Goal: Task Accomplishment & Management: Complete application form

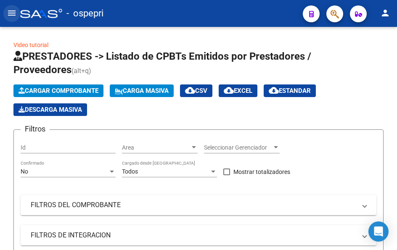
click at [15, 13] on mat-icon "menu" at bounding box center [12, 13] width 10 height 10
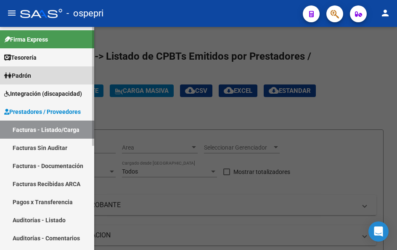
click at [30, 72] on span "Padrón" at bounding box center [17, 75] width 27 height 9
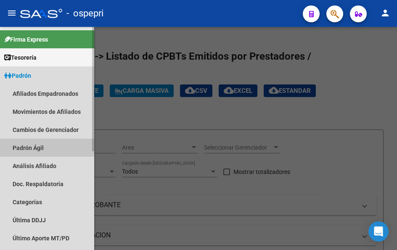
click at [39, 145] on link "Padrón Ágil" at bounding box center [47, 148] width 94 height 18
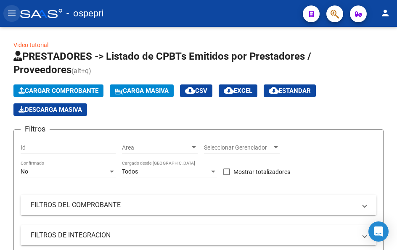
click at [13, 11] on mat-icon "menu" at bounding box center [12, 13] width 10 height 10
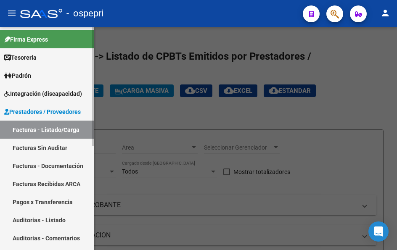
click at [55, 91] on span "Integración (discapacidad)" at bounding box center [43, 93] width 78 height 9
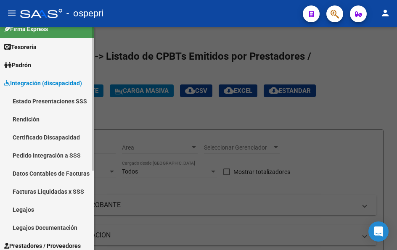
scroll to position [42, 0]
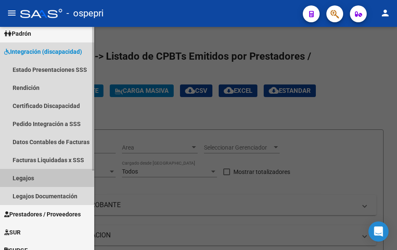
click at [31, 177] on link "Legajos" at bounding box center [47, 178] width 94 height 18
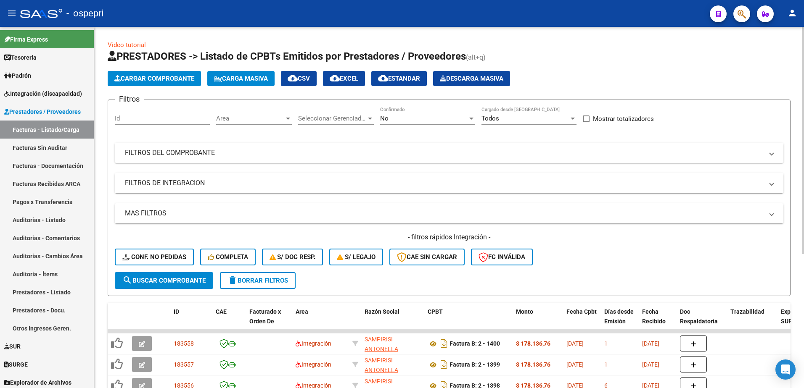
click at [774, 153] on mat-expansion-panel-header "FILTROS DEL COMPROBANTE" at bounding box center [449, 153] width 668 height 20
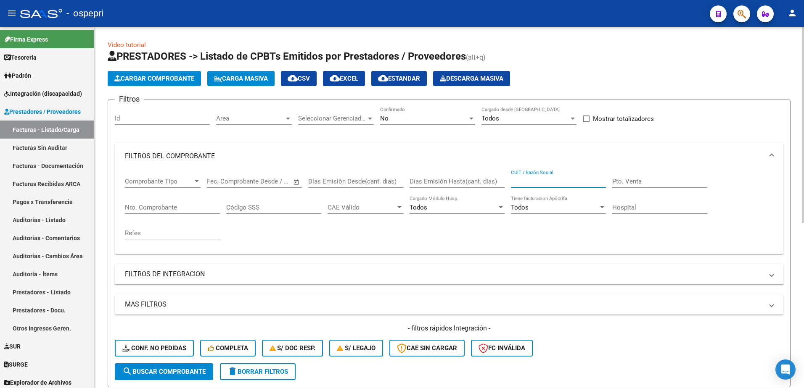
click at [552, 185] on input "CUIT / Razón Social" at bounding box center [558, 182] width 95 height 8
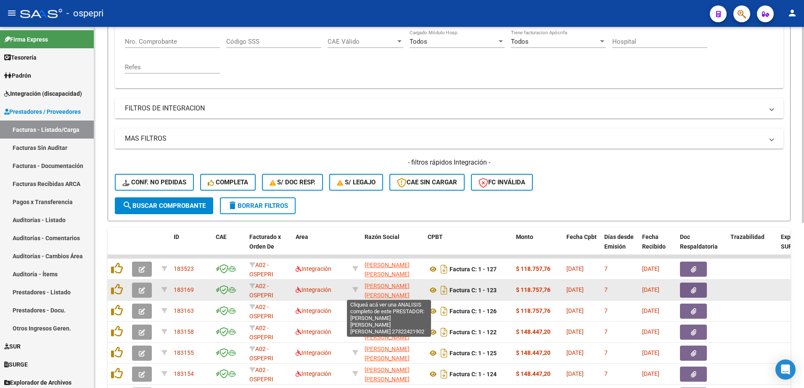
scroll to position [168, 0]
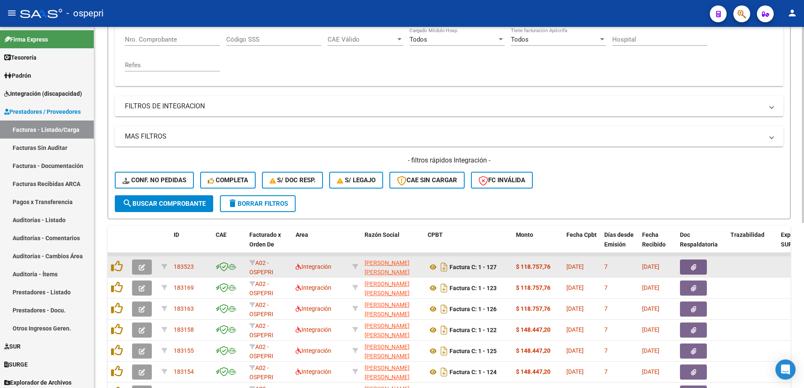
type input "27322421902"
click at [144, 267] on icon "button" at bounding box center [142, 267] width 6 height 6
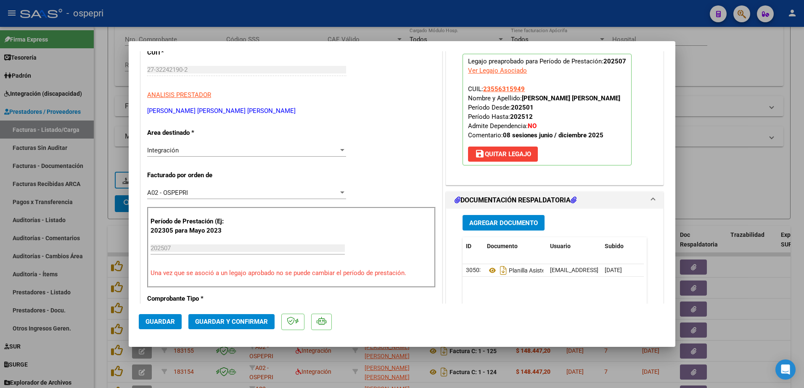
scroll to position [126, 0]
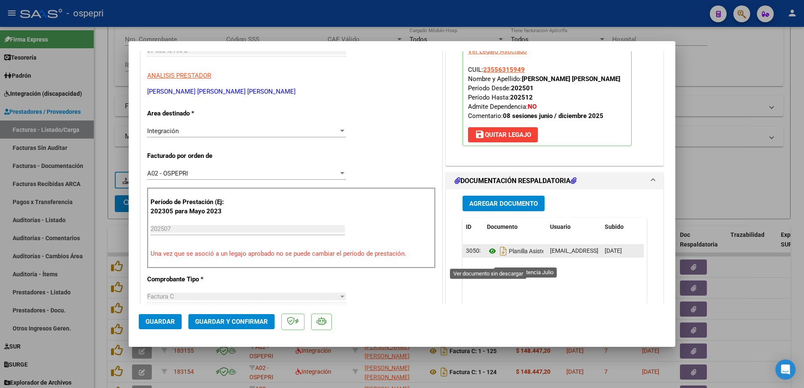
click at [488, 256] on icon at bounding box center [492, 251] width 11 height 10
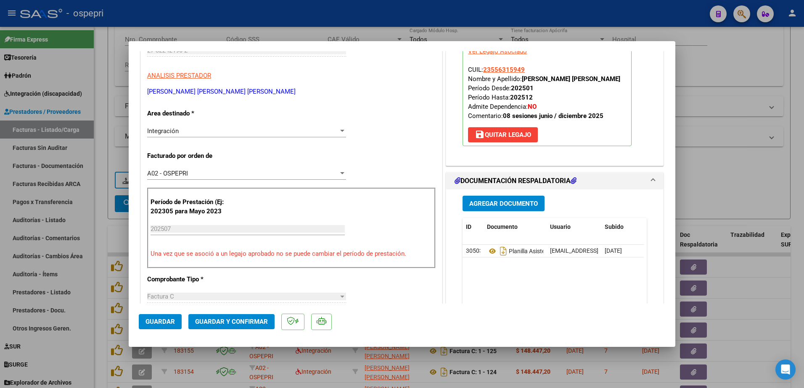
type input "$ 0,00"
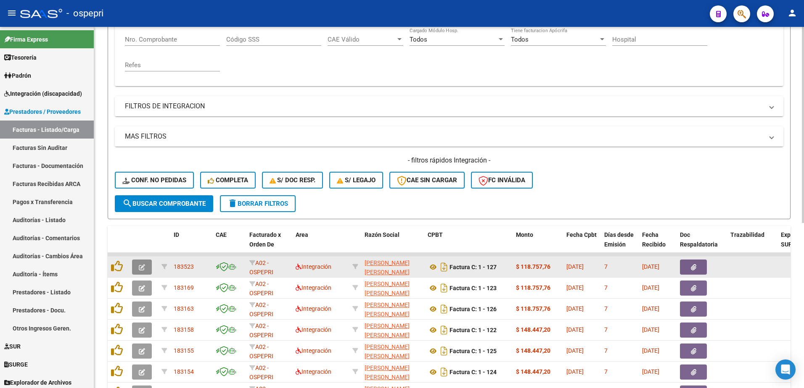
click at [142, 267] on icon "button" at bounding box center [142, 267] width 6 height 6
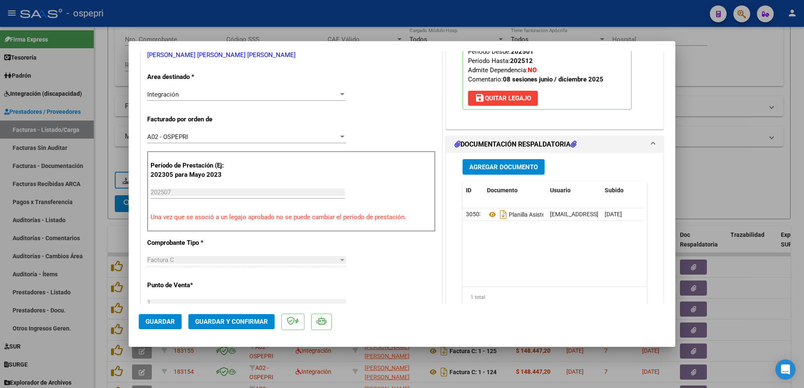
scroll to position [168, 0]
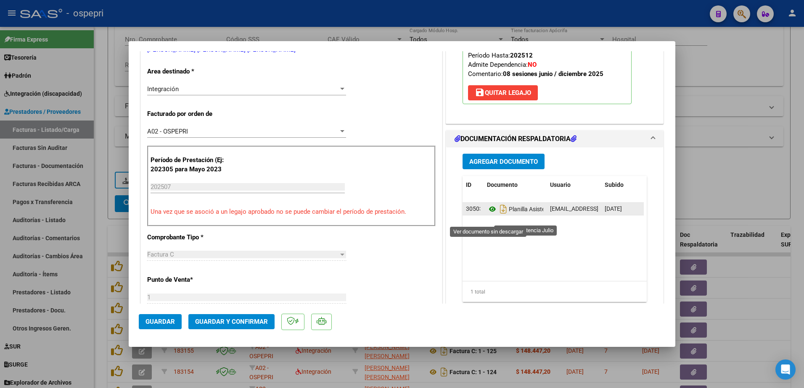
click at [489, 214] on icon at bounding box center [492, 209] width 11 height 10
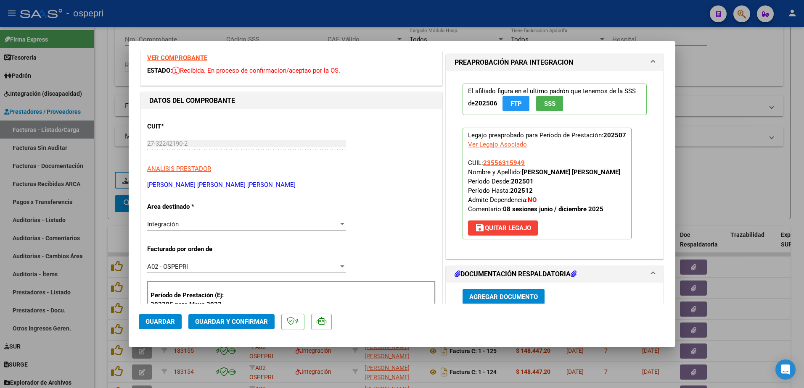
scroll to position [0, 0]
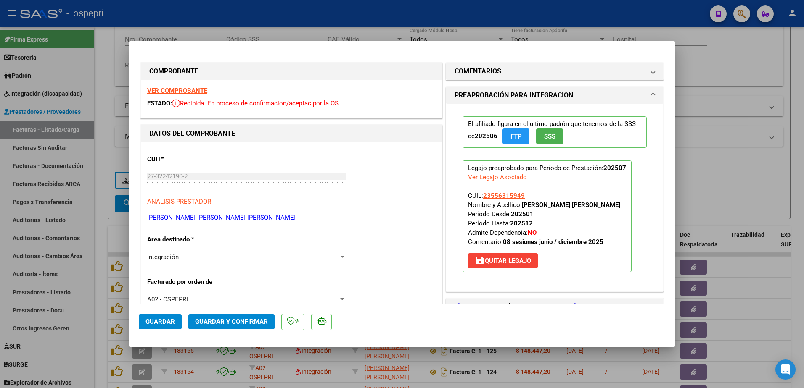
click at [172, 89] on strong "VER COMPROBANTE" at bounding box center [177, 91] width 60 height 8
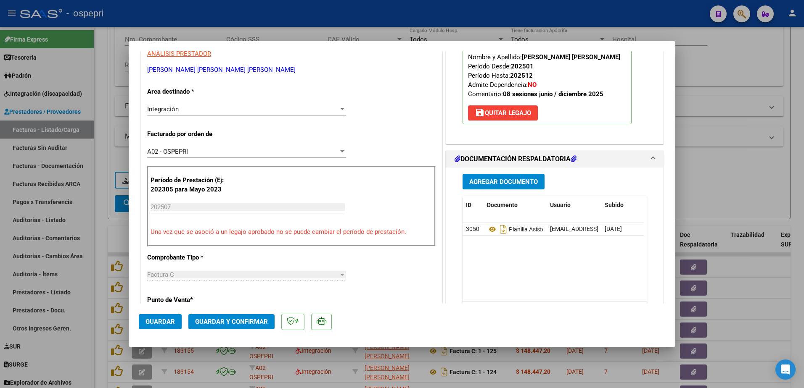
scroll to position [168, 0]
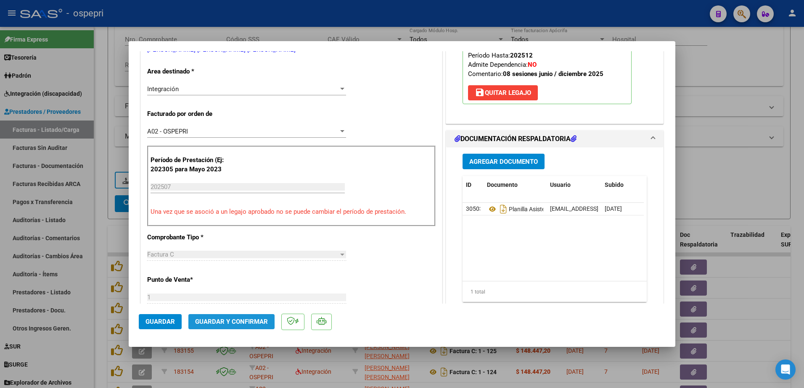
click at [241, 318] on button "Guardar y Confirmar" at bounding box center [231, 321] width 86 height 15
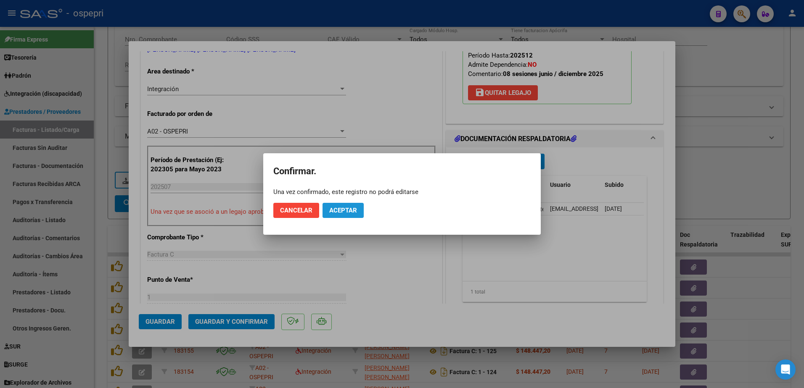
click at [348, 211] on span "Aceptar" at bounding box center [343, 211] width 28 height 8
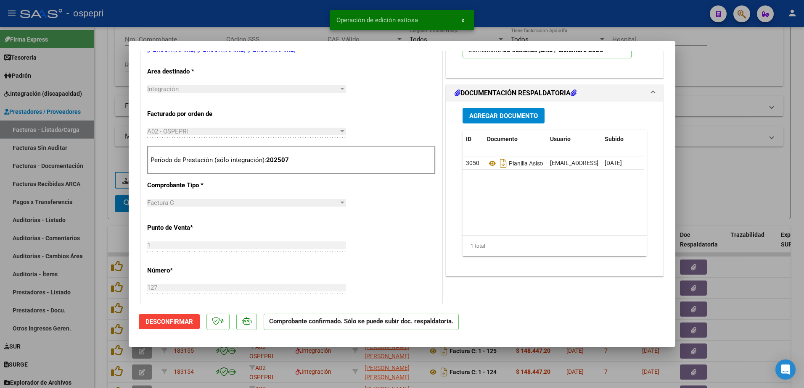
type input "$ 0,00"
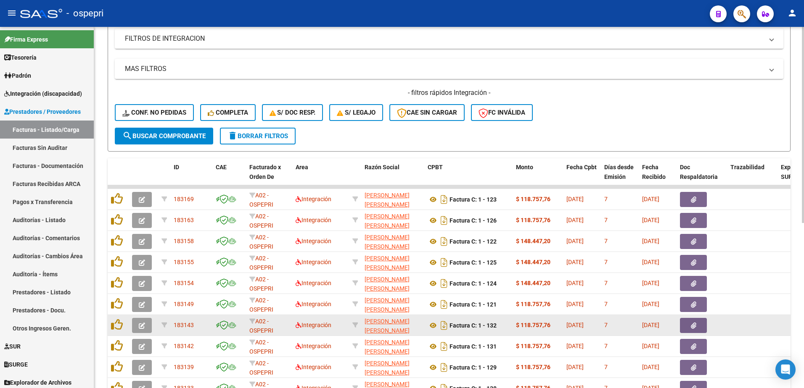
scroll to position [220, 0]
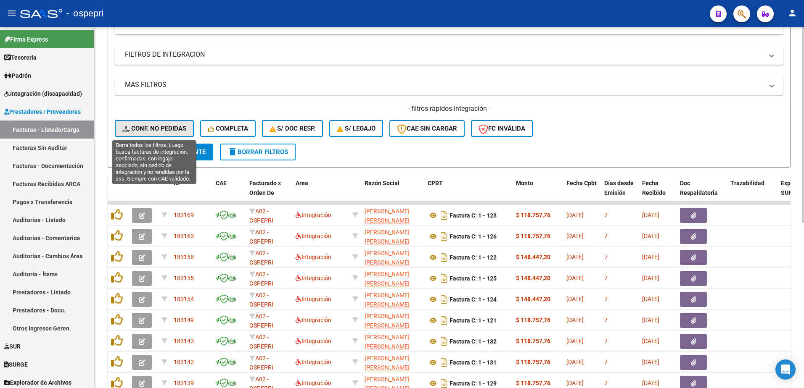
click at [142, 128] on span "Conf. no pedidas" at bounding box center [154, 129] width 64 height 8
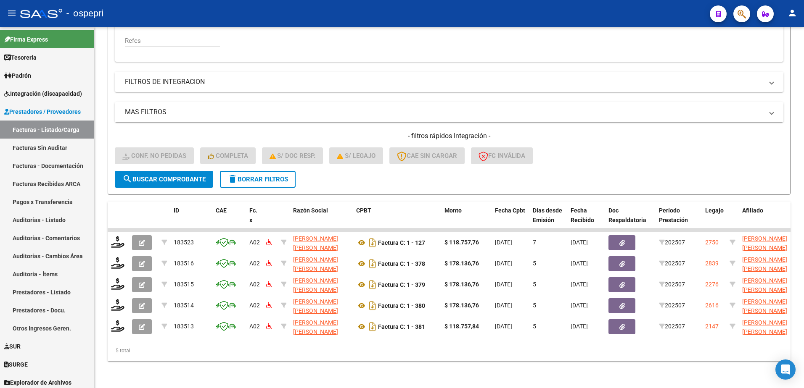
scroll to position [199, 0]
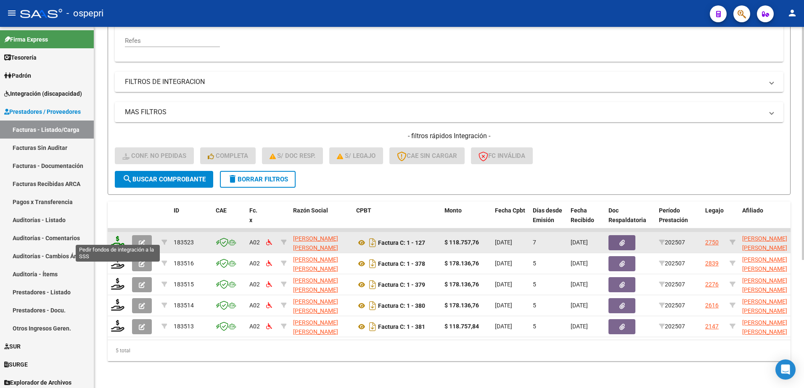
click at [113, 238] on icon at bounding box center [117, 242] width 13 height 12
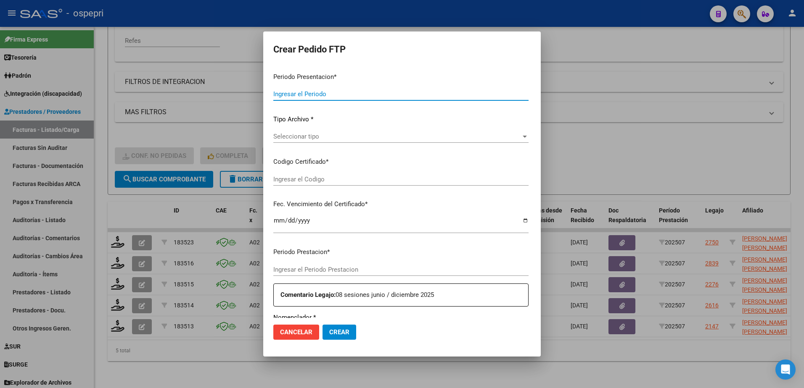
type input "202507"
type input "$ 118.757,76"
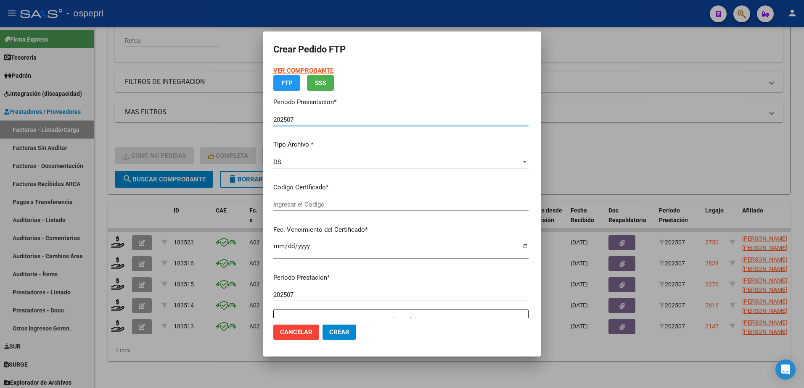
type input "23556315949"
type input "2030-02-01"
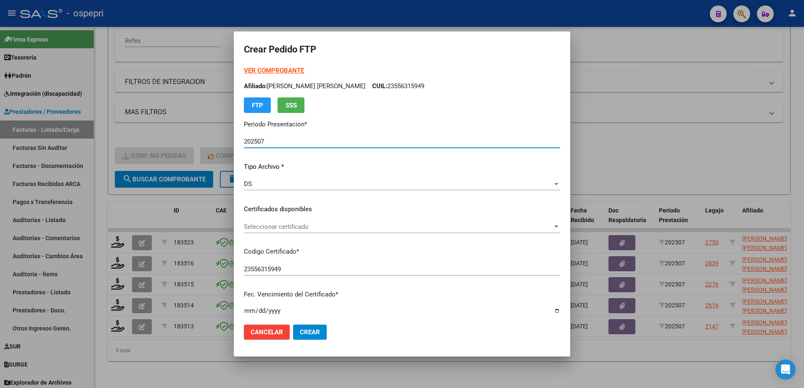
click at [319, 232] on div "Seleccionar certificado Seleccionar certificado" at bounding box center [402, 227] width 316 height 13
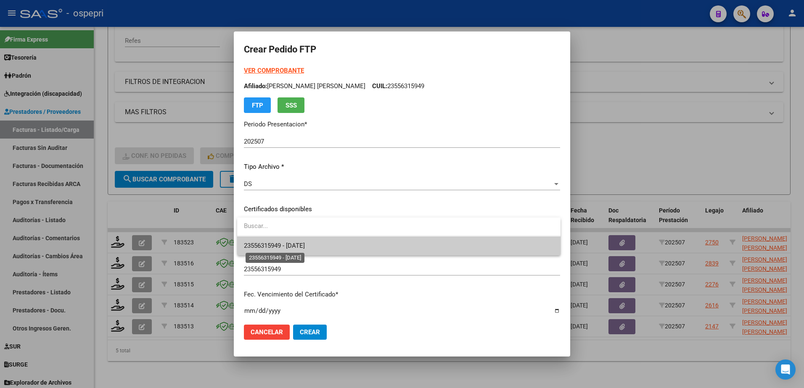
click at [305, 246] on span "23556315949 - 2030-02-01" at bounding box center [274, 246] width 61 height 8
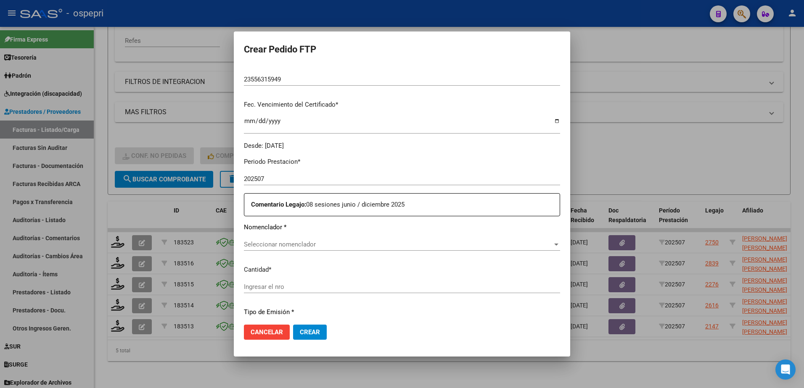
scroll to position [210, 0]
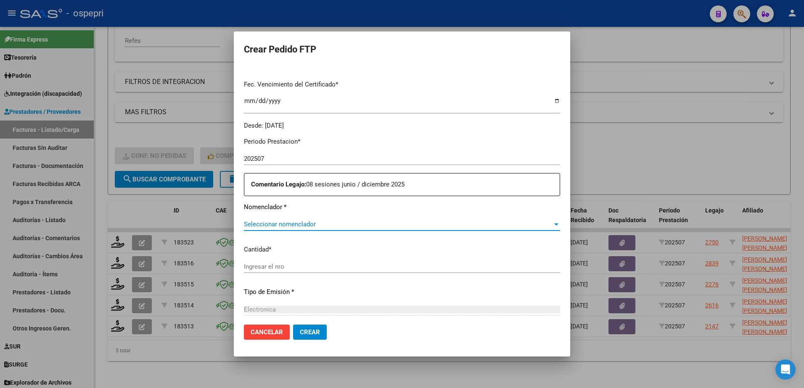
click at [287, 225] on span "Seleccionar nomenclador" at bounding box center [398, 225] width 309 height 8
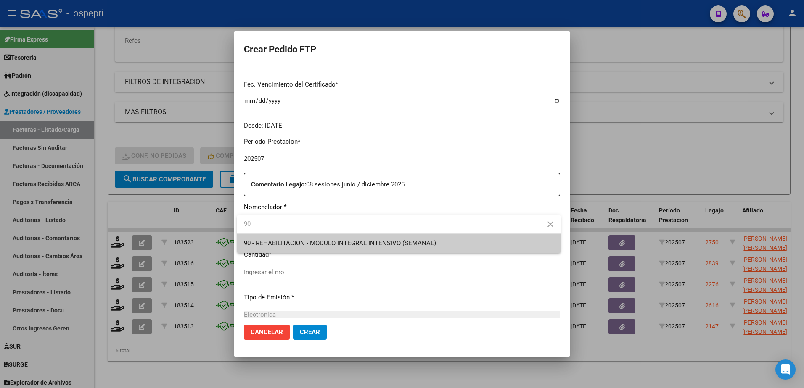
type input "90"
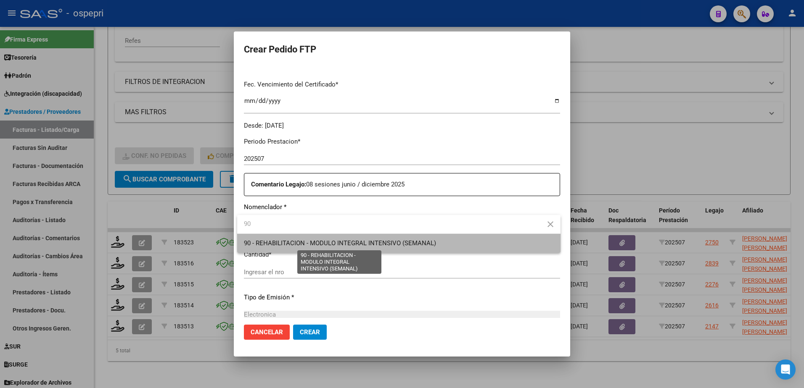
click at [290, 240] on span "90 - REHABILITACION - MODULO INTEGRAL INTENSIVO (SEMANAL)" at bounding box center [340, 244] width 192 height 8
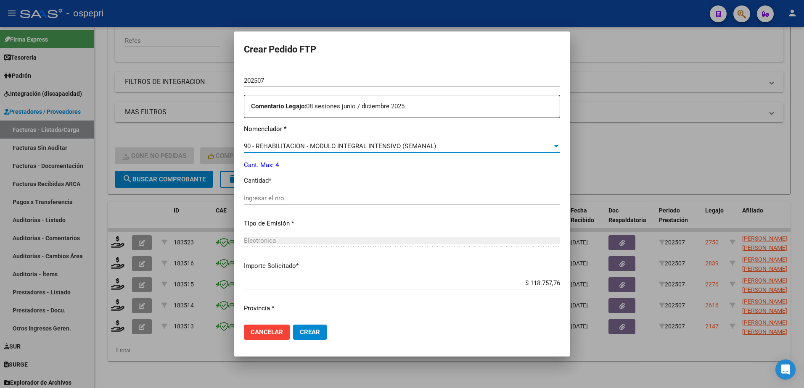
scroll to position [294, 0]
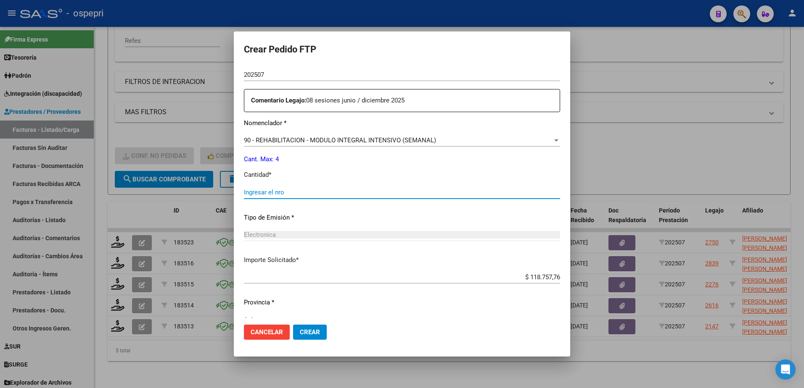
click at [261, 193] on input "Ingresar el nro" at bounding box center [402, 193] width 316 height 8
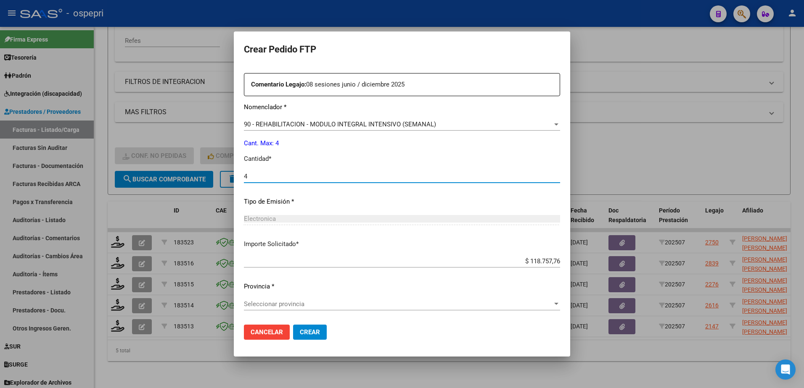
type input "4"
click at [282, 298] on div "Seleccionar provincia Seleccionar provincia" at bounding box center [402, 304] width 316 height 13
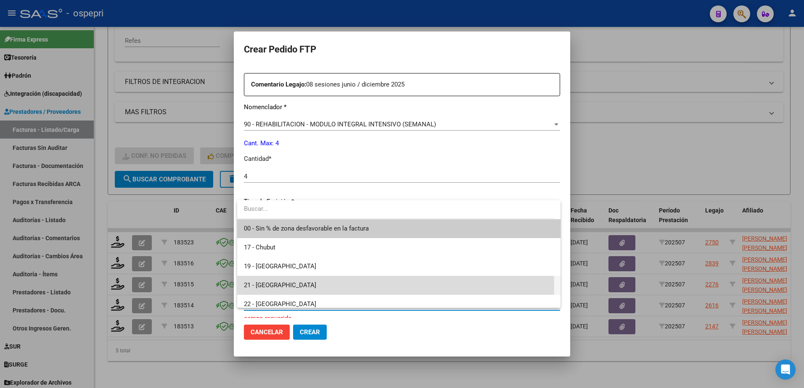
click at [290, 285] on span "21 - Neuquén" at bounding box center [399, 285] width 310 height 19
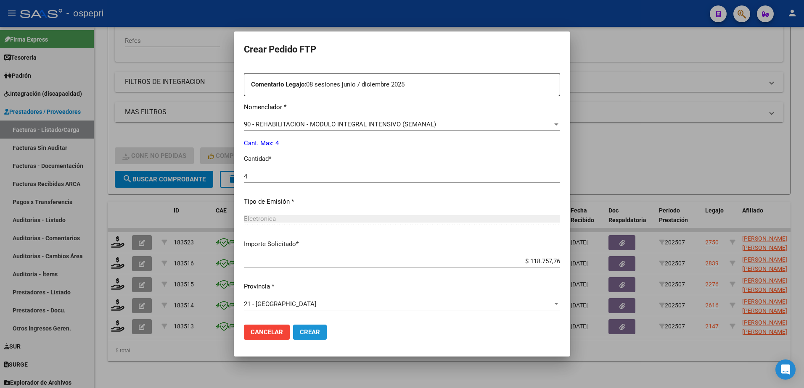
click at [312, 331] on span "Crear" at bounding box center [310, 333] width 20 height 8
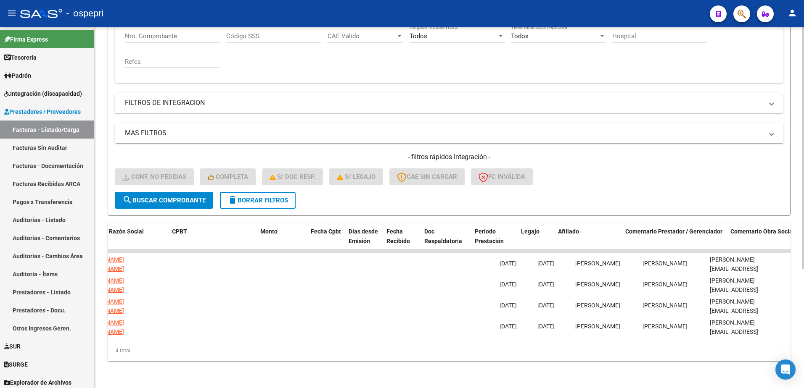
scroll to position [0, 0]
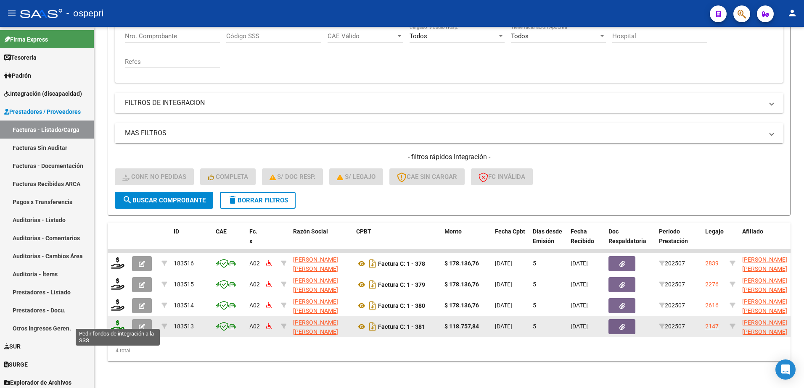
click at [119, 322] on icon at bounding box center [117, 326] width 13 height 12
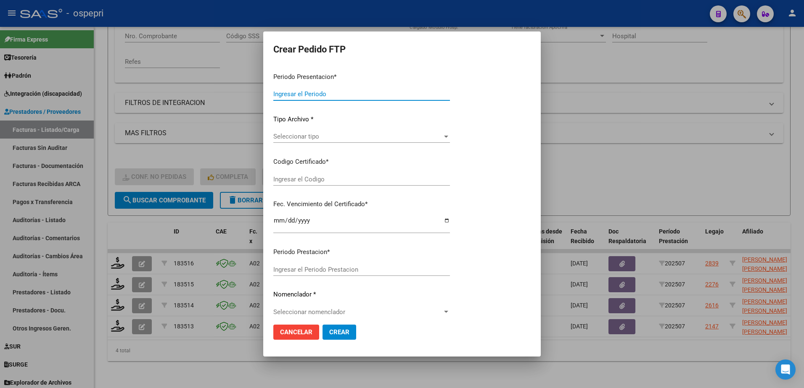
type input "202507"
type input "$ 118.757,84"
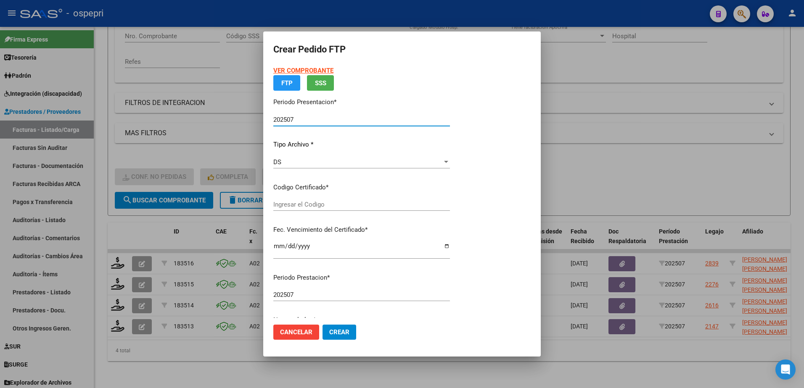
type input "2055705836-3"
type input "2026-03-26"
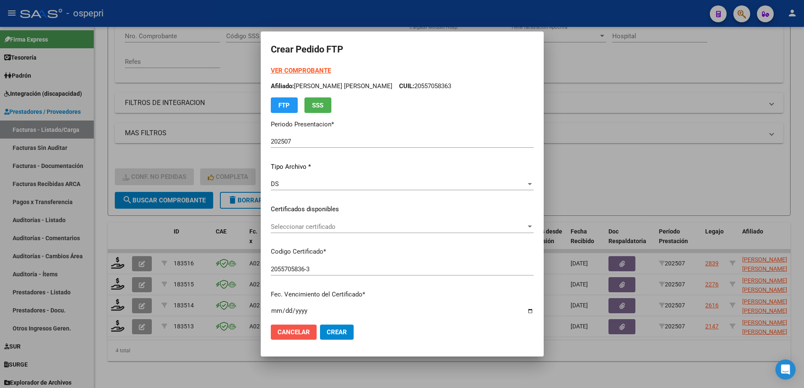
click at [282, 327] on button "Cancelar" at bounding box center [294, 332] width 46 height 15
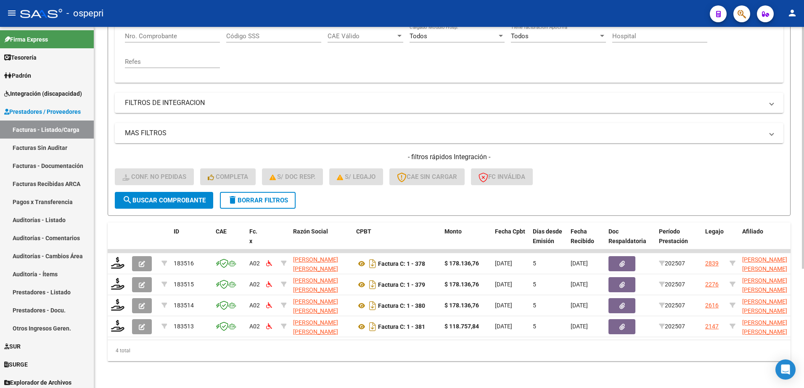
click at [269, 192] on button "delete Borrar Filtros" at bounding box center [258, 200] width 76 height 17
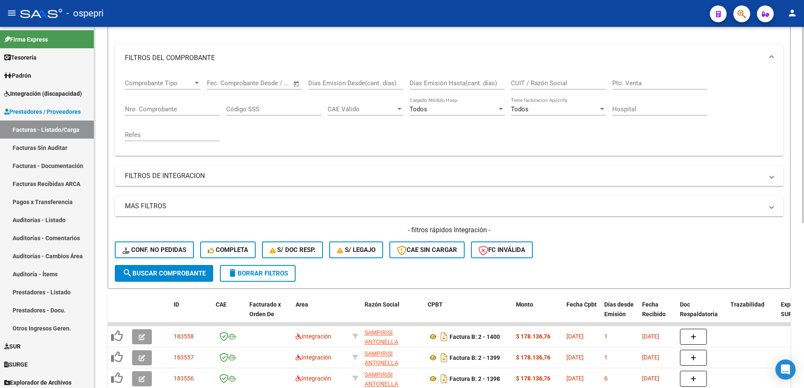
scroll to position [94, 0]
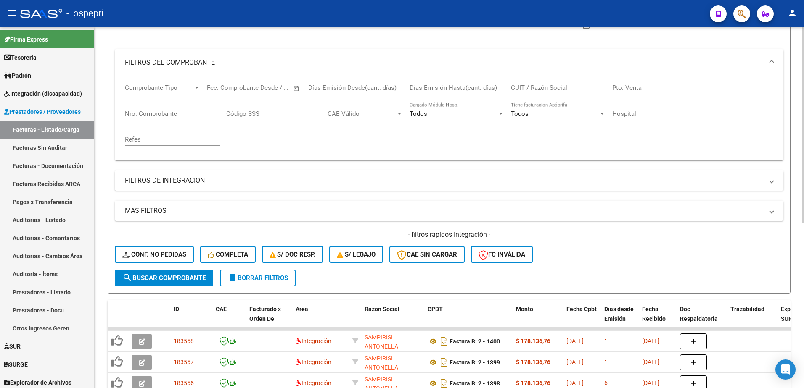
click at [769, 180] on span "FILTROS DE INTEGRACION" at bounding box center [447, 180] width 645 height 9
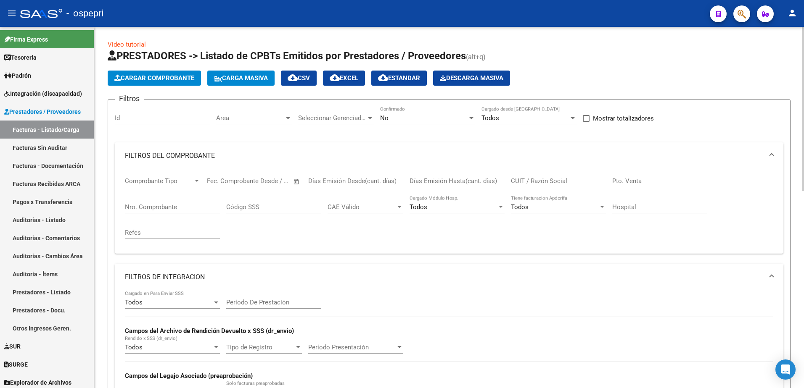
scroll to position [0, 0]
click at [583, 183] on input "CUIT / Razón Social" at bounding box center [558, 182] width 95 height 8
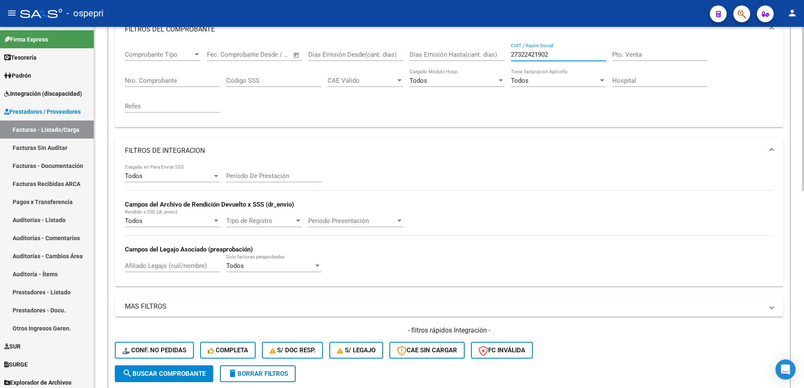
scroll to position [168, 0]
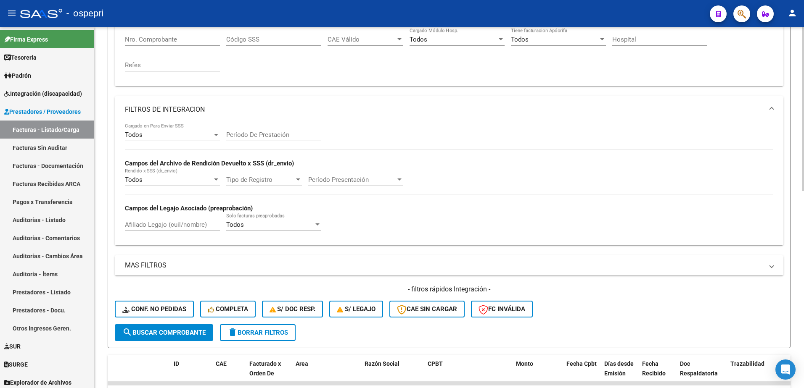
type input "27322421902"
click at [182, 327] on button "search Buscar Comprobante" at bounding box center [164, 333] width 98 height 17
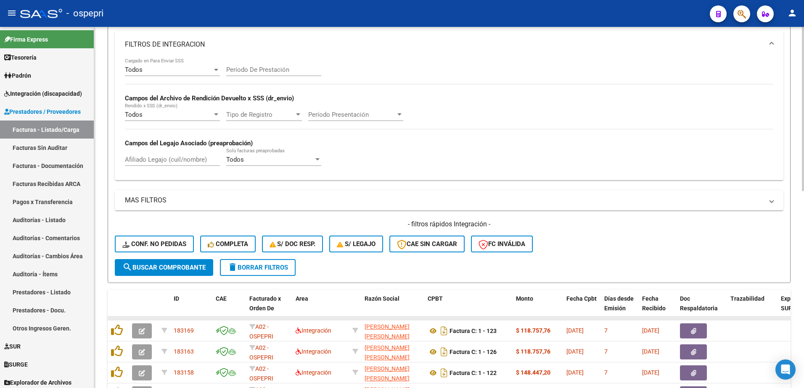
scroll to position [252, 0]
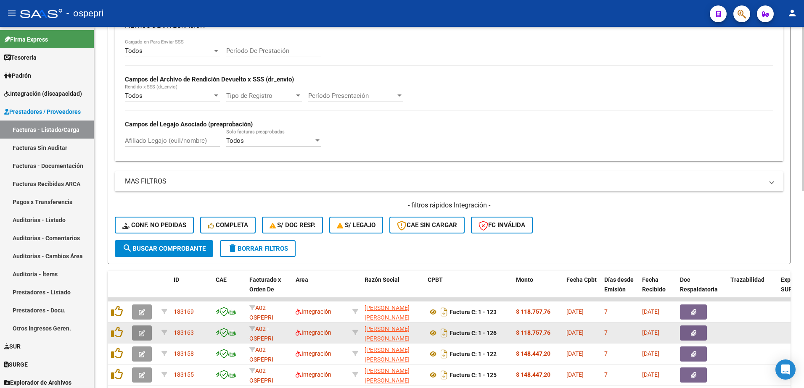
click at [138, 334] on button "button" at bounding box center [142, 333] width 20 height 15
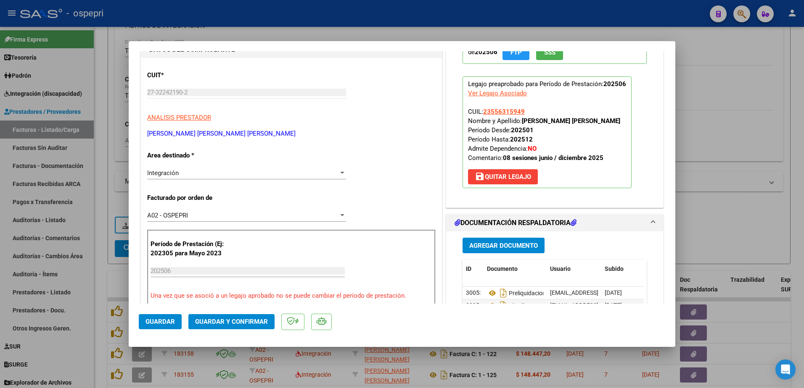
scroll to position [0, 0]
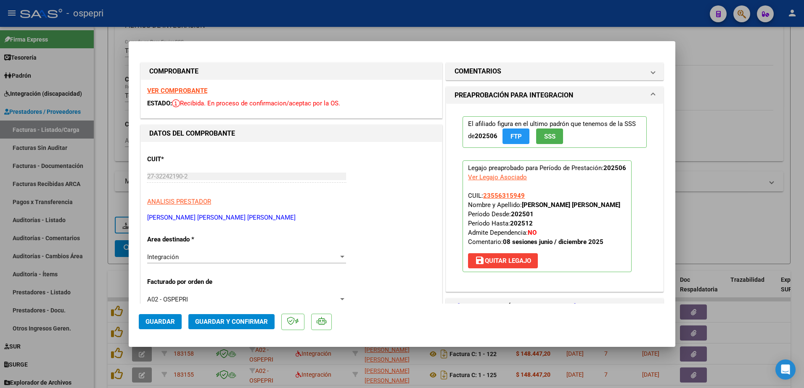
click at [177, 92] on strong "VER COMPROBANTE" at bounding box center [177, 91] width 60 height 8
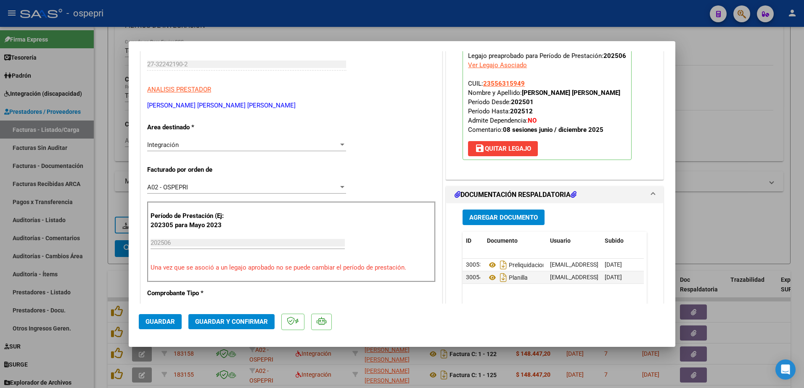
scroll to position [126, 0]
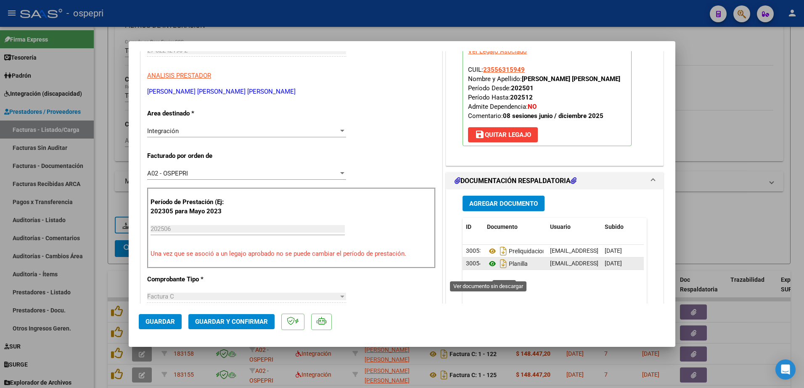
click at [487, 269] on icon at bounding box center [492, 264] width 11 height 10
click at [220, 320] on span "Guardar y Confirmar" at bounding box center [231, 322] width 73 height 8
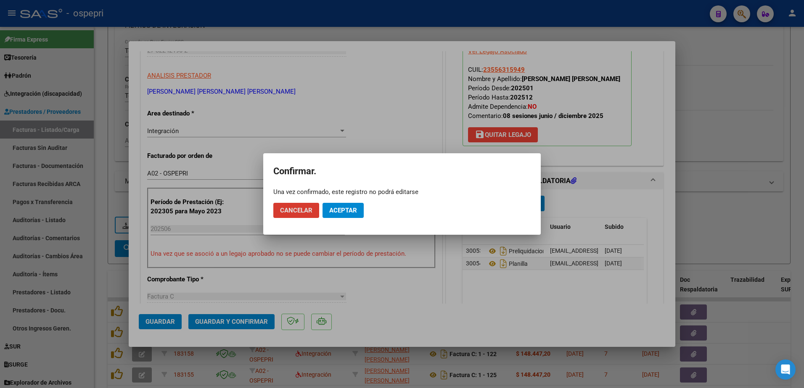
click at [340, 211] on span "Aceptar" at bounding box center [343, 211] width 28 height 8
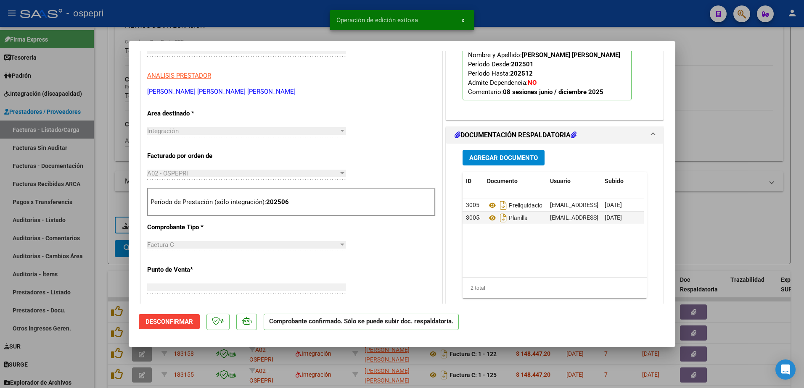
scroll to position [0, 0]
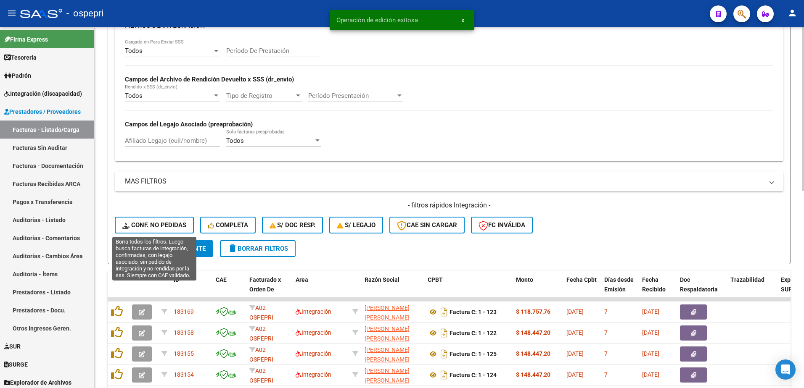
click at [165, 220] on button "Conf. no pedidas" at bounding box center [154, 225] width 79 height 17
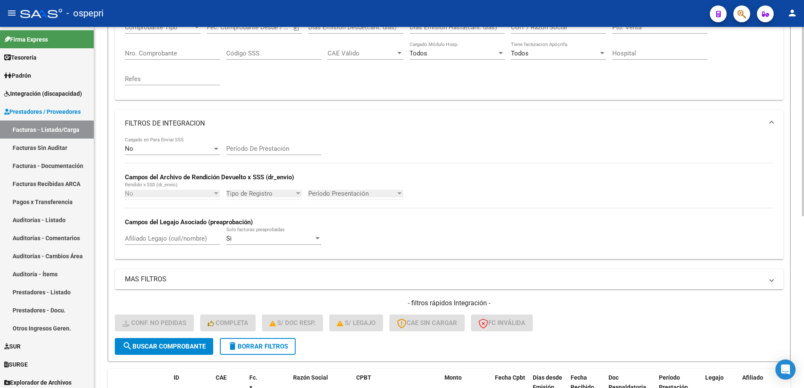
scroll to position [126, 0]
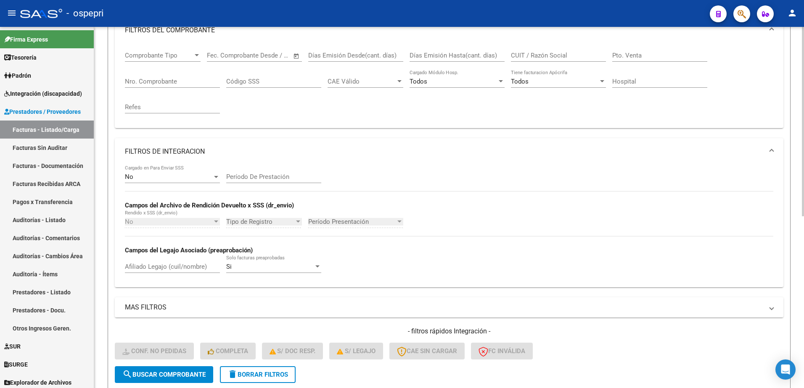
click at [557, 237] on div "No Cargado en Para Enviar SSS Período De Prestación Campos del Archivo de Rendi…" at bounding box center [449, 223] width 648 height 116
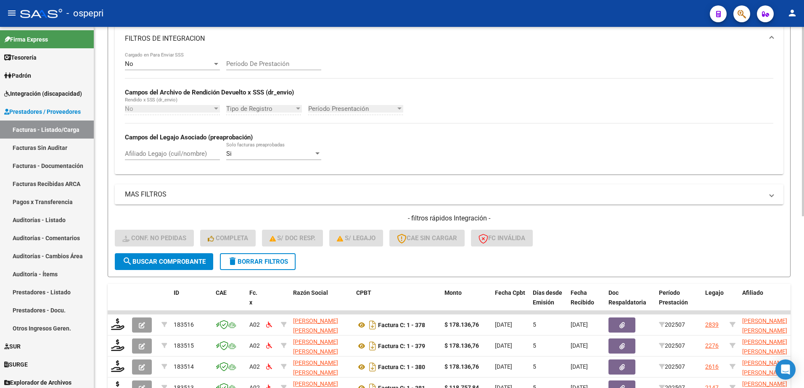
scroll to position [252, 0]
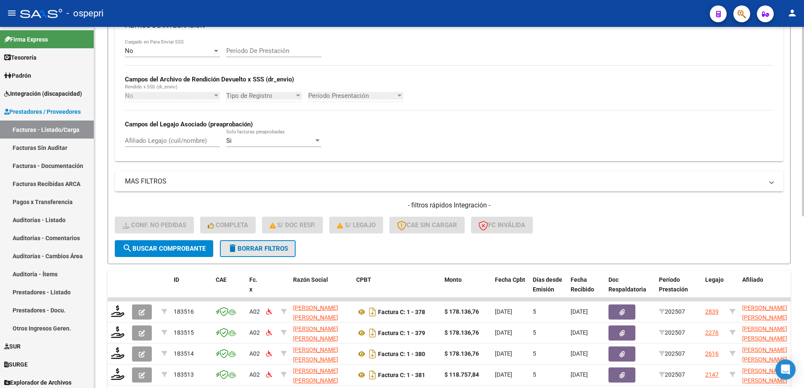
click at [276, 245] on span "delete Borrar Filtros" at bounding box center [257, 249] width 61 height 8
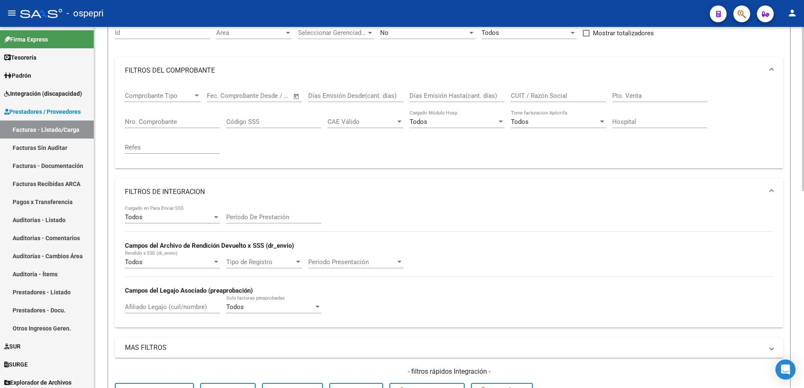
scroll to position [84, 0]
click at [772, 191] on span at bounding box center [771, 193] width 3 height 9
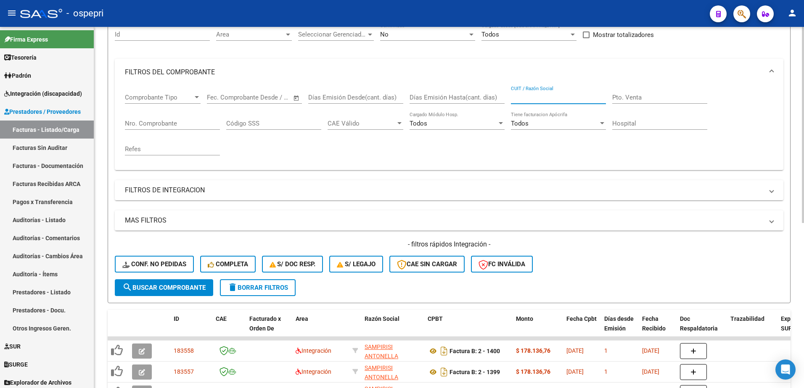
click at [541, 96] on input "CUIT / Razón Social" at bounding box center [558, 98] width 95 height 8
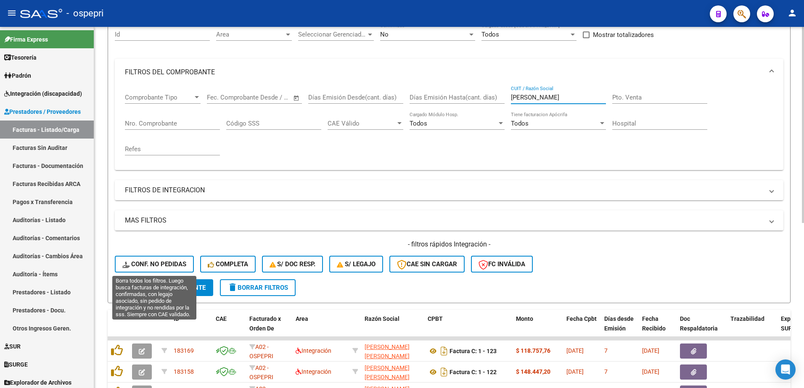
type input "TAPIA"
click at [156, 263] on span "Conf. no pedidas" at bounding box center [154, 265] width 64 height 8
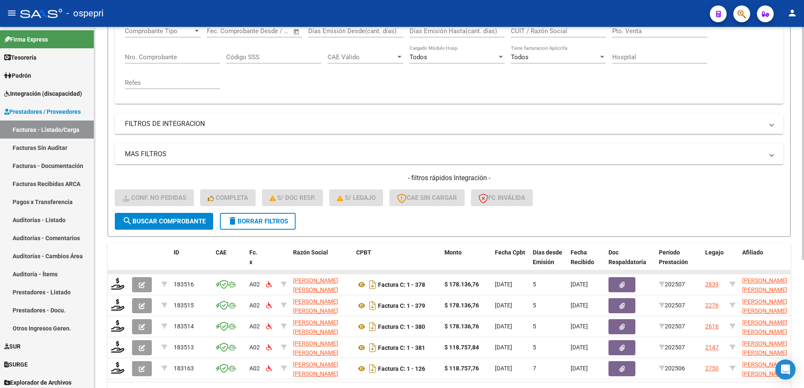
scroll to position [168, 0]
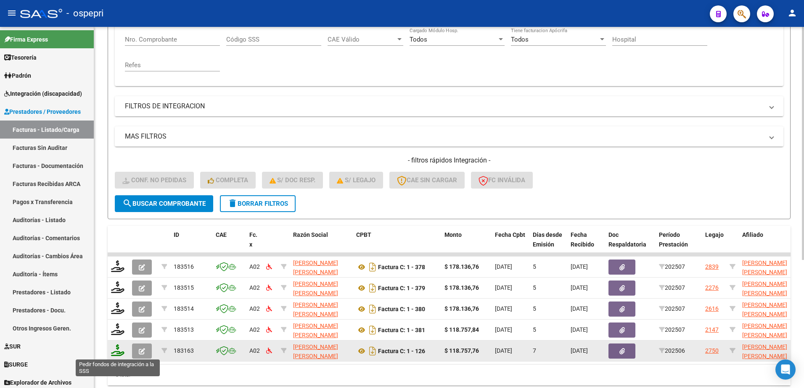
click at [119, 352] on icon at bounding box center [117, 351] width 13 height 12
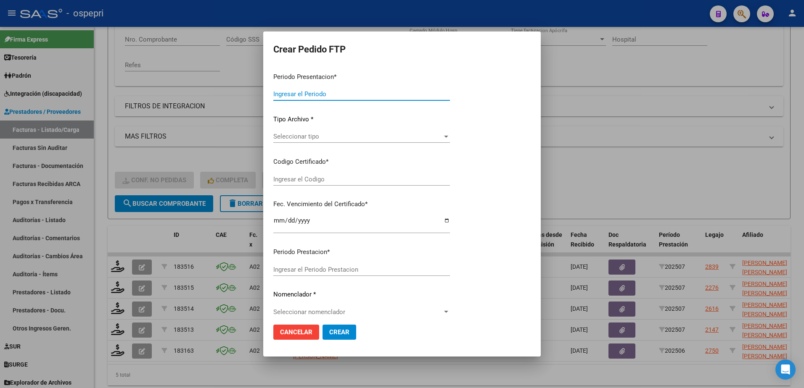
type input "202507"
type input "202506"
type input "$ 118.757,76"
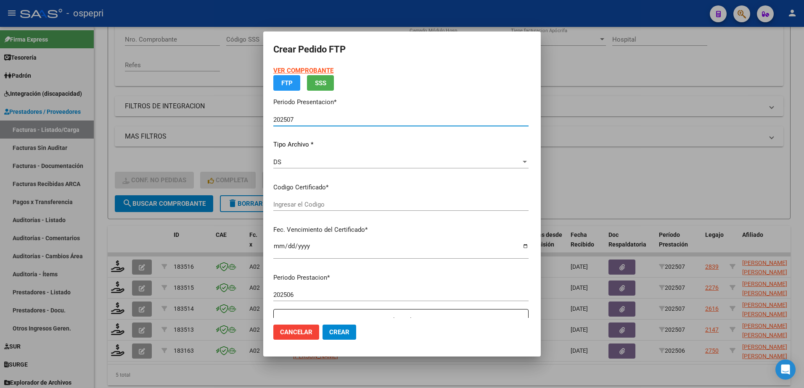
type input "23556315949"
type input "2030-02-01"
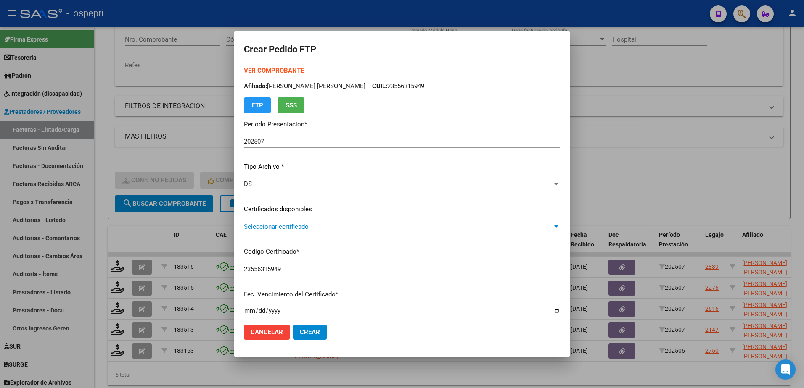
click at [317, 230] on span "Seleccionar certificado" at bounding box center [398, 227] width 309 height 8
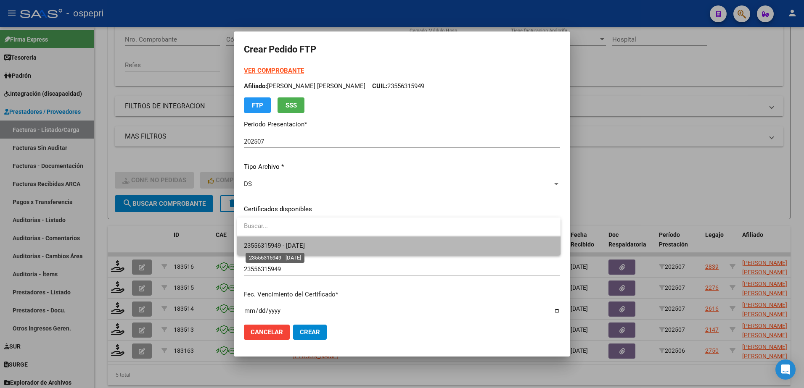
click at [305, 245] on span "23556315949 - 2030-02-01" at bounding box center [274, 246] width 61 height 8
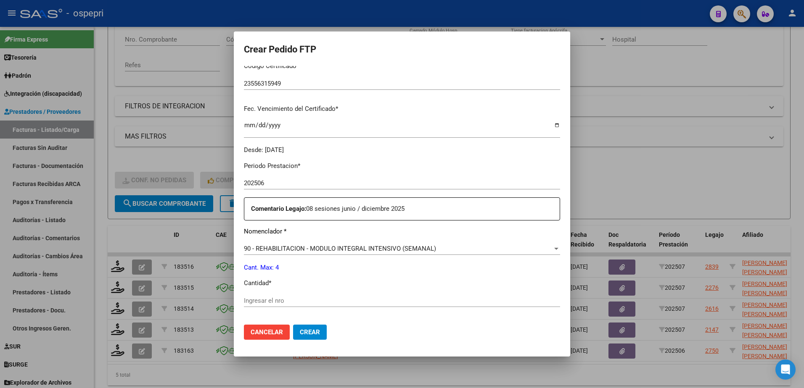
scroll to position [210, 0]
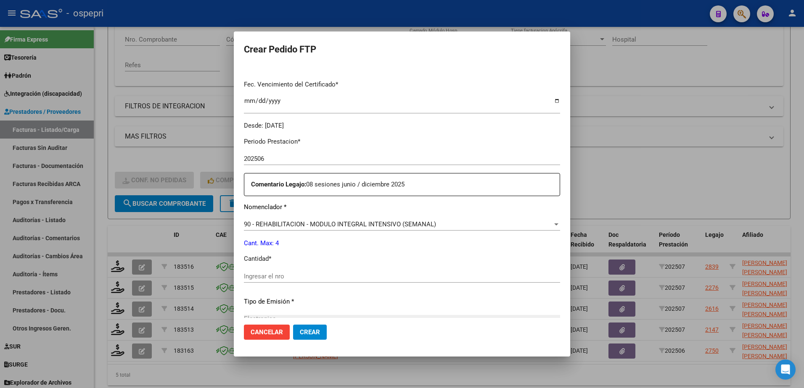
click at [274, 277] on input "Ingresar el nro" at bounding box center [402, 277] width 316 height 8
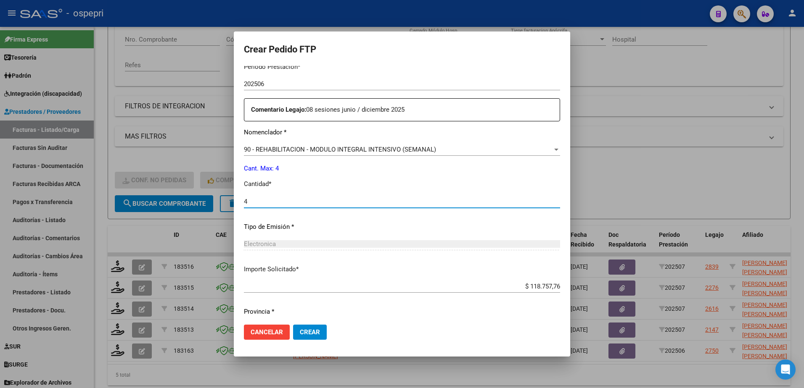
scroll to position [310, 0]
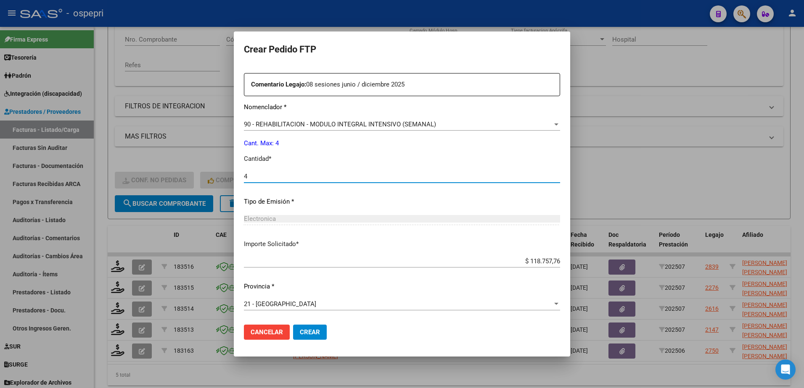
type input "4"
click at [313, 336] on span "Crear" at bounding box center [310, 333] width 20 height 8
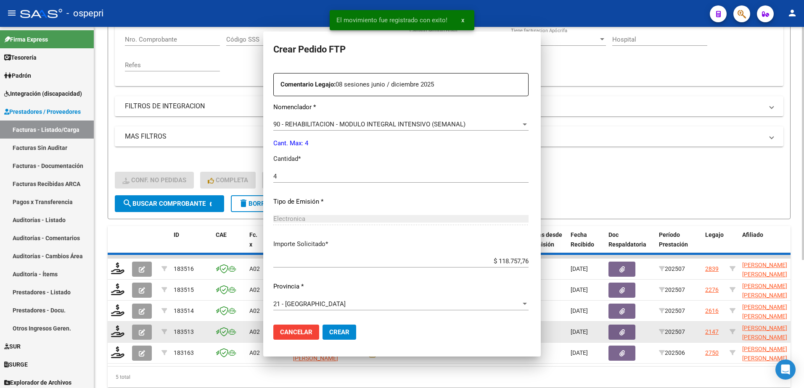
scroll to position [263, 0]
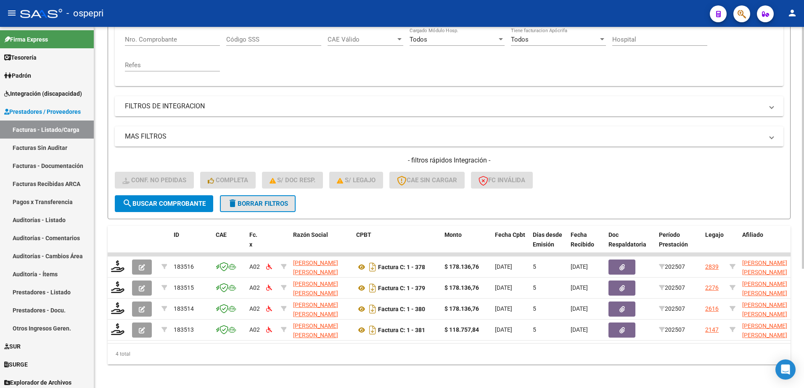
click at [243, 201] on span "delete Borrar Filtros" at bounding box center [257, 204] width 61 height 8
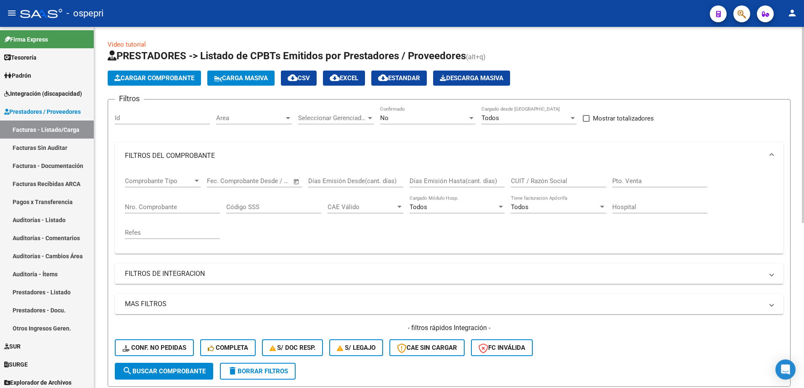
scroll to position [0, 0]
click at [243, 78] on span "Carga Masiva" at bounding box center [241, 79] width 54 height 8
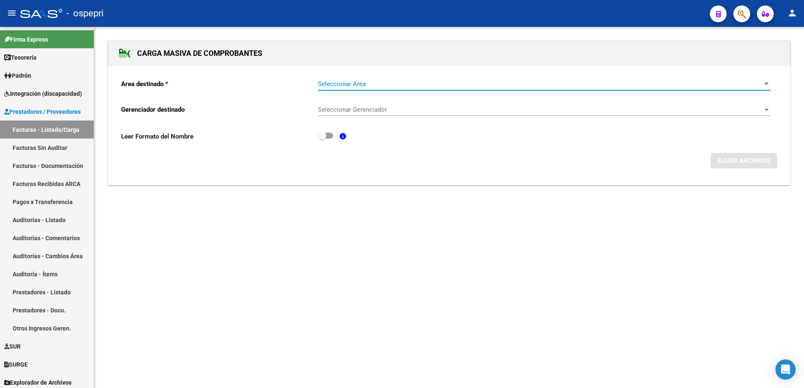
click at [356, 83] on span "Seleccionar Area" at bounding box center [540, 84] width 445 height 8
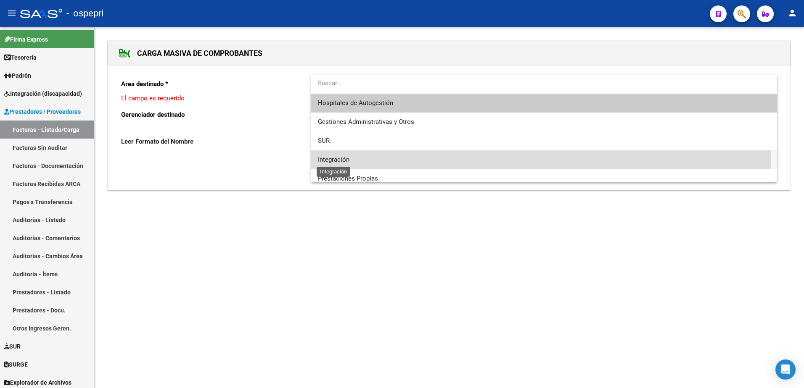
click at [338, 161] on span "Integración" at bounding box center [334, 160] width 32 height 8
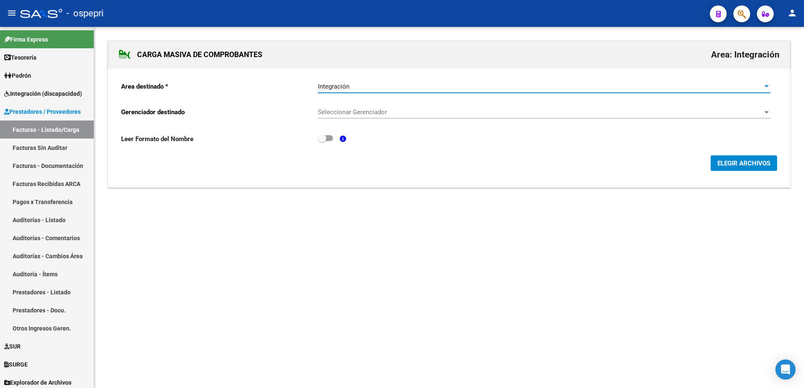
click at [344, 111] on span "Seleccionar Gerenciador" at bounding box center [540, 112] width 445 height 8
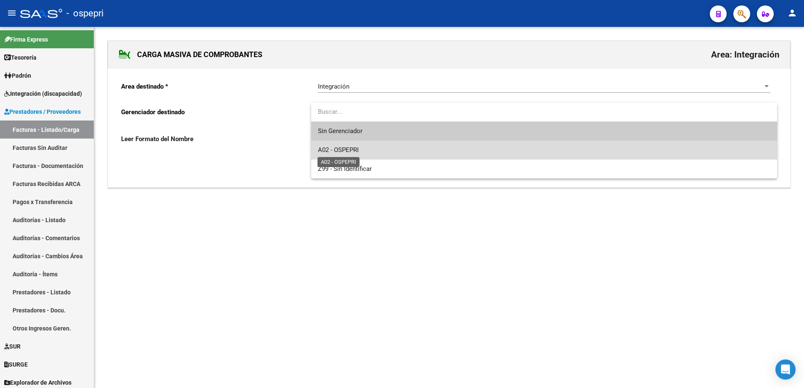
click at [349, 147] on span "A02 - OSPEPRI" at bounding box center [338, 150] width 41 height 8
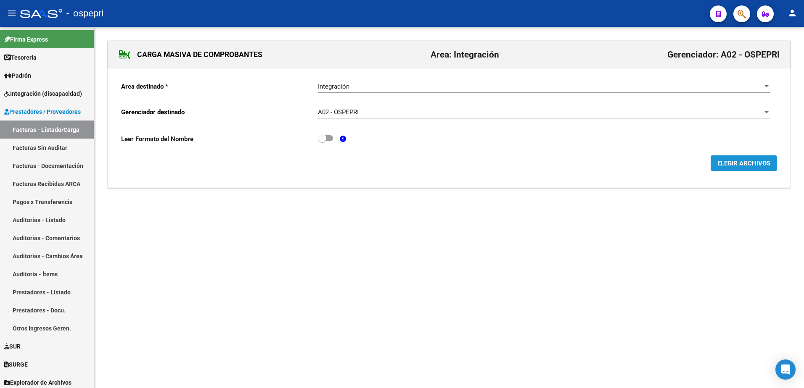
click at [745, 164] on span "ELEGIR ARCHIVOS" at bounding box center [743, 164] width 53 height 8
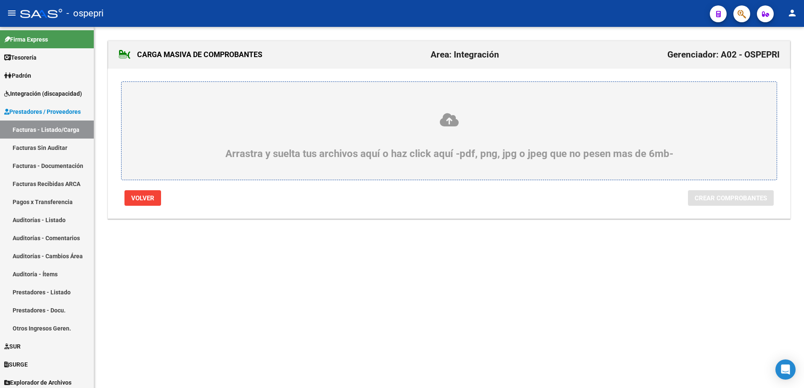
click at [451, 123] on icon at bounding box center [449, 120] width 615 height 16
click at [0, 0] on input "Arrastra y suelta tus archivos aquí o haz click aquí -pdf, png, jpg o jpeg que …" at bounding box center [0, 0] width 0 height 0
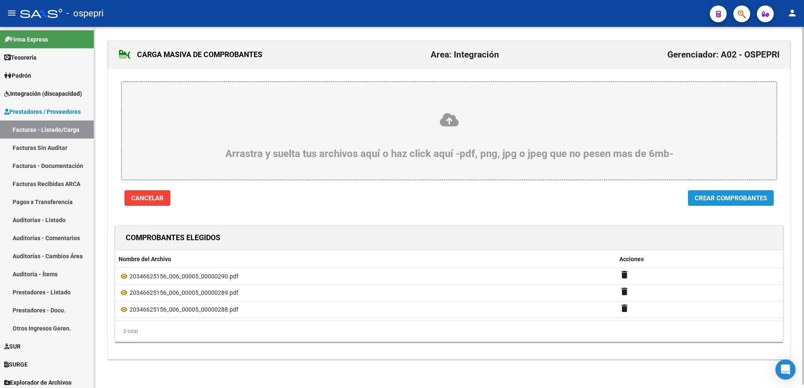
click at [715, 196] on span "Crear Comprobantes" at bounding box center [730, 199] width 72 height 8
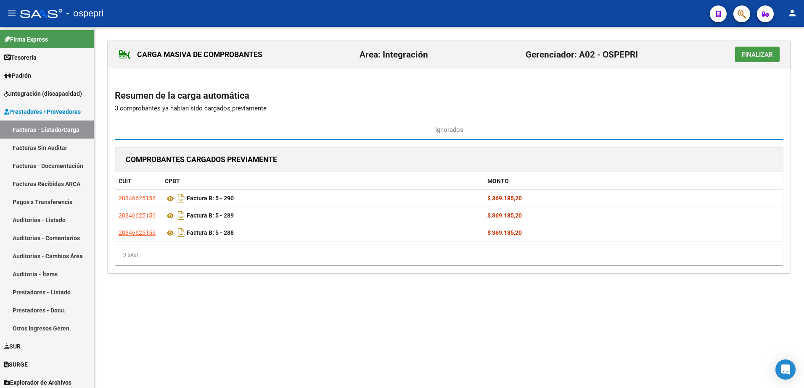
click at [755, 52] on span "Finalizar" at bounding box center [757, 55] width 31 height 8
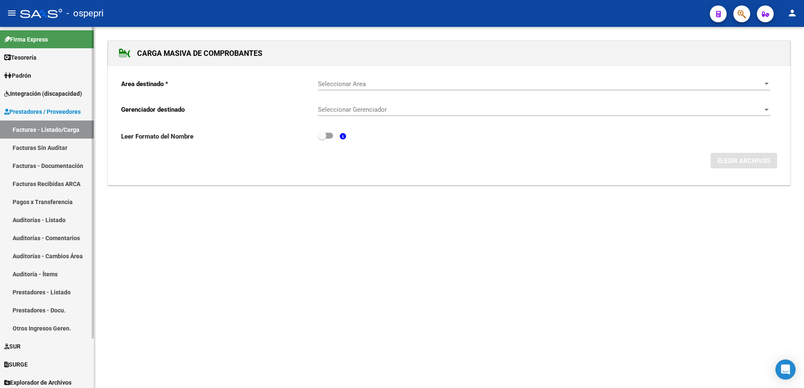
click at [40, 130] on link "Facturas - Listado/Carga" at bounding box center [47, 130] width 94 height 18
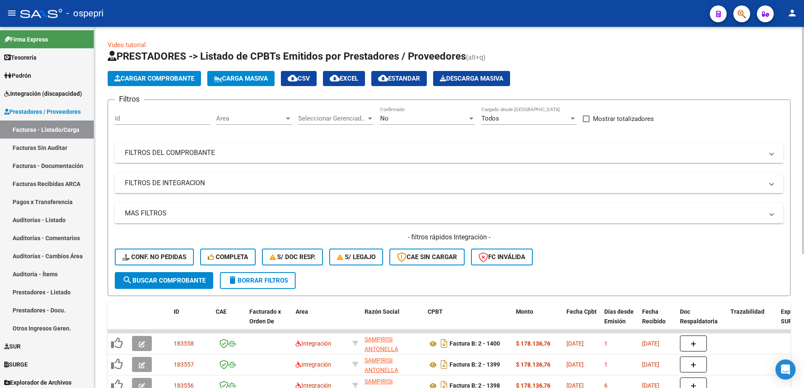
click at [772, 151] on span at bounding box center [771, 152] width 3 height 9
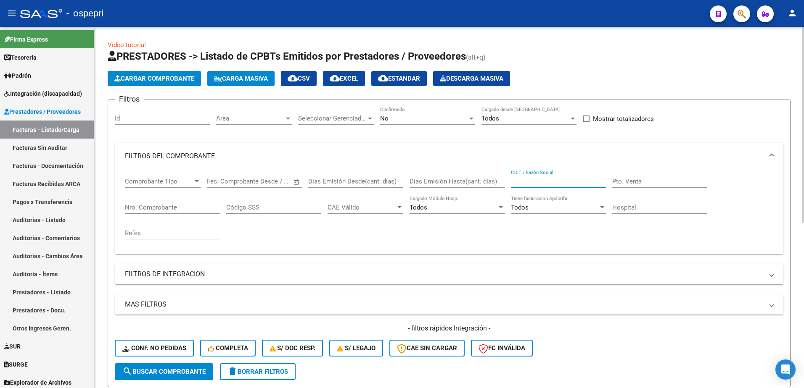
click at [522, 178] on input "CUIT / Razón Social" at bounding box center [558, 182] width 95 height 8
type input "20346625156"
click at [181, 365] on button "search Buscar Comprobante" at bounding box center [164, 372] width 98 height 17
drag, startPoint x: 510, startPoint y: 180, endPoint x: 567, endPoint y: 185, distance: 57.4
click at [567, 185] on div "Comprobante Tipo Comprobante Tipo Start date – End date Fec. Comprobante Desde …" at bounding box center [449, 209] width 648 height 78
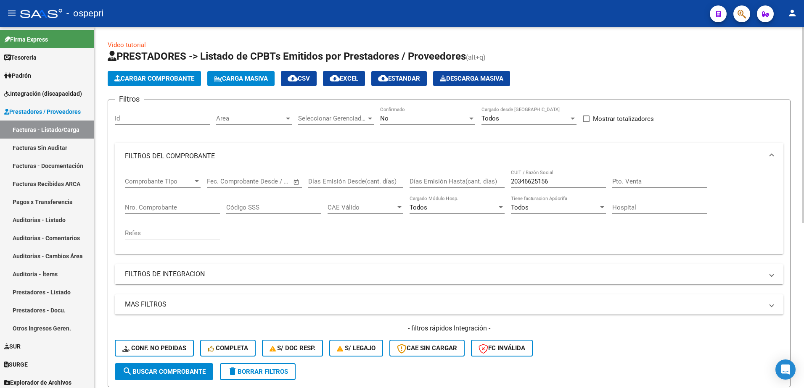
click at [557, 181] on input "20346625156" at bounding box center [558, 182] width 95 height 8
drag, startPoint x: 556, startPoint y: 180, endPoint x: 513, endPoint y: 178, distance: 42.9
click at [513, 178] on input "20346625156" at bounding box center [558, 182] width 95 height 8
click at [472, 118] on div at bounding box center [471, 119] width 4 height 2
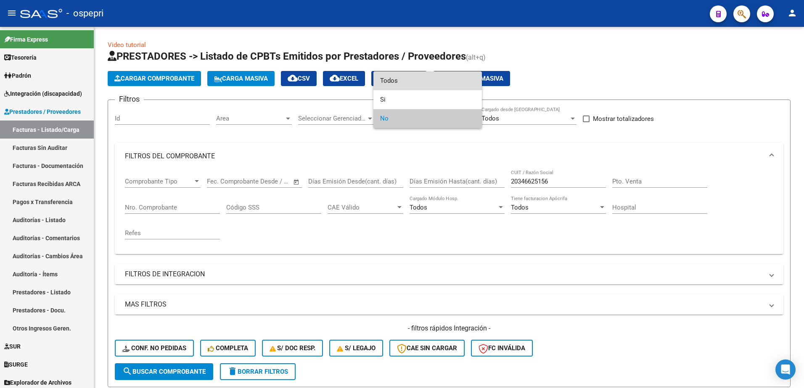
click at [407, 83] on span "Todos" at bounding box center [427, 80] width 95 height 19
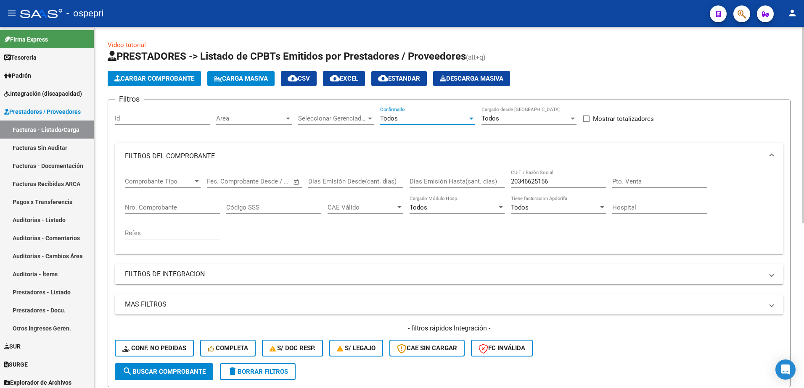
click at [151, 369] on span "search Buscar Comprobante" at bounding box center [163, 372] width 83 height 8
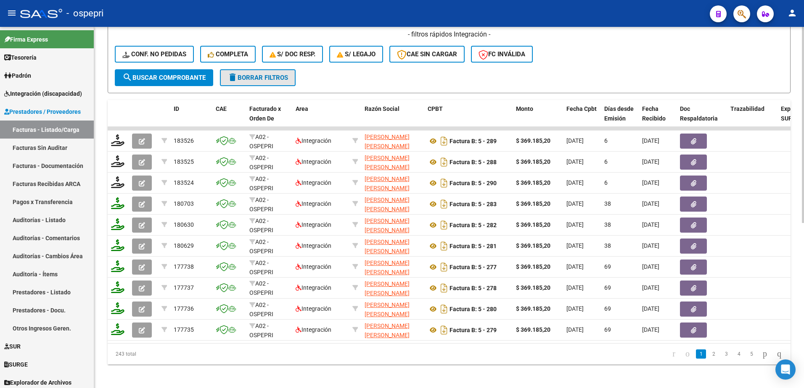
click at [279, 76] on span "delete Borrar Filtros" at bounding box center [257, 78] width 61 height 8
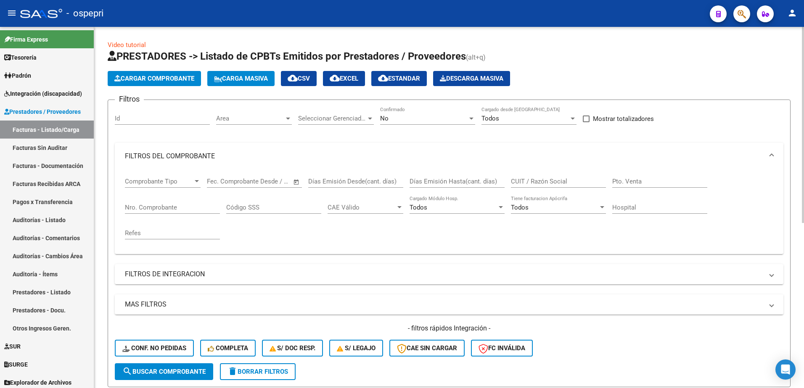
click at [243, 82] on button "Carga Masiva" at bounding box center [240, 78] width 67 height 15
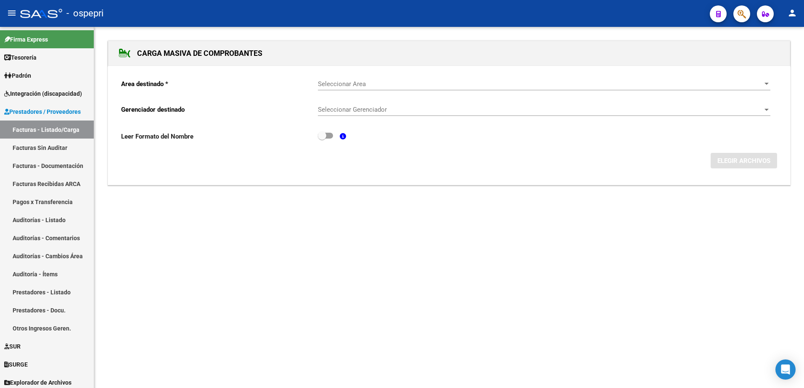
click at [363, 84] on span "Seleccionar Area" at bounding box center [540, 84] width 445 height 8
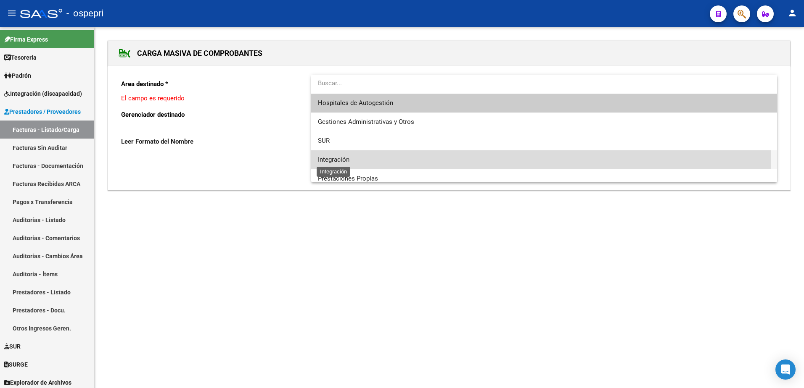
click at [336, 158] on span "Integración" at bounding box center [334, 160] width 32 height 8
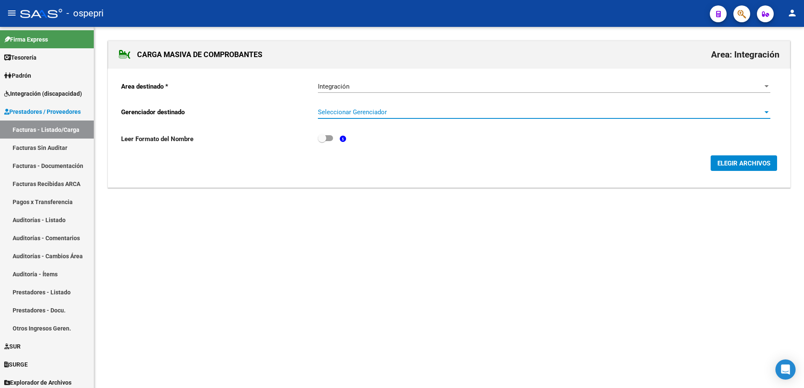
click at [360, 113] on span "Seleccionar Gerenciador" at bounding box center [540, 112] width 445 height 8
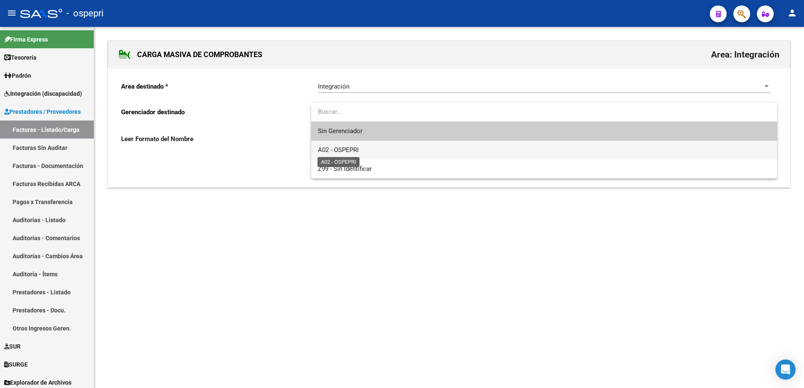
click at [350, 148] on span "A02 - OSPEPRI" at bounding box center [338, 150] width 41 height 8
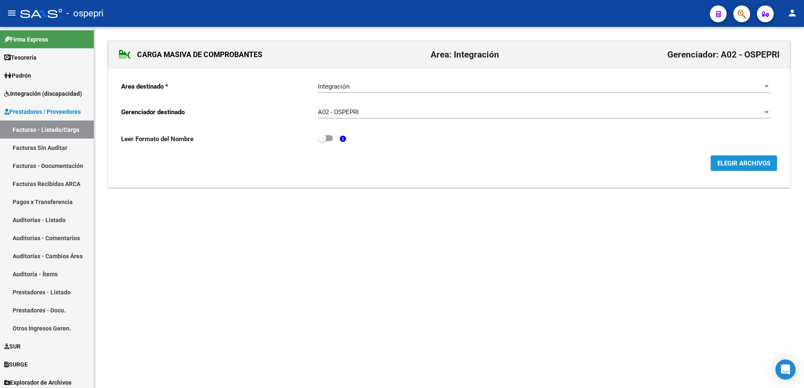
click at [733, 166] on span "ELEGIR ARCHIVOS" at bounding box center [743, 164] width 53 height 8
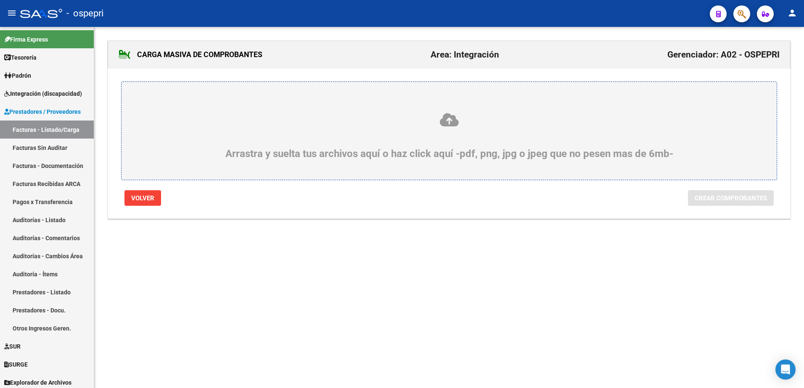
click at [451, 126] on icon at bounding box center [449, 120] width 615 height 16
click at [0, 0] on input "Arrastra y suelta tus archivos aquí o haz click aquí -pdf, png, jpg o jpeg que …" at bounding box center [0, 0] width 0 height 0
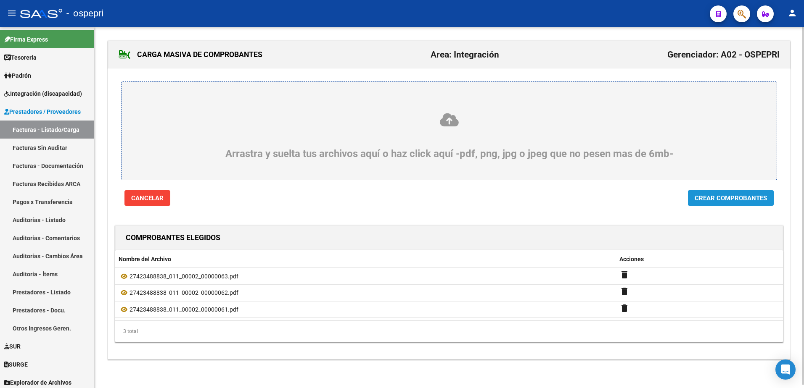
click at [715, 199] on span "Crear Comprobantes" at bounding box center [730, 199] width 72 height 8
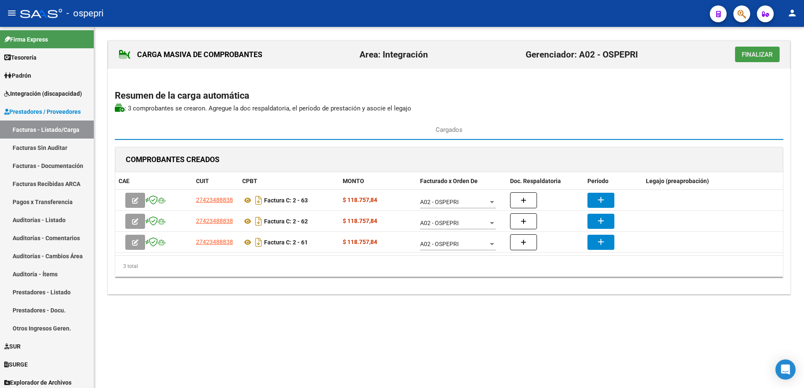
click at [747, 55] on span "Finalizar" at bounding box center [757, 55] width 31 height 8
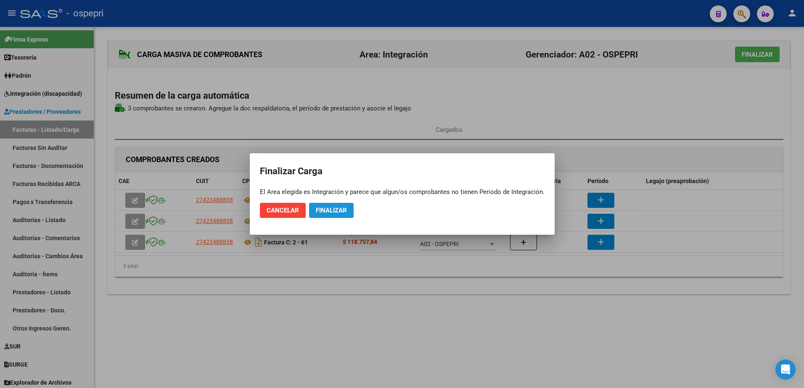
click at [333, 213] on span "Finalizar" at bounding box center [331, 211] width 31 height 8
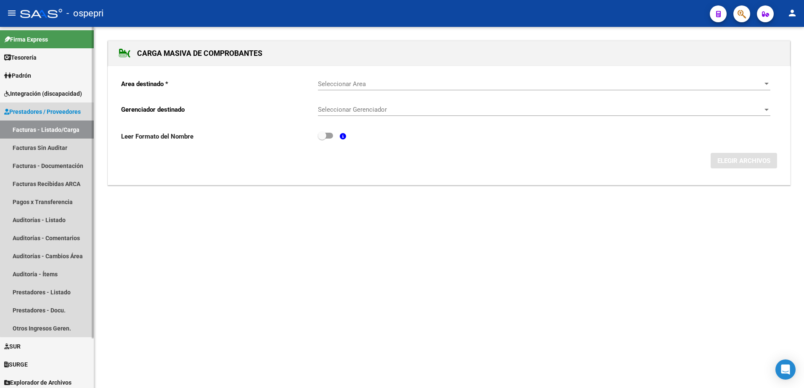
click at [48, 133] on link "Facturas - Listado/Carga" at bounding box center [47, 130] width 94 height 18
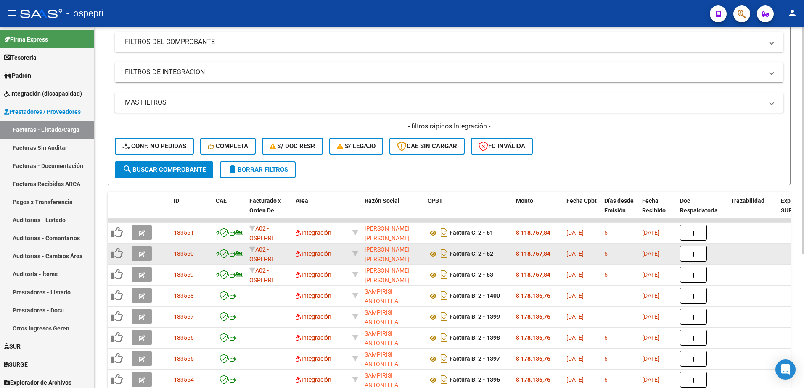
scroll to position [126, 0]
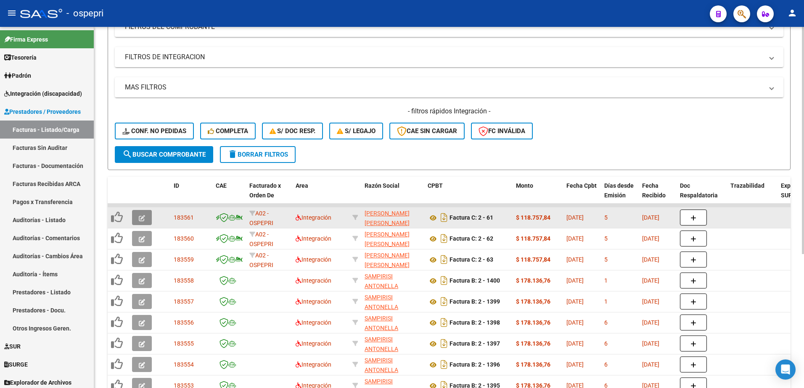
click at [142, 225] on button "button" at bounding box center [142, 217] width 20 height 15
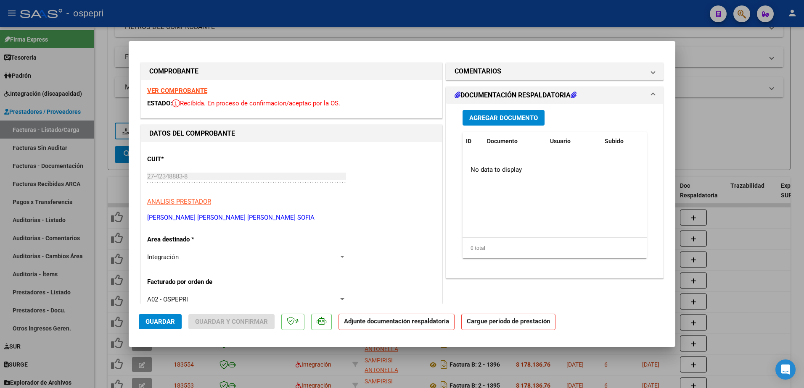
click at [177, 90] on strong "VER COMPROBANTE" at bounding box center [177, 91] width 60 height 8
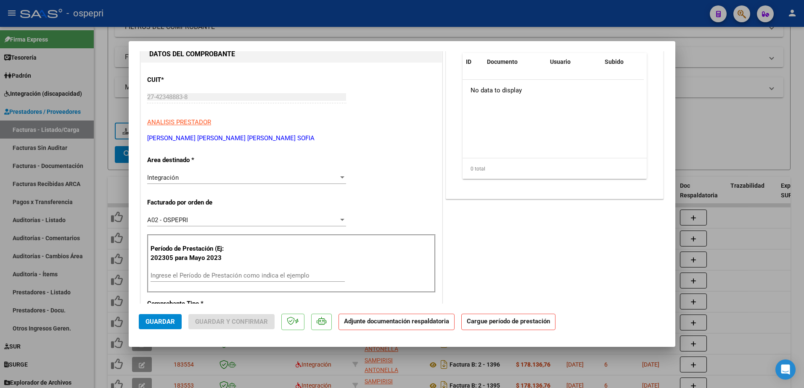
scroll to position [84, 0]
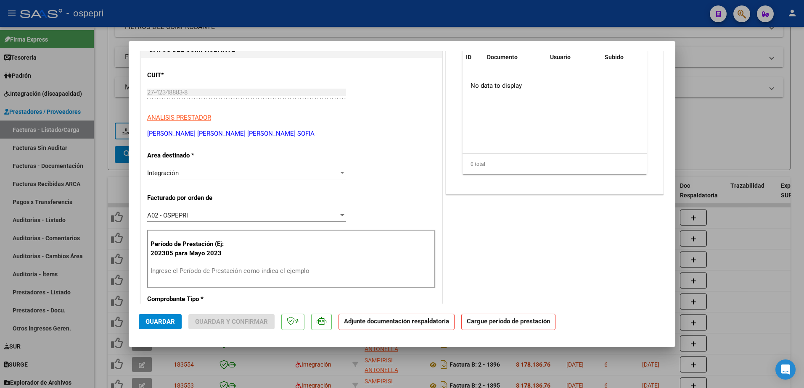
click at [172, 272] on input "Ingrese el Período de Prestación como indica el ejemplo" at bounding box center [247, 271] width 194 height 8
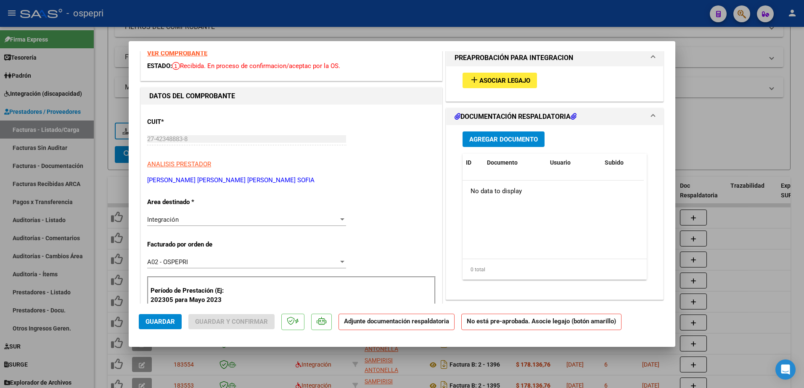
scroll to position [0, 0]
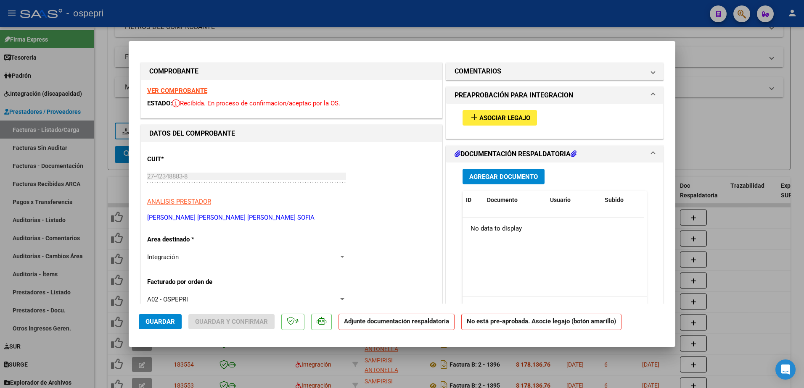
type input "202505"
click at [509, 121] on span "Asociar Legajo" at bounding box center [504, 118] width 51 height 8
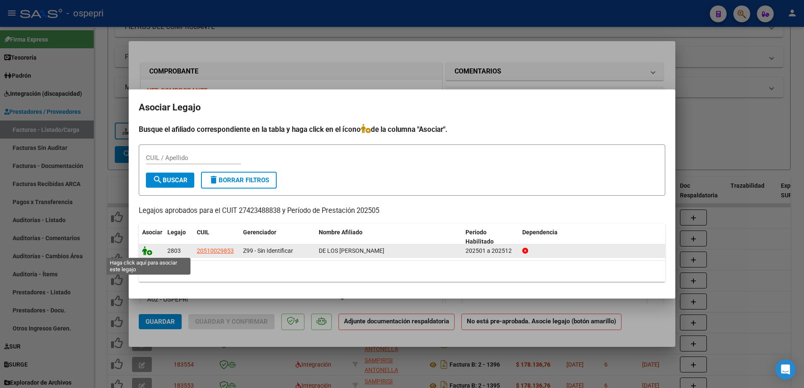
click at [150, 254] on icon at bounding box center [147, 250] width 10 height 9
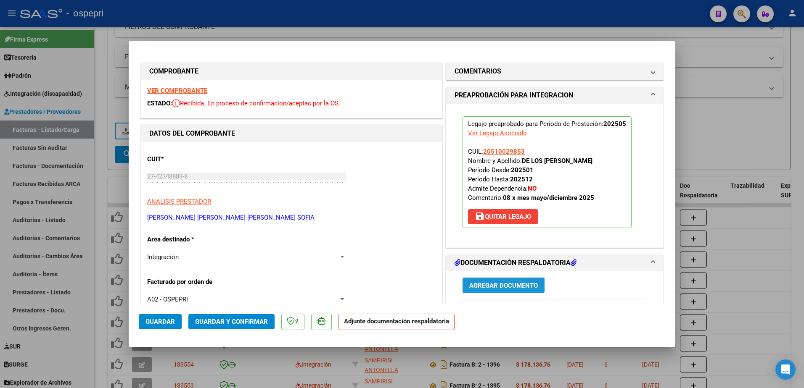
click at [492, 285] on span "Agregar Documento" at bounding box center [503, 286] width 69 height 8
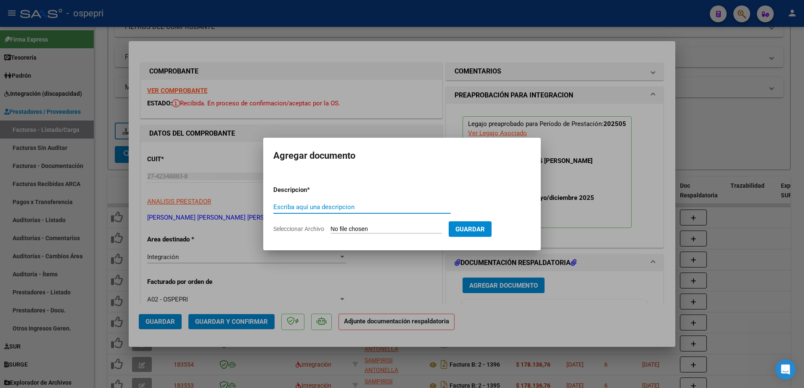
click at [337, 208] on input "Escriba aquí una descripcion" at bounding box center [361, 207] width 177 height 8
type input "asistencia"
click at [364, 230] on input "Seleccionar Archivo" at bounding box center [385, 230] width 111 height 8
type input "C:\fakepath\Asistencia MAYO _DE LOS SANTOS.jpeg"
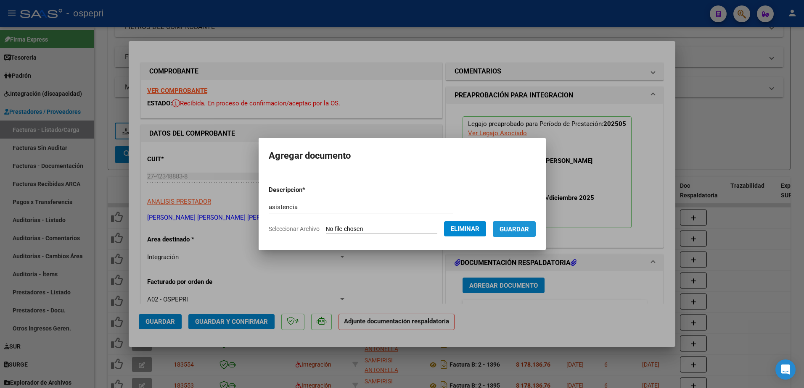
click at [520, 225] on button "Guardar" at bounding box center [514, 230] width 43 height 16
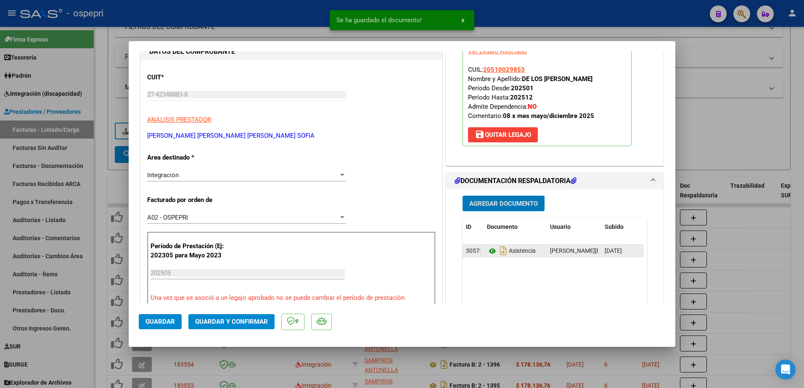
scroll to position [84, 0]
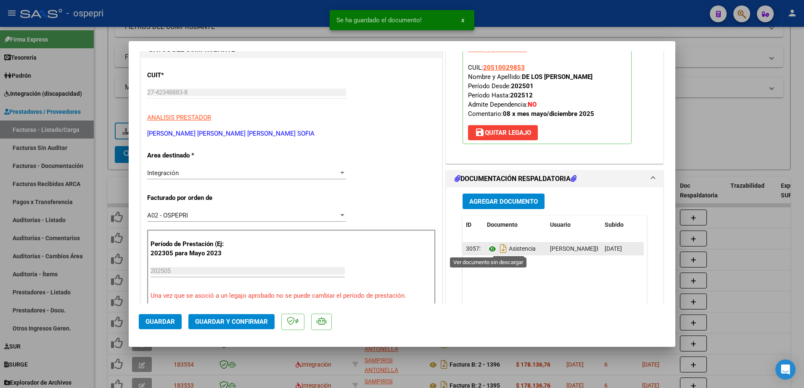
click at [487, 250] on icon at bounding box center [492, 249] width 11 height 10
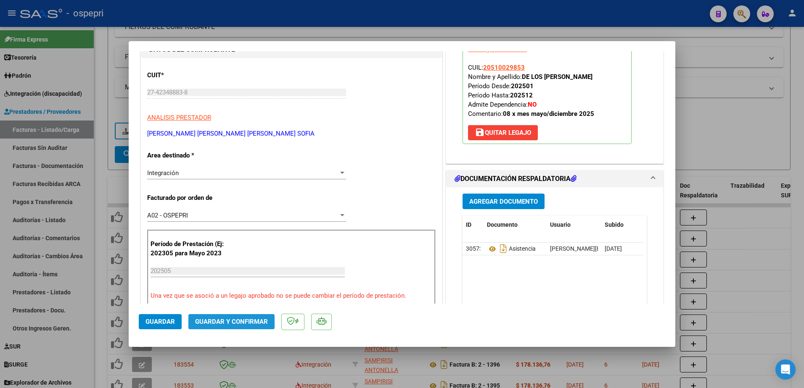
click at [234, 318] on button "Guardar y Confirmar" at bounding box center [231, 321] width 86 height 15
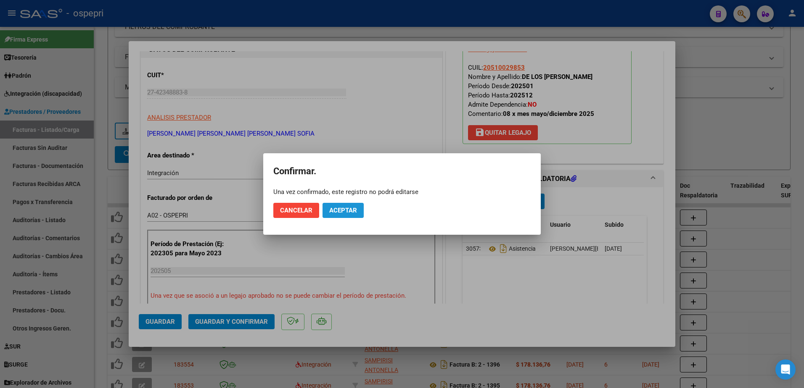
click at [331, 211] on span "Aceptar" at bounding box center [343, 211] width 28 height 8
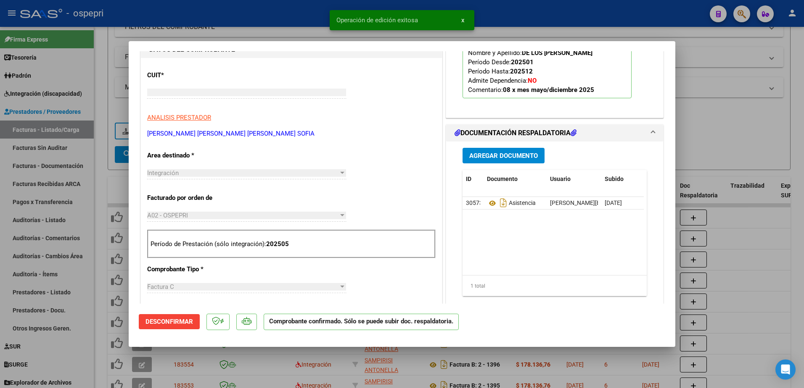
type input "$ 0,00"
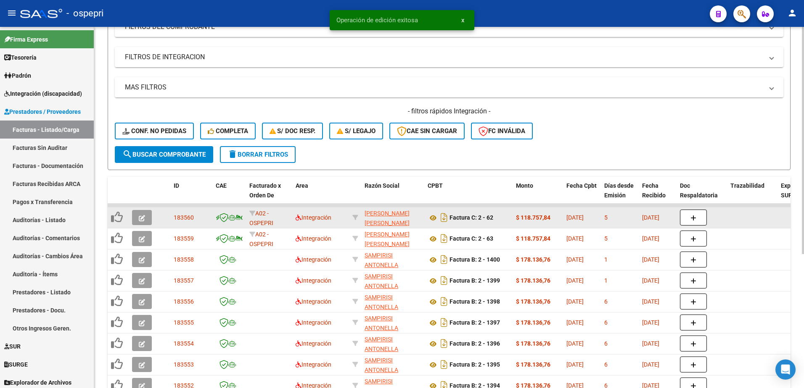
click at [140, 216] on icon "button" at bounding box center [142, 218] width 6 height 6
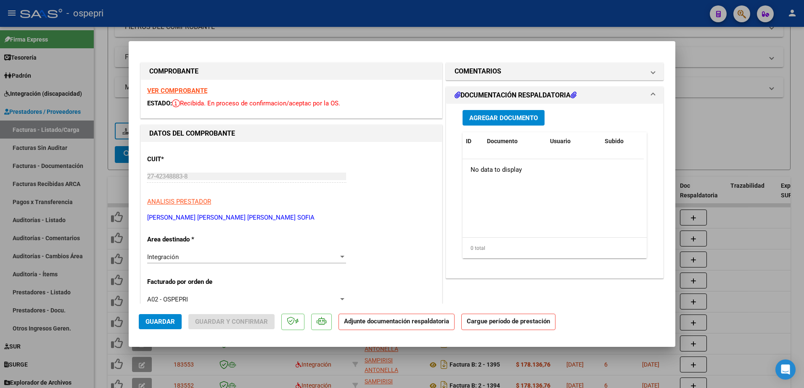
click at [185, 87] on strong "VER COMPROBANTE" at bounding box center [177, 91] width 60 height 8
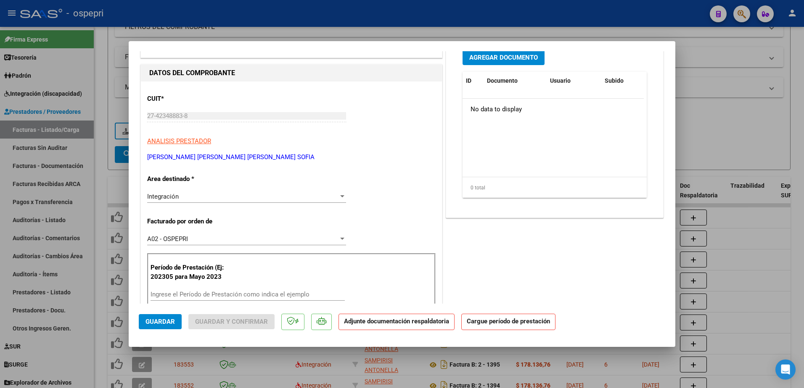
scroll to position [84, 0]
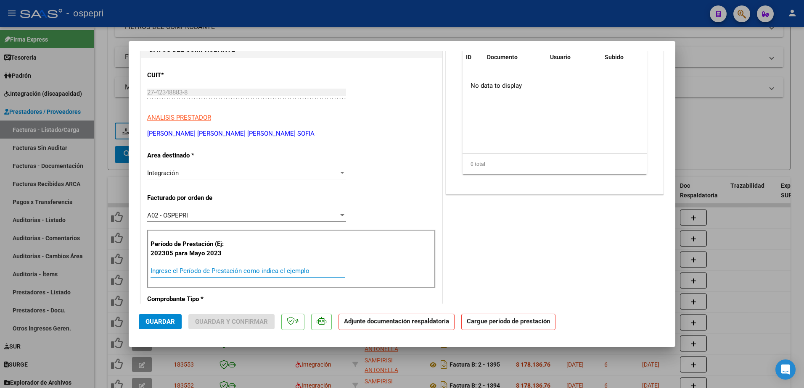
click at [206, 270] on input "Ingrese el Período de Prestación como indica el ejemplo" at bounding box center [247, 271] width 194 height 8
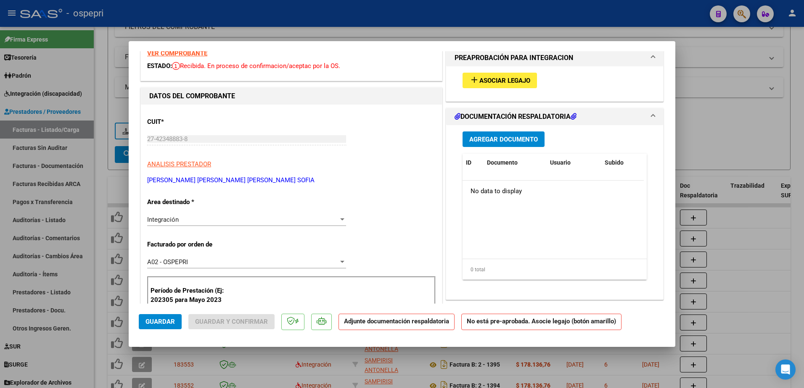
scroll to position [0, 0]
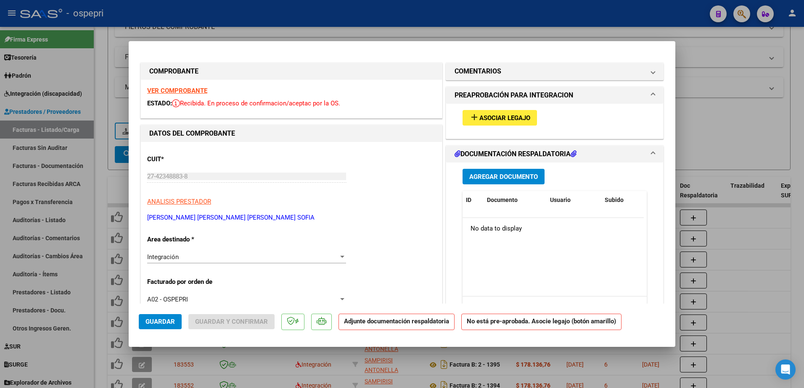
type input "202506"
click at [494, 115] on span "Asociar Legajo" at bounding box center [504, 118] width 51 height 8
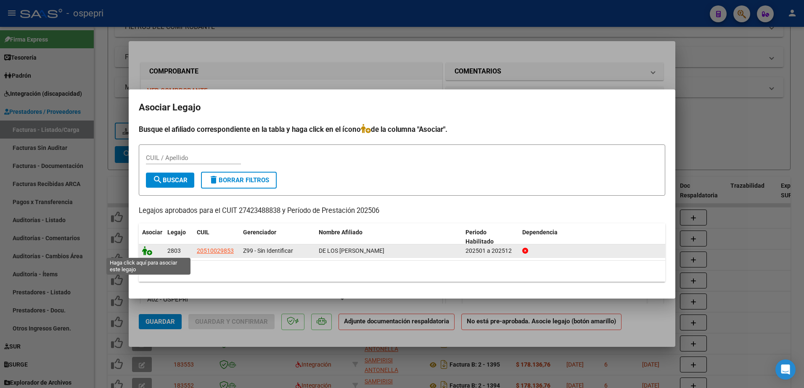
click at [148, 253] on icon at bounding box center [147, 250] width 10 height 9
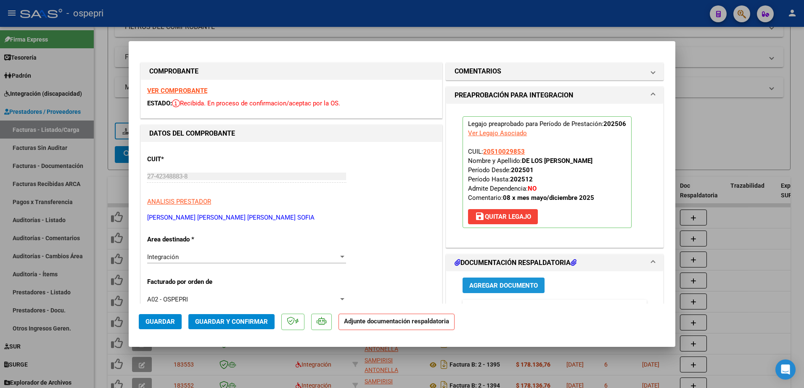
click at [494, 282] on span "Agregar Documento" at bounding box center [503, 286] width 69 height 8
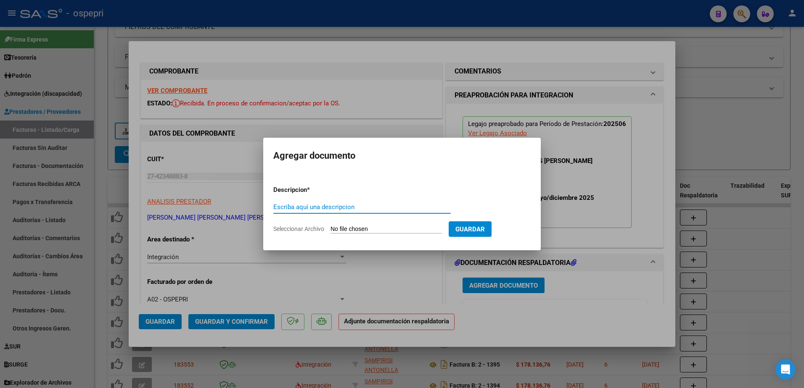
click at [329, 205] on input "Escriba aquí una descripcion" at bounding box center [361, 207] width 177 height 8
type input "ASISTENCIA"
click at [360, 226] on input "Seleccionar Archivo" at bounding box center [385, 230] width 111 height 8
type input "C:\fakepath\Asistencia JUNIO DE LOS SANTOS.jpg"
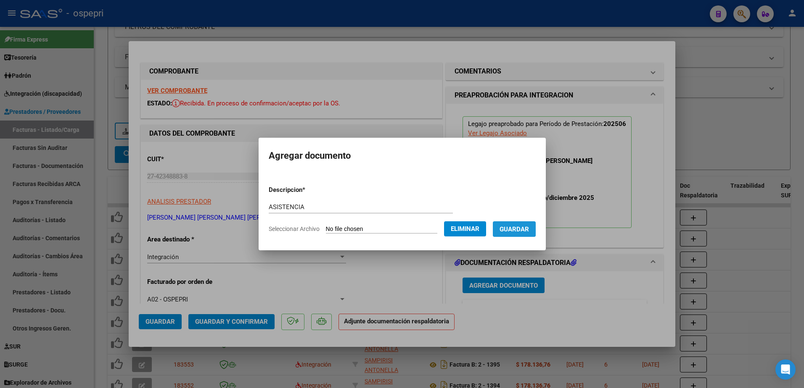
click at [519, 226] on span "Guardar" at bounding box center [513, 230] width 29 height 8
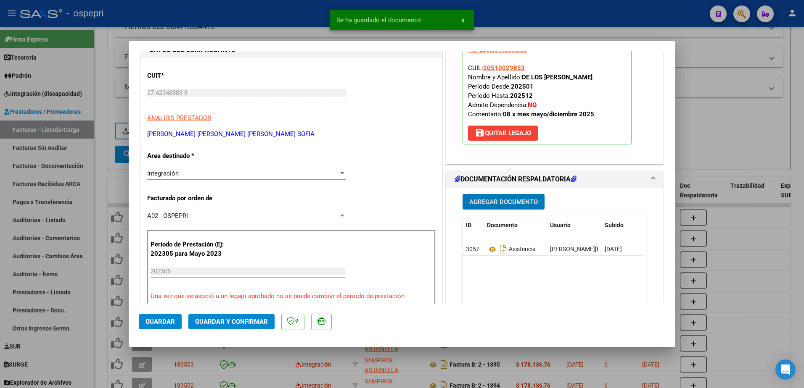
scroll to position [84, 0]
click at [489, 247] on icon at bounding box center [492, 249] width 11 height 10
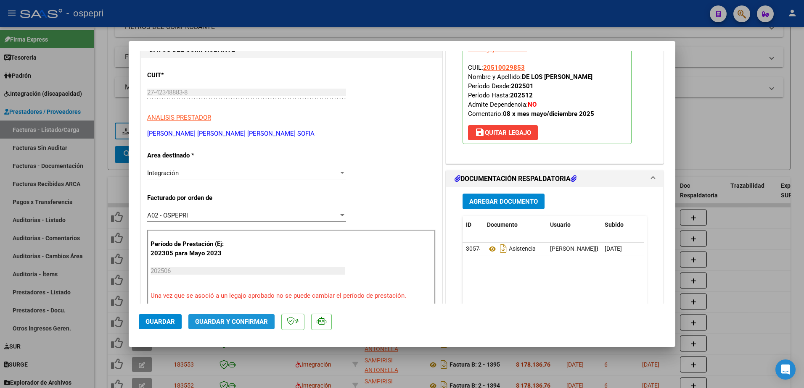
click at [243, 317] on button "Guardar y Confirmar" at bounding box center [231, 321] width 86 height 15
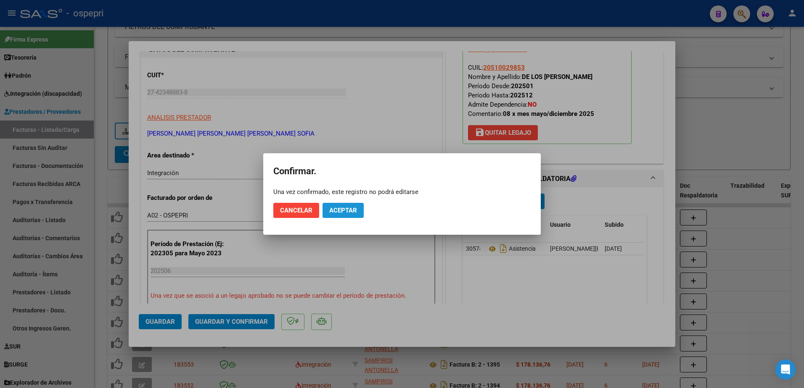
click at [349, 208] on span "Aceptar" at bounding box center [343, 211] width 28 height 8
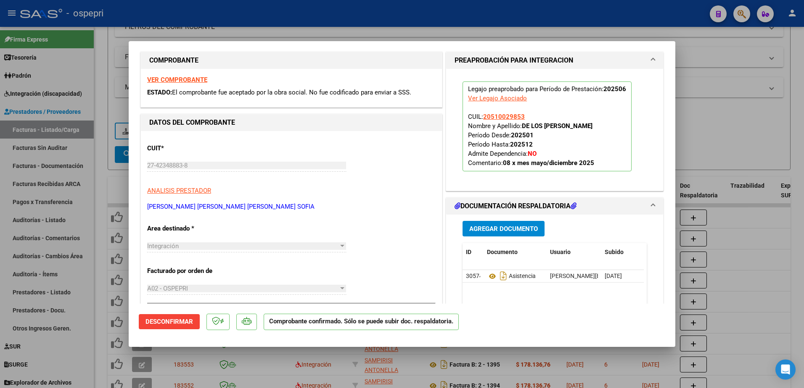
scroll to position [0, 0]
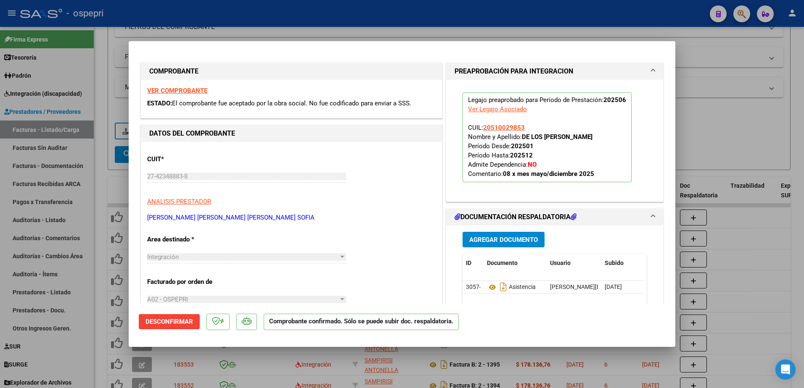
click at [190, 89] on strong "VER COMPROBANTE" at bounding box center [177, 91] width 60 height 8
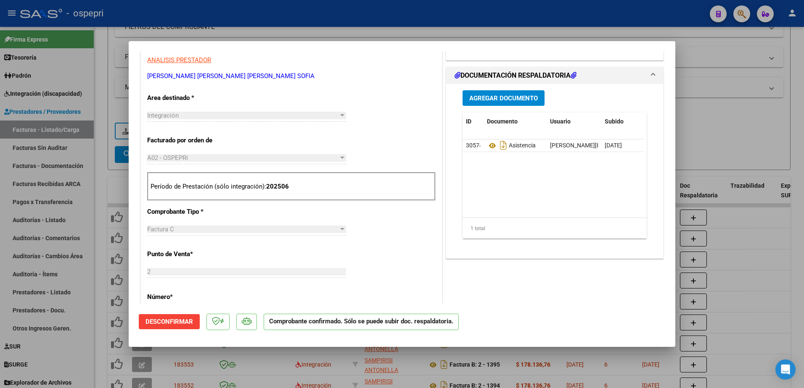
scroll to position [42, 0]
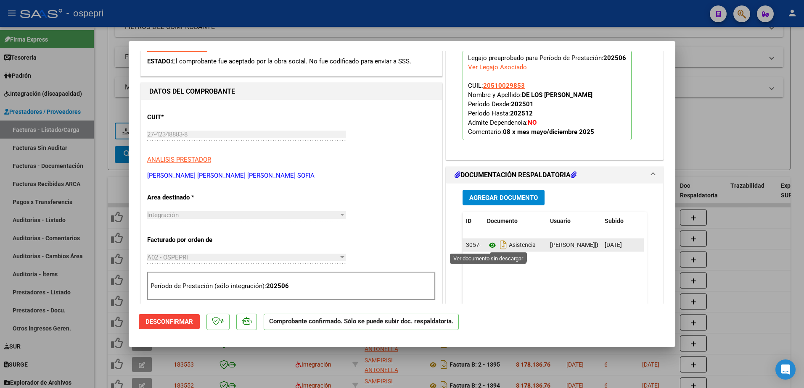
click at [487, 244] on icon at bounding box center [492, 245] width 11 height 10
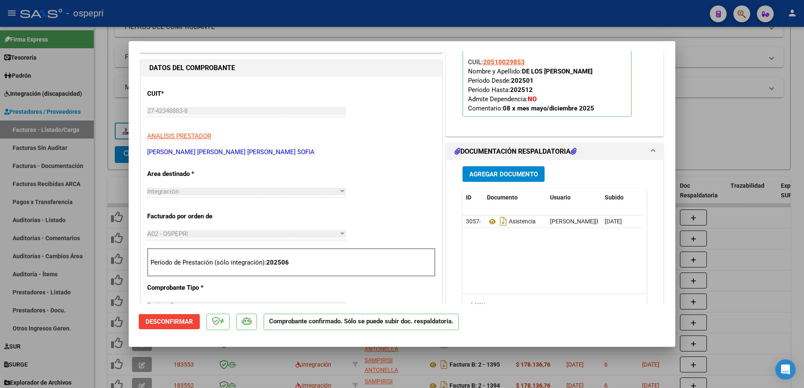
scroll to position [84, 0]
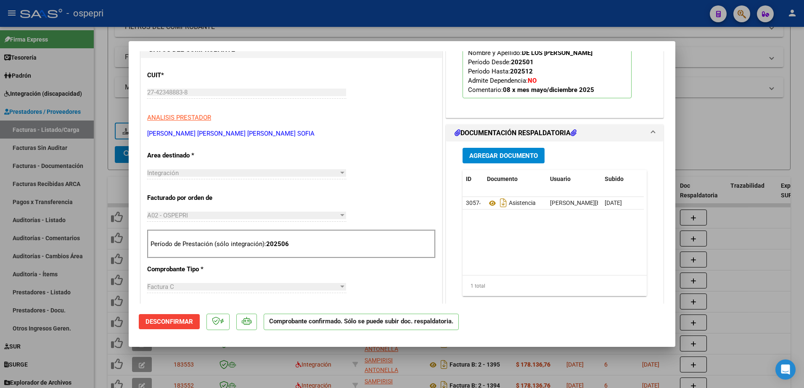
type input "$ 0,00"
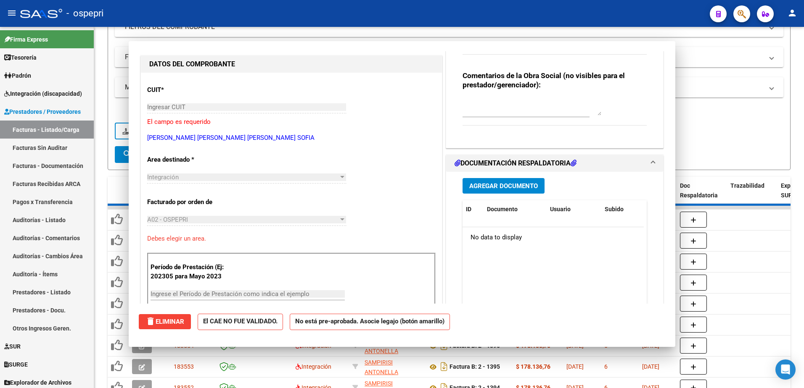
scroll to position [99, 0]
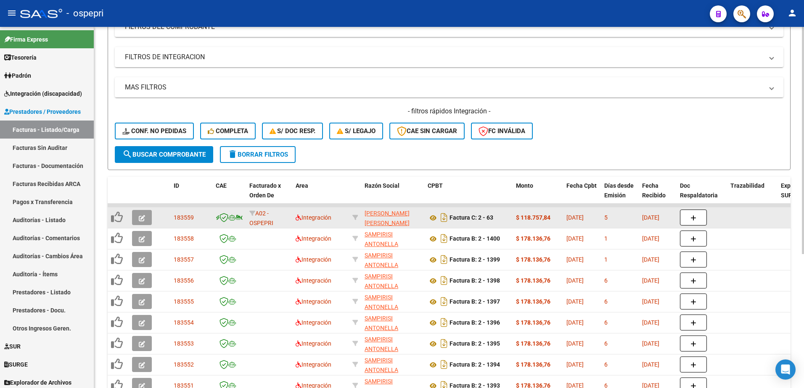
click at [140, 216] on icon "button" at bounding box center [142, 218] width 6 height 6
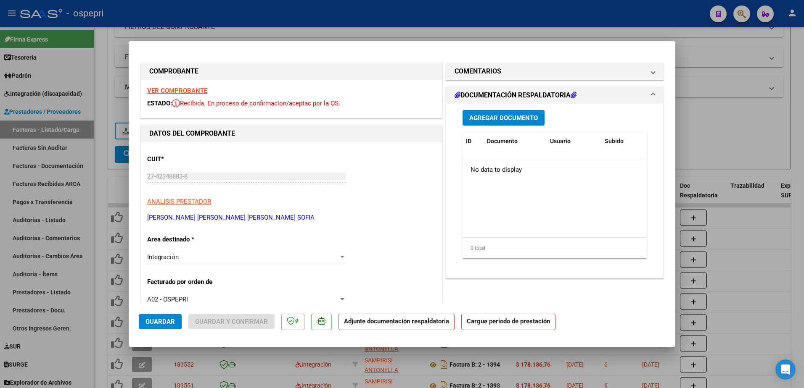
click at [185, 89] on strong "VER COMPROBANTE" at bounding box center [177, 91] width 60 height 8
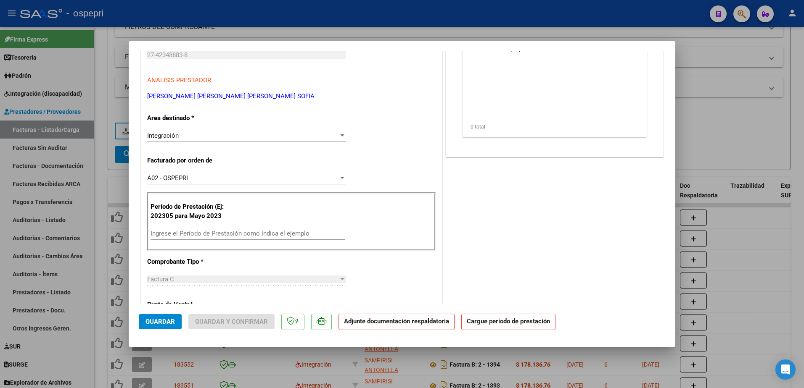
scroll to position [117, 0]
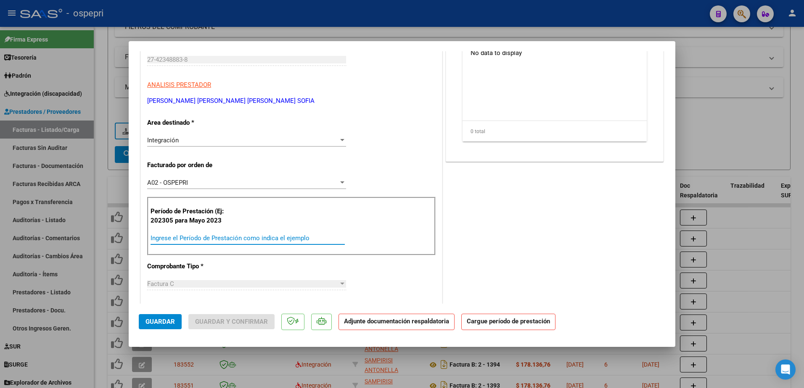
click at [201, 238] on input "Ingrese el Período de Prestación como indica el ejemplo" at bounding box center [247, 239] width 194 height 8
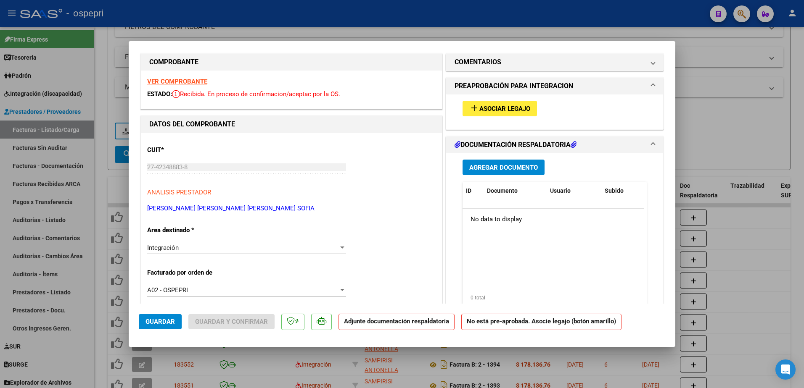
scroll to position [0, 0]
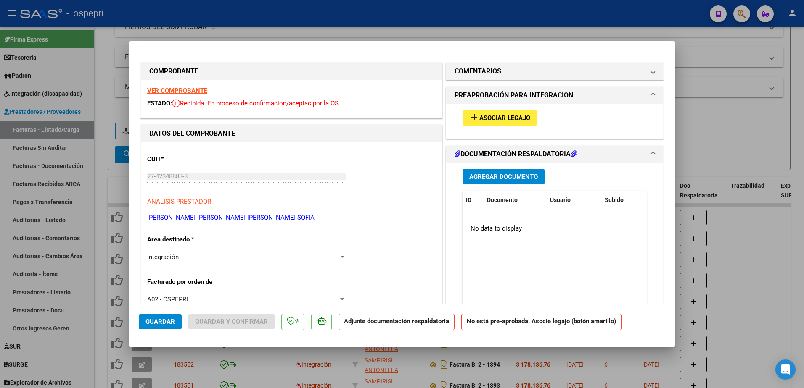
type input "202507"
click at [494, 113] on button "add Asociar Legajo" at bounding box center [499, 118] width 74 height 16
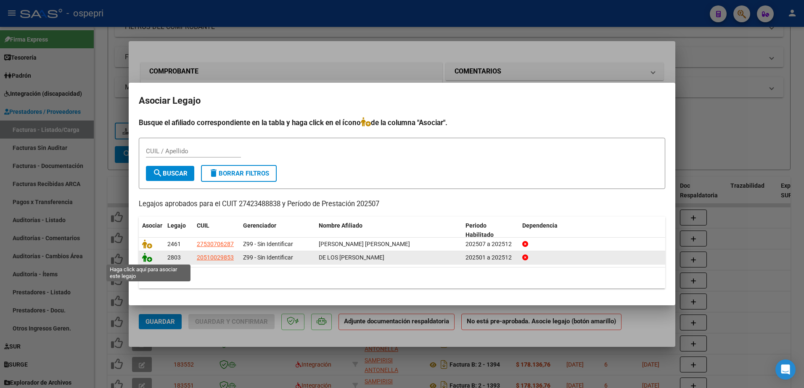
click at [148, 258] on icon at bounding box center [147, 257] width 10 height 9
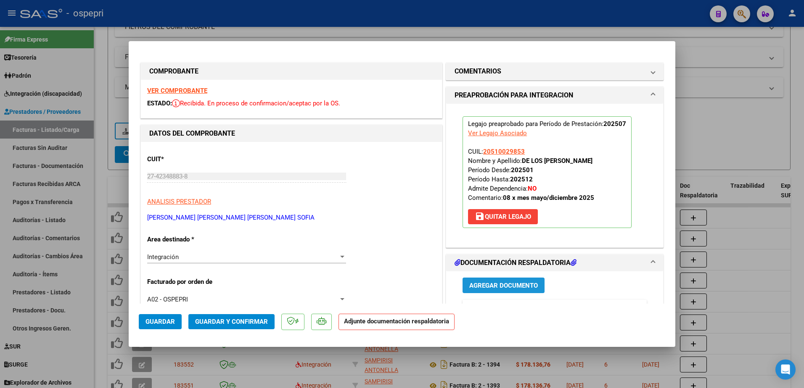
click at [501, 285] on span "Agregar Documento" at bounding box center [503, 286] width 69 height 8
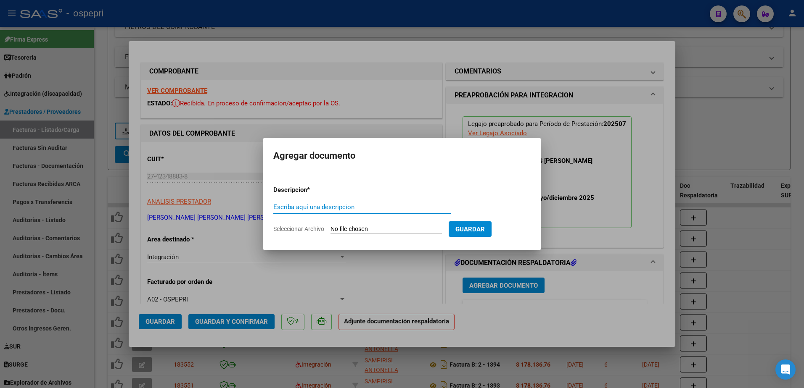
click at [317, 206] on input "Escriba aquí una descripcion" at bounding box center [361, 207] width 177 height 8
type input "asistencia"
click at [349, 227] on input "Seleccionar Archivo" at bounding box center [385, 230] width 111 height 8
type input "C:\fakepath\Asistencia. Julio 2025_1.jpg"
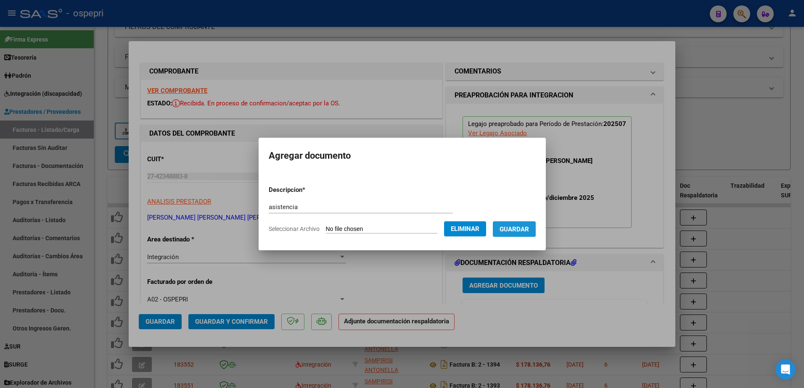
click at [525, 229] on span "Guardar" at bounding box center [513, 230] width 29 height 8
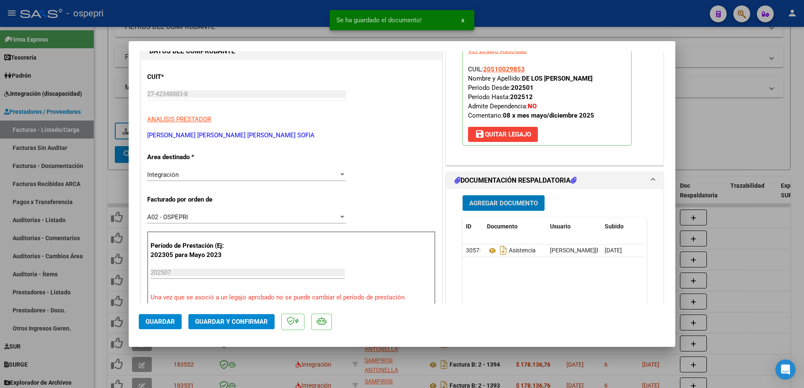
scroll to position [84, 0]
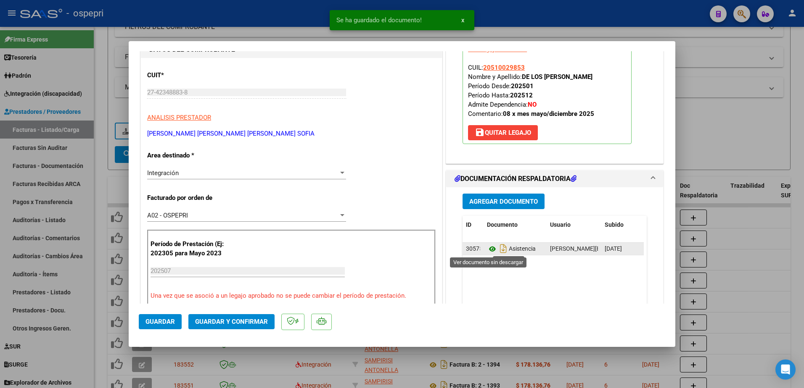
click at [487, 247] on icon at bounding box center [492, 249] width 11 height 10
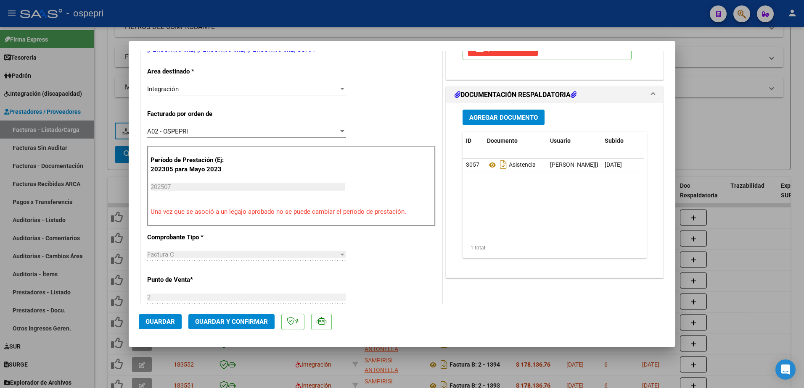
scroll to position [0, 42]
click at [607, 164] on icon at bounding box center [608, 165] width 6 height 8
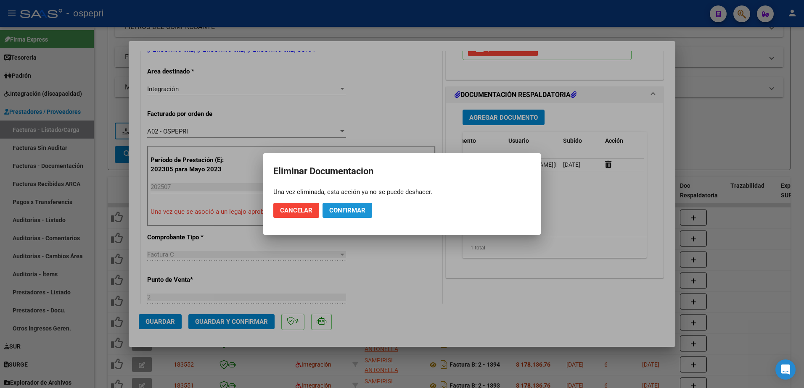
click at [352, 213] on span "Confirmar" at bounding box center [347, 211] width 36 height 8
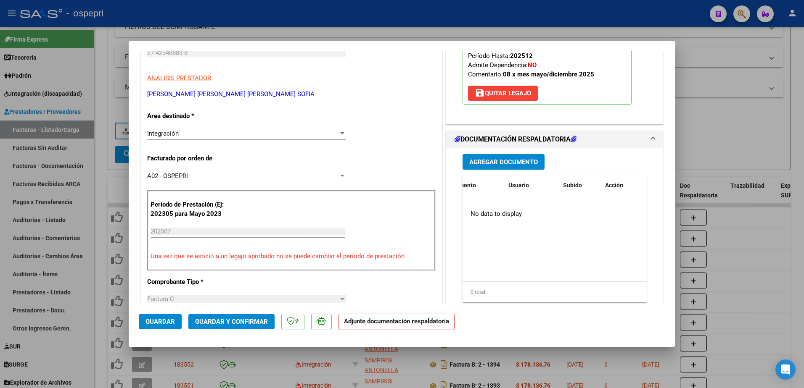
scroll to position [42, 0]
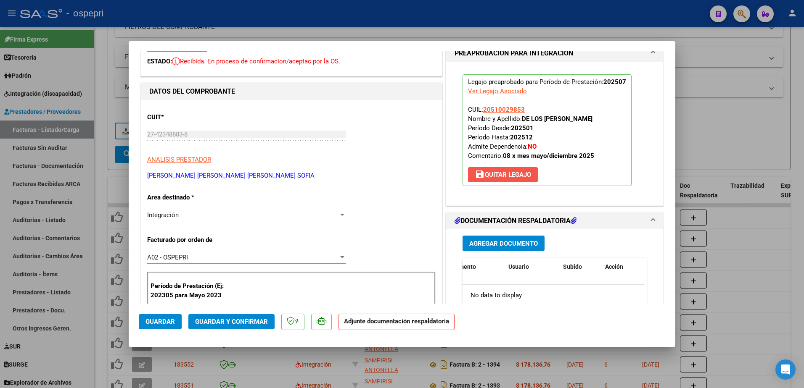
click at [494, 172] on span "save Quitar Legajo" at bounding box center [503, 175] width 56 height 8
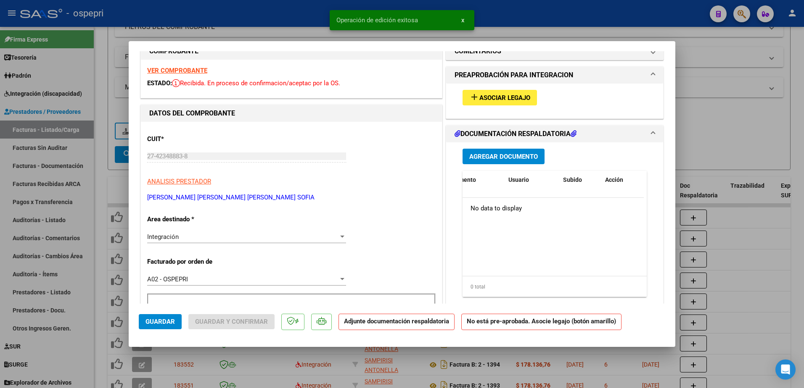
scroll to position [0, 0]
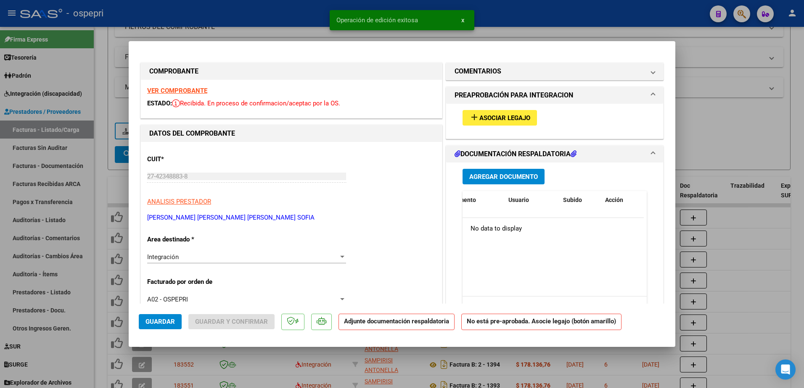
click at [494, 117] on span "Asociar Legajo" at bounding box center [504, 118] width 51 height 8
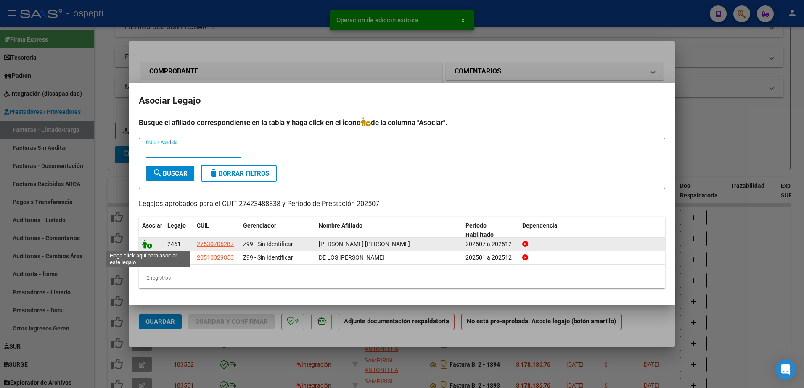
click at [150, 243] on icon at bounding box center [147, 244] width 10 height 9
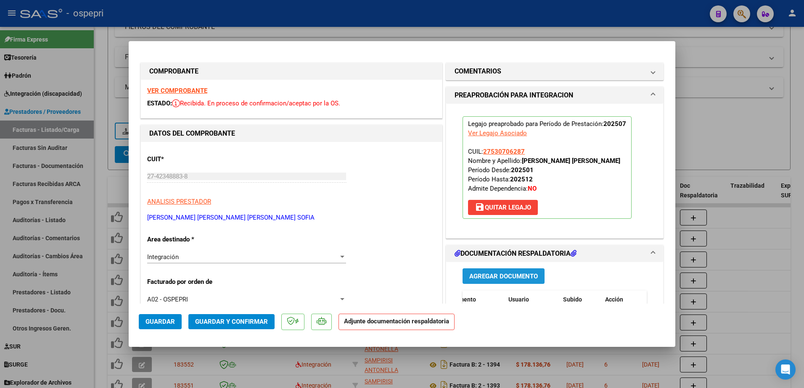
click at [503, 276] on span "Agregar Documento" at bounding box center [503, 277] width 69 height 8
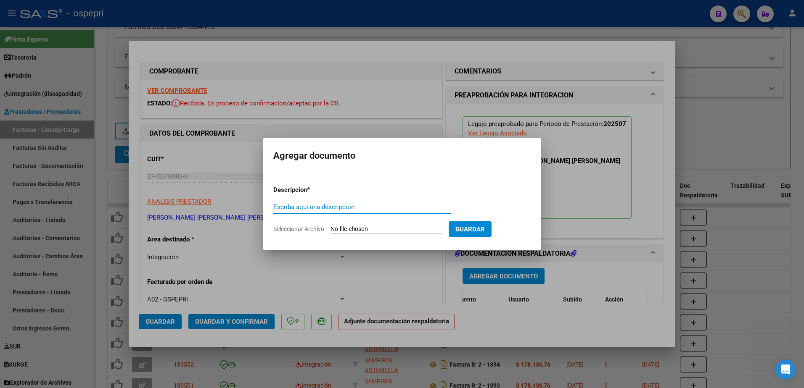
click at [296, 205] on input "Escriba aquí una descripcion" at bounding box center [361, 207] width 177 height 8
type input "asist"
click at [355, 228] on input "Seleccionar Archivo" at bounding box center [385, 230] width 111 height 8
type input "C:\fakepath\Asistencia_julioMia.jpeg"
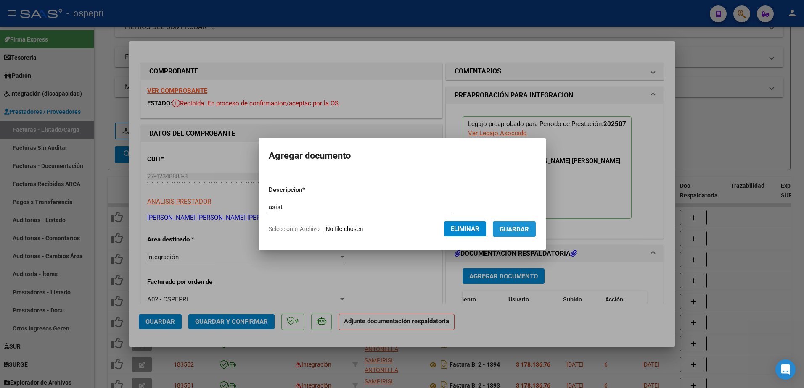
click at [529, 229] on span "Guardar" at bounding box center [513, 230] width 29 height 8
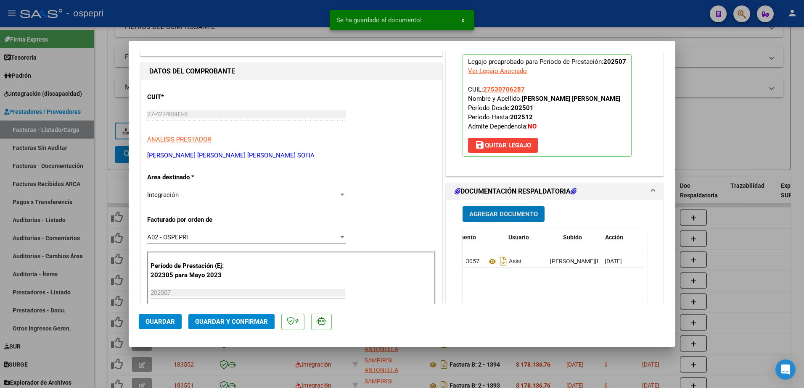
scroll to position [126, 0]
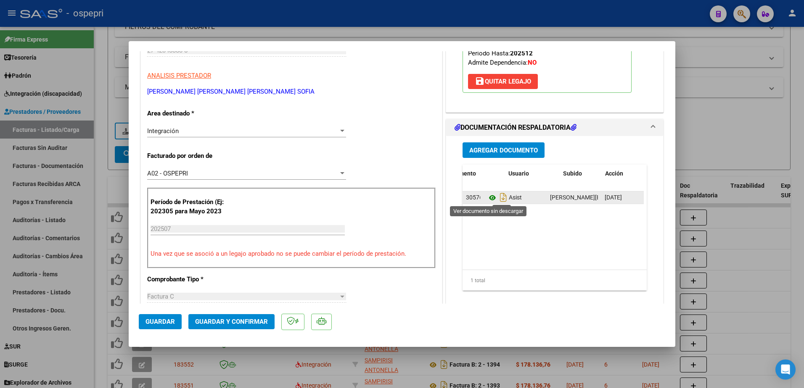
click at [488, 196] on icon at bounding box center [492, 198] width 11 height 10
click at [228, 321] on span "Guardar y Confirmar" at bounding box center [231, 322] width 73 height 8
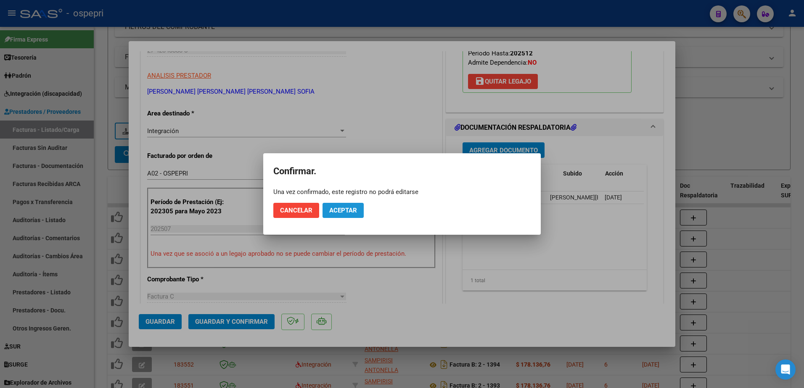
click at [341, 214] on span "Aceptar" at bounding box center [343, 211] width 28 height 8
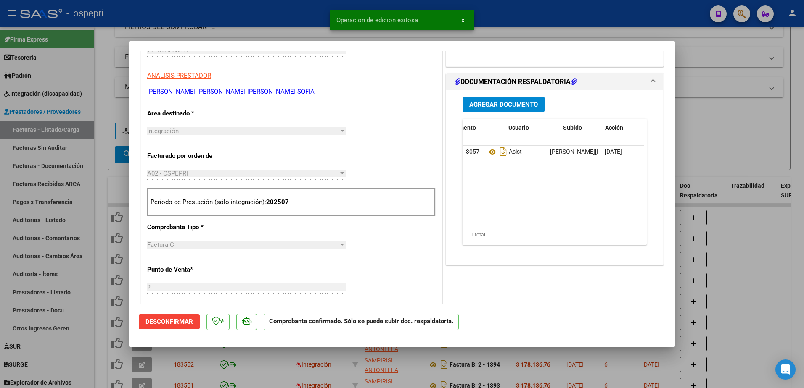
type input "$ 0,00"
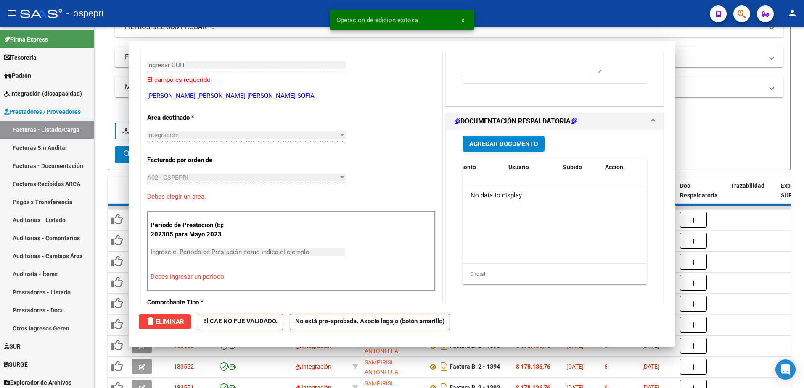
scroll to position [141, 0]
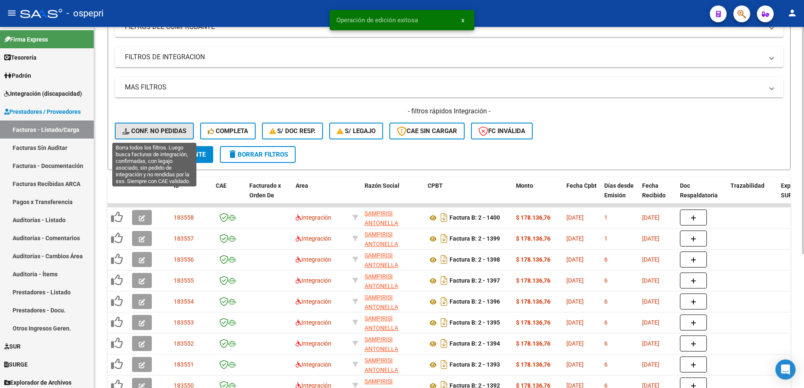
click at [174, 128] on span "Conf. no pedidas" at bounding box center [154, 131] width 64 height 8
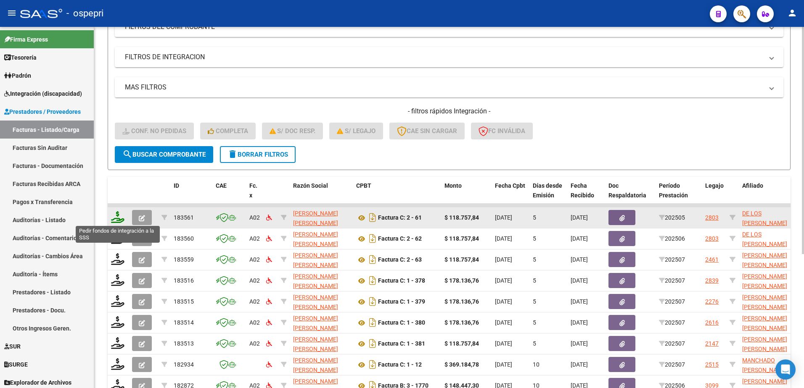
click at [118, 221] on icon at bounding box center [117, 217] width 13 height 12
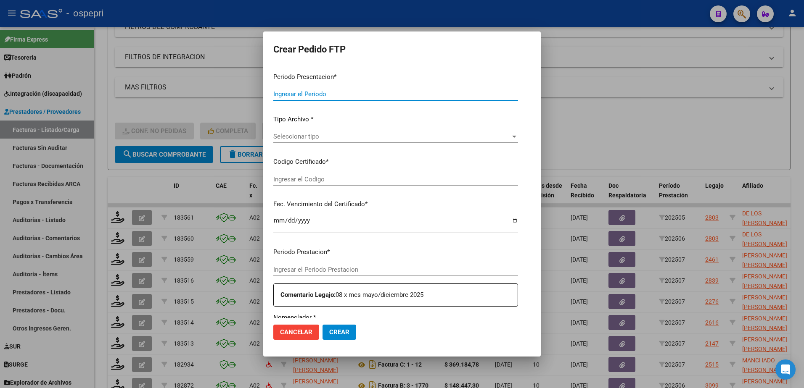
type input "202507"
type input "202505"
type input "$ 118.757,84"
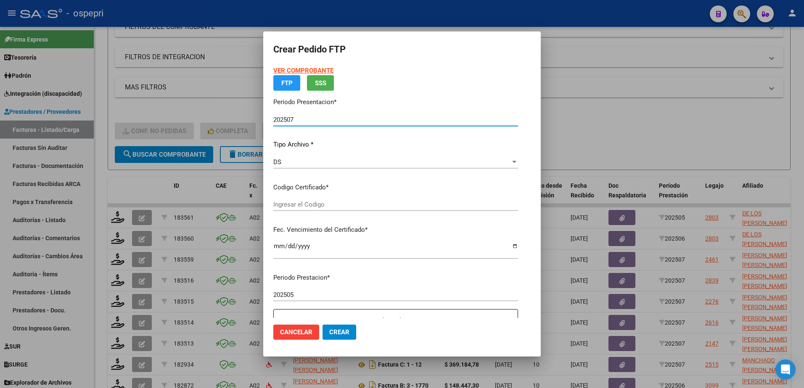
type input "20510029853"
type input "2026-02-02"
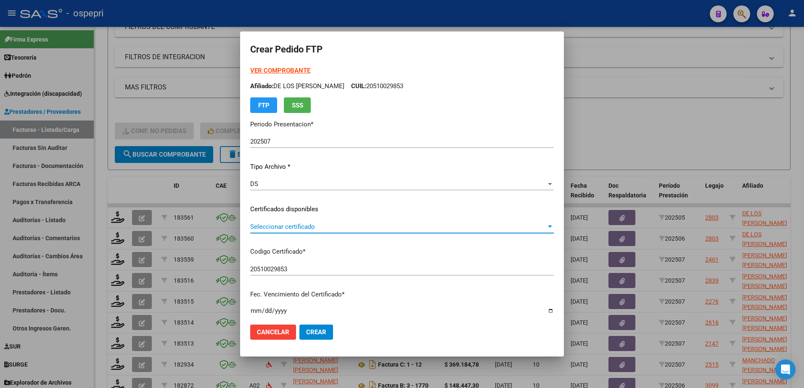
click at [296, 228] on span "Seleccionar certificado" at bounding box center [398, 227] width 296 height 8
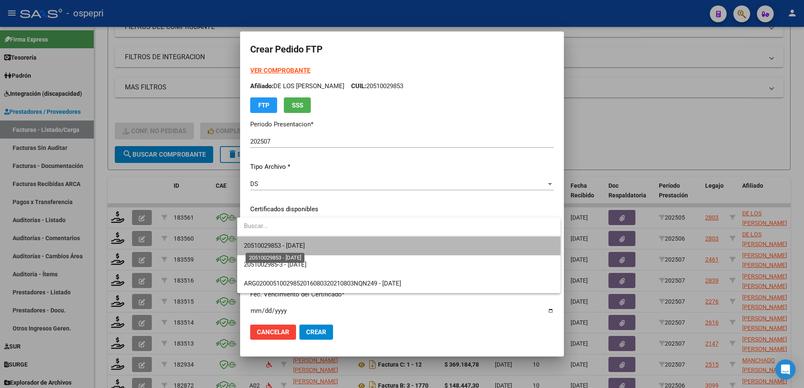
click at [305, 246] on span "20510029853 - 2026-02-02" at bounding box center [274, 246] width 61 height 8
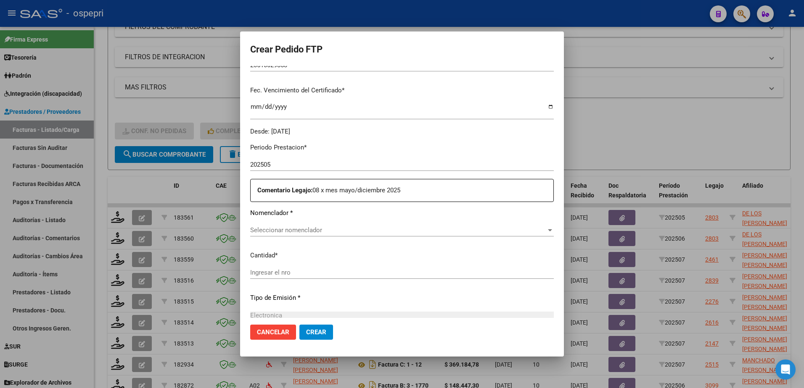
scroll to position [210, 0]
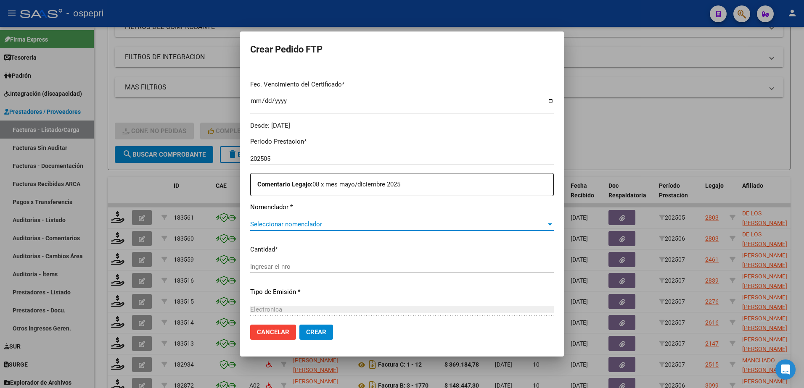
click at [304, 226] on span "Seleccionar nomenclador" at bounding box center [398, 225] width 296 height 8
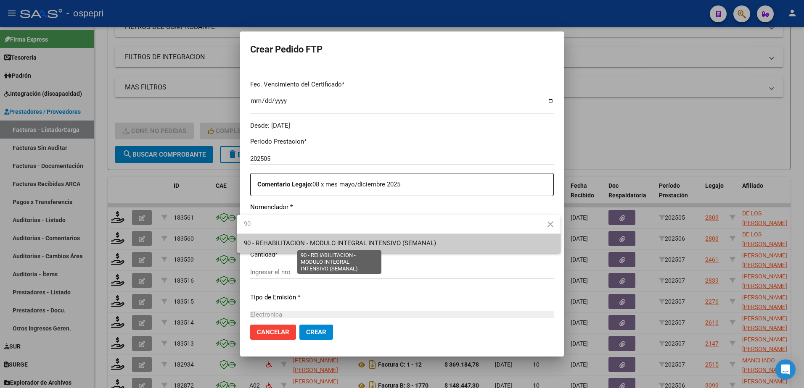
type input "90"
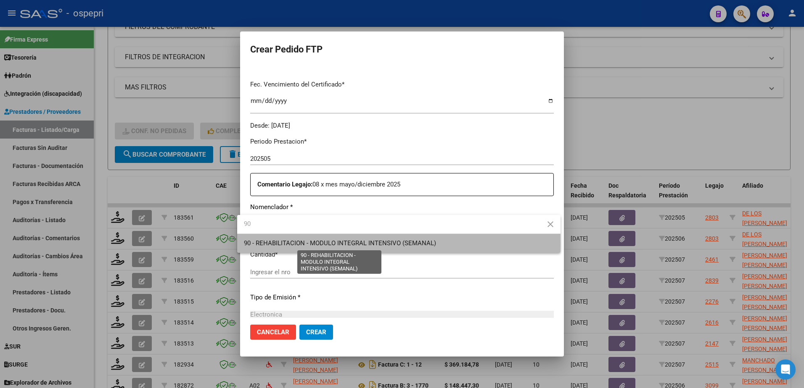
click at [301, 244] on span "90 - REHABILITACION - MODULO INTEGRAL INTENSIVO (SEMANAL)" at bounding box center [340, 244] width 192 height 8
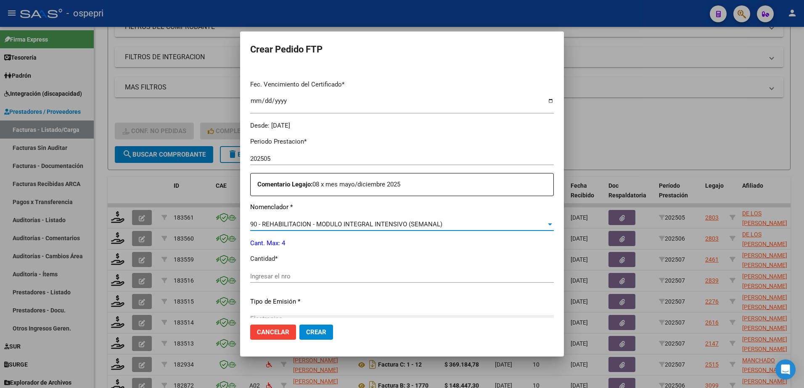
click at [298, 280] on div "Ingresar el nro" at bounding box center [402, 276] width 304 height 13
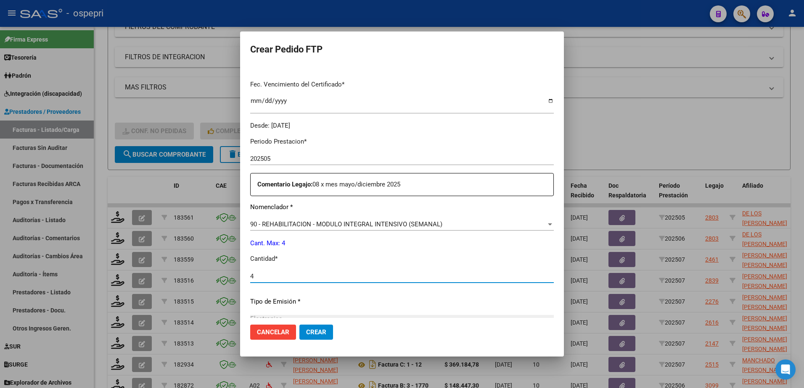
type input "4"
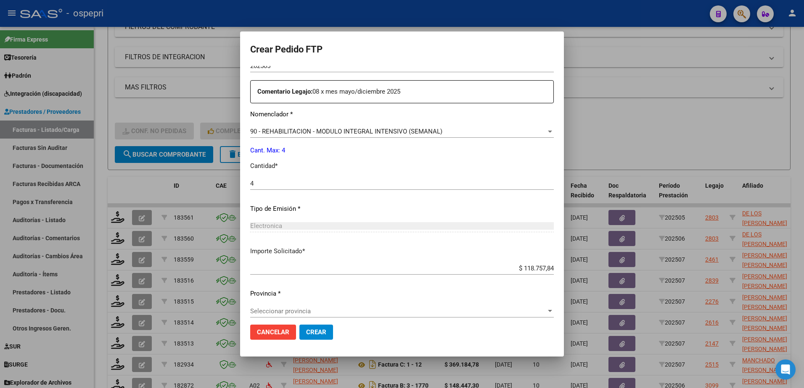
scroll to position [310, 0]
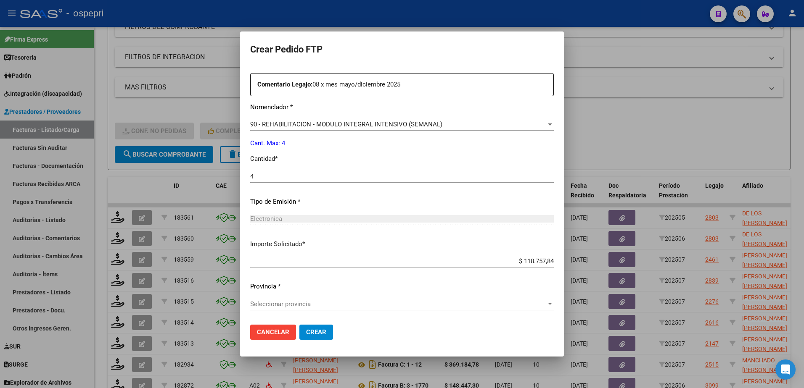
click at [294, 304] on span "Seleccionar provincia" at bounding box center [398, 305] width 296 height 8
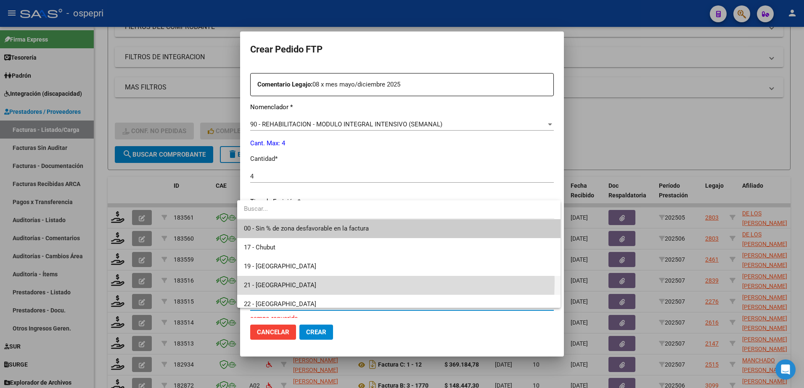
click at [285, 281] on span "21 - Neuquén" at bounding box center [399, 285] width 310 height 19
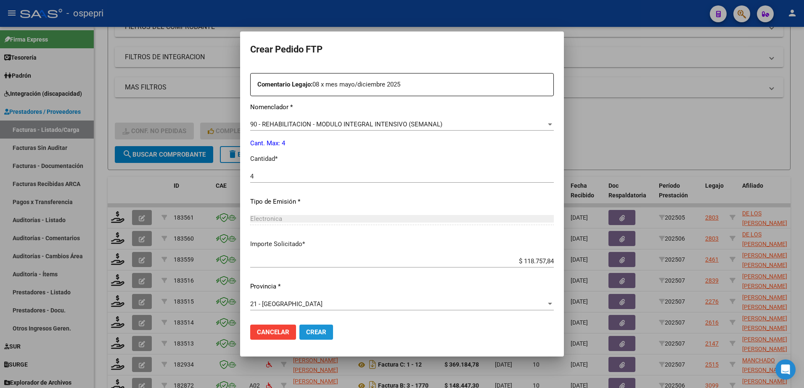
click at [310, 332] on span "Crear" at bounding box center [316, 333] width 20 height 8
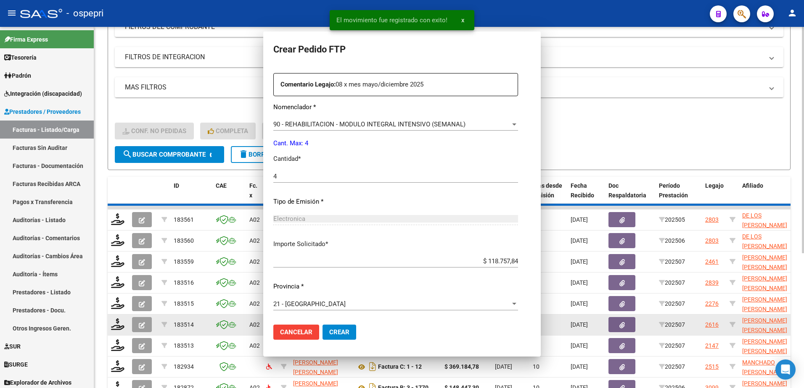
scroll to position [0, 0]
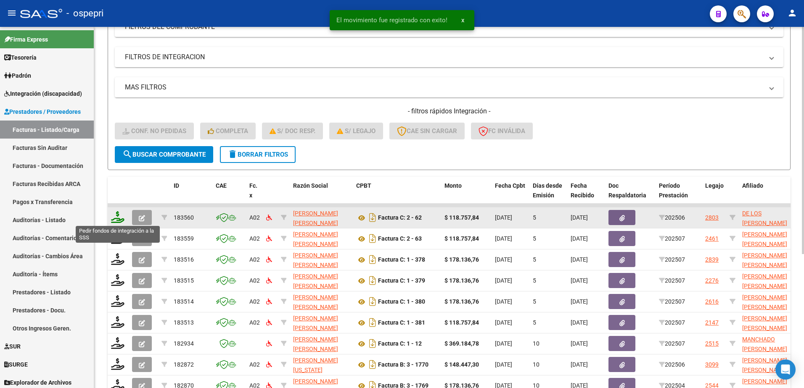
click at [117, 219] on icon at bounding box center [117, 217] width 13 height 12
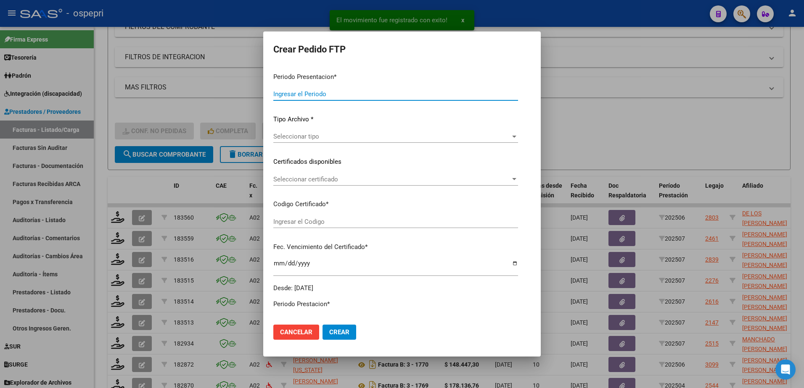
type input "202507"
type input "202506"
type input "$ 118.757,84"
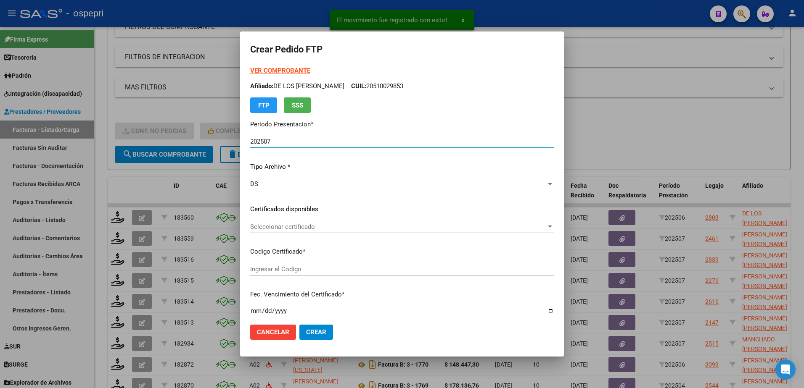
type input "20510029853"
type input "2026-02-02"
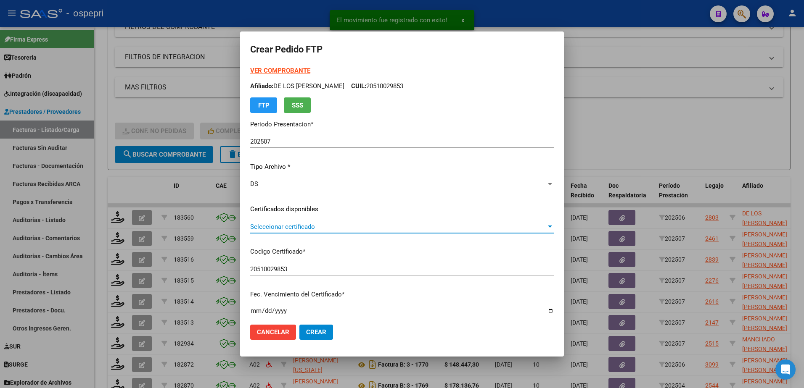
click at [291, 227] on span "Seleccionar certificado" at bounding box center [398, 227] width 296 height 8
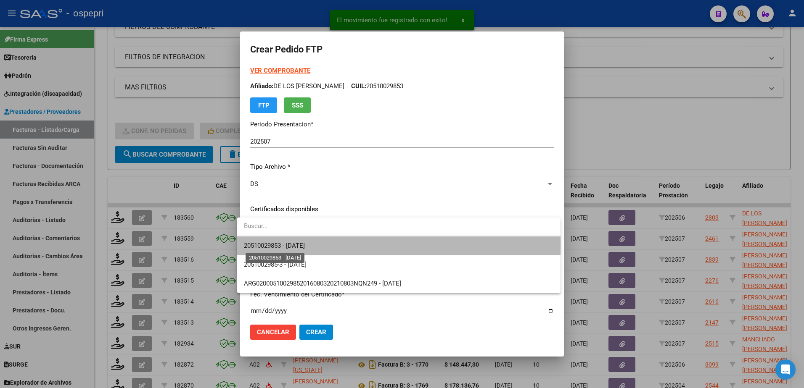
click at [292, 245] on span "20510029853 - 2026-02-02" at bounding box center [274, 246] width 61 height 8
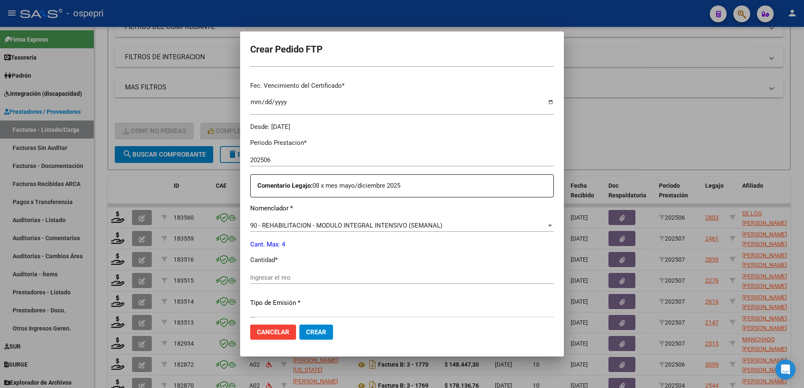
scroll to position [210, 0]
click at [292, 277] on input "Ingresar el nro" at bounding box center [402, 277] width 304 height 8
type input "4"
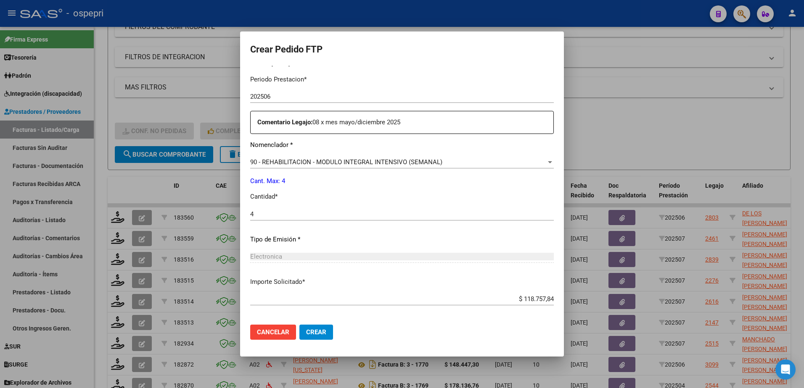
scroll to position [310, 0]
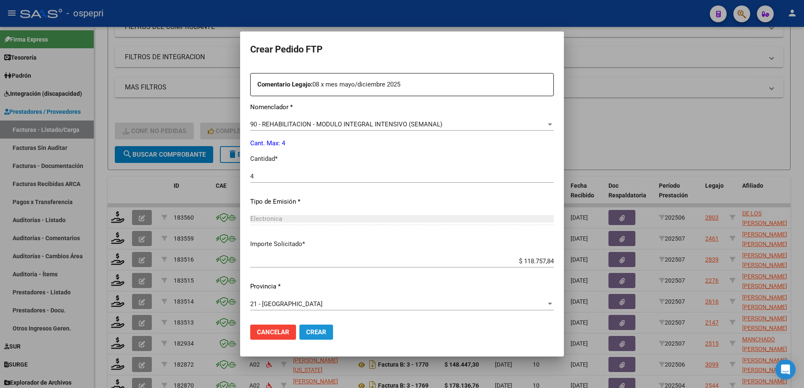
click at [306, 332] on span "Crear" at bounding box center [316, 333] width 20 height 8
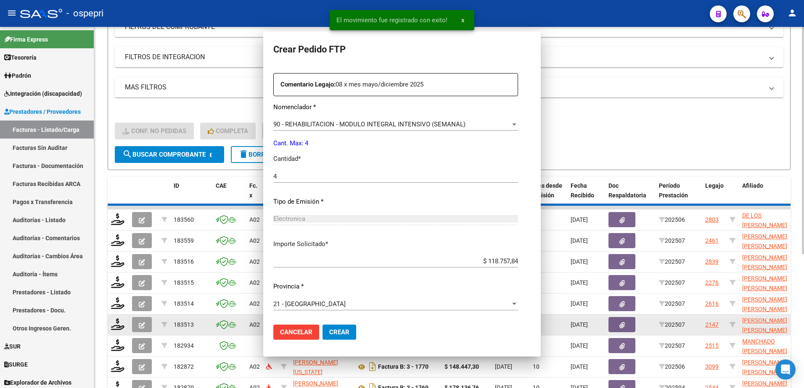
scroll to position [263, 0]
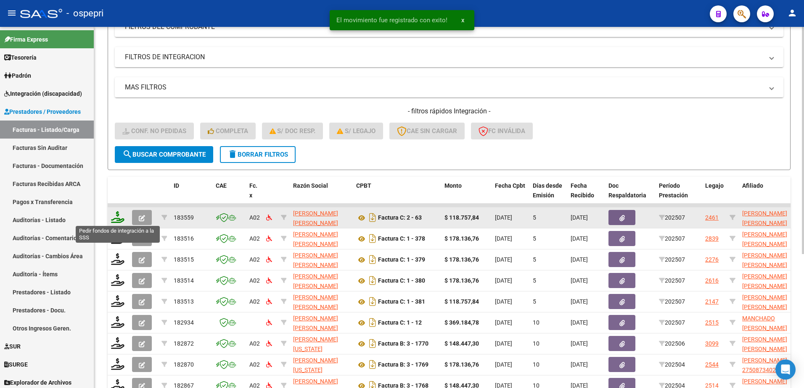
click at [118, 219] on icon at bounding box center [117, 217] width 13 height 12
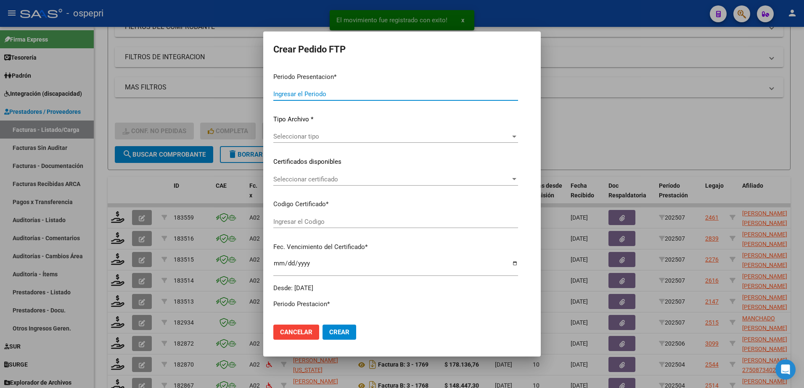
type input "202507"
type input "$ 118.757,84"
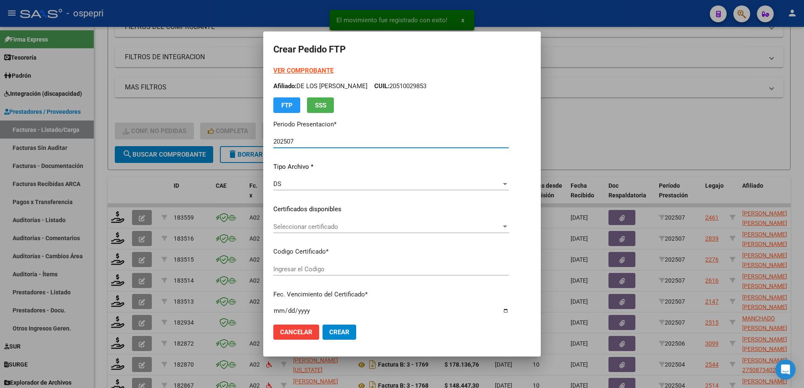
type input "27530706287"
type input "2027-10-01"
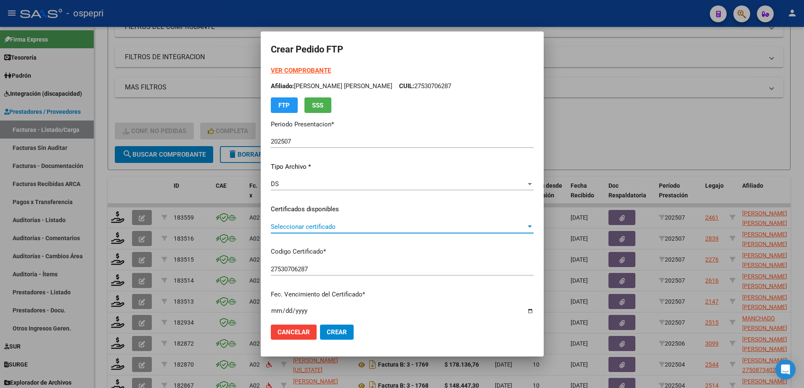
click at [296, 226] on span "Seleccionar certificado" at bounding box center [398, 227] width 255 height 8
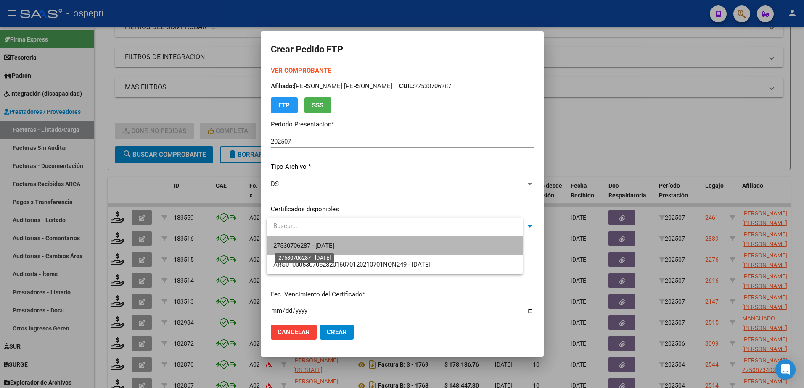
click at [306, 247] on span "27530706287 - 2027-10-01" at bounding box center [303, 246] width 61 height 8
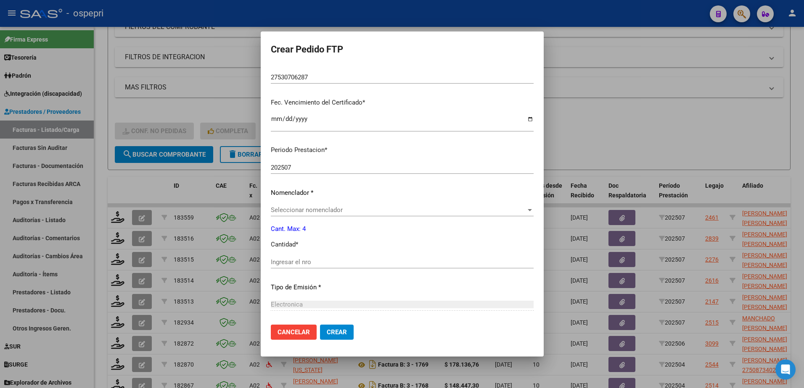
scroll to position [210, 0]
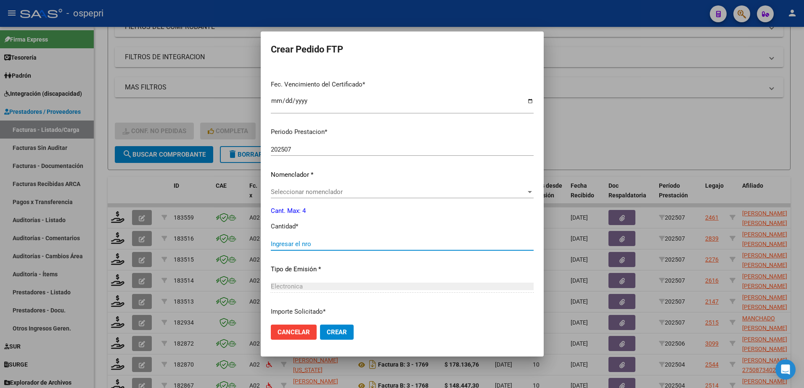
click at [305, 247] on input "Ingresar el nro" at bounding box center [402, 244] width 263 height 8
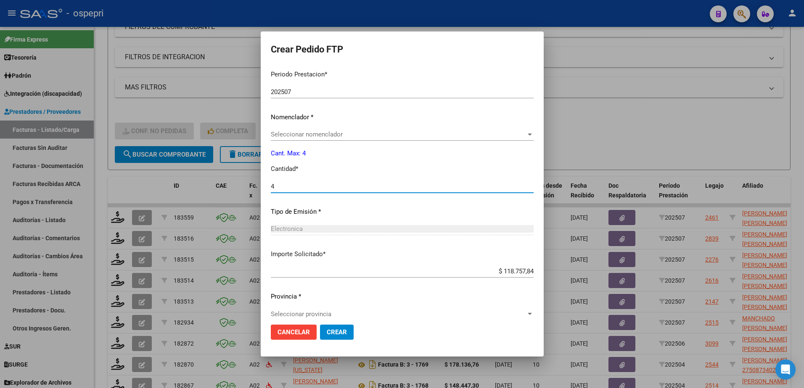
scroll to position [278, 0]
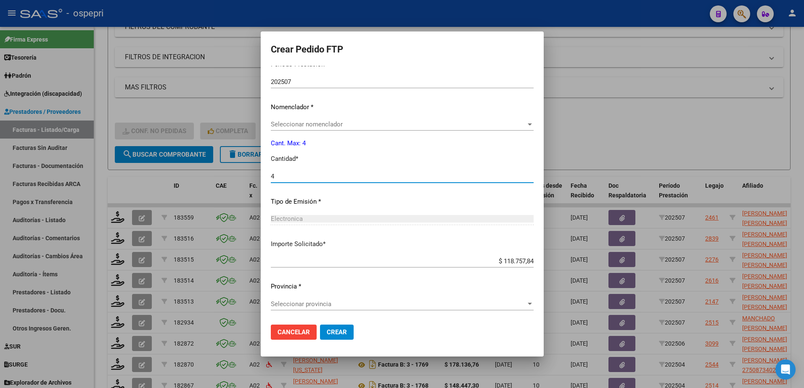
type input "4"
click at [309, 303] on span "Seleccionar provincia" at bounding box center [398, 305] width 255 height 8
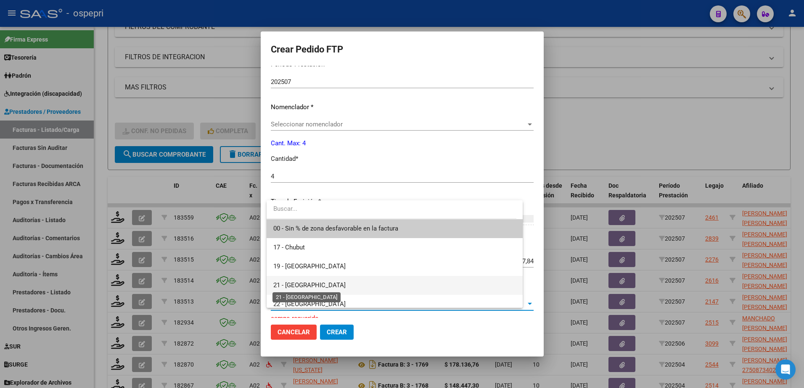
click at [310, 283] on span "21 - Neuquén" at bounding box center [309, 286] width 72 height 8
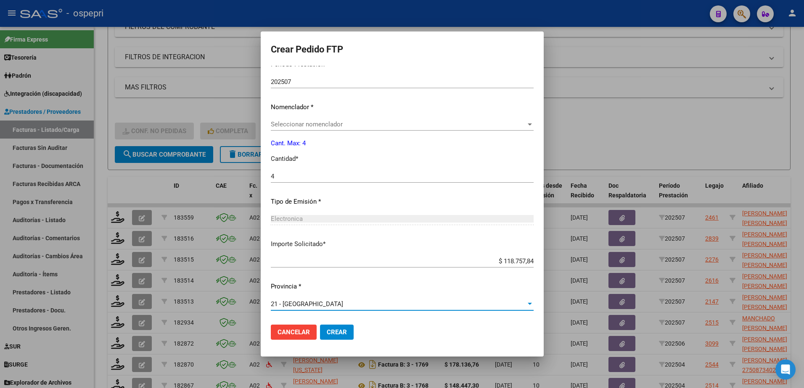
click at [325, 123] on span "Seleccionar nomenclador" at bounding box center [398, 125] width 255 height 8
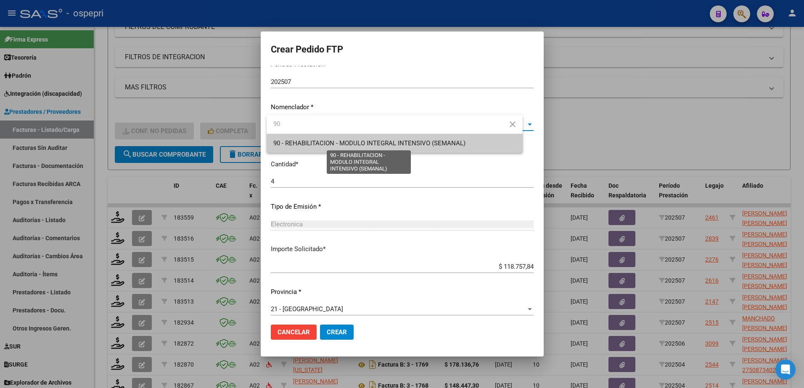
type input "90"
click at [334, 146] on span "90 - REHABILITACION - MODULO INTEGRAL INTENSIVO (SEMANAL)" at bounding box center [369, 144] width 192 height 8
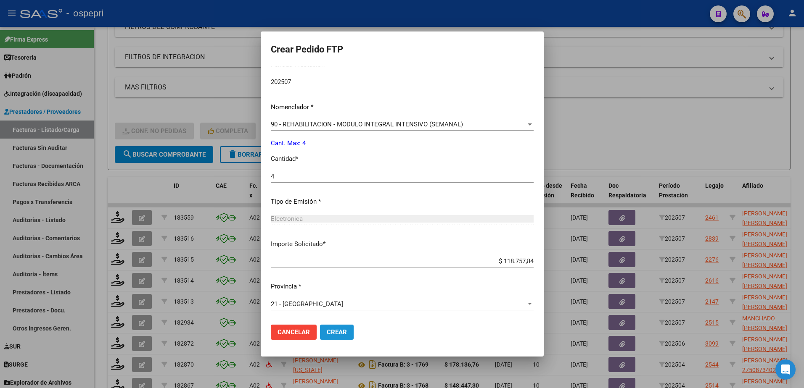
click at [332, 331] on span "Crear" at bounding box center [337, 333] width 20 height 8
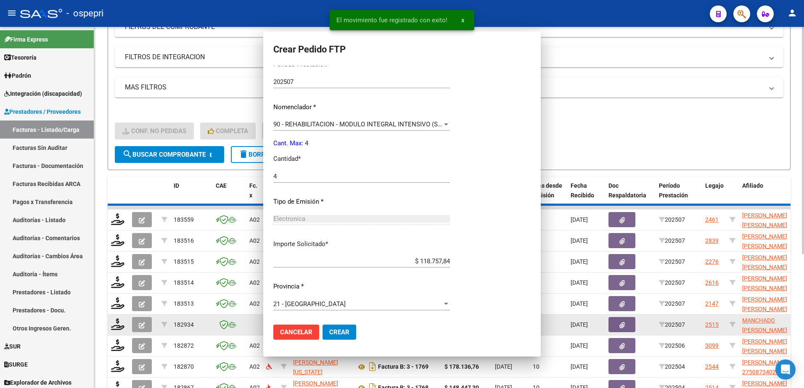
scroll to position [230, 0]
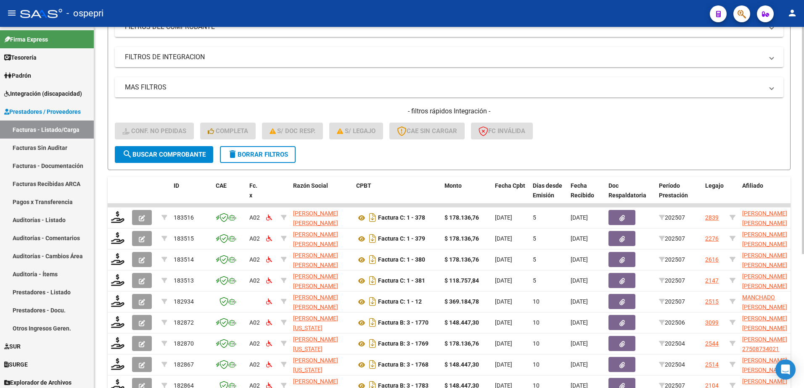
click at [270, 156] on span "delete Borrar Filtros" at bounding box center [257, 155] width 61 height 8
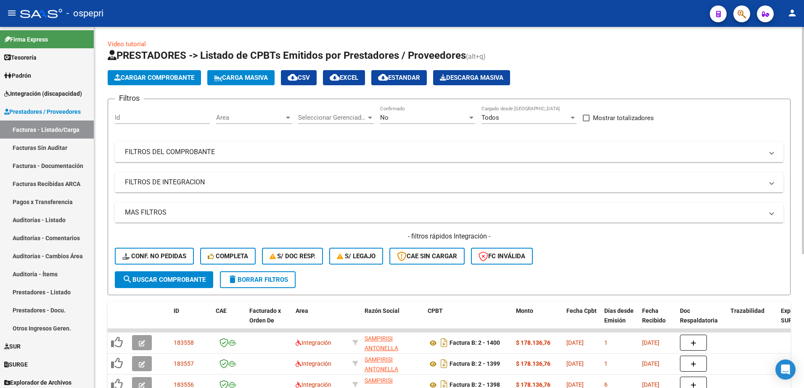
scroll to position [0, 0]
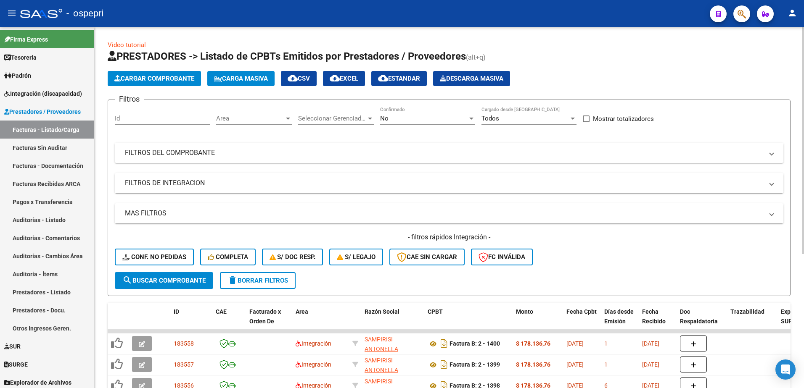
click at [772, 154] on span at bounding box center [771, 152] width 3 height 9
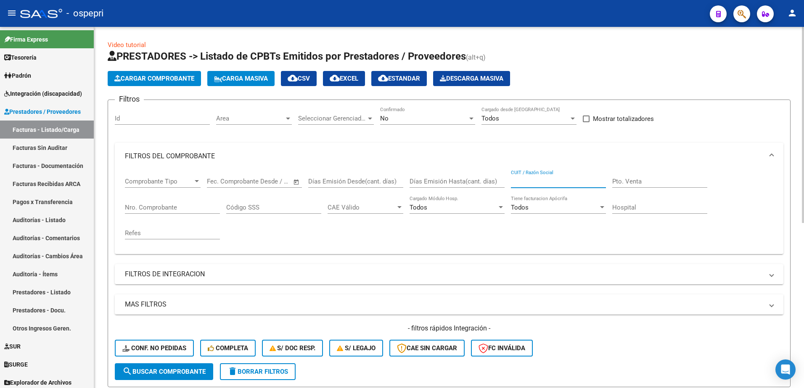
click at [557, 184] on input "CUIT / Razón Social" at bounding box center [558, 182] width 95 height 8
click at [470, 115] on div "No" at bounding box center [427, 119] width 95 height 8
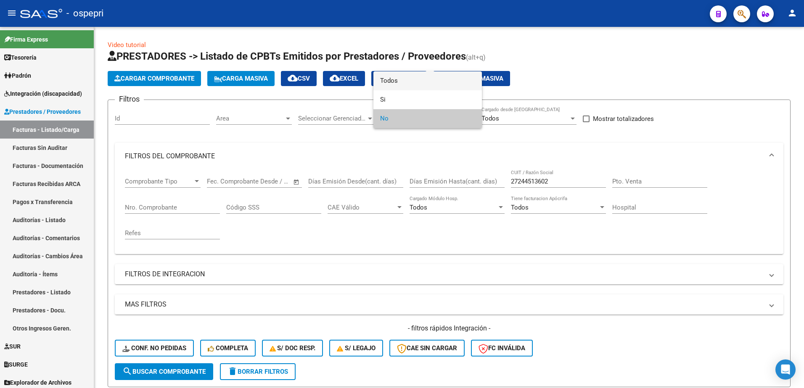
click at [396, 76] on span "Todos" at bounding box center [427, 80] width 95 height 19
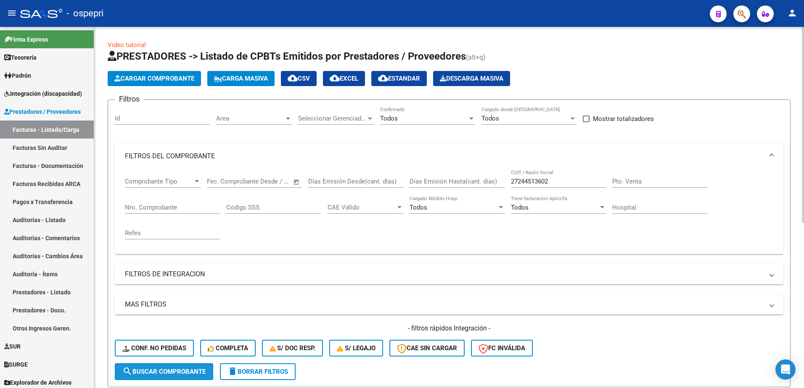
click at [182, 371] on span "search Buscar Comprobante" at bounding box center [163, 372] width 83 height 8
click at [533, 182] on input "27244513602" at bounding box center [558, 182] width 95 height 8
type input "27244593602"
click at [190, 369] on span "search Buscar Comprobante" at bounding box center [163, 372] width 83 height 8
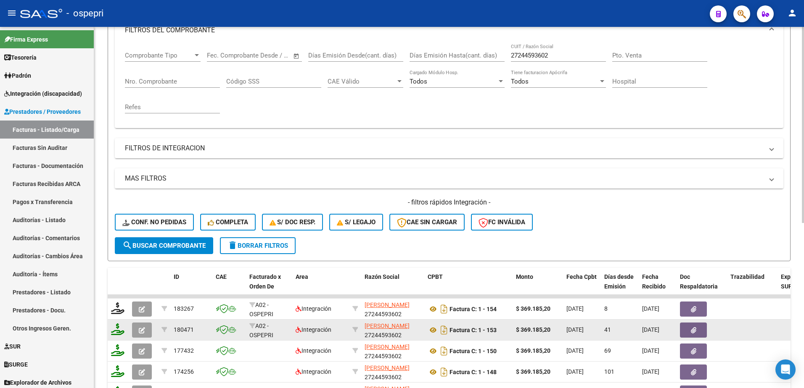
scroll to position [0, 0]
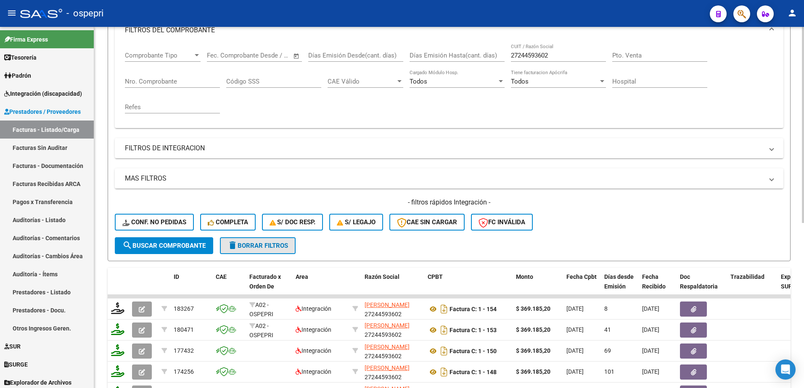
click at [267, 249] on span "delete Borrar Filtros" at bounding box center [257, 246] width 61 height 8
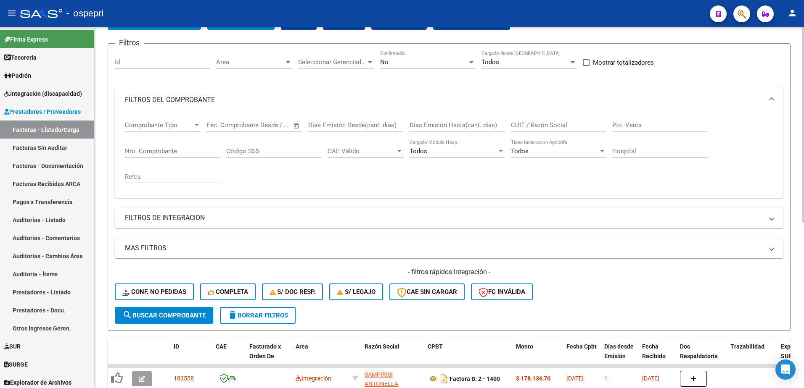
scroll to position [42, 0]
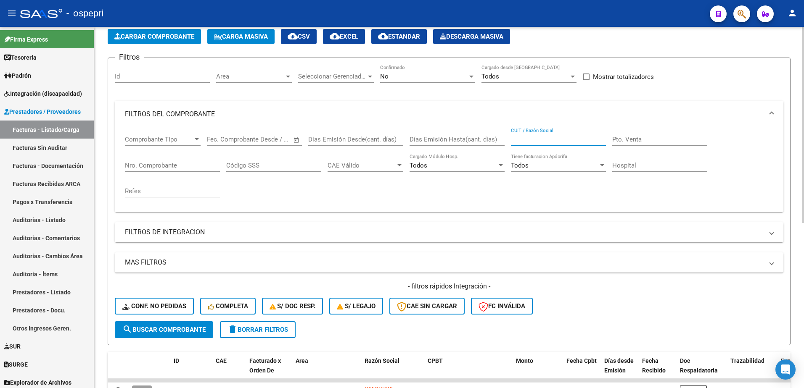
click at [546, 138] on input "CUIT / Razón Social" at bounding box center [558, 140] width 95 height 8
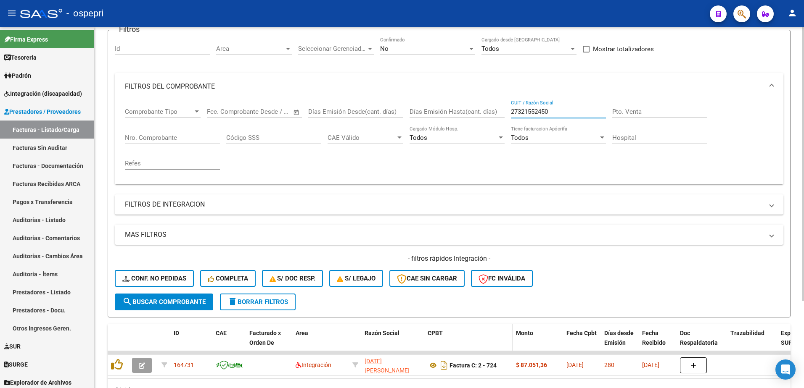
scroll to position [115, 0]
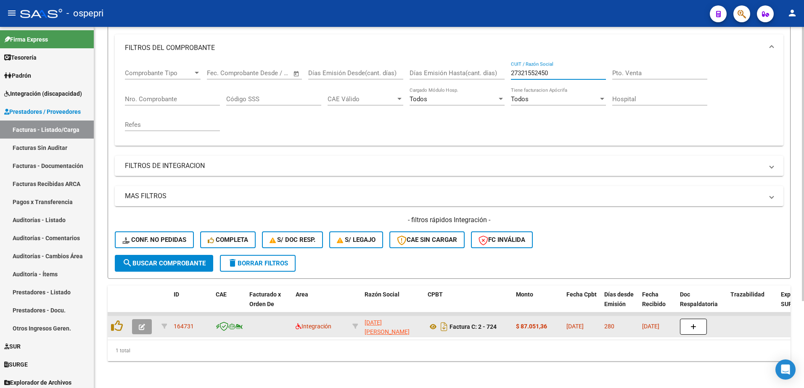
type input "27321552450"
click at [146, 320] on button "button" at bounding box center [142, 326] width 20 height 15
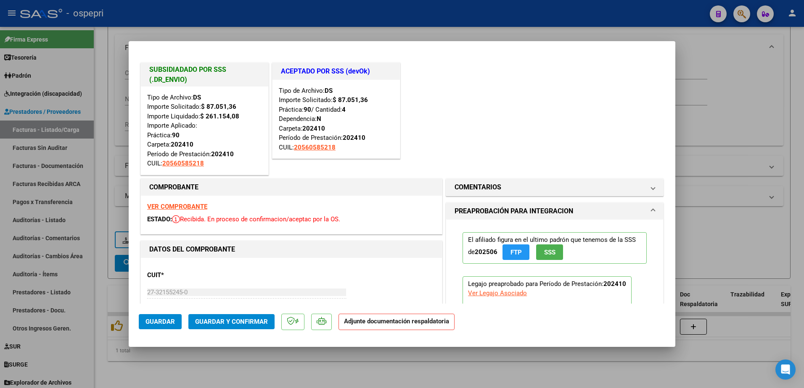
type input "$ 0,00"
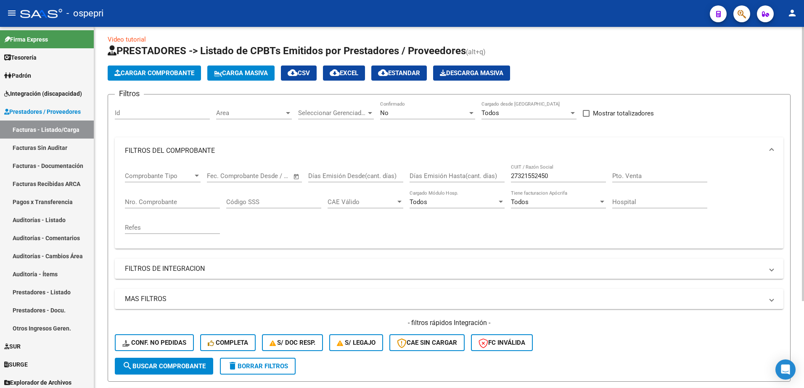
scroll to position [0, 0]
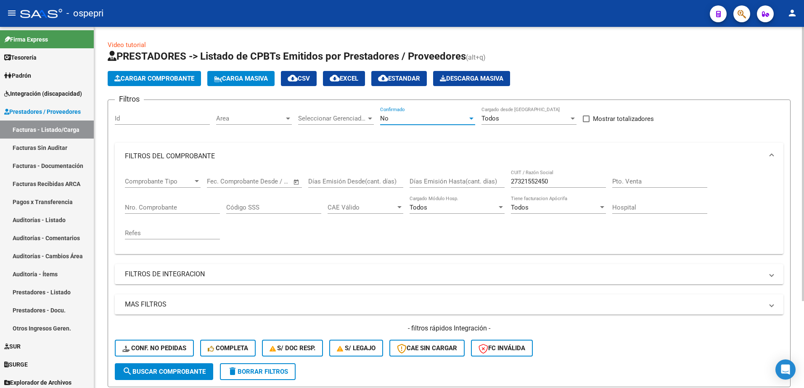
click at [468, 116] on div at bounding box center [471, 118] width 8 height 7
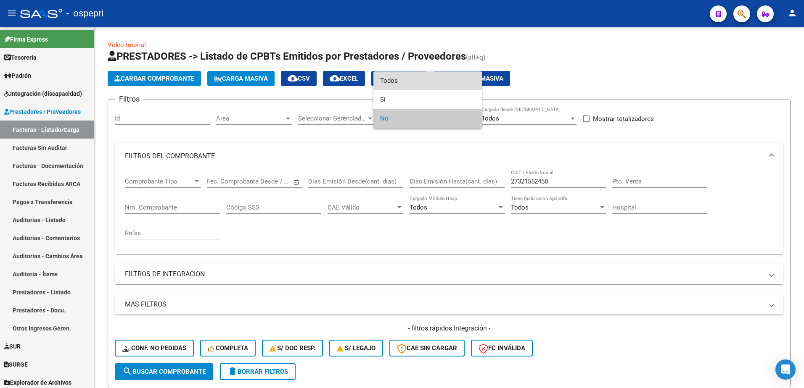
click at [401, 78] on span "Todos" at bounding box center [427, 80] width 95 height 19
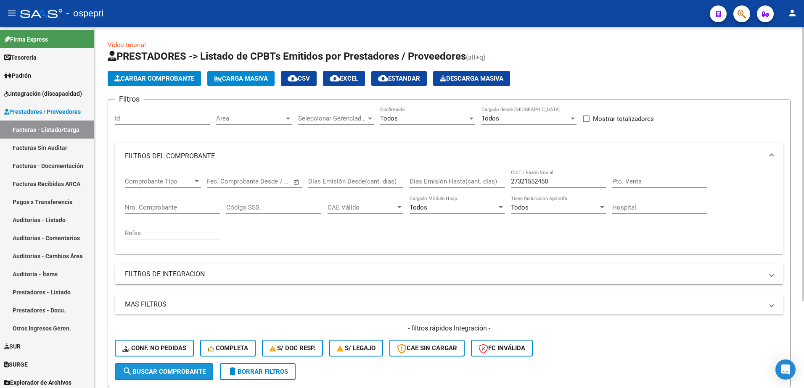
click at [174, 368] on button "search Buscar Comprobante" at bounding box center [164, 372] width 98 height 17
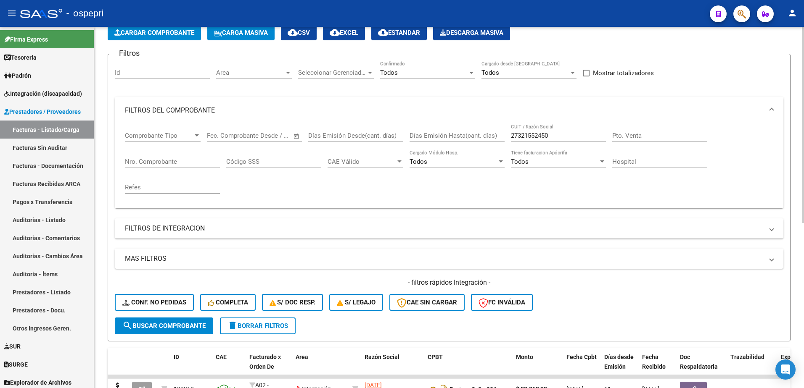
scroll to position [84, 0]
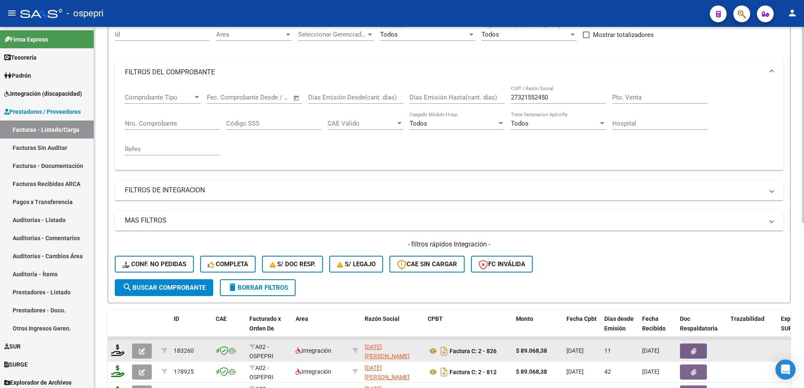
click at [145, 354] on icon "button" at bounding box center [142, 351] width 6 height 6
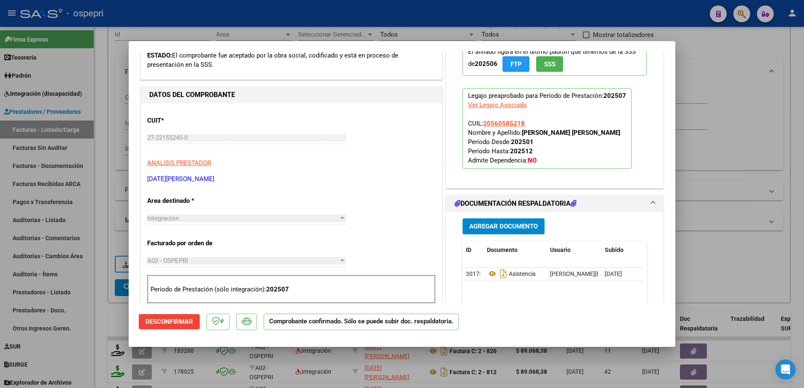
scroll to position [168, 0]
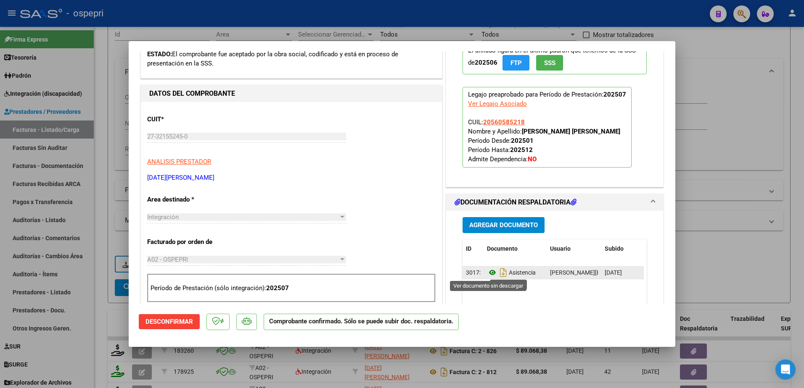
click at [489, 270] on icon at bounding box center [492, 273] width 11 height 10
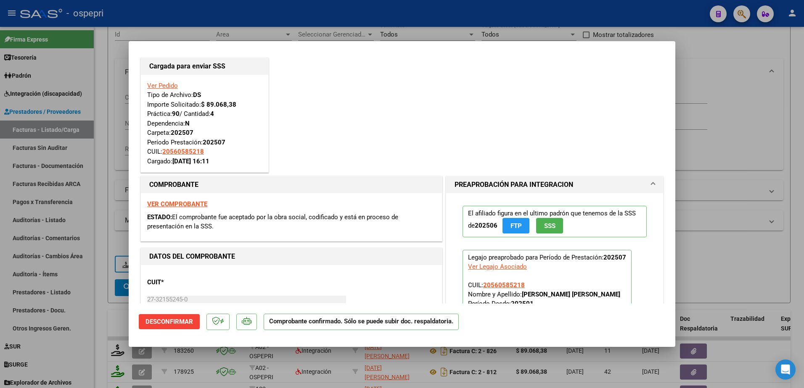
scroll to position [0, 0]
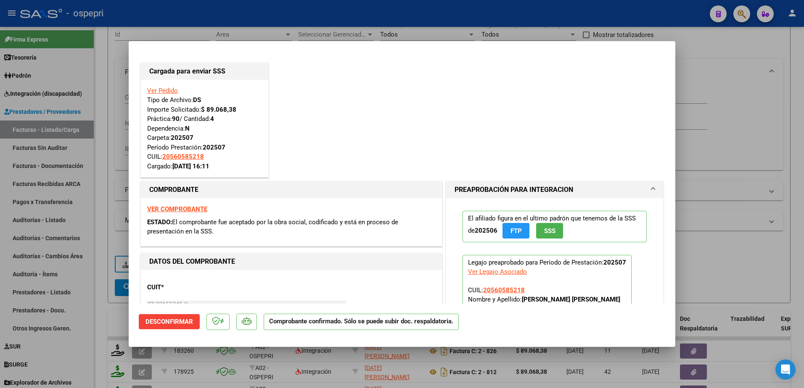
click at [183, 211] on strong "VER COMPROBANTE" at bounding box center [177, 210] width 60 height 8
type input "$ 0,00"
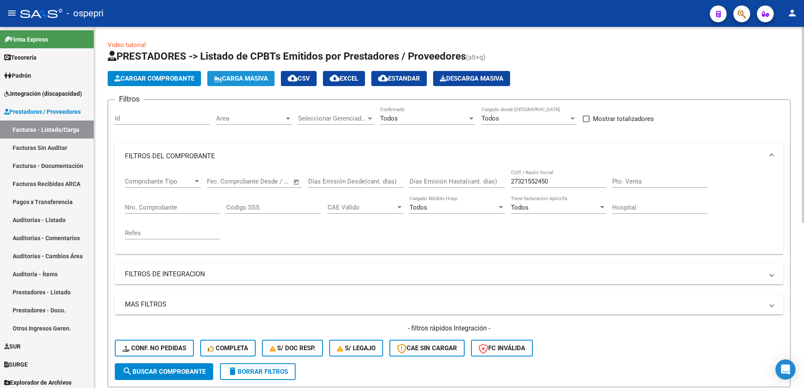
click at [251, 76] on span "Carga Masiva" at bounding box center [241, 79] width 54 height 8
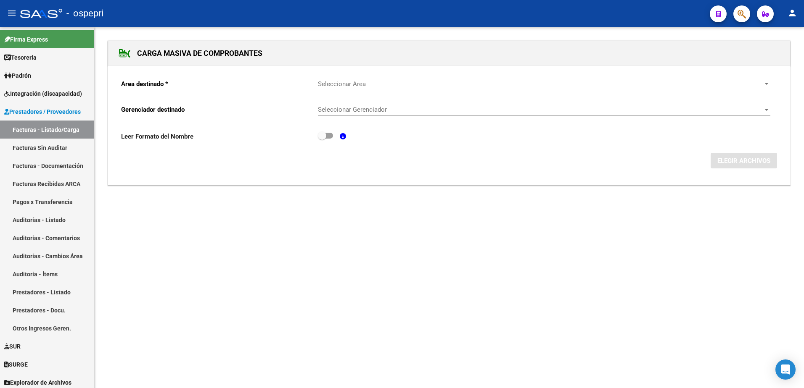
click at [364, 86] on span "Seleccionar Area" at bounding box center [540, 84] width 445 height 8
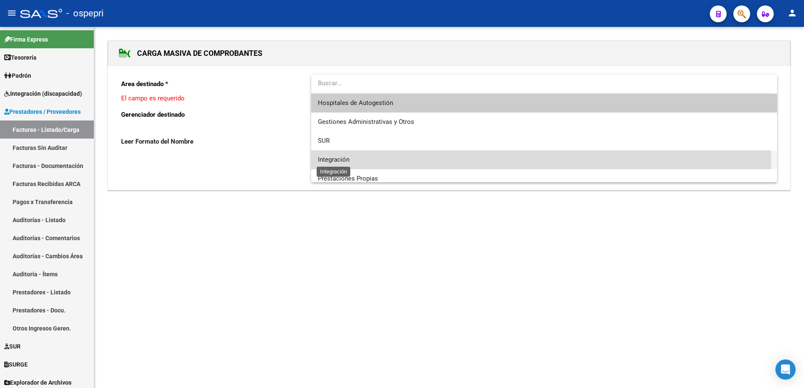
click at [338, 160] on span "Integración" at bounding box center [334, 160] width 32 height 8
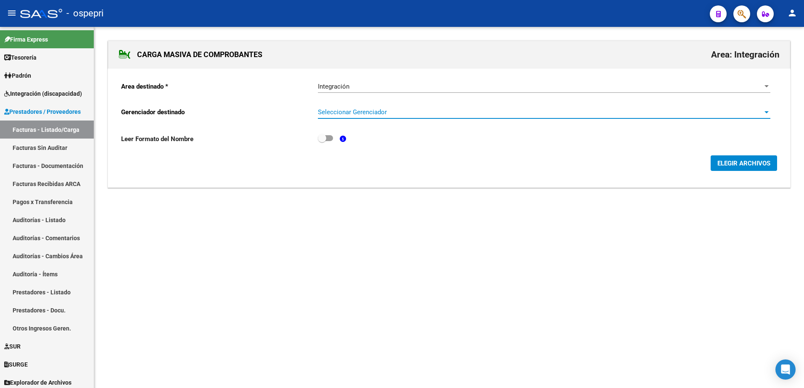
click at [351, 109] on span "Seleccionar Gerenciador" at bounding box center [540, 112] width 445 height 8
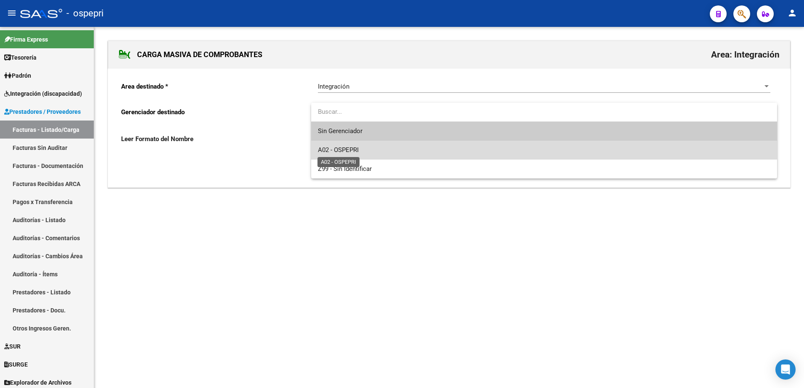
click at [349, 148] on span "A02 - OSPEPRI" at bounding box center [338, 150] width 41 height 8
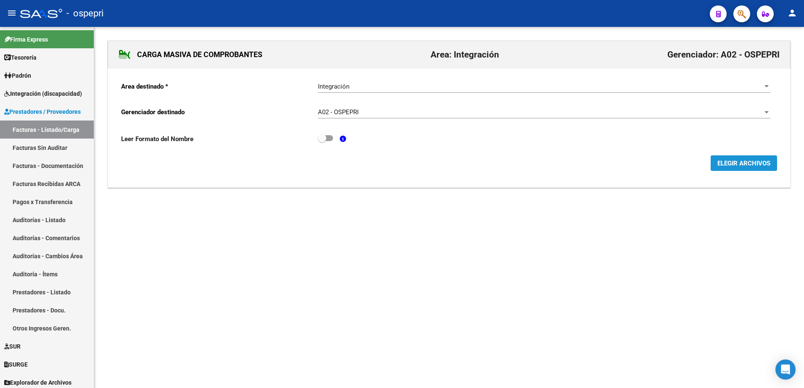
click at [733, 163] on span "ELEGIR ARCHIVOS" at bounding box center [743, 164] width 53 height 8
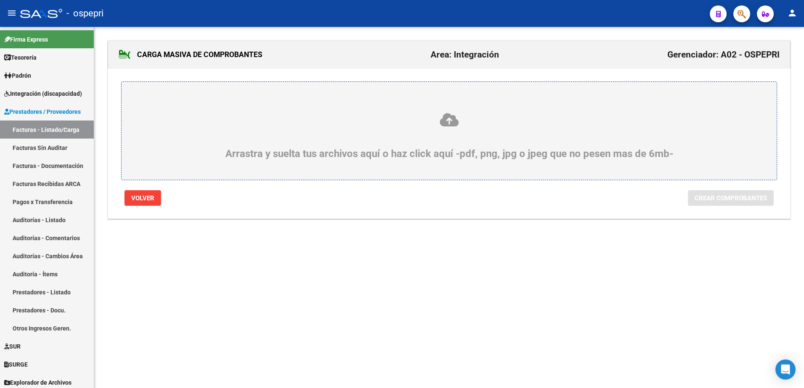
click at [448, 119] on icon at bounding box center [449, 120] width 615 height 16
click at [0, 0] on input "Arrastra y suelta tus archivos aquí o haz click aquí -pdf, png, jpg o jpeg que …" at bounding box center [0, 0] width 0 height 0
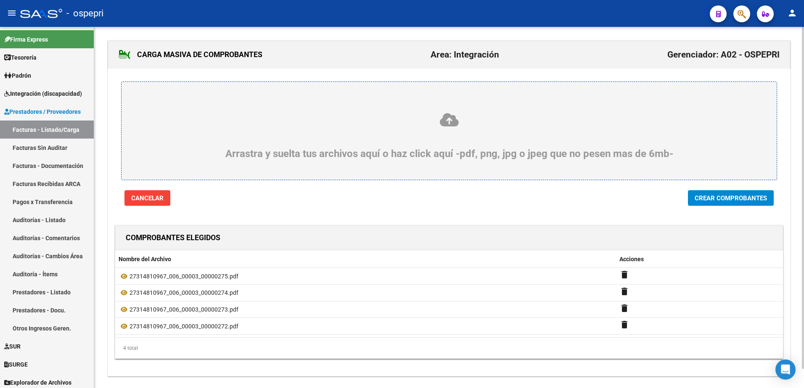
click at [728, 199] on span "Crear Comprobantes" at bounding box center [730, 199] width 72 height 8
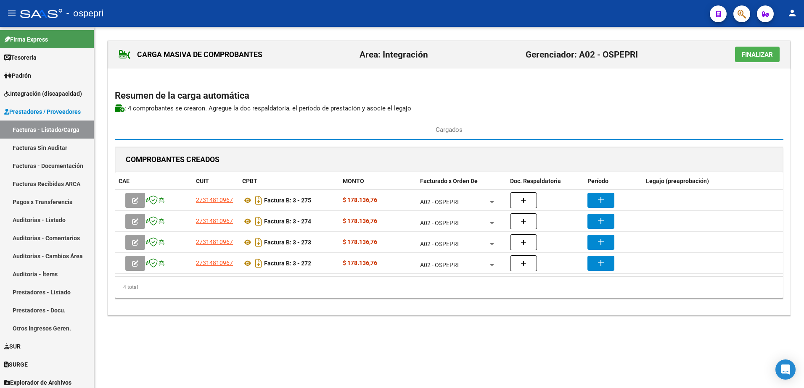
click at [768, 54] on span "Finalizar" at bounding box center [757, 55] width 31 height 8
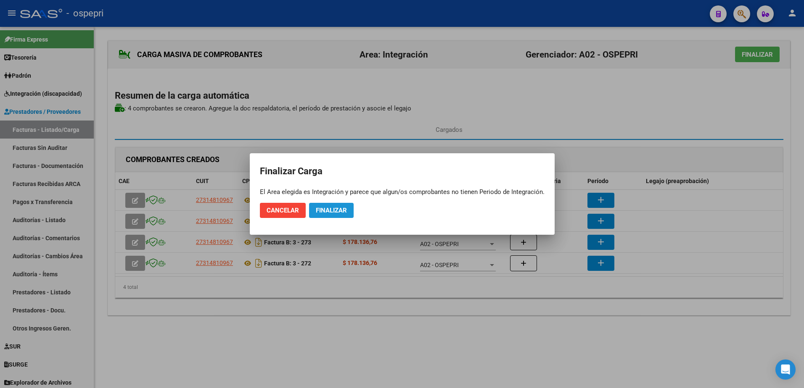
click at [331, 208] on span "Finalizar" at bounding box center [331, 211] width 31 height 8
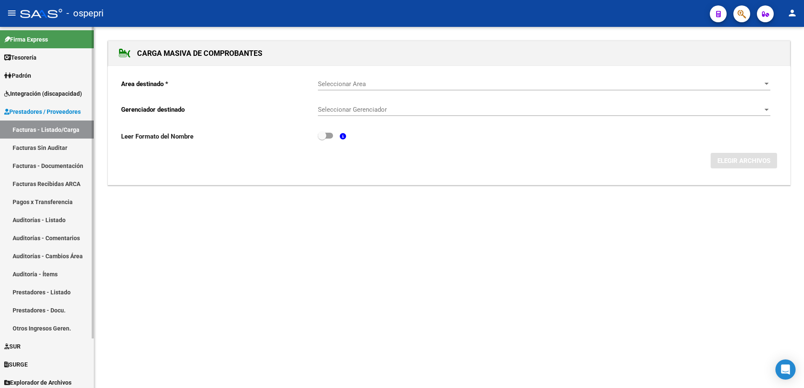
click at [34, 131] on link "Facturas - Listado/Carga" at bounding box center [47, 130] width 94 height 18
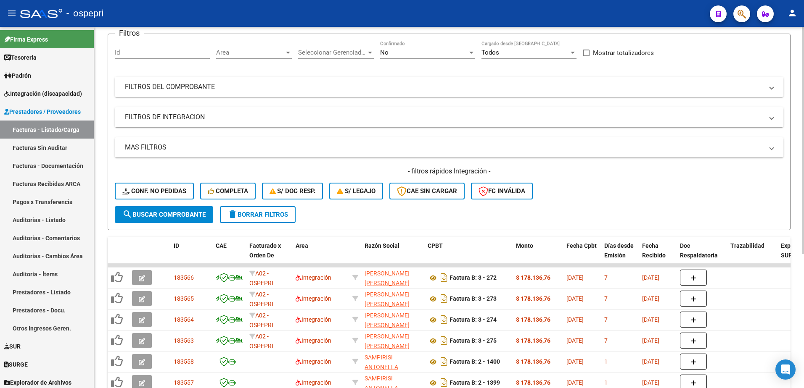
scroll to position [84, 0]
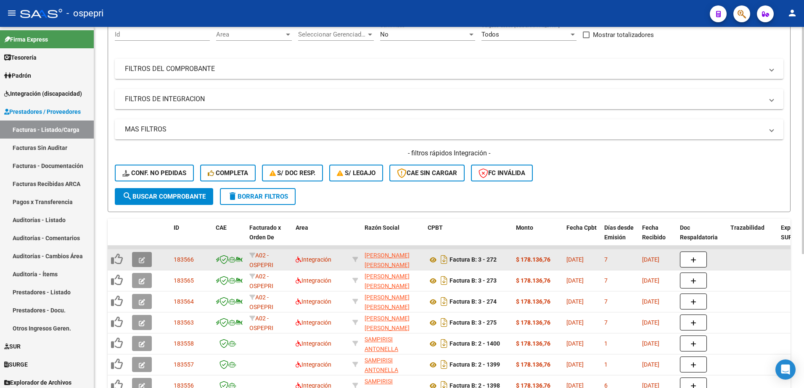
click at [143, 257] on icon "button" at bounding box center [142, 260] width 6 height 6
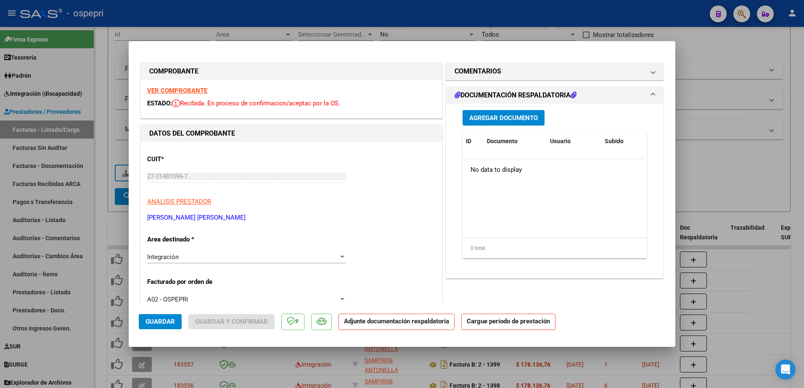
click at [187, 93] on strong "VER COMPROBANTE" at bounding box center [177, 91] width 60 height 8
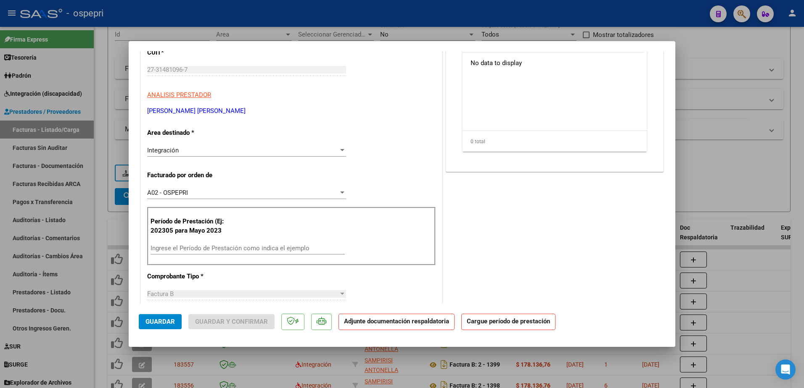
scroll to position [126, 0]
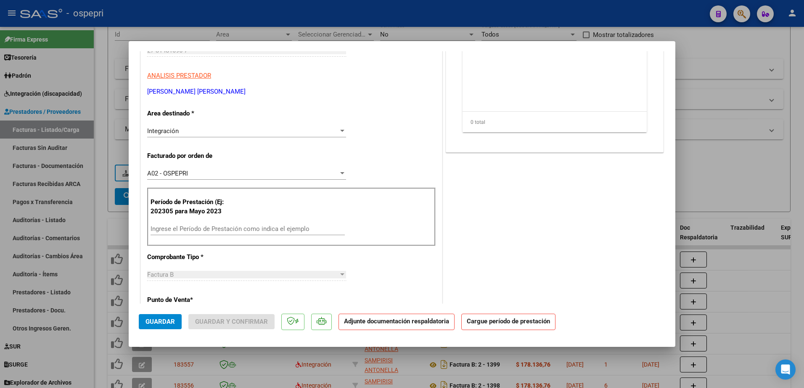
click at [217, 227] on input "Ingrese el Período de Prestación como indica el ejemplo" at bounding box center [247, 229] width 194 height 8
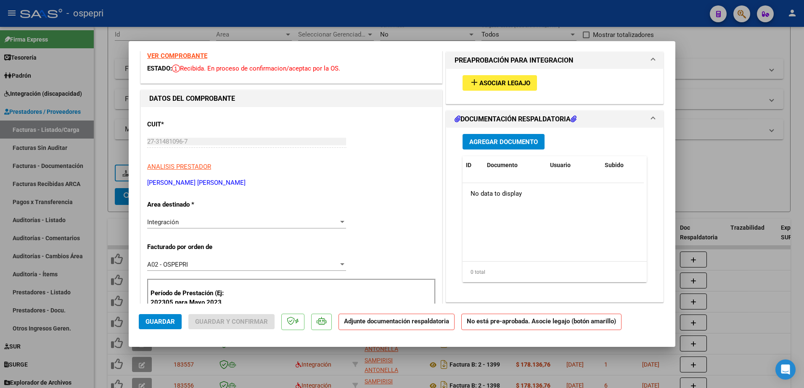
scroll to position [0, 0]
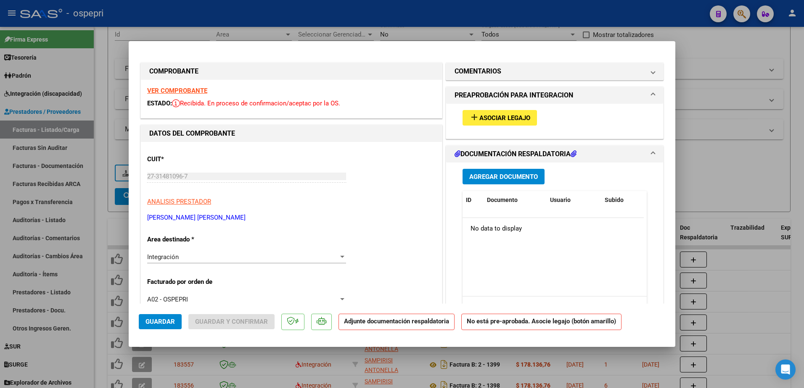
type input "202507"
click at [499, 114] on span "Asociar Legajo" at bounding box center [504, 118] width 51 height 8
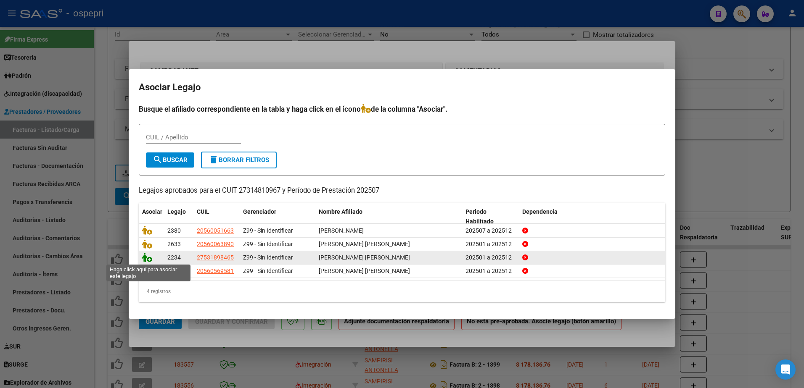
click at [149, 259] on icon at bounding box center [147, 257] width 10 height 9
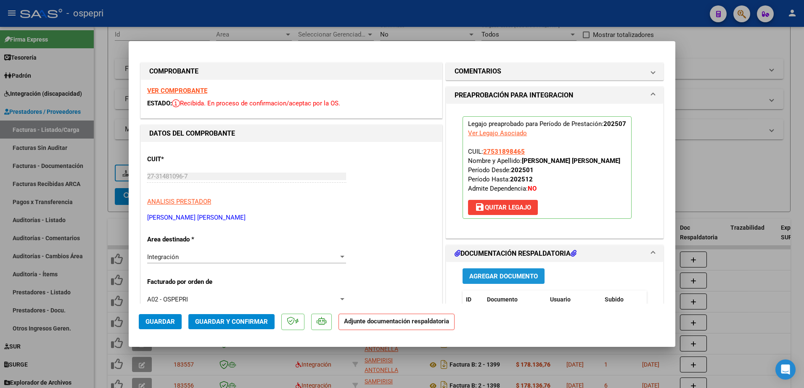
click at [498, 277] on span "Agregar Documento" at bounding box center [503, 277] width 69 height 8
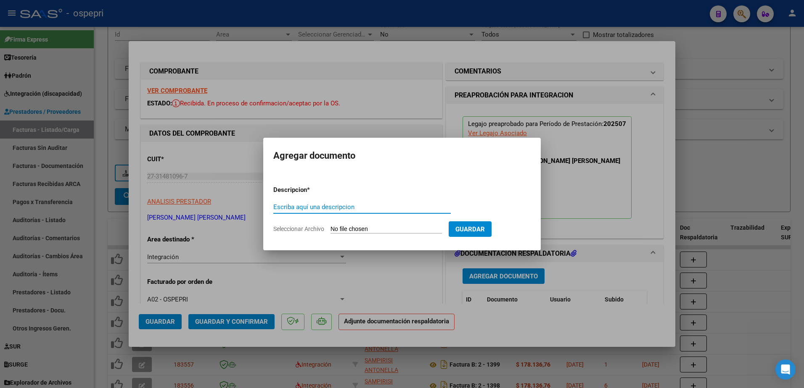
click at [323, 207] on input "Escriba aquí una descripcion" at bounding box center [361, 207] width 177 height 8
type input "ASITENCIA"
click at [372, 224] on form "Descripcion * ASITENCIA Escriba aquí una descripcion Seleccionar Archivo Guardar" at bounding box center [401, 209] width 257 height 61
click at [369, 227] on input "Seleccionar Archivo" at bounding box center [385, 230] width 111 height 8
type input "C:\fakepath\Nuevo documento(957).pdf"
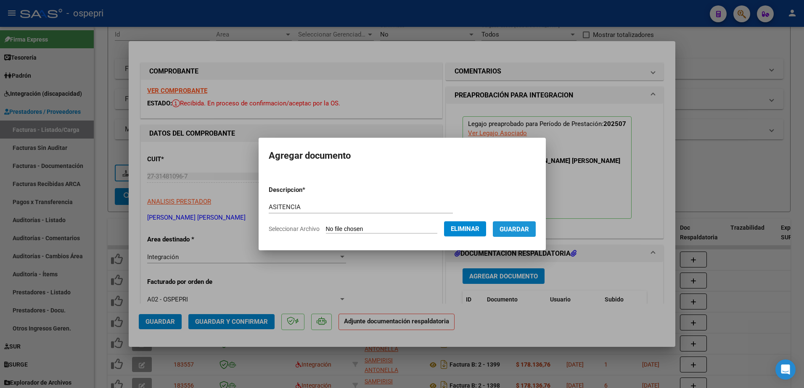
click at [527, 230] on span "Guardar" at bounding box center [513, 230] width 29 height 8
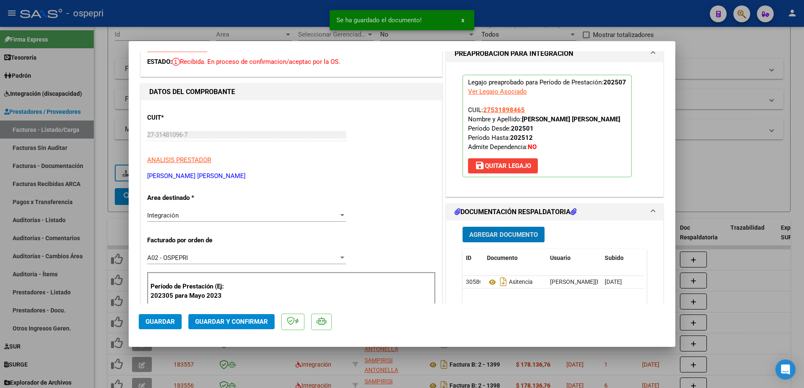
scroll to position [84, 0]
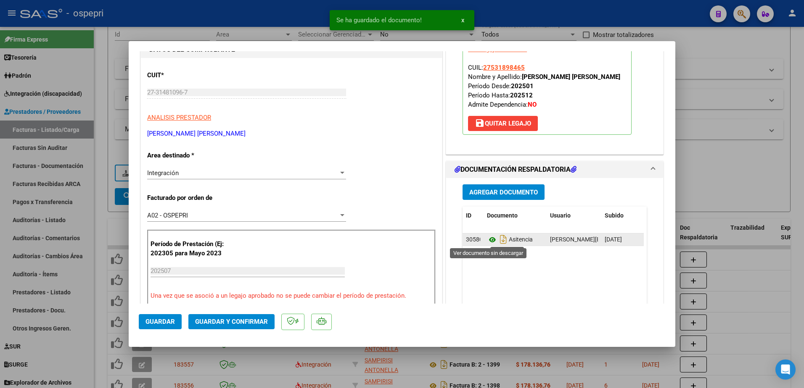
click at [489, 238] on icon at bounding box center [492, 240] width 11 height 10
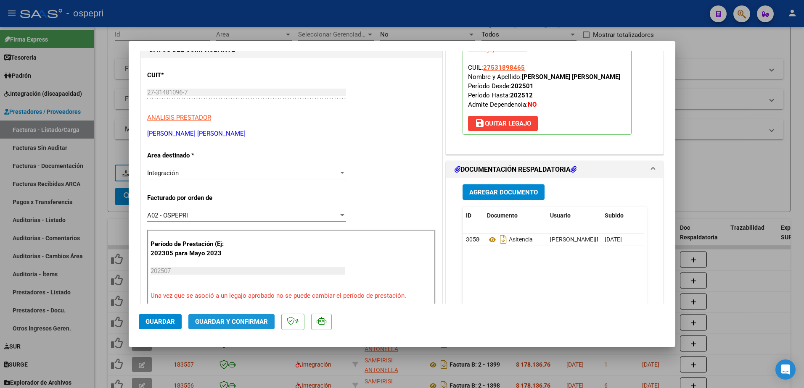
click at [243, 325] on span "Guardar y Confirmar" at bounding box center [231, 322] width 73 height 8
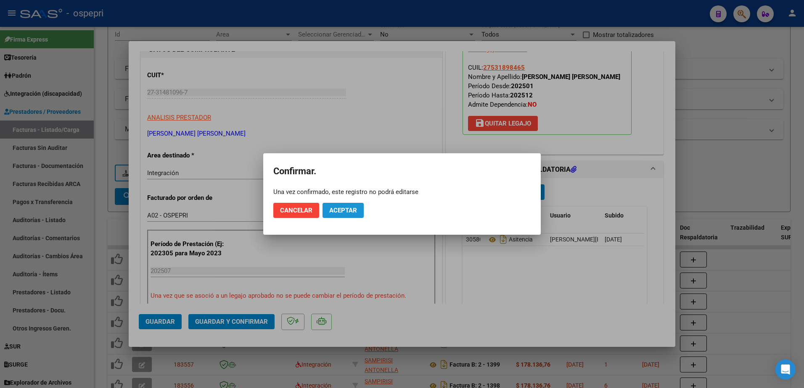
click at [342, 215] on button "Aceptar" at bounding box center [342, 210] width 41 height 15
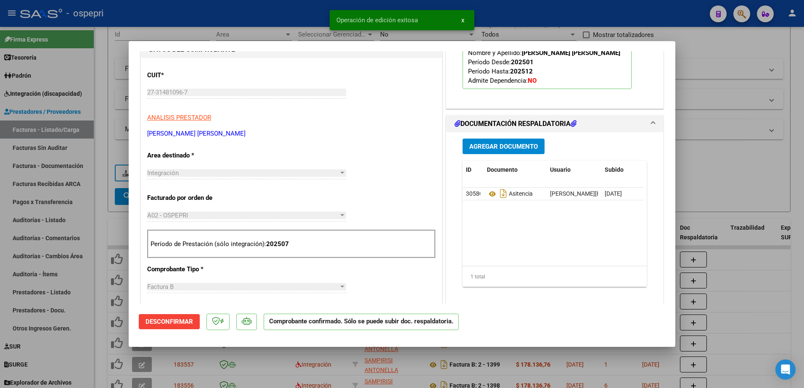
type input "$ 0,00"
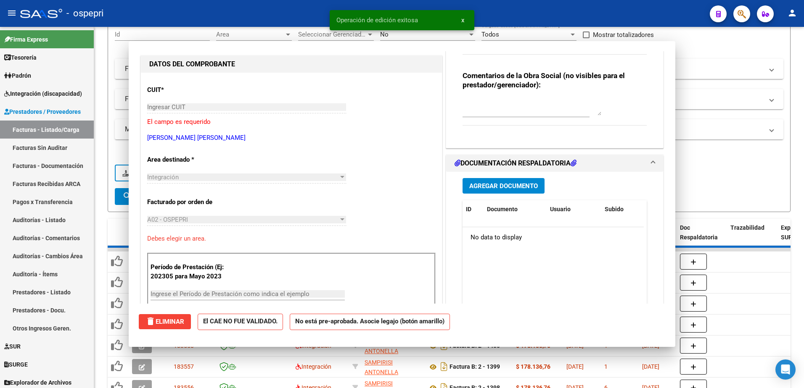
scroll to position [99, 0]
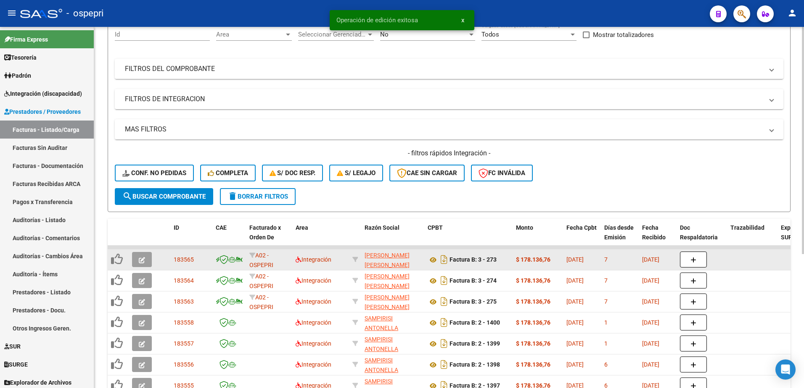
click at [143, 261] on icon "button" at bounding box center [142, 260] width 6 height 6
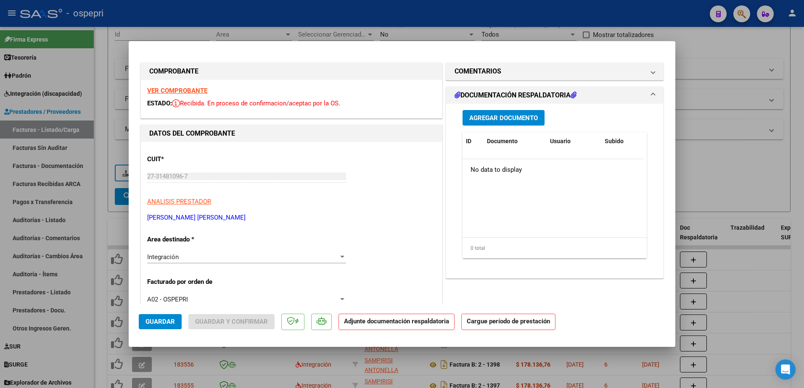
click at [191, 90] on strong "VER COMPROBANTE" at bounding box center [177, 91] width 60 height 8
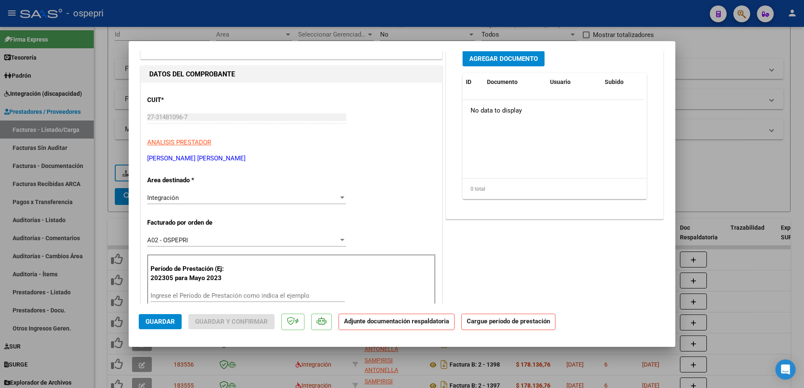
scroll to position [84, 0]
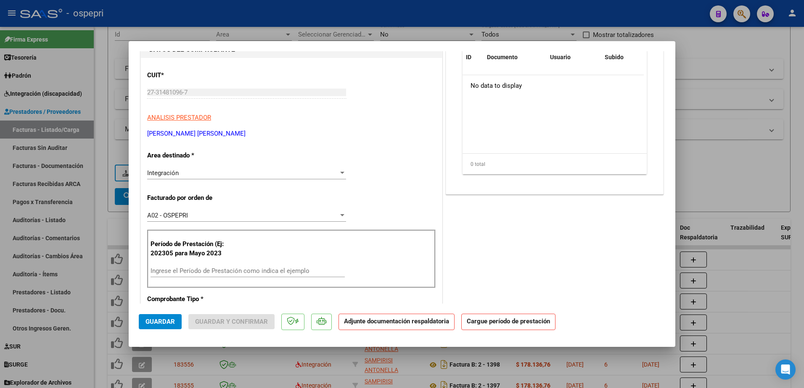
click at [220, 273] on input "Ingrese el Período de Prestación como indica el ejemplo" at bounding box center [247, 271] width 194 height 8
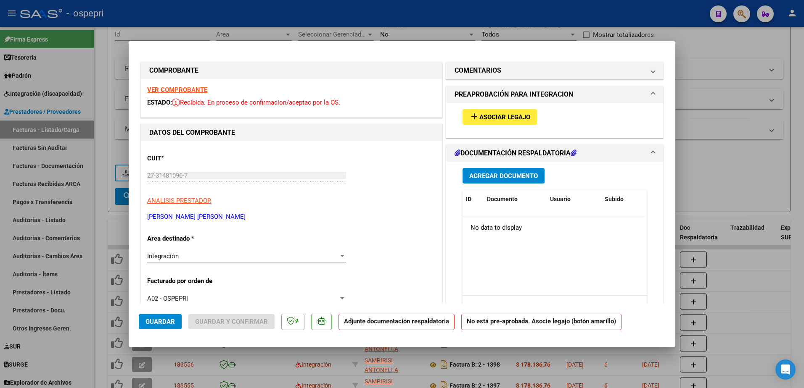
scroll to position [0, 0]
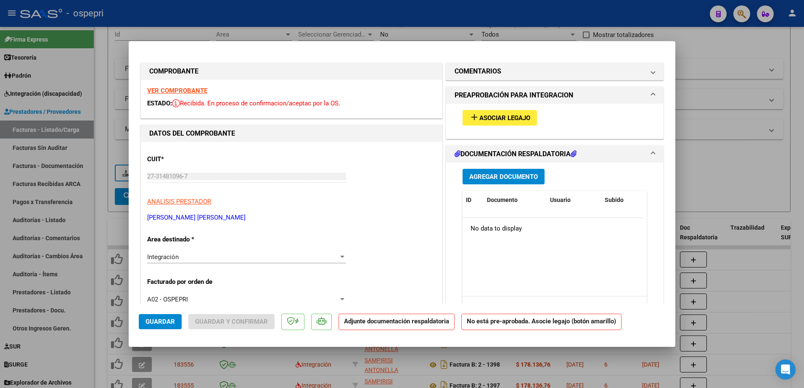
type input "202507"
click at [501, 117] on span "Asociar Legajo" at bounding box center [504, 118] width 51 height 8
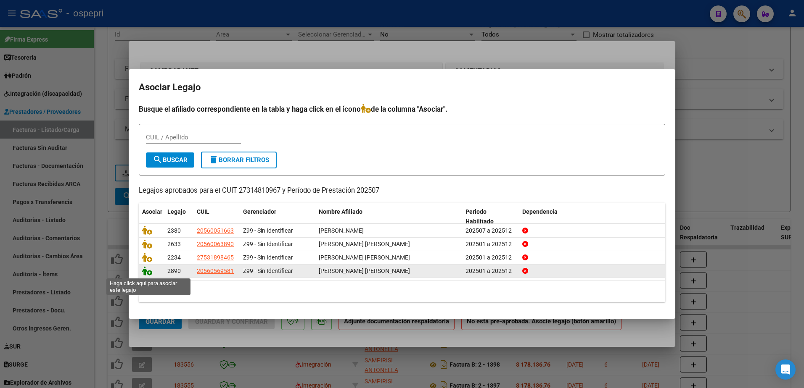
click at [150, 274] on icon at bounding box center [147, 271] width 10 height 9
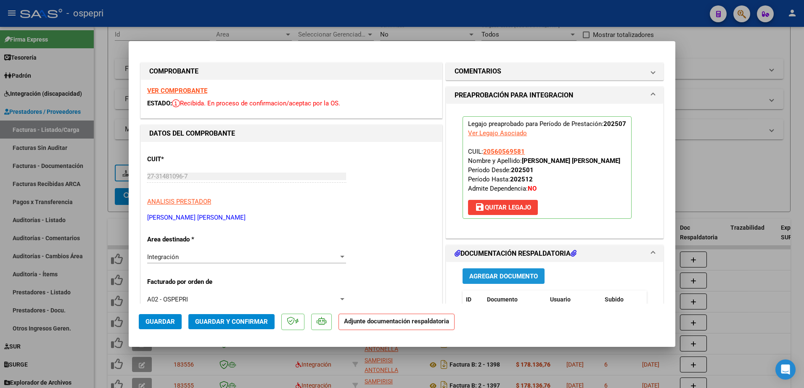
click at [516, 275] on span "Agregar Documento" at bounding box center [503, 277] width 69 height 8
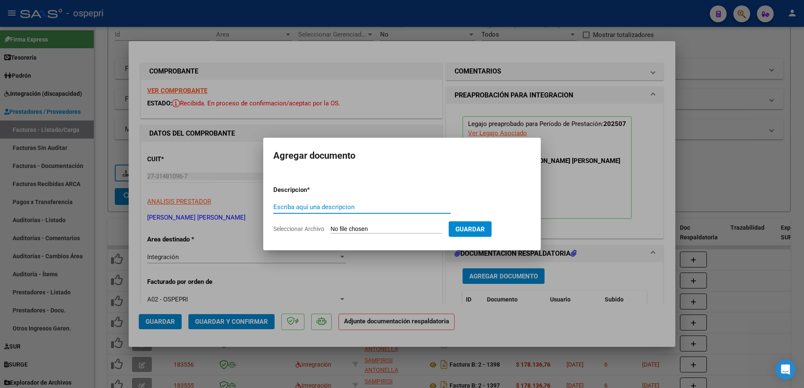
click at [337, 208] on input "Escriba aquí una descripcion" at bounding box center [361, 207] width 177 height 8
click at [292, 207] on input "ASISTECIA" at bounding box center [361, 207] width 177 height 8
type input "ASISTENCIA"
click at [377, 225] on app-file-uploader "Seleccionar Archivo" at bounding box center [360, 229] width 175 height 8
click at [376, 230] on input "Seleccionar Archivo" at bounding box center [385, 230] width 111 height 8
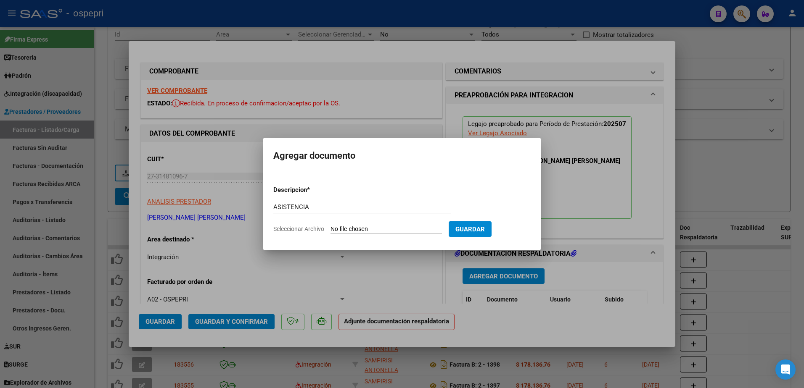
type input "C:\fakepath\Nuevo documento(957).pdf"
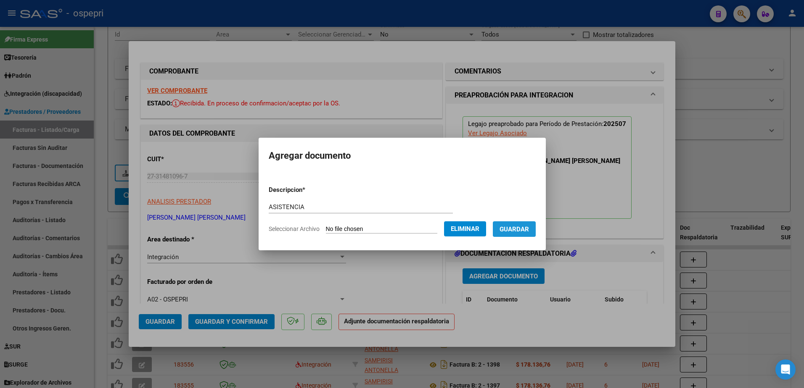
click at [529, 227] on span "Guardar" at bounding box center [513, 230] width 29 height 8
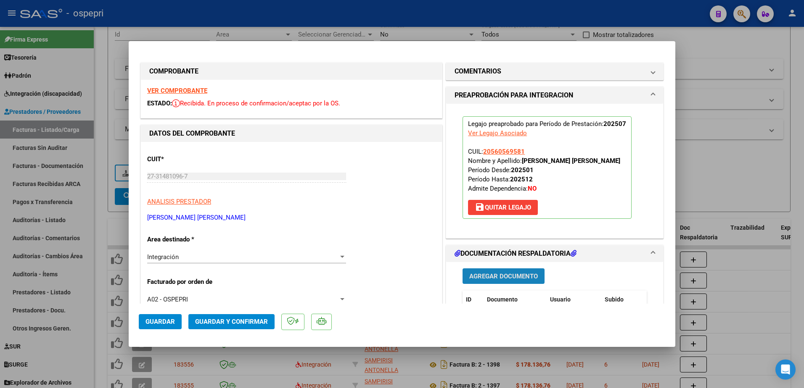
click at [505, 275] on span "Agregar Documento" at bounding box center [503, 277] width 69 height 8
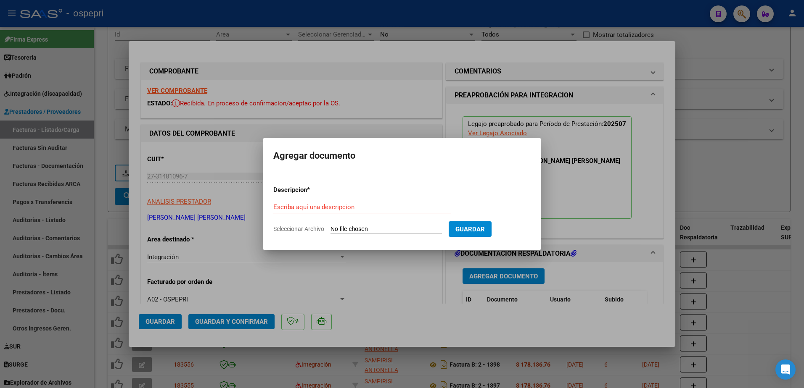
click at [604, 233] on div at bounding box center [402, 194] width 804 height 388
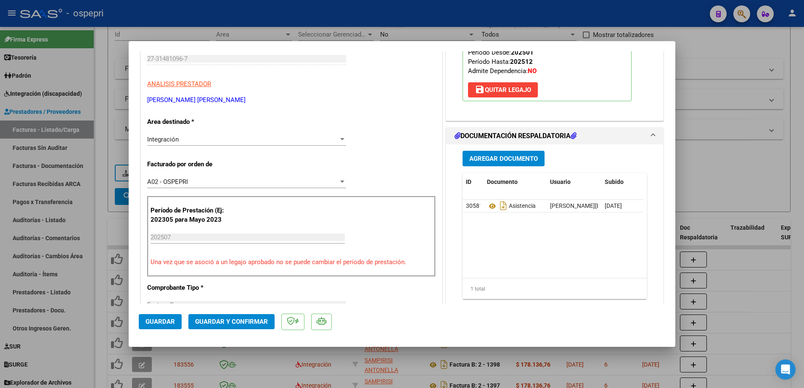
scroll to position [126, 0]
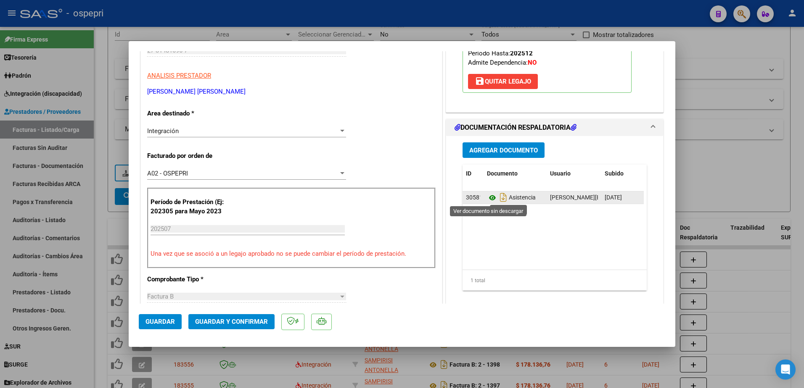
click at [488, 196] on icon at bounding box center [492, 198] width 11 height 10
click at [222, 323] on span "Guardar y Confirmar" at bounding box center [231, 322] width 73 height 8
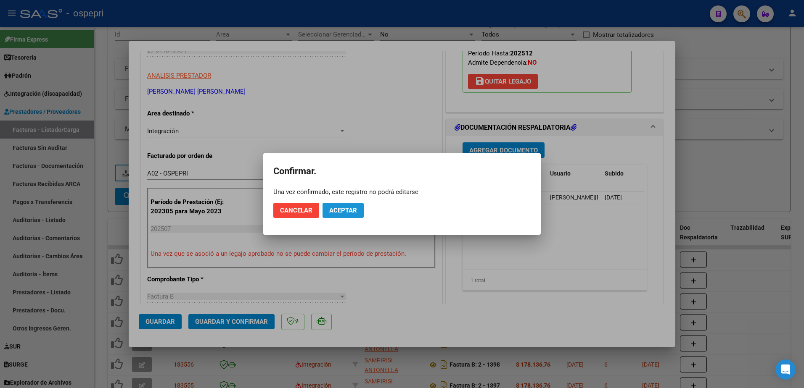
click at [342, 213] on span "Aceptar" at bounding box center [343, 211] width 28 height 8
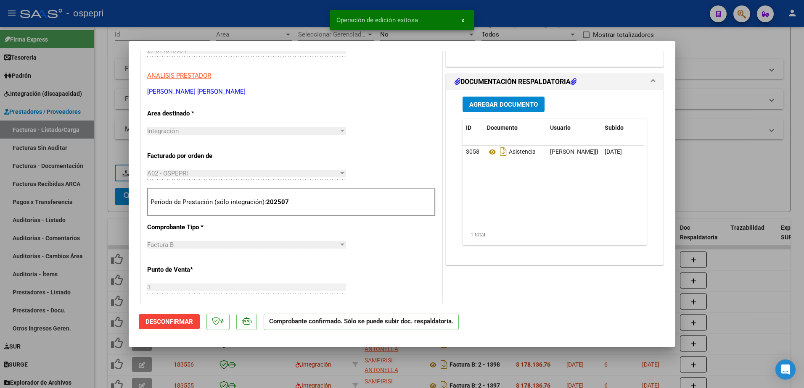
type input "$ 0,00"
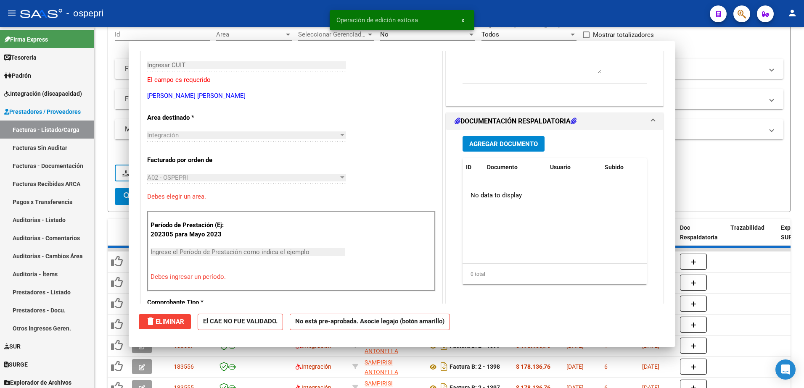
scroll to position [141, 0]
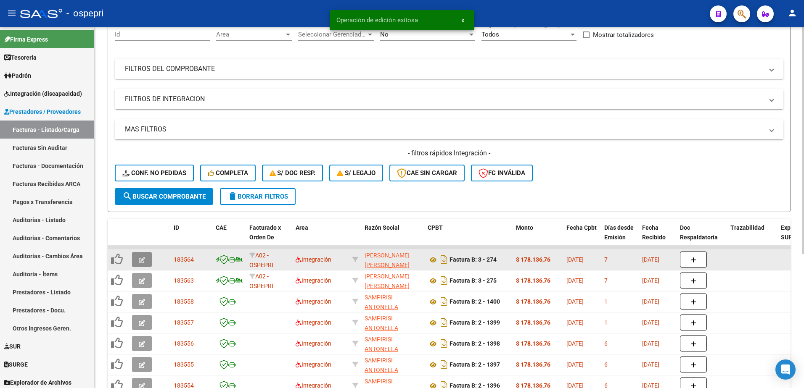
click at [141, 261] on icon "button" at bounding box center [142, 260] width 6 height 6
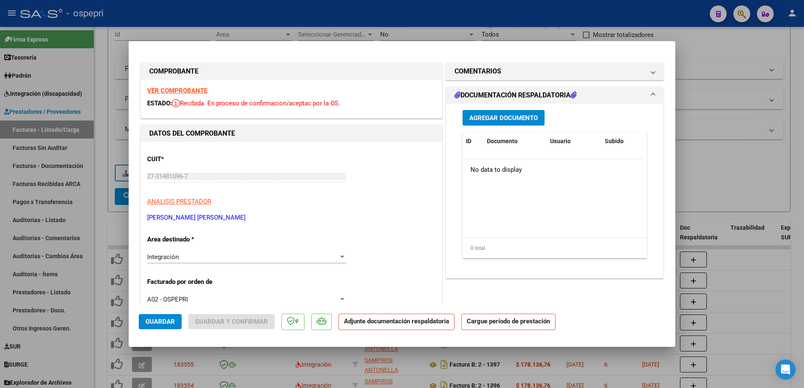
click at [182, 95] on div "VER COMPROBANTE ESTADO: Recibida. En proceso de confirmacion/aceptac por la OS." at bounding box center [291, 99] width 301 height 38
click at [182, 90] on strong "VER COMPROBANTE" at bounding box center [177, 91] width 60 height 8
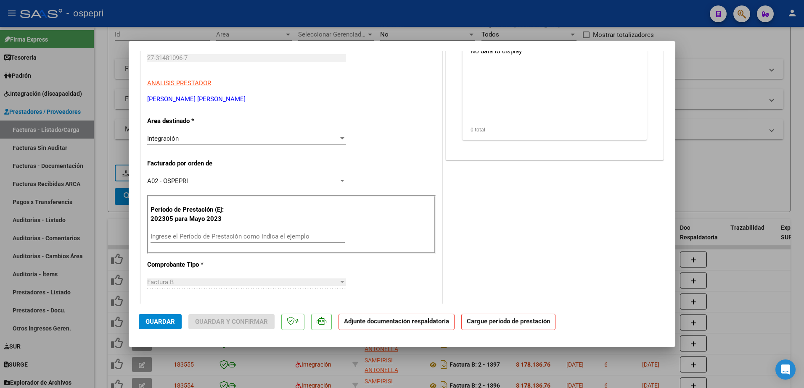
scroll to position [126, 0]
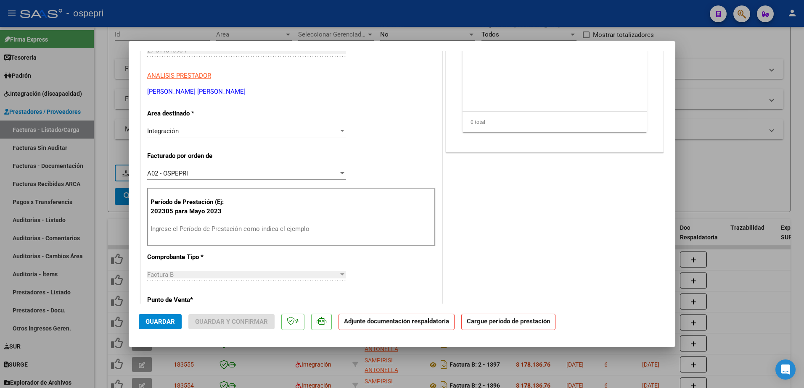
click at [235, 227] on input "Ingrese el Período de Prestación como indica el ejemplo" at bounding box center [247, 229] width 194 height 8
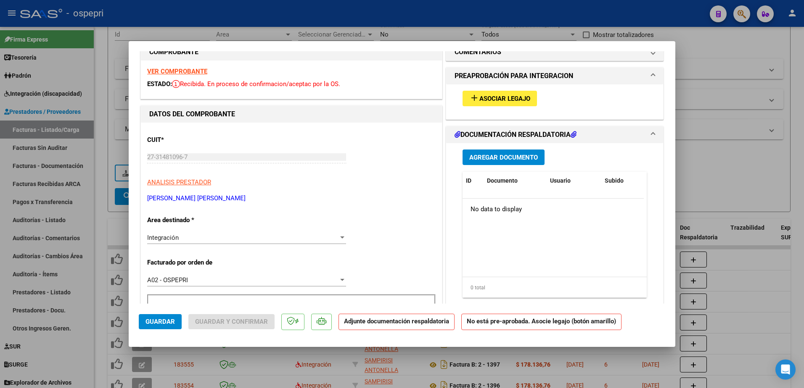
scroll to position [0, 0]
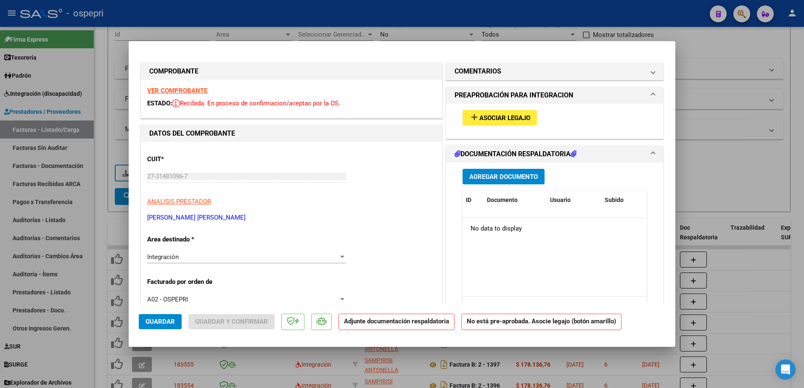
type input "202507"
click at [502, 114] on span "add Asociar Legajo" at bounding box center [499, 118] width 61 height 8
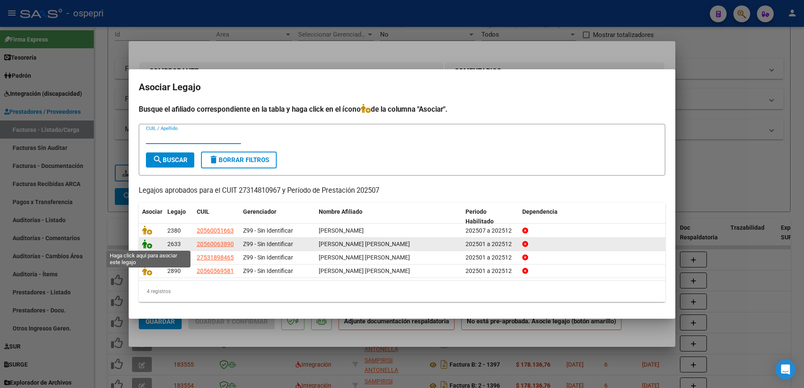
click at [147, 246] on icon at bounding box center [147, 244] width 10 height 9
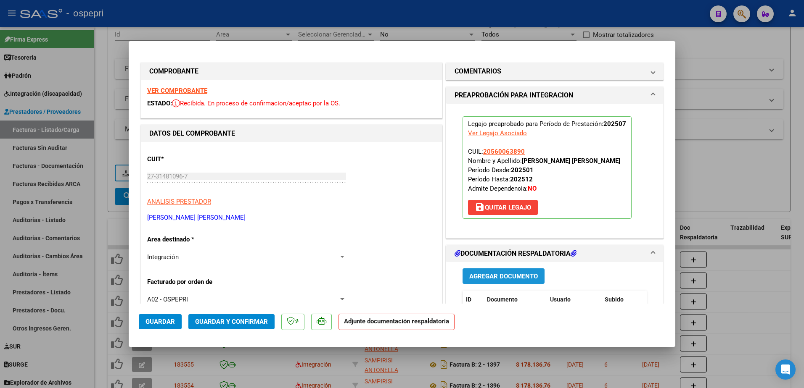
click at [504, 277] on span "Agregar Documento" at bounding box center [503, 277] width 69 height 8
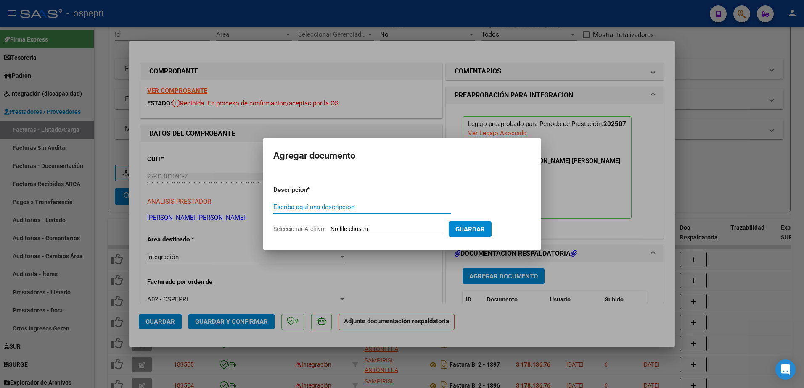
click at [341, 206] on input "Escriba aquí una descripcion" at bounding box center [361, 207] width 177 height 8
type input "asist"
click at [386, 227] on input "Seleccionar Archivo" at bounding box center [385, 230] width 111 height 8
type input "C:\fakepath\Nuevo documento(957).pdf"
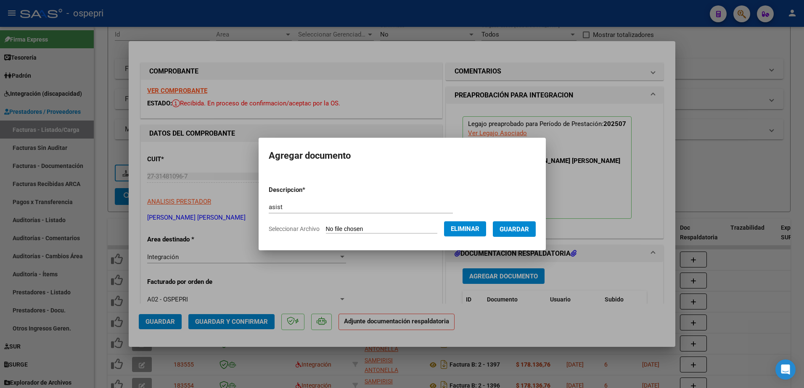
click at [527, 224] on button "Guardar" at bounding box center [514, 230] width 43 height 16
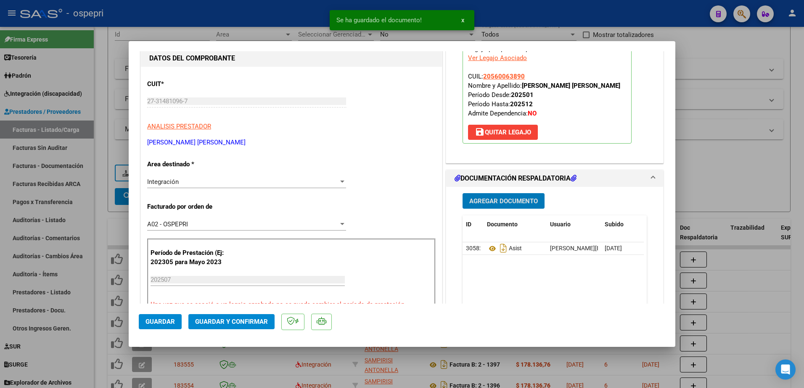
scroll to position [84, 0]
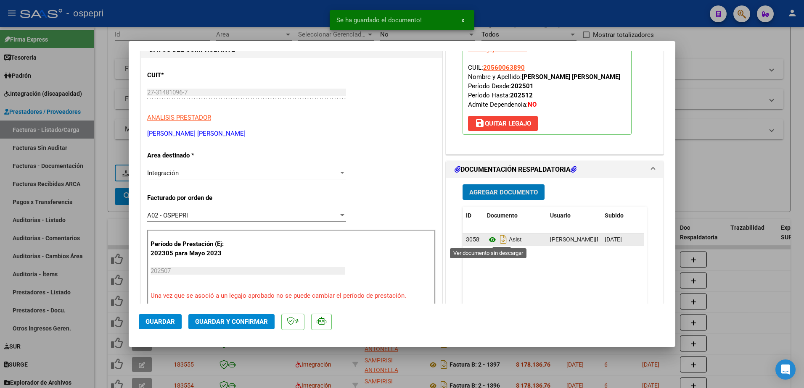
click at [487, 236] on icon at bounding box center [492, 240] width 11 height 10
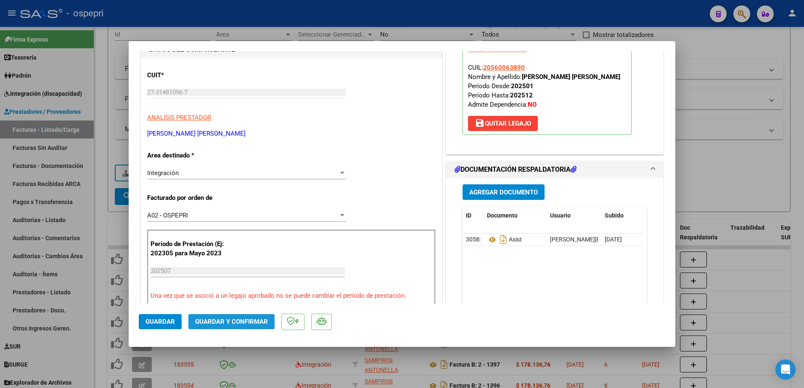
click at [240, 321] on span "Guardar y Confirmar" at bounding box center [231, 322] width 73 height 8
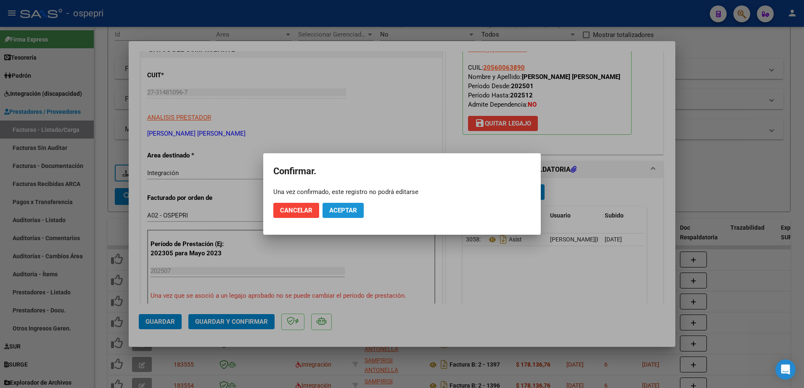
click at [340, 211] on span "Aceptar" at bounding box center [343, 211] width 28 height 8
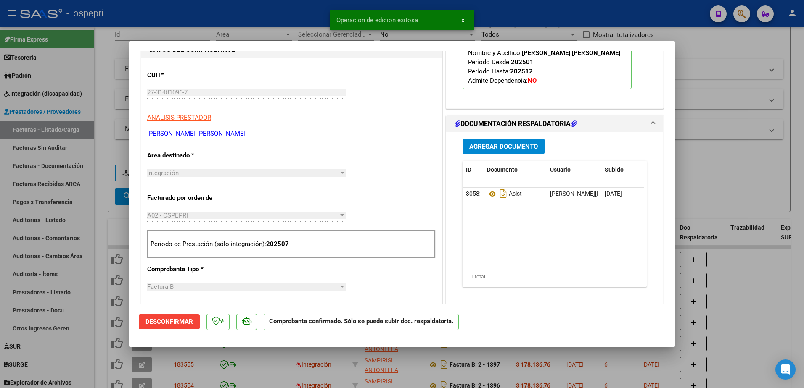
type input "$ 0,00"
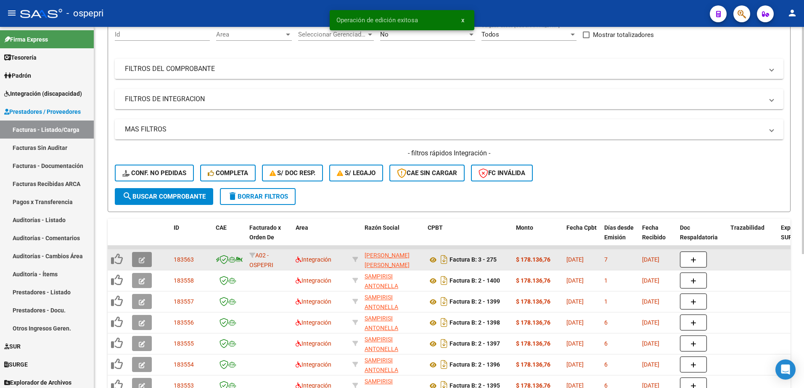
click at [145, 255] on button "button" at bounding box center [142, 259] width 20 height 15
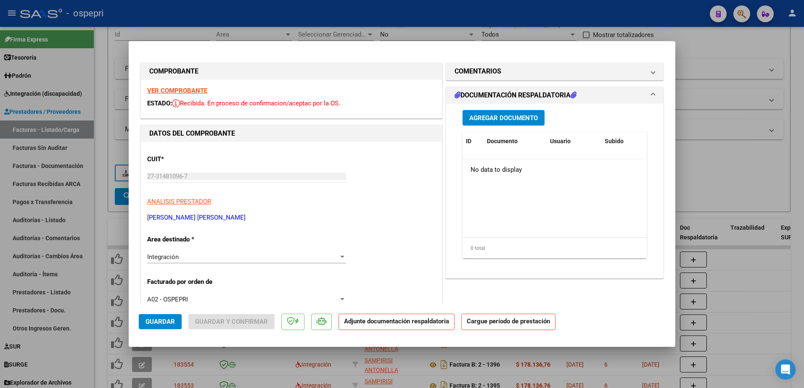
click at [191, 93] on strong "VER COMPROBANTE" at bounding box center [177, 91] width 60 height 8
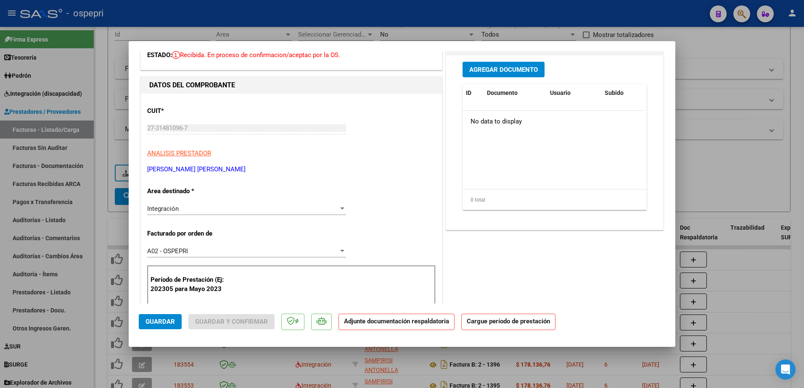
scroll to position [84, 0]
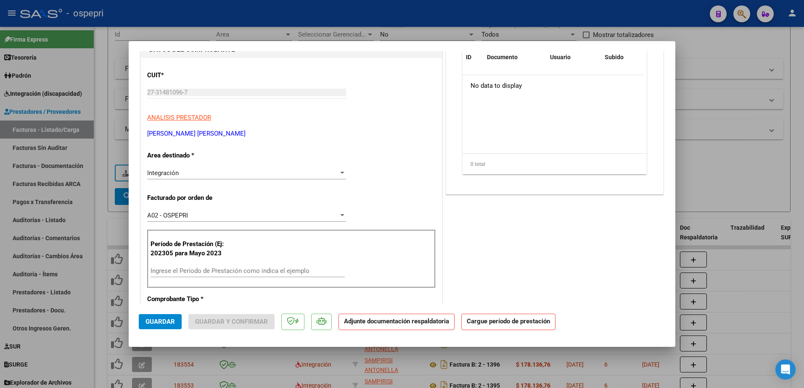
click at [222, 269] on input "Ingrese el Período de Prestación como indica el ejemplo" at bounding box center [247, 271] width 194 height 8
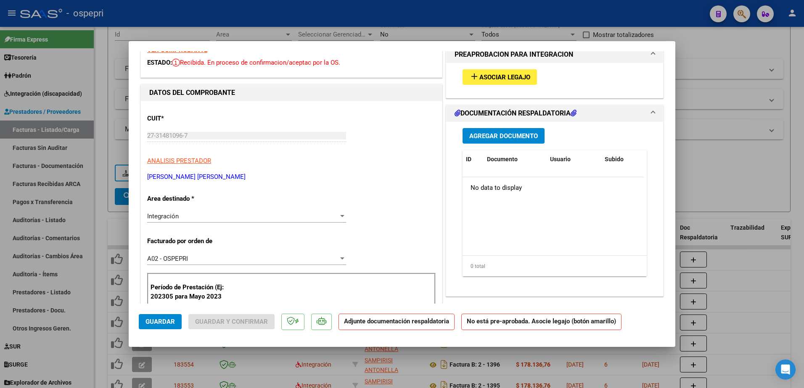
scroll to position [0, 0]
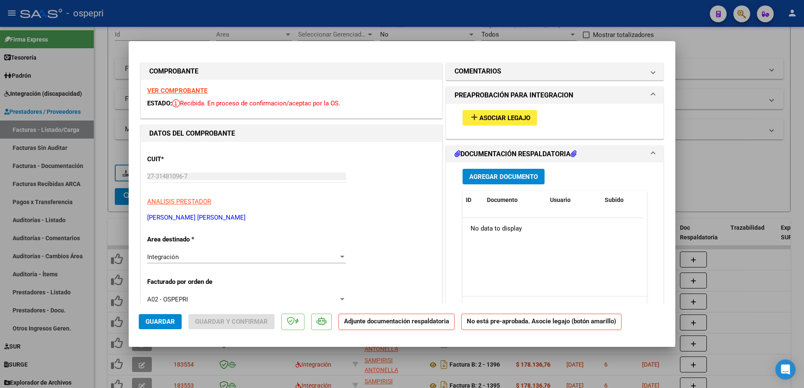
type input "202507"
click at [496, 116] on span "Asociar Legajo" at bounding box center [504, 118] width 51 height 8
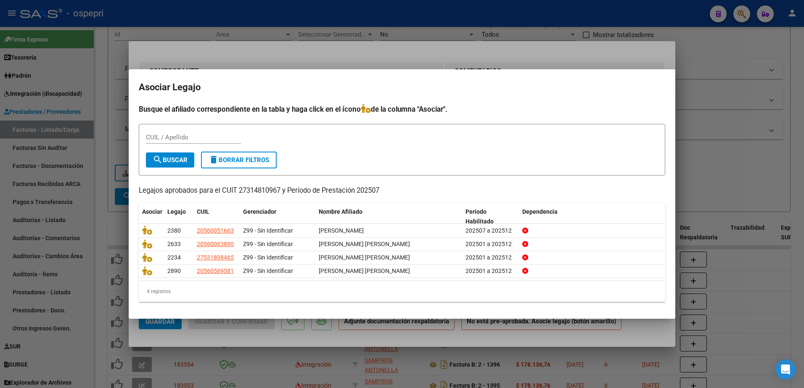
click at [751, 123] on div at bounding box center [402, 194] width 804 height 388
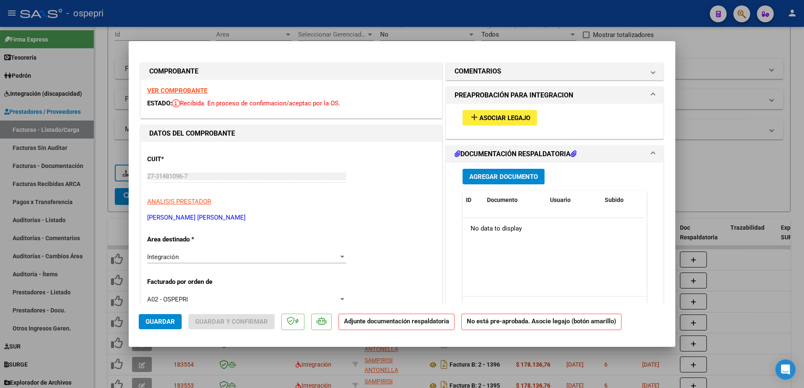
click at [500, 113] on button "add Asociar Legajo" at bounding box center [499, 118] width 74 height 16
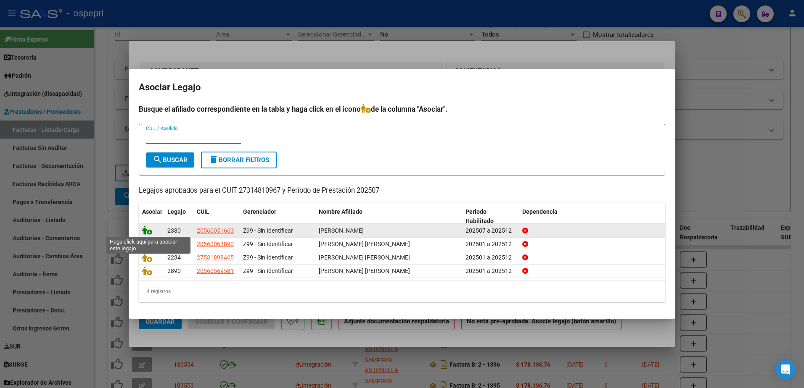
click at [149, 229] on icon at bounding box center [147, 230] width 10 height 9
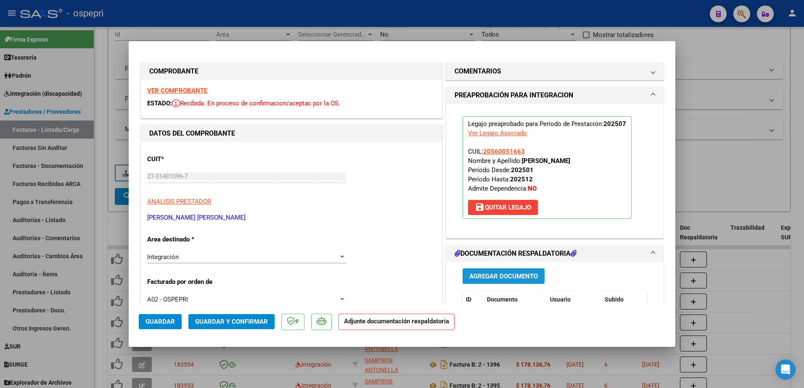
click at [497, 280] on span "Agregar Documento" at bounding box center [503, 277] width 69 height 8
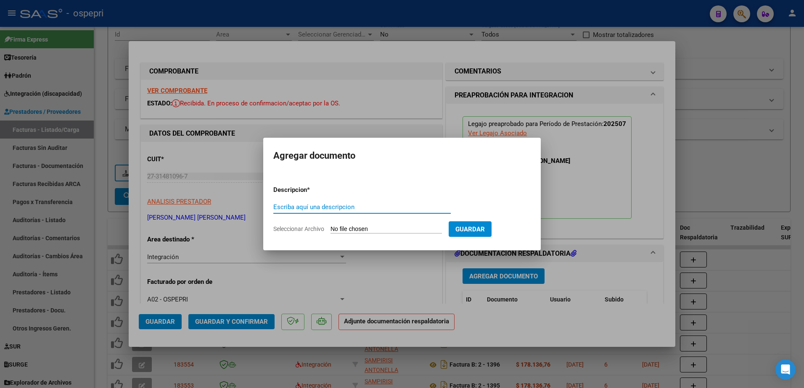
click at [300, 206] on input "Escriba aquí una descripcion" at bounding box center [361, 207] width 177 height 8
type input "asist"
click at [370, 226] on input "Seleccionar Archivo" at bounding box center [385, 230] width 111 height 8
type input "C:\fakepath\Nuevo documento(957).pdf"
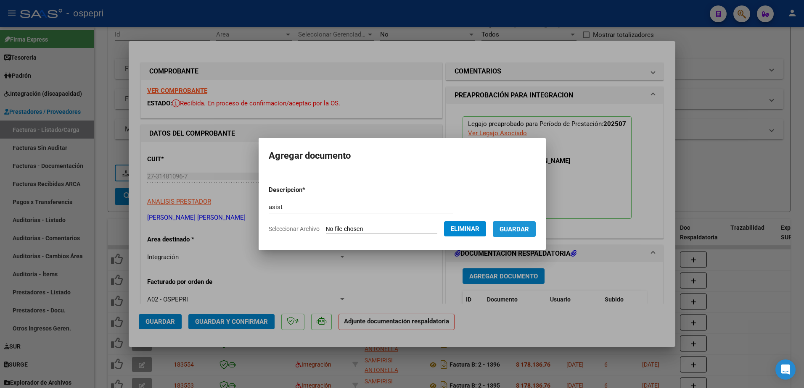
click at [529, 230] on span "Guardar" at bounding box center [513, 230] width 29 height 8
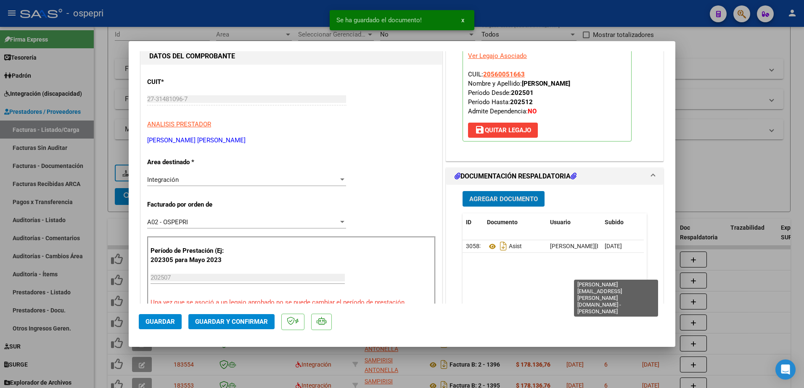
scroll to position [84, 0]
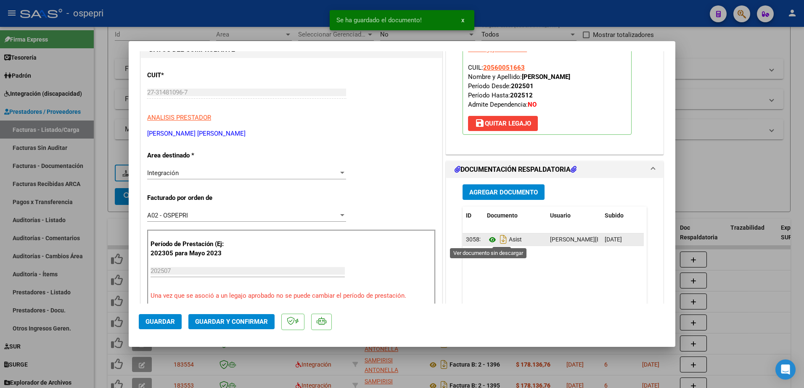
click at [487, 239] on icon at bounding box center [492, 240] width 11 height 10
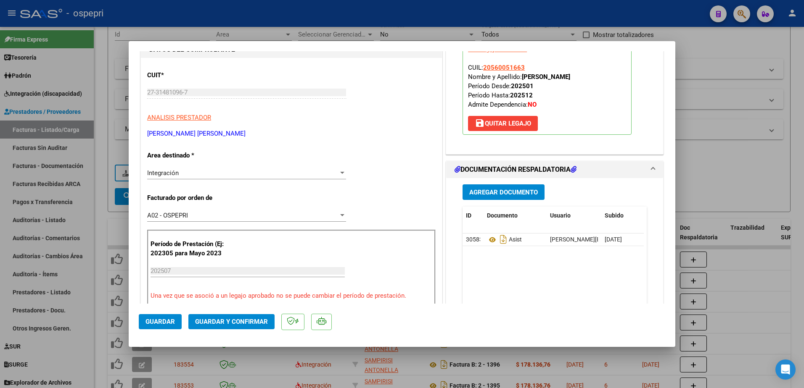
click at [254, 316] on button "Guardar y Confirmar" at bounding box center [231, 321] width 86 height 15
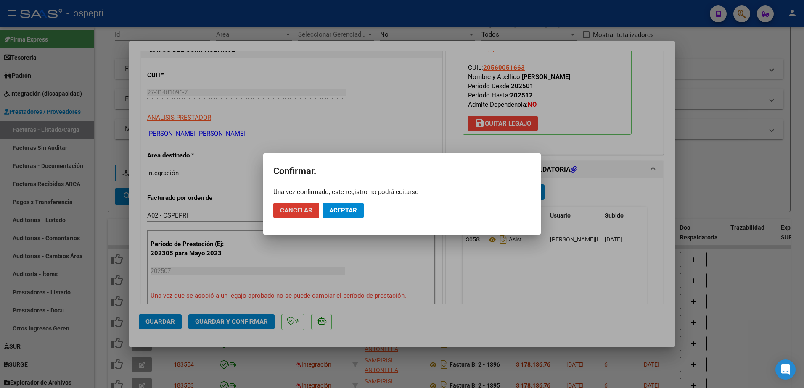
click at [354, 210] on span "Aceptar" at bounding box center [343, 211] width 28 height 8
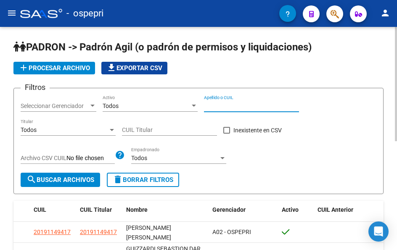
click at [238, 104] on input "Apellido o CUIL" at bounding box center [251, 106] width 95 height 7
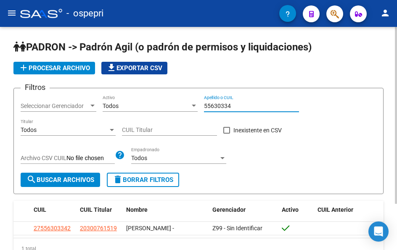
click at [244, 107] on input "55630334" at bounding box center [251, 106] width 95 height 7
click at [240, 104] on input "53563555" at bounding box center [251, 106] width 95 height 7
click at [239, 107] on input "52318572" at bounding box center [251, 106] width 95 height 7
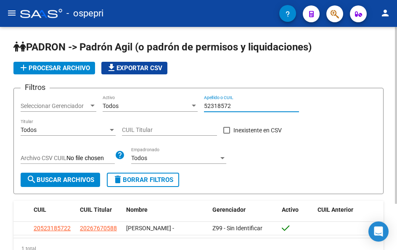
click at [239, 107] on input "52318572" at bounding box center [251, 106] width 95 height 7
click at [243, 108] on input "51002985" at bounding box center [251, 106] width 95 height 7
drag, startPoint x: 243, startPoint y: 108, endPoint x: 233, endPoint y: 144, distance: 36.7
click at [242, 109] on input "51002985" at bounding box center [251, 106] width 95 height 7
click at [240, 101] on div "51002985 Apellido o CUIL" at bounding box center [251, 103] width 95 height 17
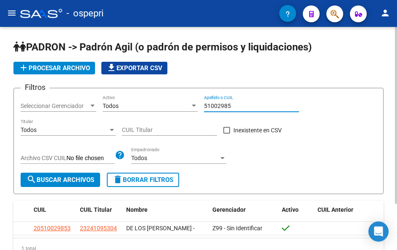
click at [236, 105] on input "51002985" at bounding box center [251, 106] width 95 height 7
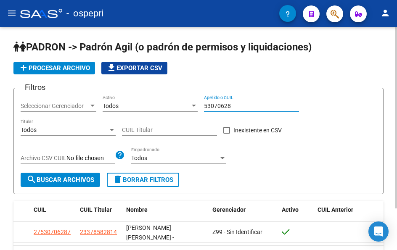
click at [237, 106] on input "53070628" at bounding box center [251, 106] width 95 height 7
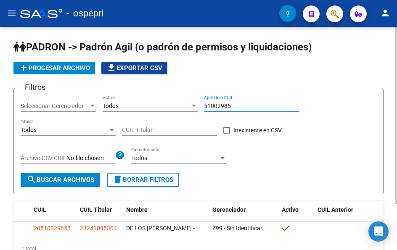
click at [238, 103] on input "51002985" at bounding box center [251, 106] width 95 height 7
click at [238, 104] on input "51002985" at bounding box center [251, 106] width 95 height 7
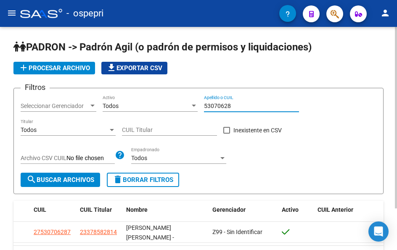
click at [241, 105] on input "53070628" at bounding box center [251, 106] width 95 height 7
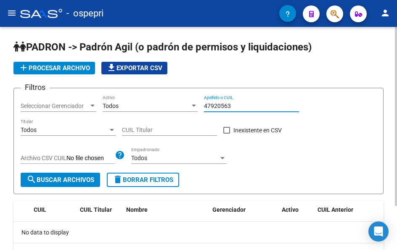
click at [245, 104] on input "47920563" at bounding box center [251, 106] width 95 height 7
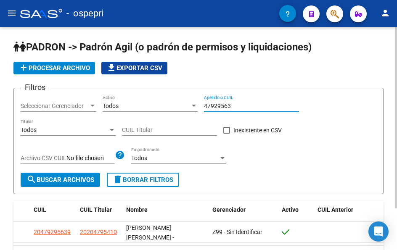
click at [242, 106] on input "47929563" at bounding box center [251, 106] width 95 height 7
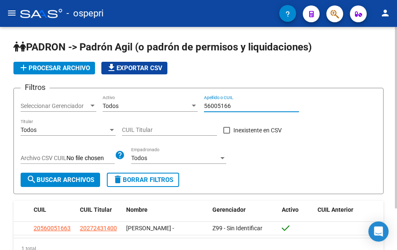
click at [250, 104] on input "56005166" at bounding box center [251, 106] width 95 height 7
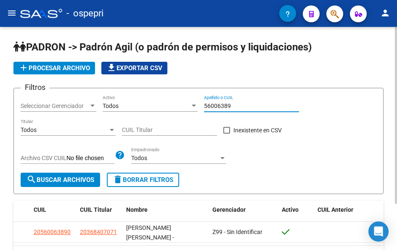
click at [240, 106] on input "56006389" at bounding box center [251, 106] width 95 height 7
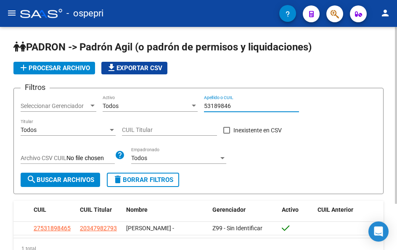
click at [234, 108] on input "53189846" at bounding box center [251, 106] width 95 height 7
type input "56056958"
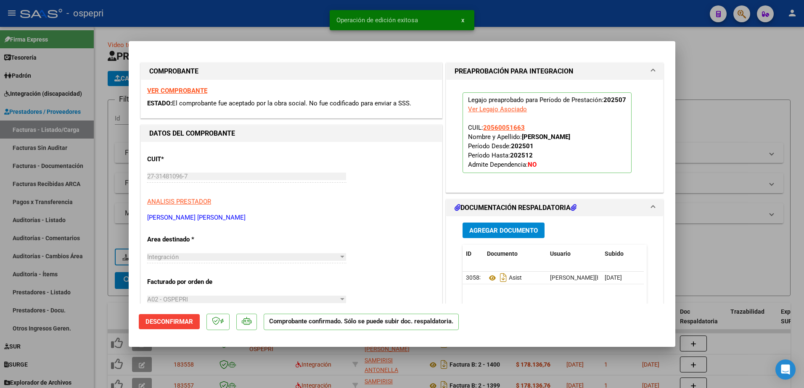
scroll to position [84, 0]
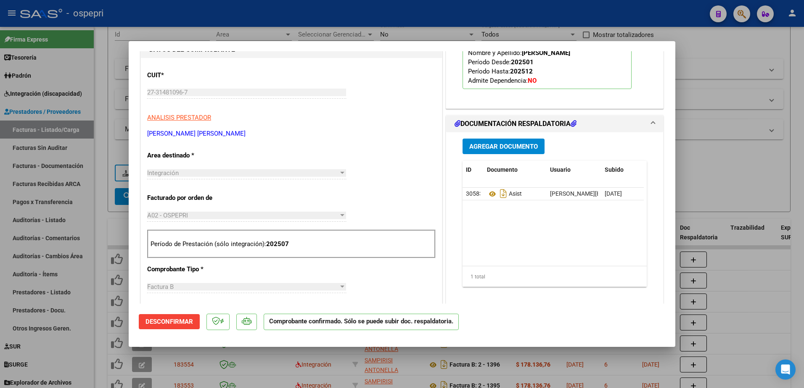
type input "$ 0,00"
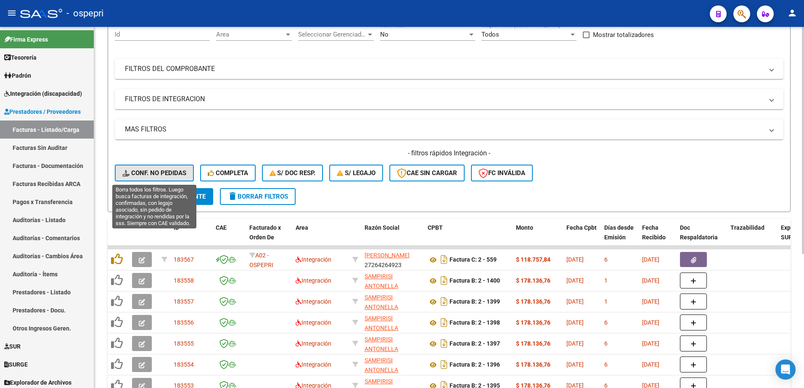
click at [168, 169] on button "Conf. no pedidas" at bounding box center [154, 173] width 79 height 17
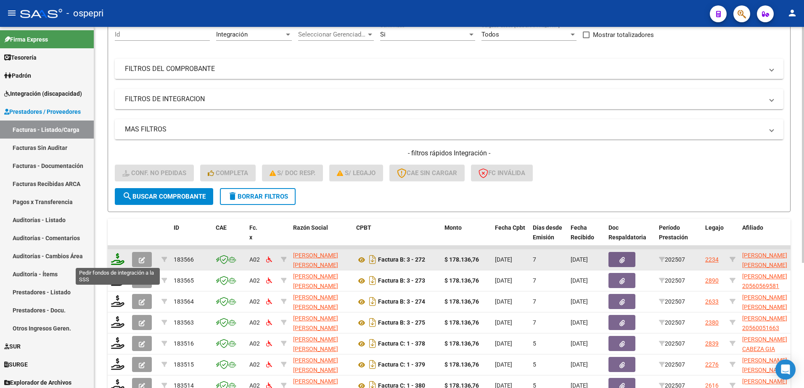
click at [113, 262] on icon at bounding box center [117, 259] width 13 height 12
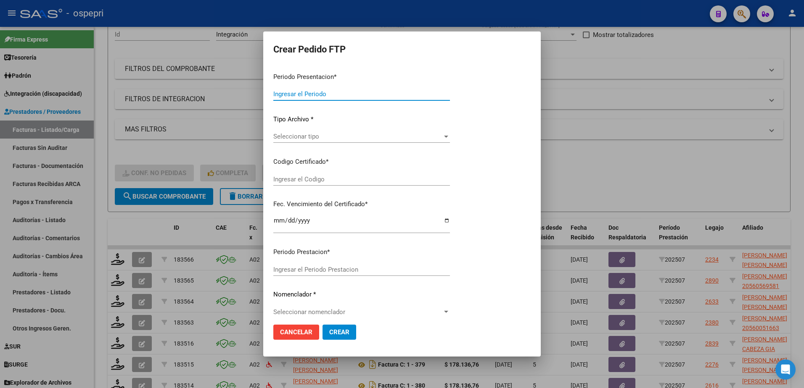
type input "202507"
type input "$ 178.136,76"
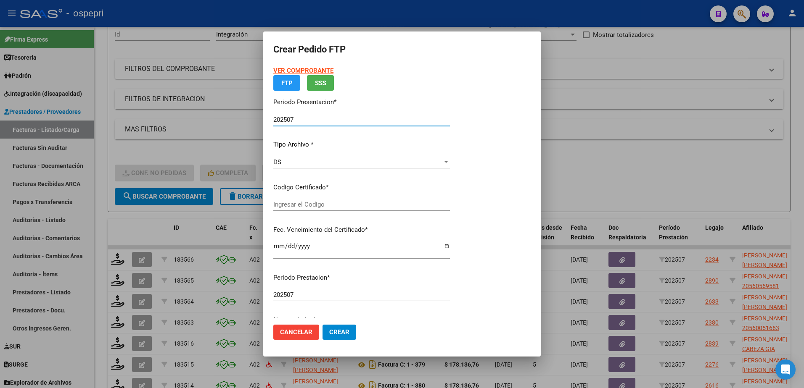
type input "2753189846-5"
type input "2031-10-09"
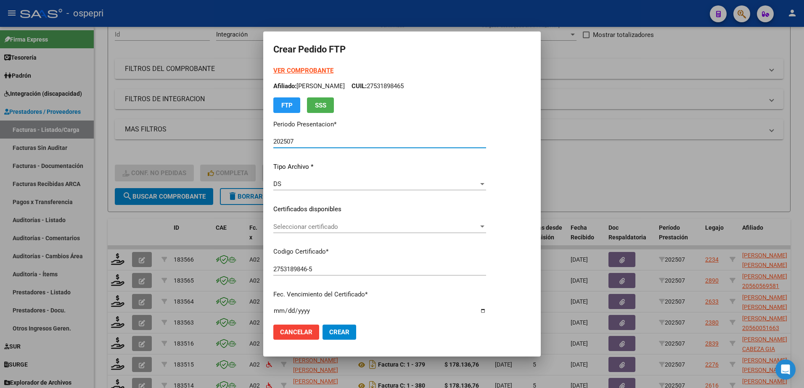
click at [318, 230] on span "Seleccionar certificado" at bounding box center [375, 227] width 205 height 8
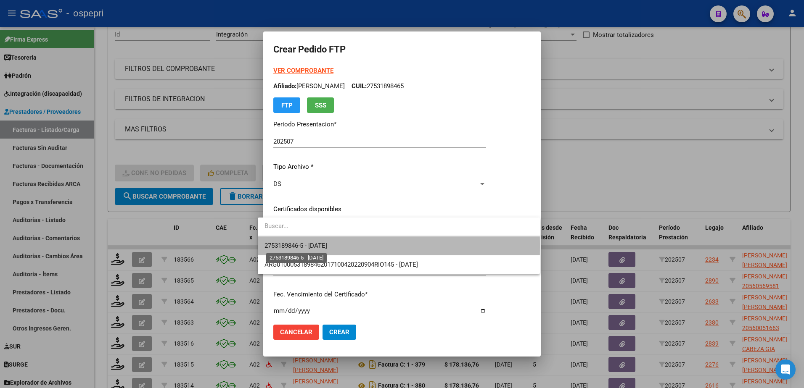
click at [318, 247] on span "2753189846-5 - 2031-10-09" at bounding box center [295, 246] width 63 height 8
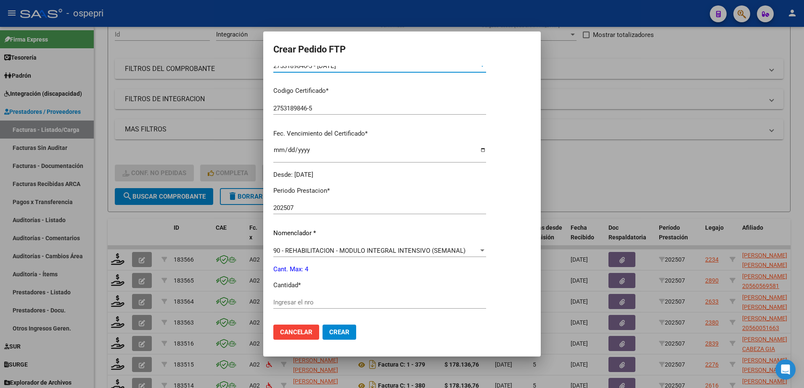
scroll to position [168, 0]
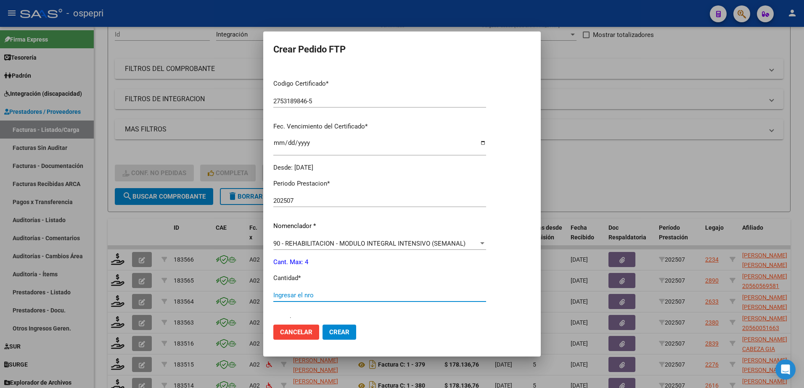
click at [301, 296] on input "Ingresar el nro" at bounding box center [379, 296] width 213 height 8
type input "4"
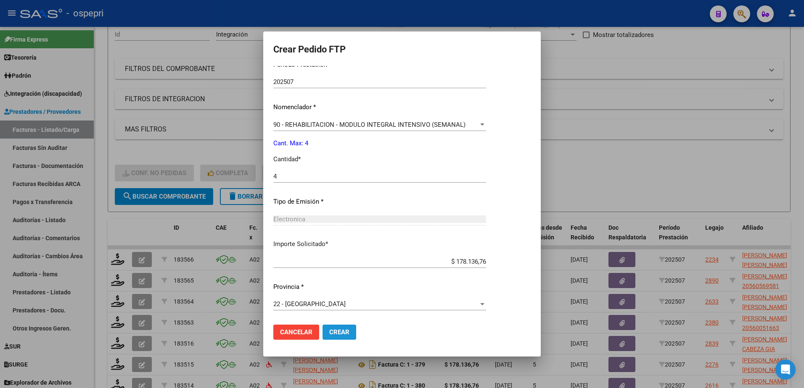
click at [331, 333] on span "Crear" at bounding box center [339, 333] width 20 height 8
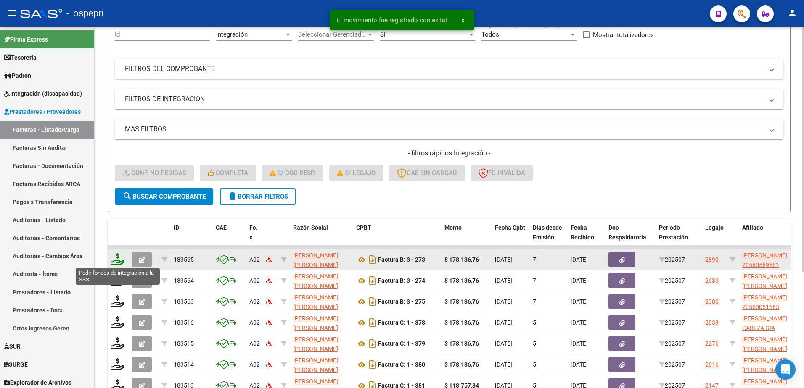
click at [120, 260] on icon at bounding box center [117, 259] width 13 height 12
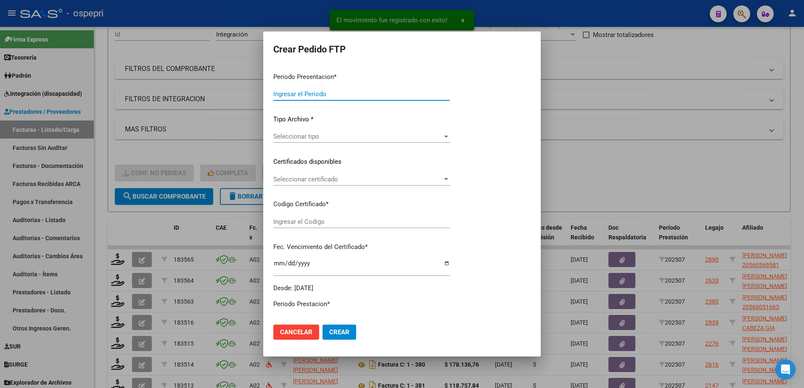
type input "202507"
type input "$ 178.136,76"
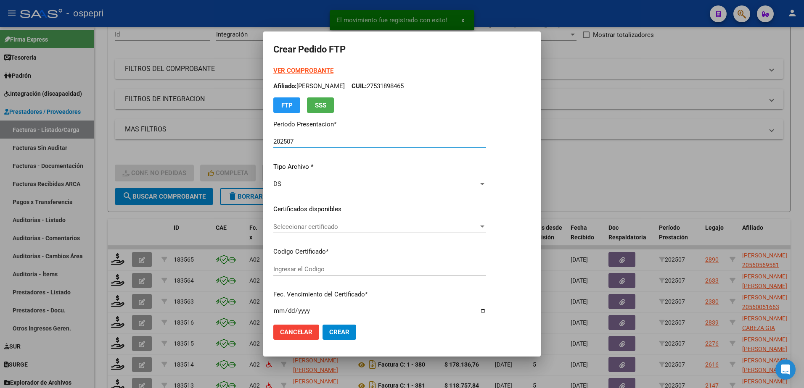
type input "ARG02000560569582020121520221215RIO145"
type input "2028-12-15"
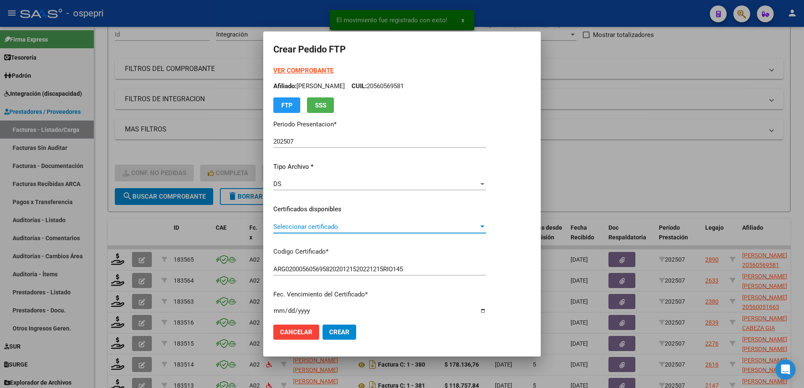
click at [297, 228] on span "Seleccionar certificado" at bounding box center [375, 227] width 205 height 8
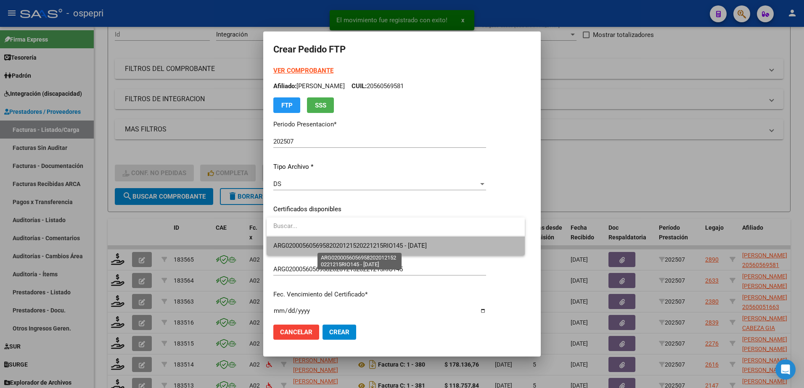
click at [306, 248] on span "ARG02000560569582020121520221215RIO145 - 2028-12-15" at bounding box center [349, 246] width 153 height 8
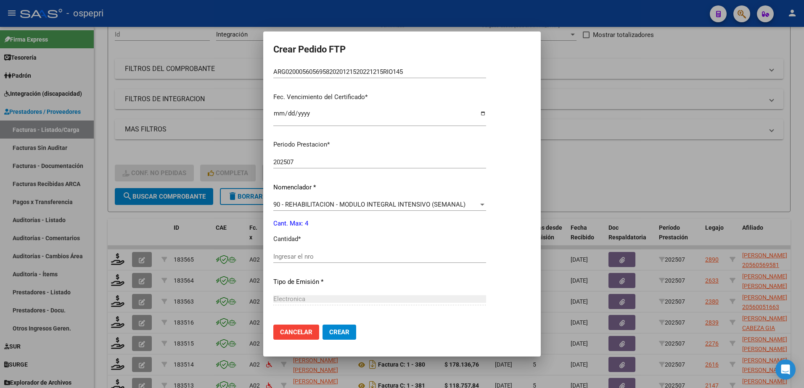
scroll to position [210, 0]
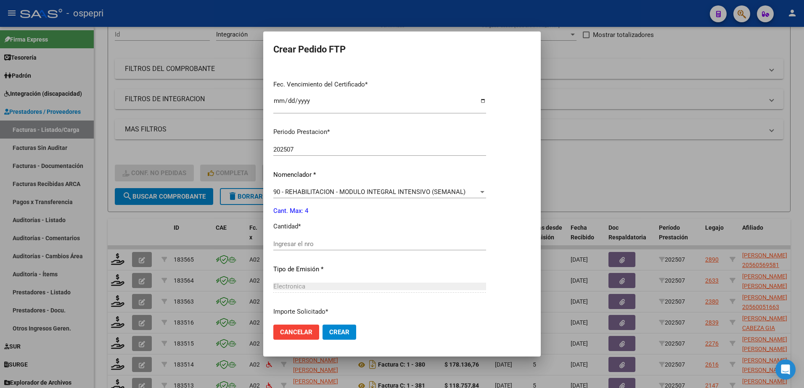
click at [313, 243] on input "Ingresar el nro" at bounding box center [379, 244] width 213 height 8
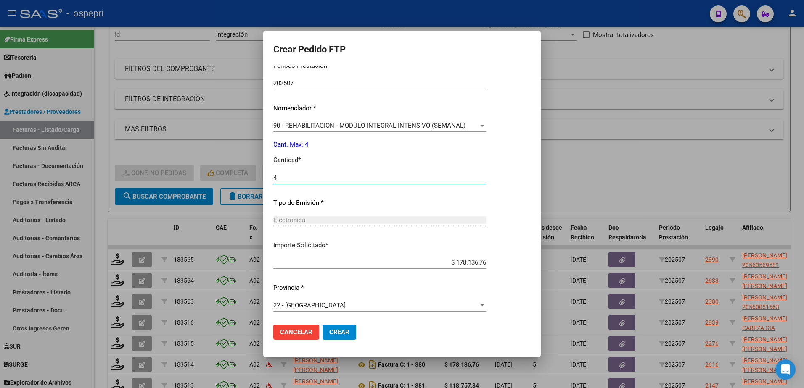
scroll to position [278, 0]
type input "4"
click at [342, 332] on span "Crear" at bounding box center [339, 333] width 20 height 8
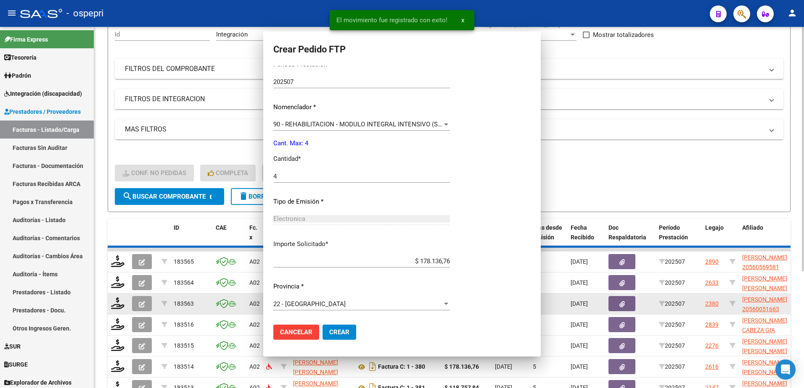
scroll to position [0, 0]
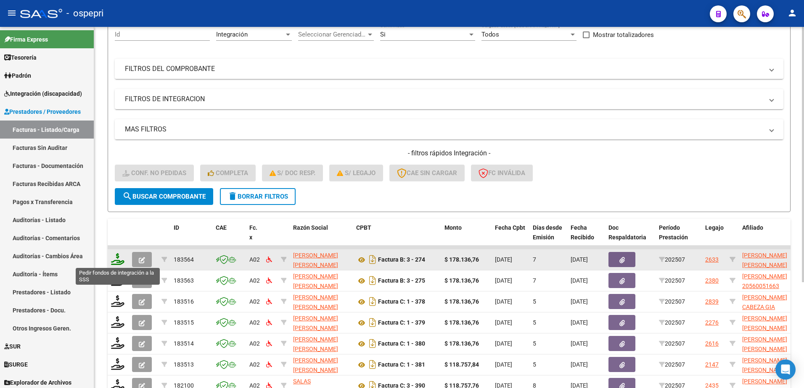
click at [112, 261] on icon at bounding box center [117, 259] width 13 height 12
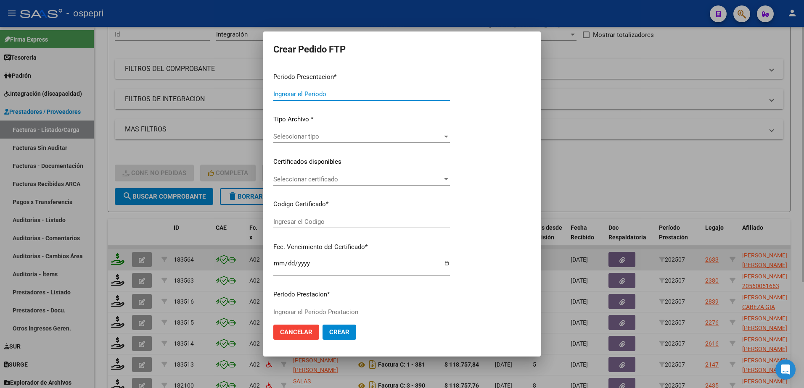
type input "202507"
type input "$ 178.136,76"
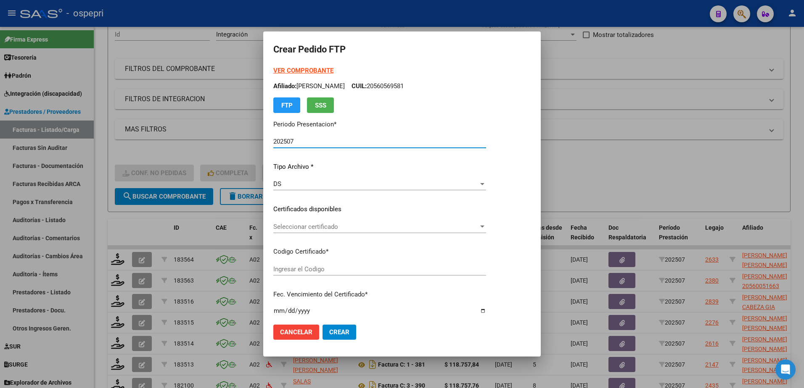
type input "2056006389-0"
type input "2026-02-20"
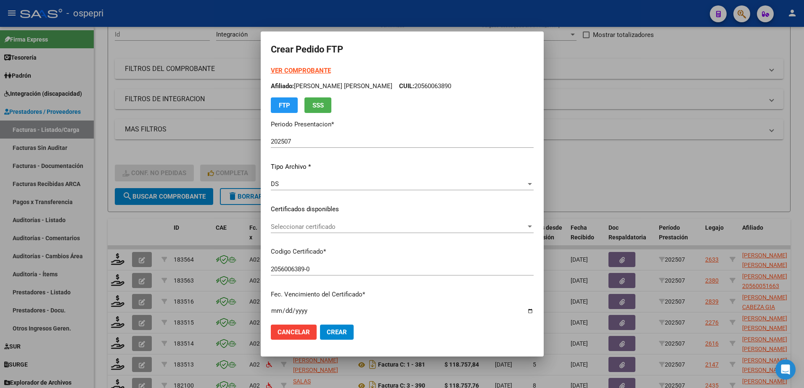
click at [309, 231] on div "Seleccionar certificado Seleccionar certificado" at bounding box center [402, 227] width 263 height 13
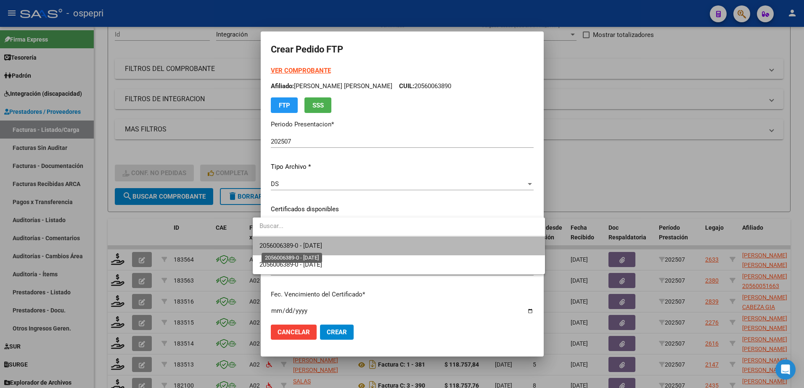
click at [311, 245] on span "2056006389-0 - 2026-02-20" at bounding box center [290, 246] width 63 height 8
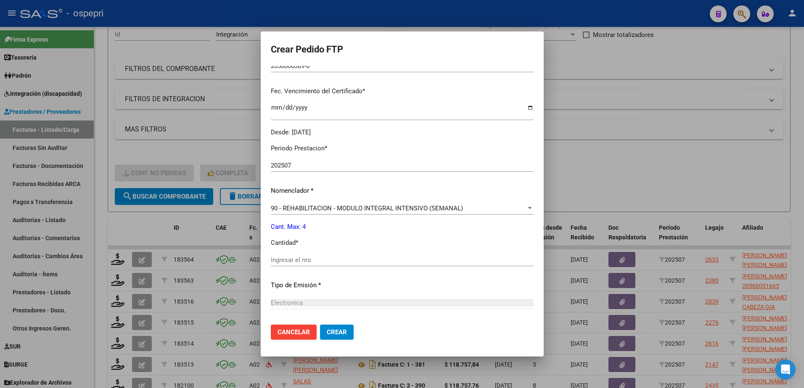
scroll to position [252, 0]
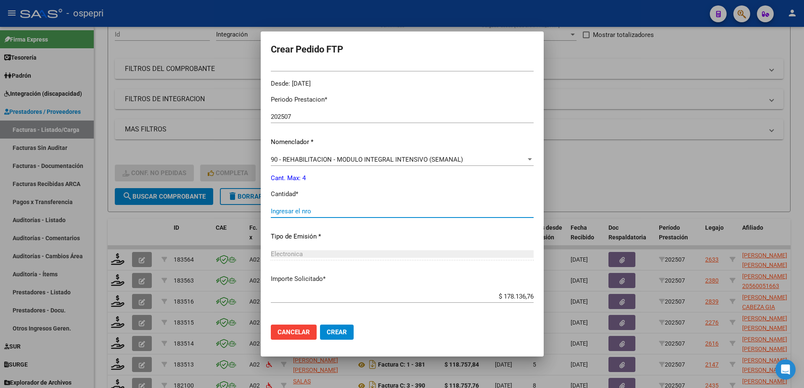
click at [286, 214] on input "Ingresar el nro" at bounding box center [402, 212] width 263 height 8
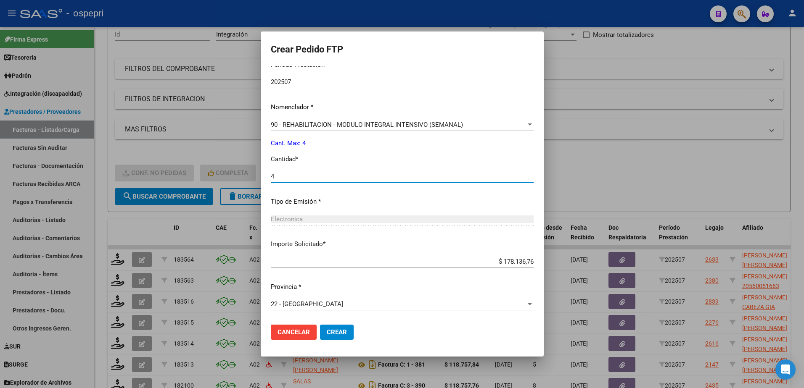
type input "4"
click at [327, 331] on span "Crear" at bounding box center [337, 333] width 20 height 8
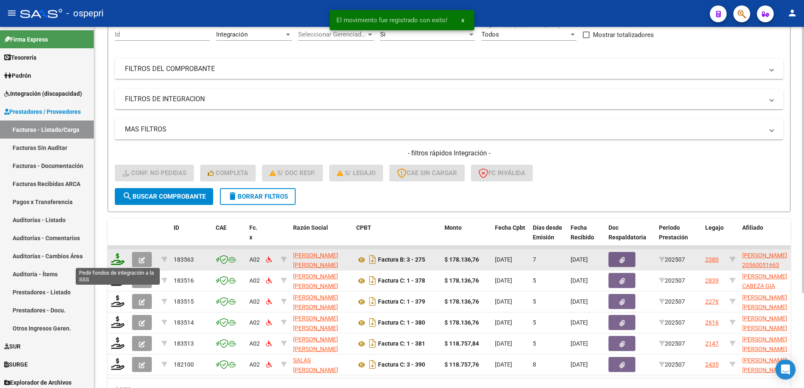
click at [118, 260] on icon at bounding box center [117, 259] width 13 height 12
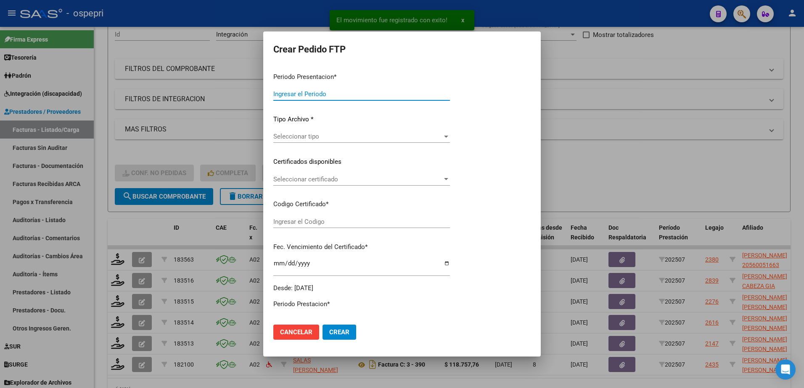
type input "202507"
type input "$ 178.136,76"
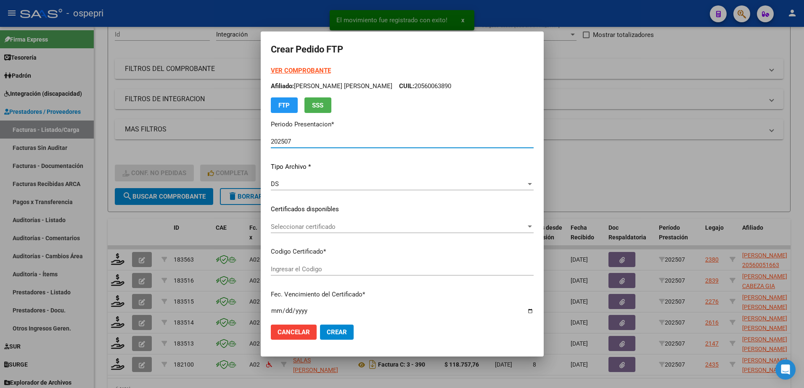
type input "2056005166-3"
type input "2025-10-27"
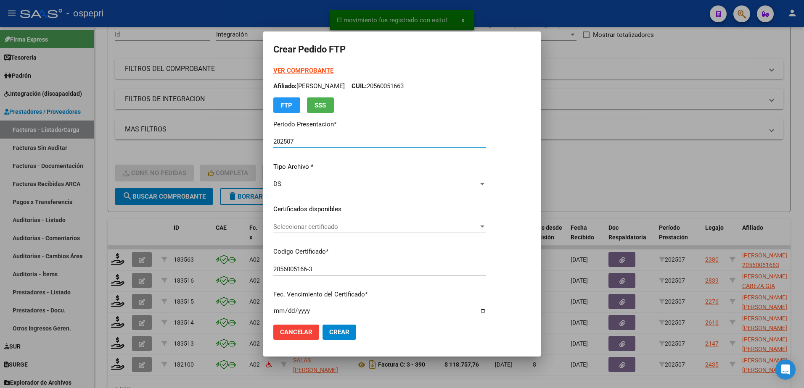
click at [297, 229] on span "Seleccionar certificado" at bounding box center [375, 227] width 205 height 8
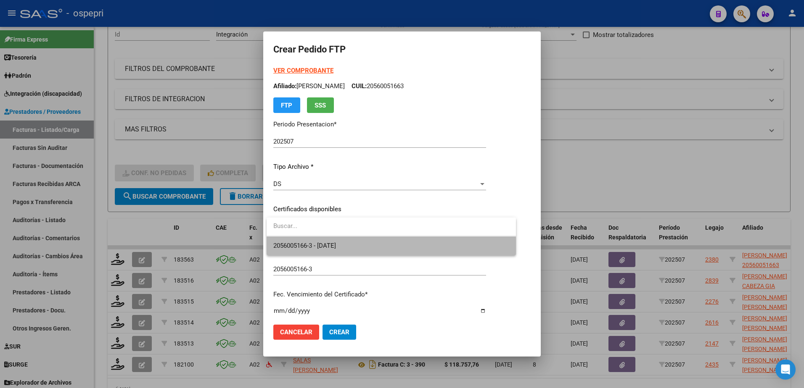
click at [303, 251] on span "2056005166-3 - 2025-10-27" at bounding box center [391, 246] width 236 height 19
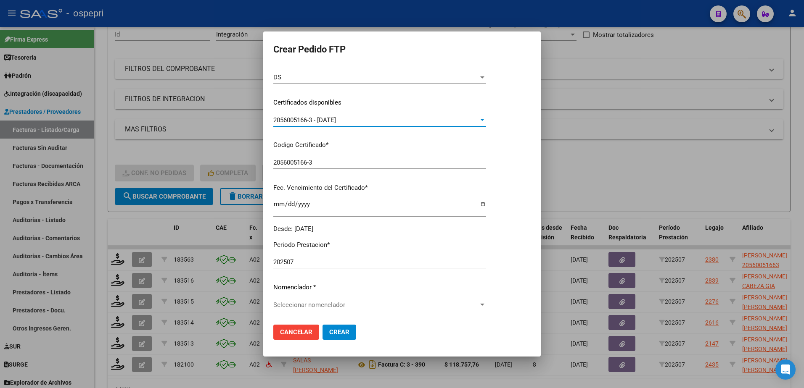
scroll to position [126, 0]
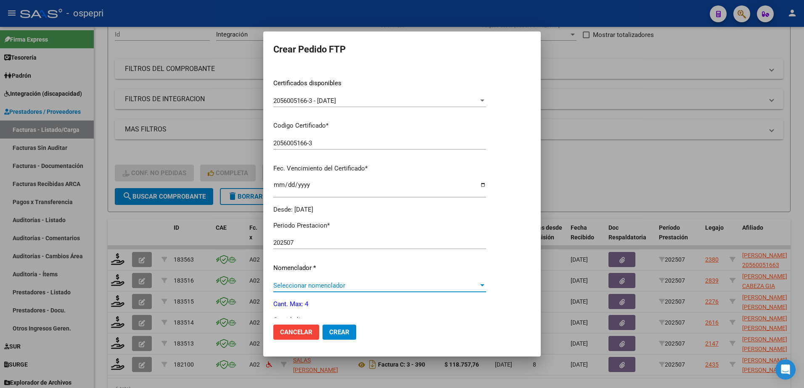
click at [327, 287] on span "Seleccionar nomenclador" at bounding box center [375, 286] width 205 height 8
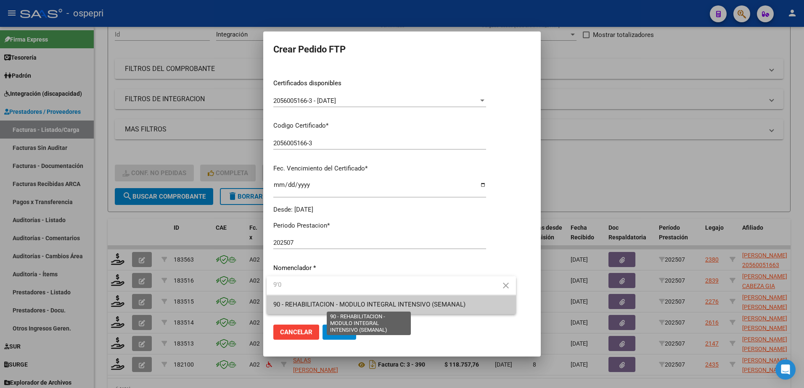
type input "9'0"
click at [317, 302] on span "90 - REHABILITACION - MODULO INTEGRAL INTENSIVO (SEMANAL)" at bounding box center [369, 305] width 192 height 8
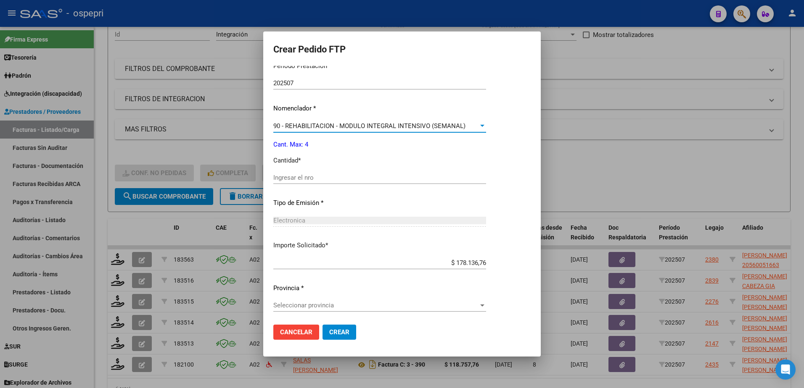
scroll to position [287, 0]
click at [288, 180] on input "Ingresar el nro" at bounding box center [379, 177] width 213 height 8
type input "4"
click at [319, 304] on span "Seleccionar provincia" at bounding box center [375, 305] width 205 height 8
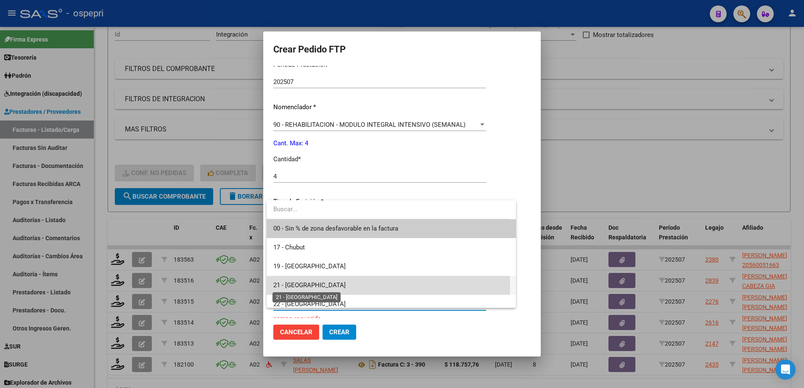
click at [298, 285] on span "21 - Neuquén" at bounding box center [309, 286] width 72 height 8
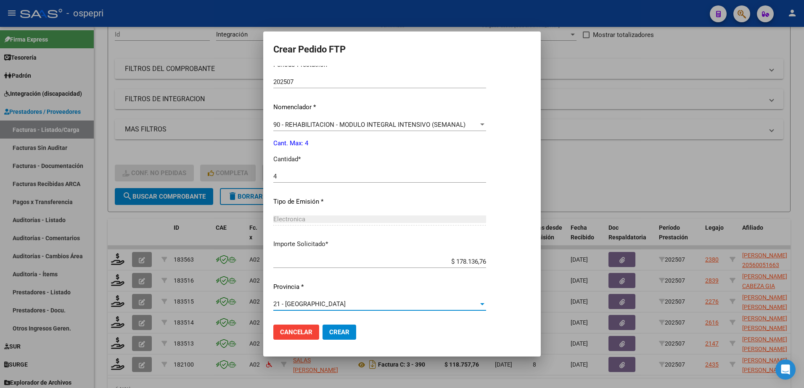
click at [347, 329] on span "Crear" at bounding box center [339, 333] width 20 height 8
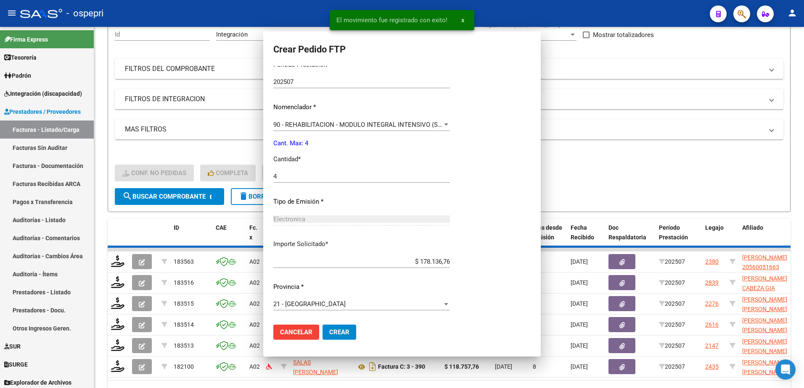
scroll to position [0, 0]
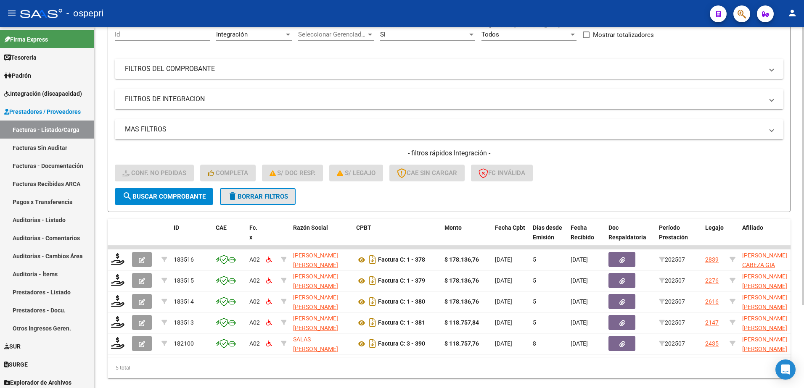
click at [272, 196] on span "delete Borrar Filtros" at bounding box center [257, 197] width 61 height 8
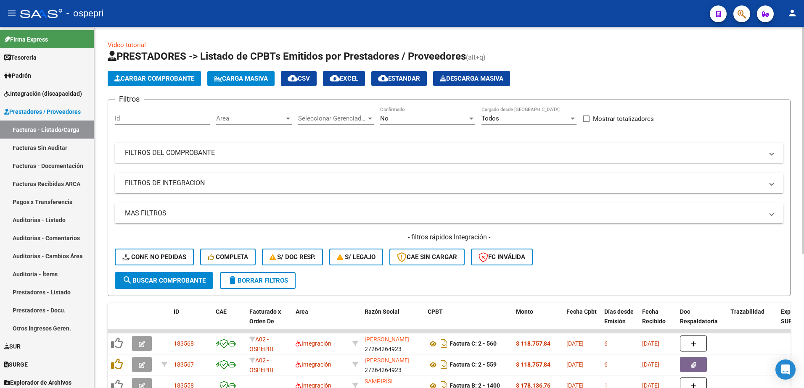
click at [770, 157] on span at bounding box center [771, 152] width 3 height 9
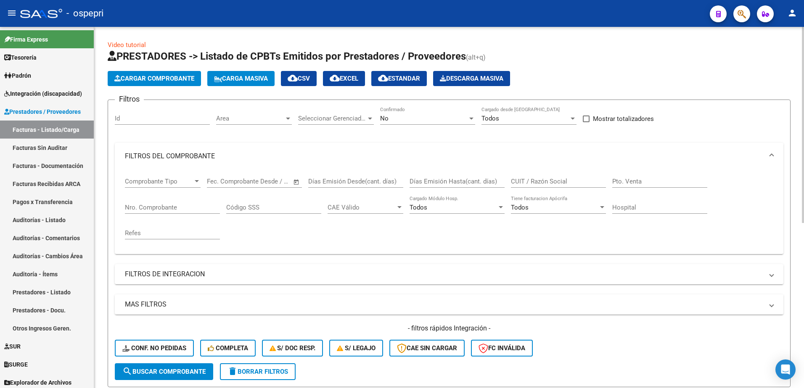
click at [544, 177] on div "CUIT / Razón Social" at bounding box center [558, 179] width 95 height 18
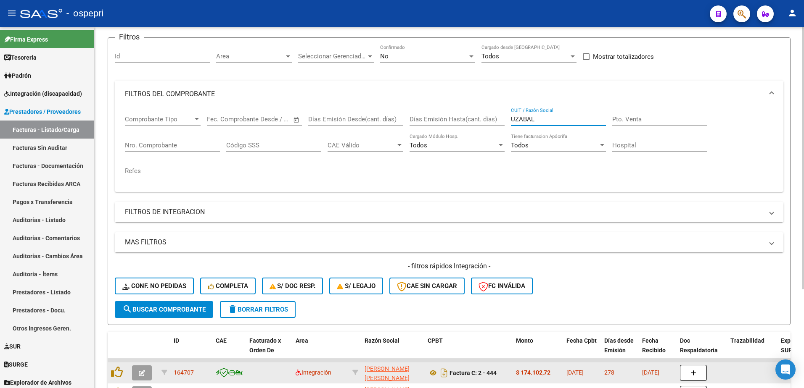
scroll to position [136, 0]
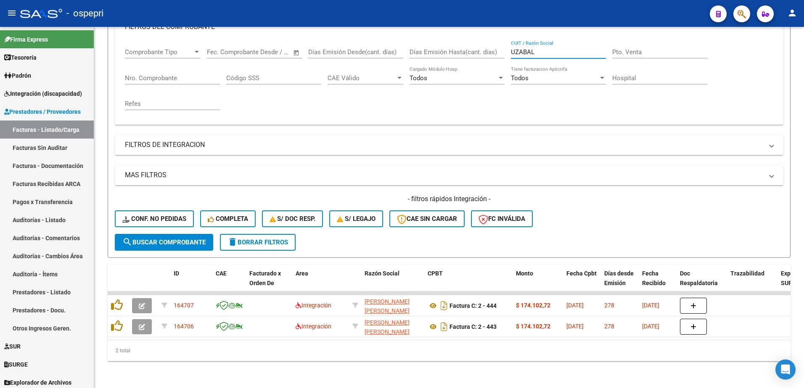
type input "UZABAL"
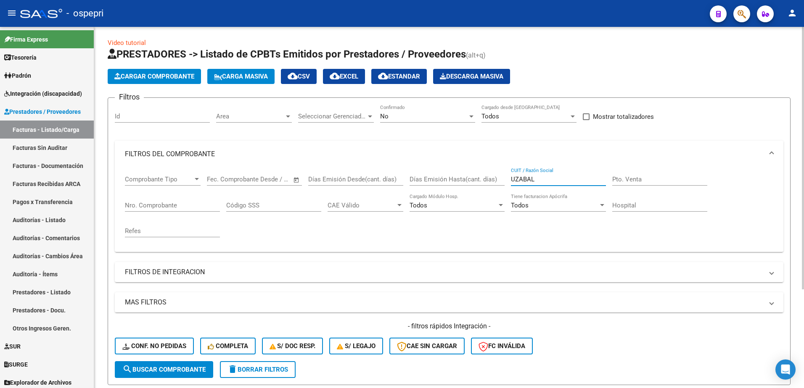
scroll to position [0, 0]
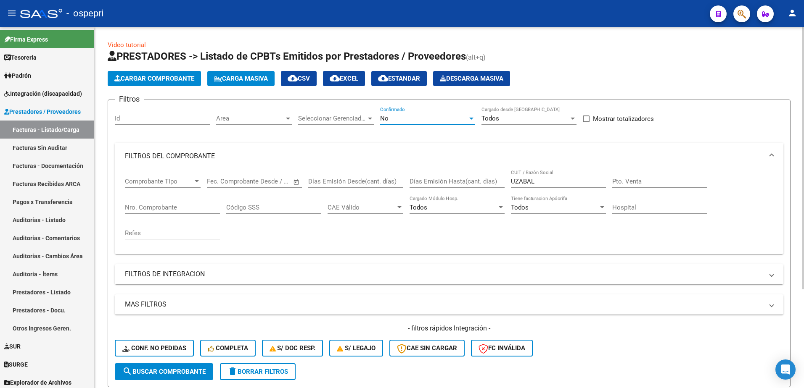
click at [469, 119] on div at bounding box center [471, 119] width 4 height 2
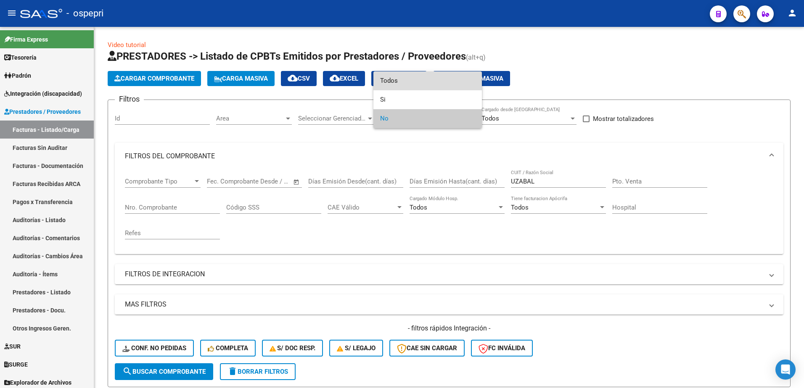
click at [398, 79] on span "Todos" at bounding box center [427, 80] width 95 height 19
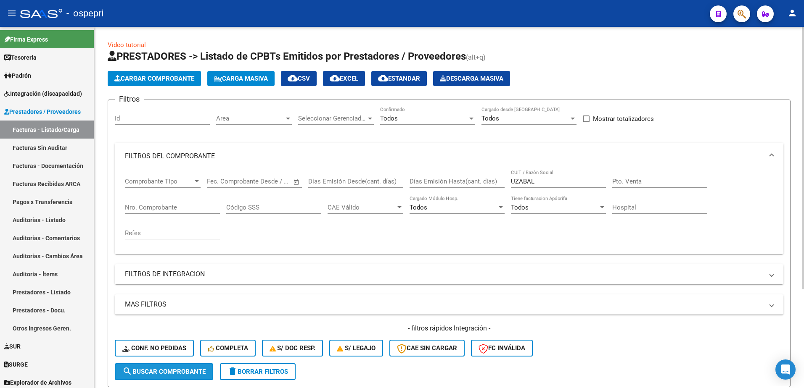
click at [195, 373] on span "search Buscar Comprobante" at bounding box center [163, 372] width 83 height 8
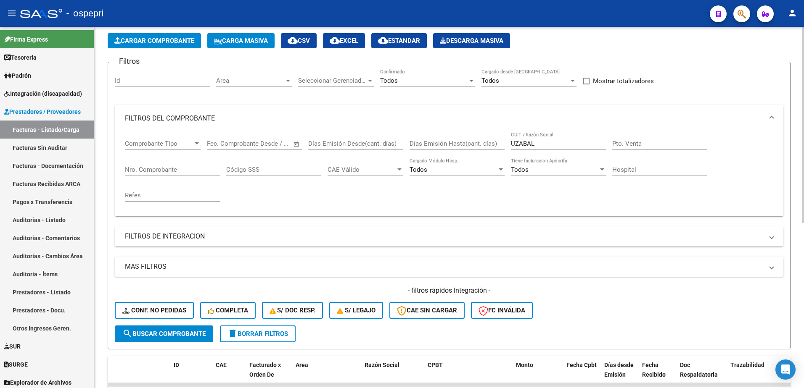
scroll to position [168, 0]
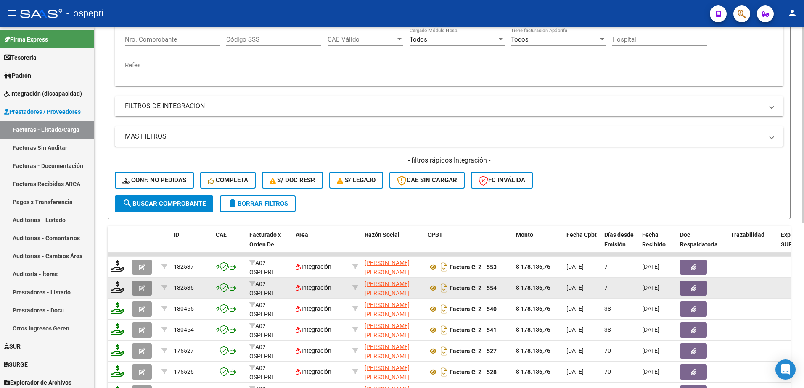
click at [143, 287] on icon "button" at bounding box center [142, 288] width 6 height 6
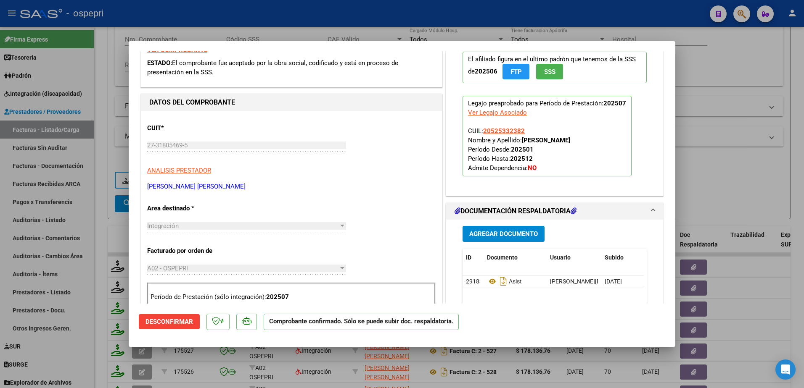
scroll to position [210, 0]
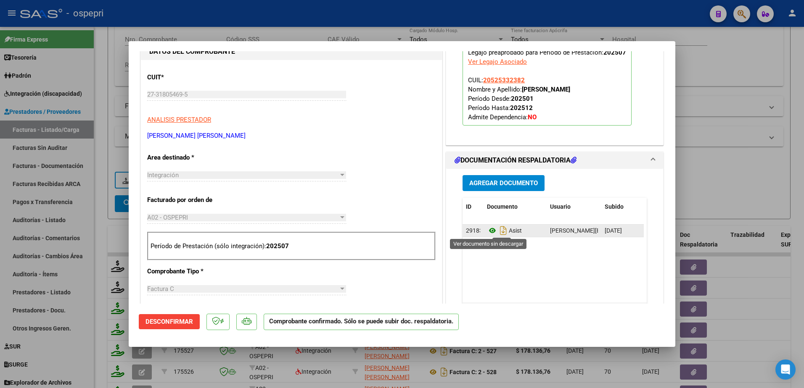
click at [490, 229] on icon at bounding box center [492, 231] width 11 height 10
click at [491, 184] on span "Agregar Documento" at bounding box center [503, 184] width 69 height 8
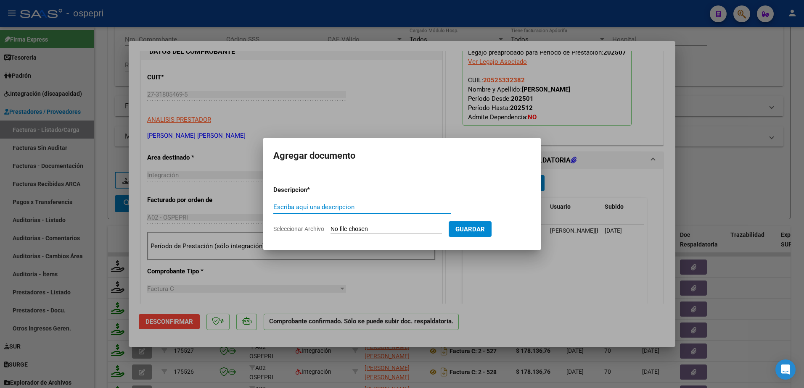
click at [328, 207] on input "Escriba aquí una descripcion" at bounding box center [361, 207] width 177 height 8
type input "ASISTENCIA NUEVA"
click at [353, 227] on input "Seleccionar Archivo" at bounding box center [385, 230] width 111 height 8
type input "C:\fakepath\planilla julio 25 gonzalez .pdf"
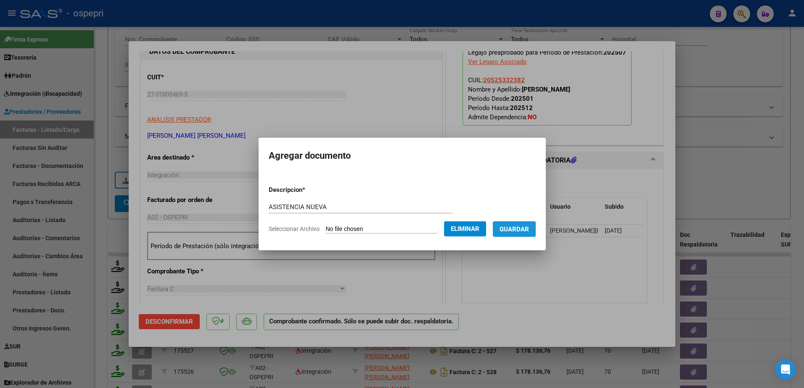
click at [518, 227] on span "Guardar" at bounding box center [513, 230] width 29 height 8
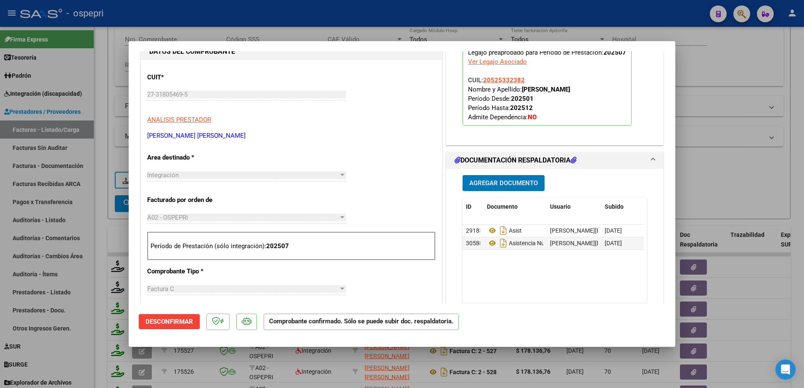
type input "$ 0,00"
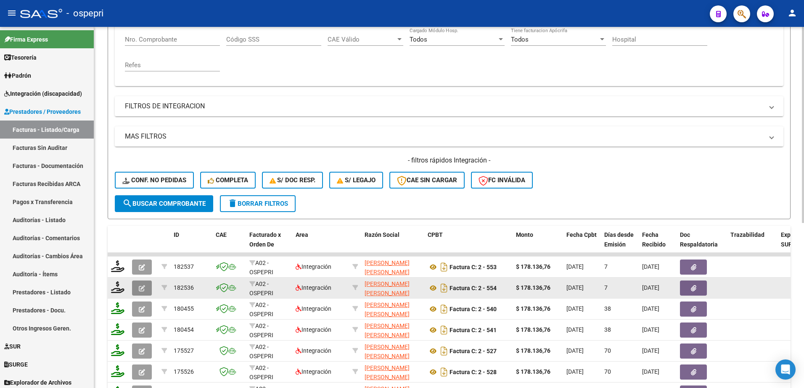
click at [141, 285] on span "button" at bounding box center [142, 289] width 6 height 8
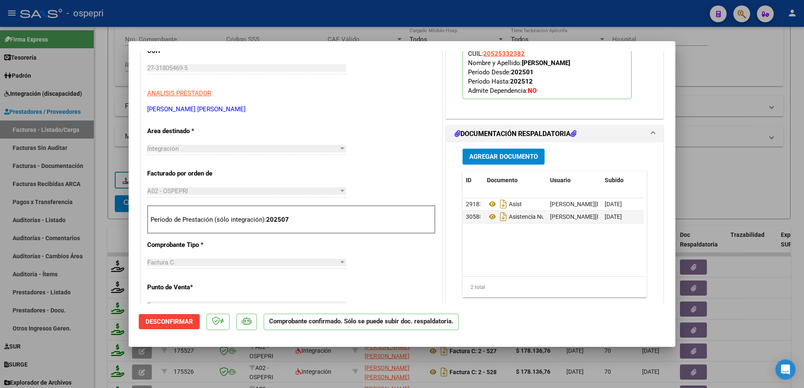
scroll to position [210, 0]
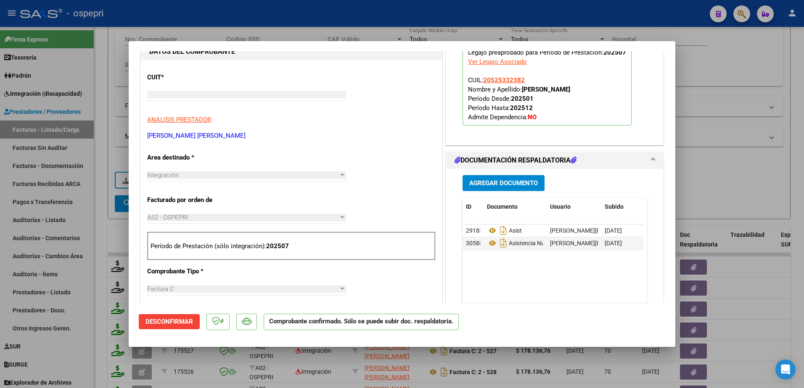
type input "$ 0,00"
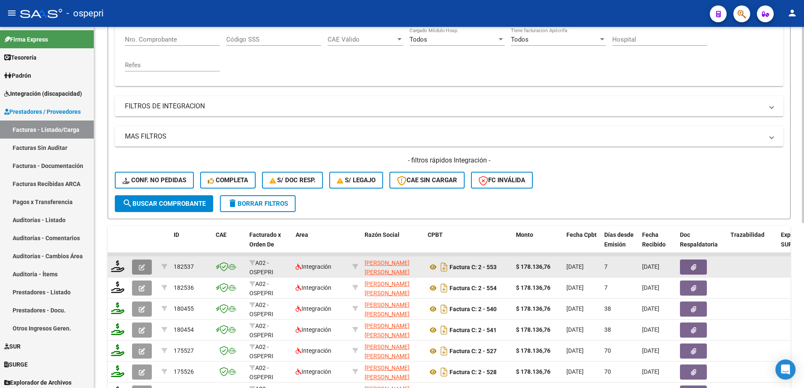
click at [138, 262] on button "button" at bounding box center [142, 267] width 20 height 15
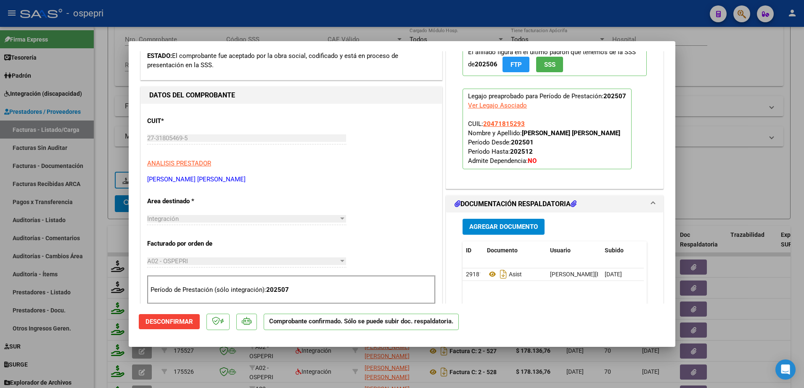
scroll to position [168, 0]
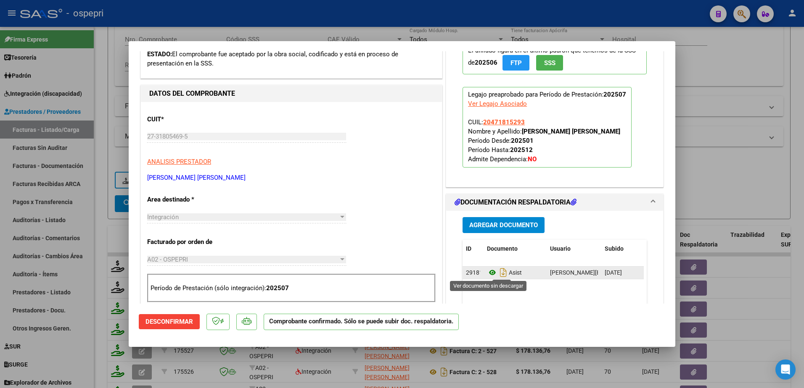
click at [489, 272] on icon at bounding box center [492, 273] width 11 height 10
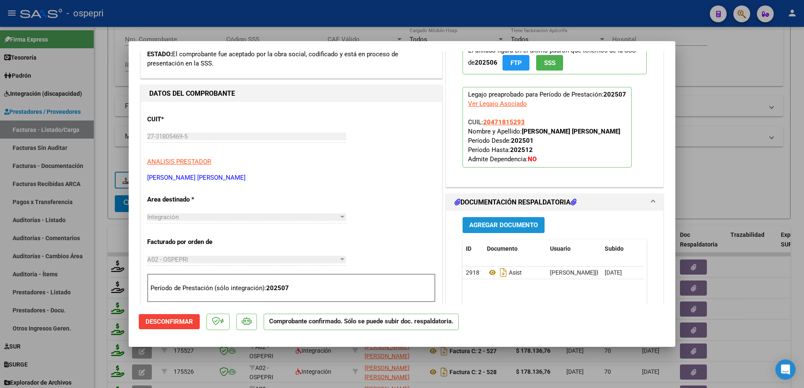
click at [488, 221] on button "Agregar Documento" at bounding box center [503, 225] width 82 height 16
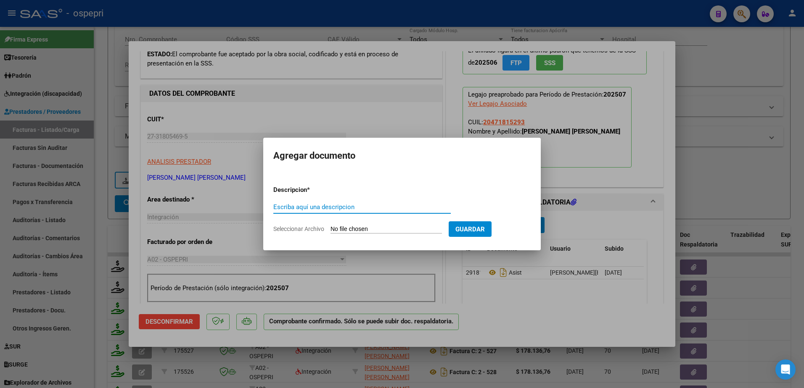
click at [329, 206] on input "Escriba aquí una descripcion" at bounding box center [361, 207] width 177 height 8
type input "ASISTENCIA NUEVA"
click at [379, 226] on input "Seleccionar Archivo" at bounding box center [385, 230] width 111 height 8
type input "C:\fakepath\planilla julio 25 acuña.pdf"
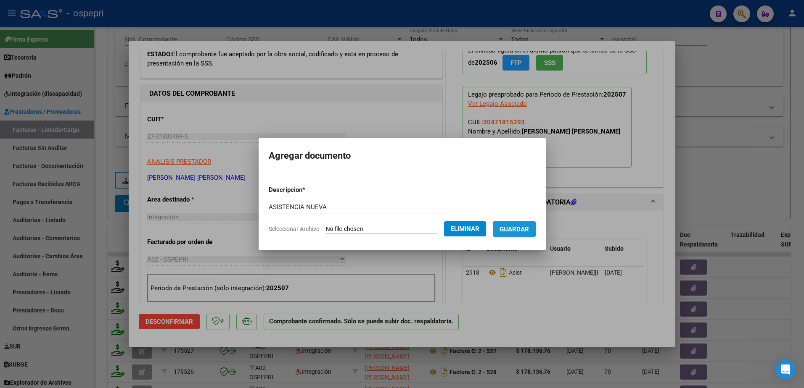
click at [521, 229] on span "Guardar" at bounding box center [513, 230] width 29 height 8
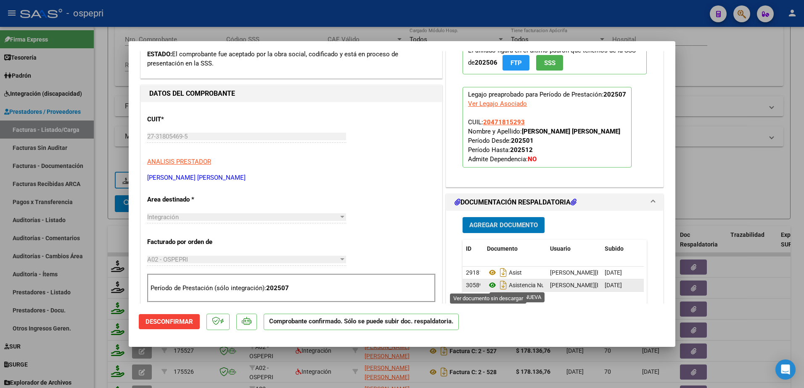
click at [489, 286] on icon at bounding box center [492, 285] width 11 height 10
type input "$ 0,00"
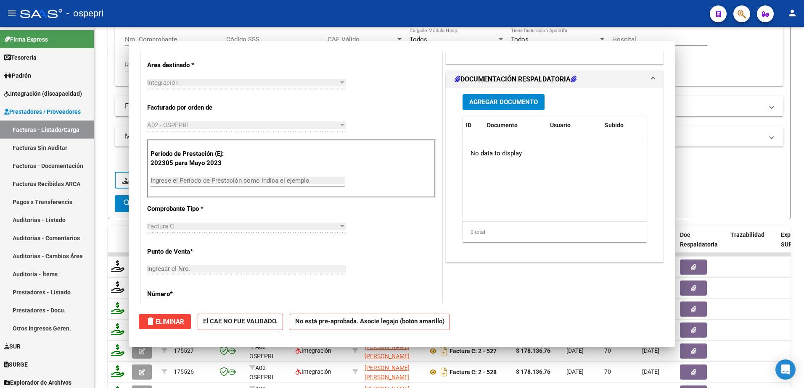
scroll to position [49, 0]
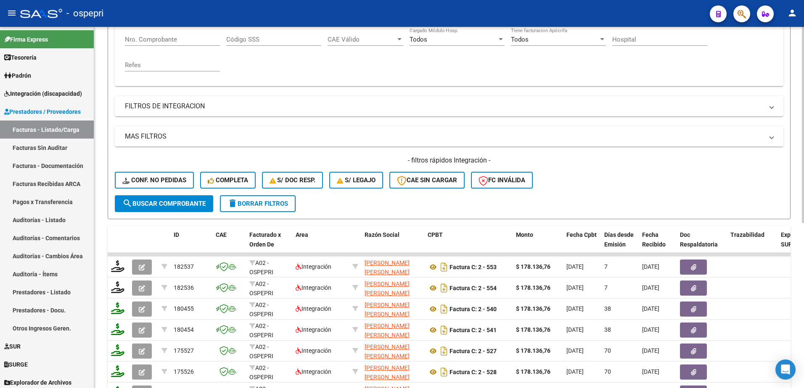
click at [276, 201] on span "delete Borrar Filtros" at bounding box center [257, 204] width 61 height 8
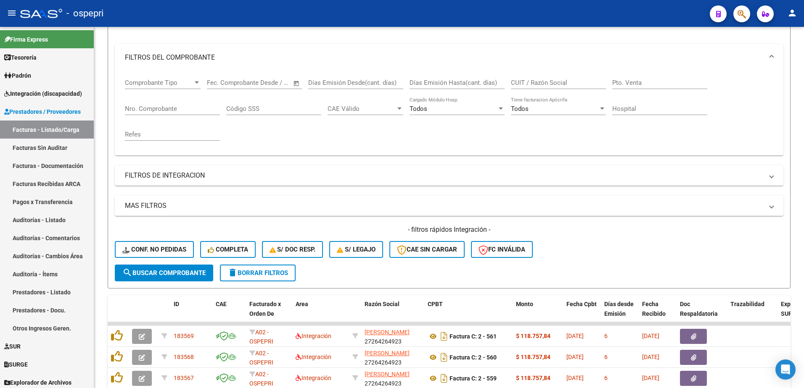
scroll to position [168, 0]
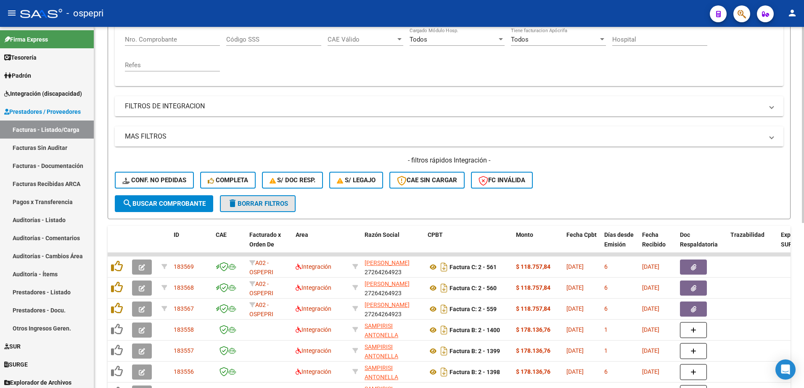
drag, startPoint x: 260, startPoint y: 205, endPoint x: 260, endPoint y: 210, distance: 5.0
click at [260, 209] on button "delete Borrar Filtros" at bounding box center [258, 203] width 76 height 17
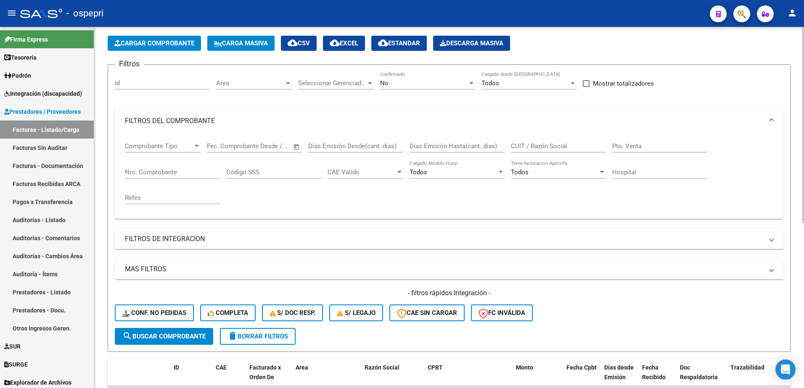
scroll to position [15, 0]
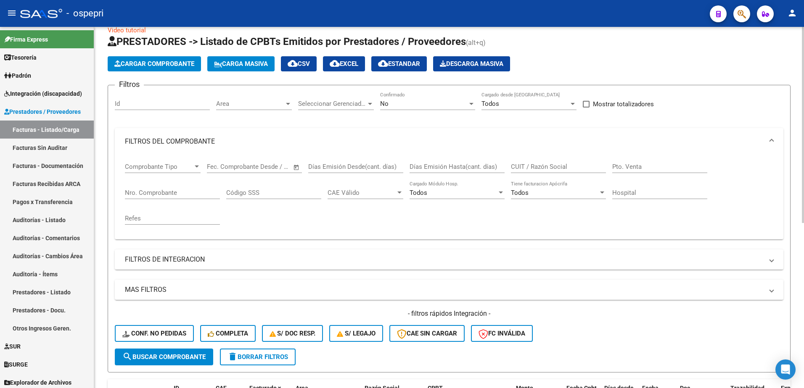
click at [553, 169] on input "CUIT / Razón Social" at bounding box center [558, 167] width 95 height 8
type input "27185645482"
click at [187, 359] on span "search Buscar Comprobante" at bounding box center [163, 358] width 83 height 8
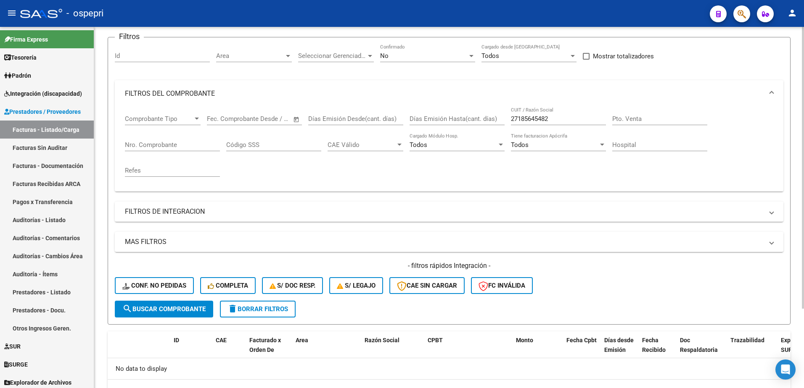
scroll to position [0, 0]
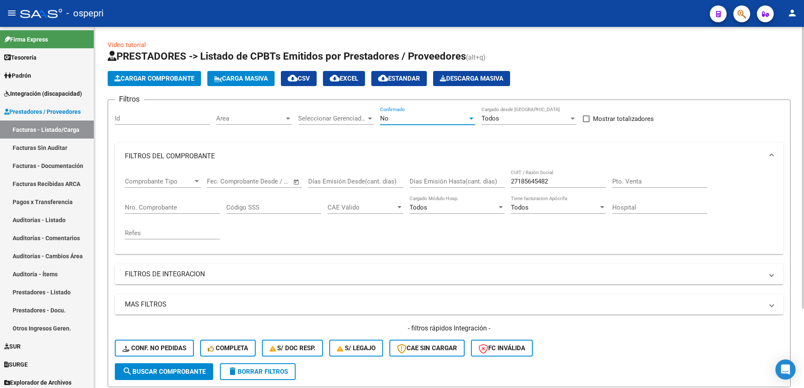
click at [469, 118] on div at bounding box center [471, 119] width 4 height 2
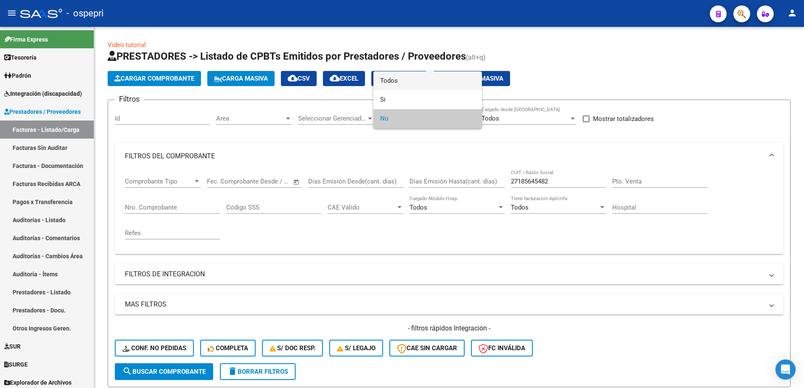
click at [398, 80] on span "Todos" at bounding box center [427, 80] width 95 height 19
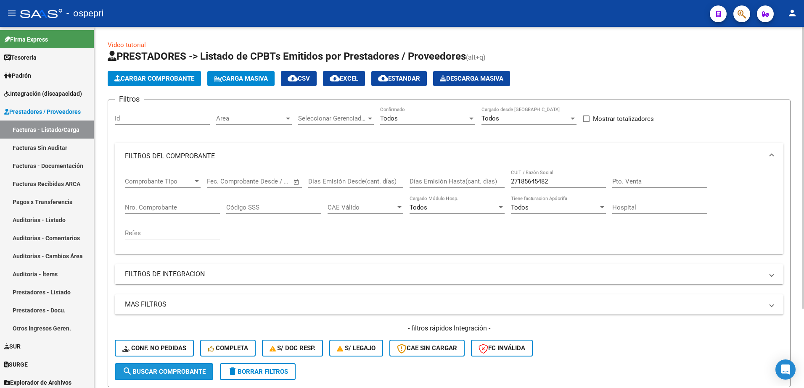
click at [185, 370] on span "search Buscar Comprobante" at bounding box center [163, 372] width 83 height 8
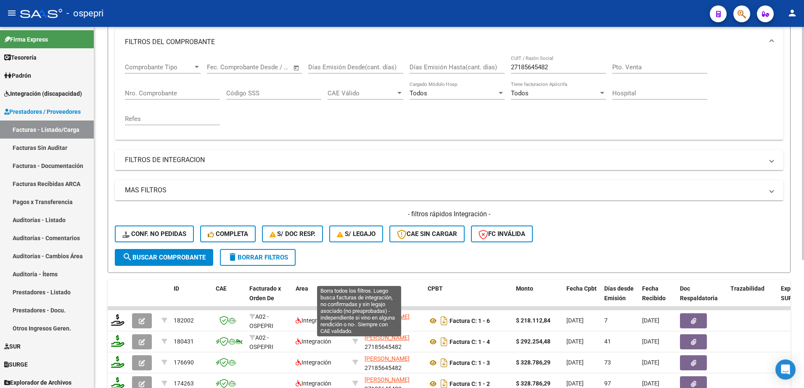
scroll to position [126, 0]
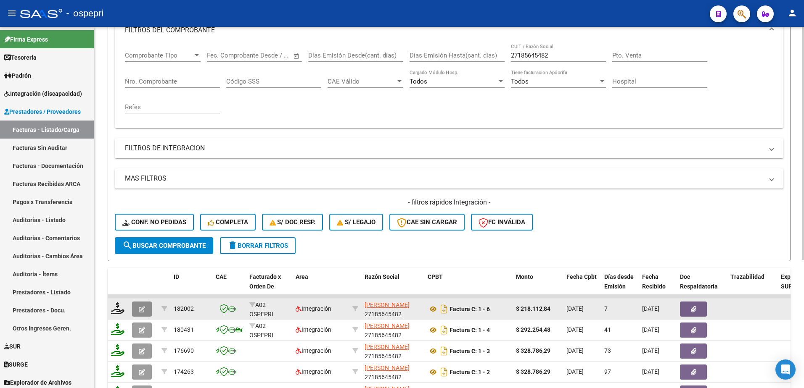
click at [141, 309] on icon "button" at bounding box center [142, 309] width 6 height 6
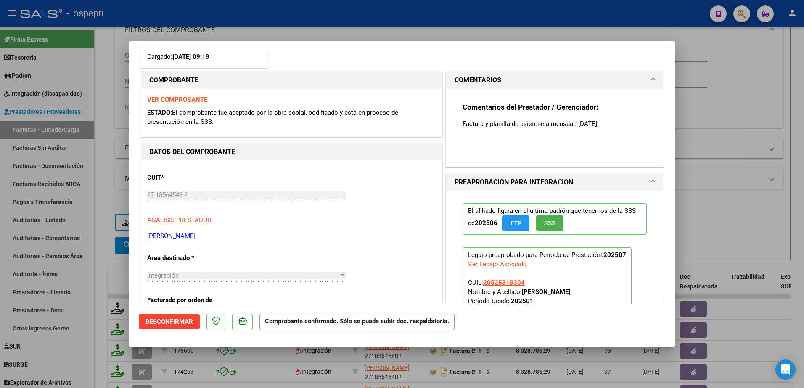
scroll to position [252, 0]
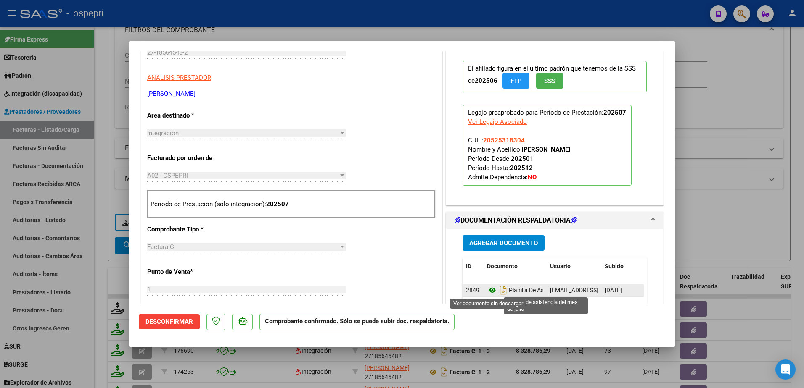
click at [487, 291] on icon at bounding box center [492, 290] width 11 height 10
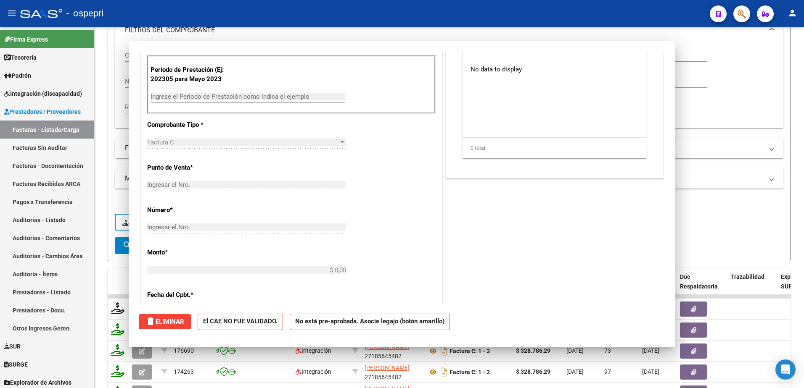
scroll to position [0, 0]
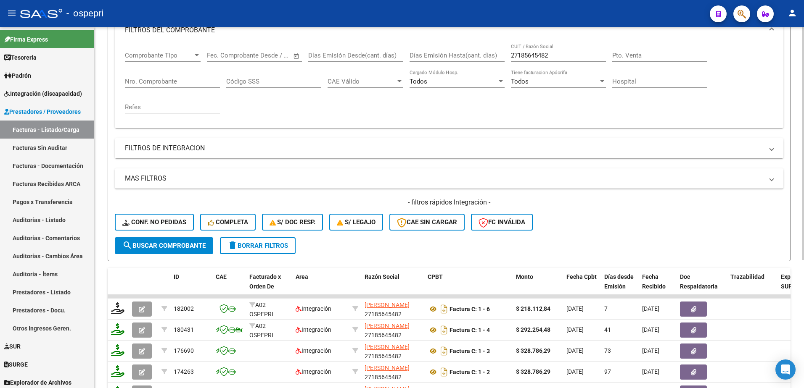
click at [273, 245] on span "delete Borrar Filtros" at bounding box center [257, 246] width 61 height 8
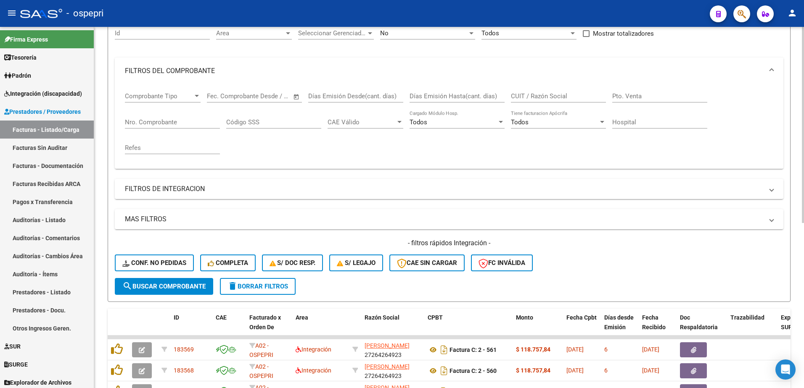
scroll to position [42, 0]
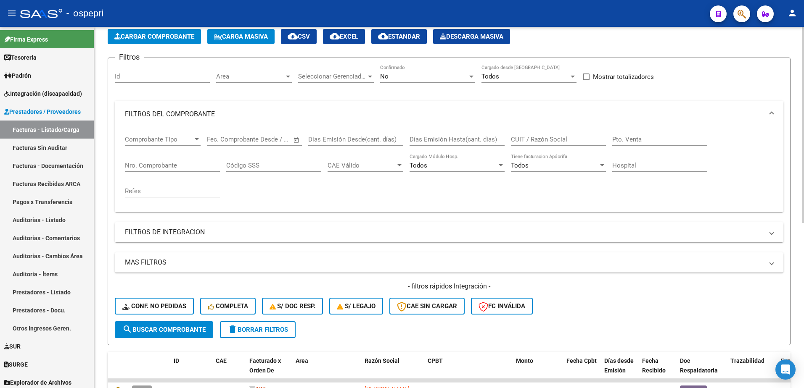
click at [581, 138] on input "CUIT / Razón Social" at bounding box center [558, 140] width 95 height 8
type input "27307011048"
click at [183, 325] on button "search Buscar Comprobante" at bounding box center [164, 330] width 98 height 17
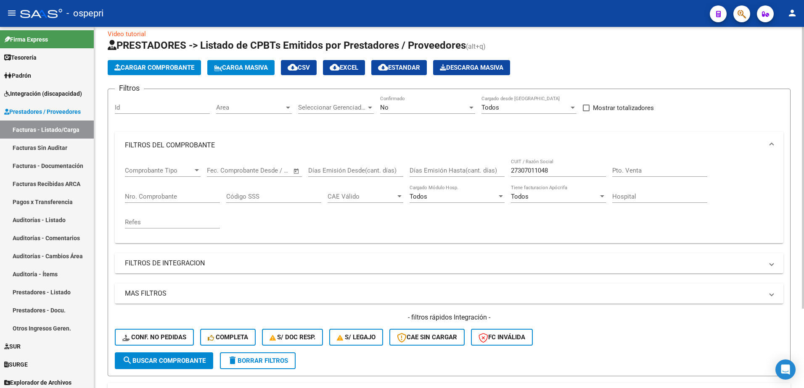
scroll to position [0, 0]
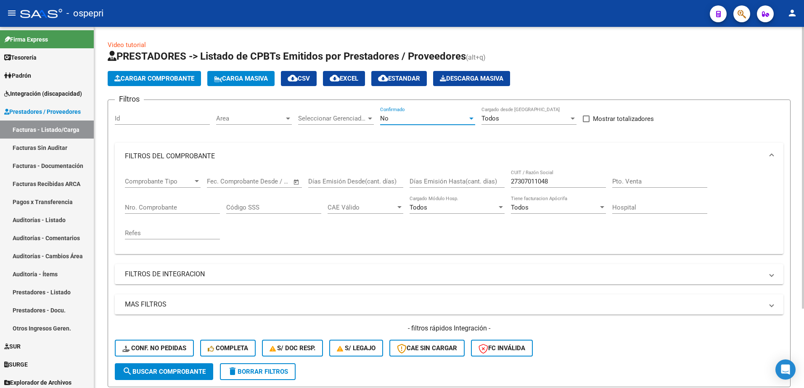
click at [470, 119] on div at bounding box center [471, 119] width 4 height 2
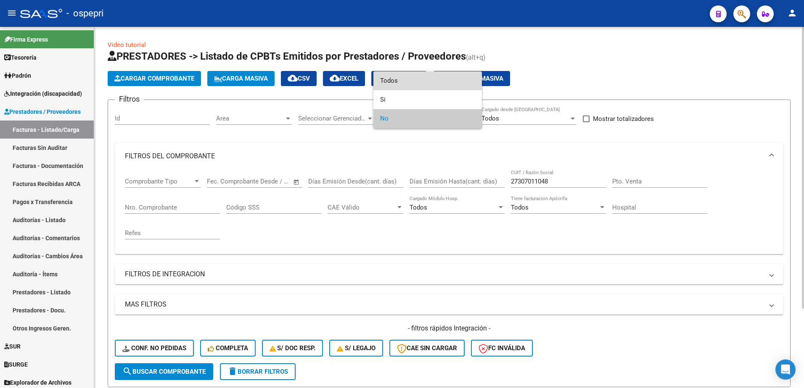
click at [393, 78] on span "Todos" at bounding box center [427, 80] width 95 height 19
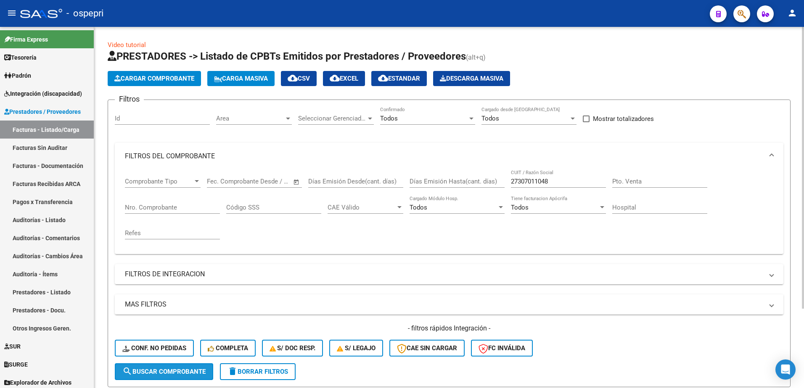
click at [181, 370] on span "search Buscar Comprobante" at bounding box center [163, 372] width 83 height 8
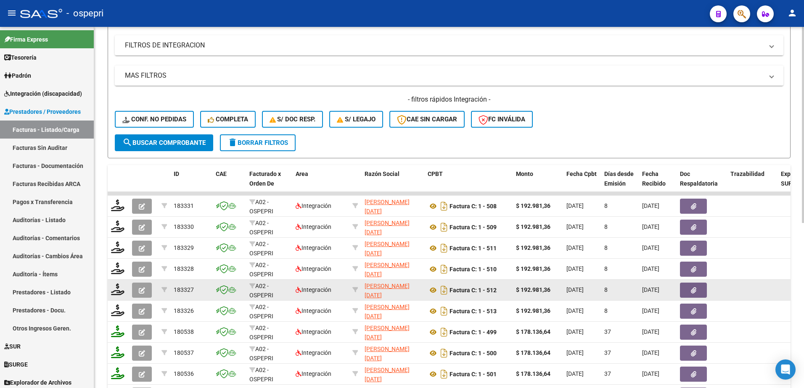
scroll to position [252, 0]
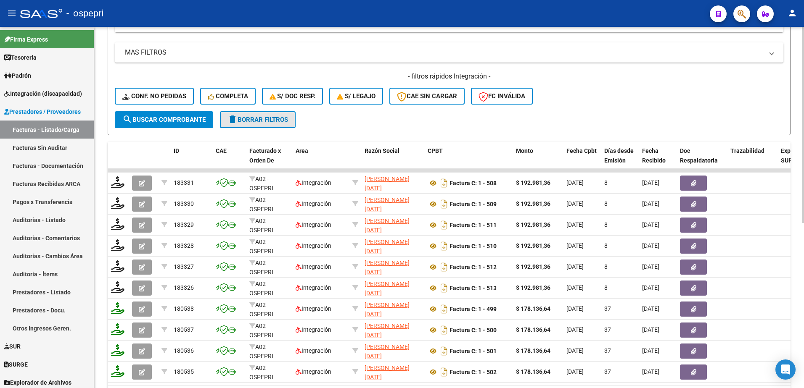
click at [252, 116] on span "delete Borrar Filtros" at bounding box center [257, 120] width 61 height 8
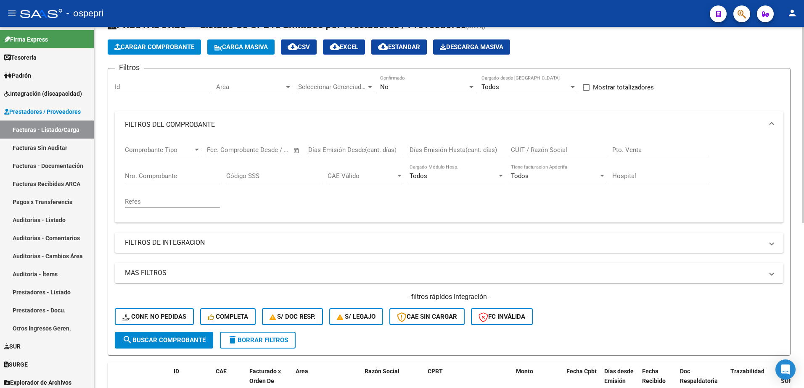
scroll to position [0, 0]
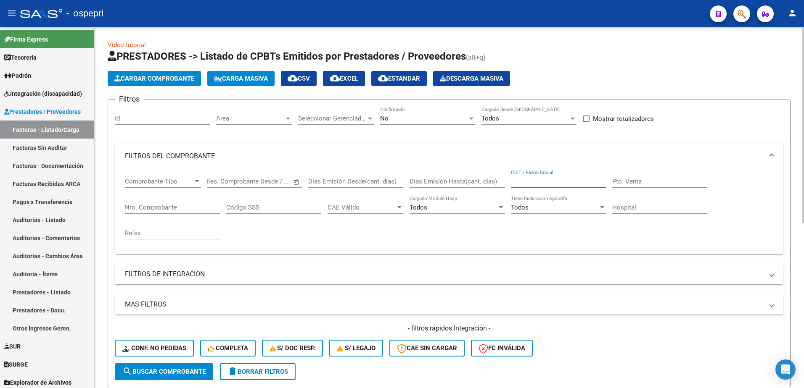
click at [541, 185] on input "CUIT / Razón Social" at bounding box center [558, 182] width 95 height 8
type input "23248772204"
click at [168, 370] on span "search Buscar Comprobante" at bounding box center [163, 372] width 83 height 8
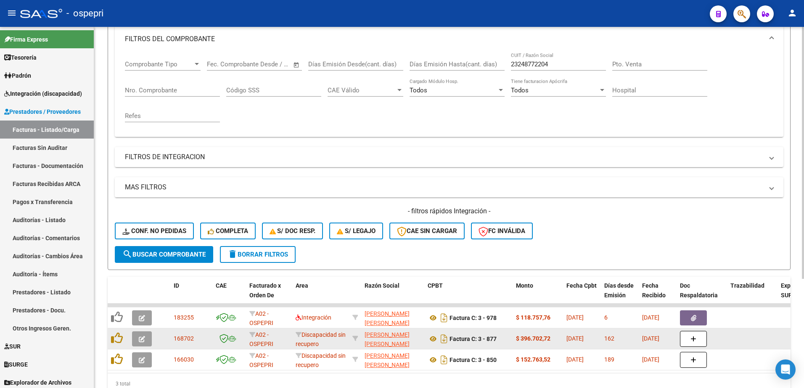
scroll to position [126, 0]
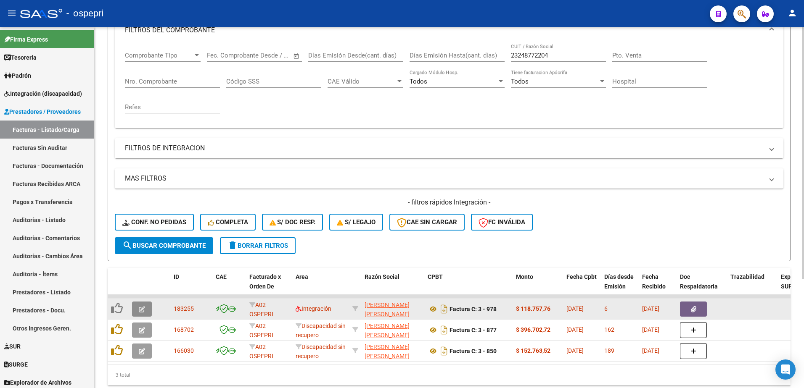
click at [144, 308] on icon "button" at bounding box center [142, 309] width 6 height 6
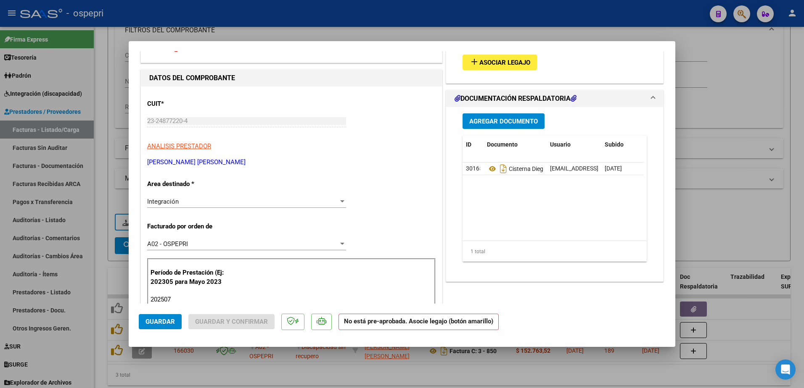
scroll to position [0, 0]
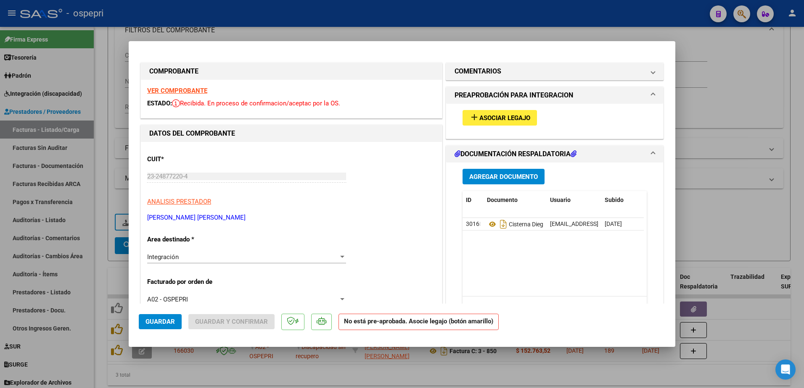
click at [200, 89] on strong "VER COMPROBANTE" at bounding box center [177, 91] width 60 height 8
click at [487, 225] on icon at bounding box center [492, 224] width 11 height 10
click at [651, 74] on span at bounding box center [652, 71] width 3 height 10
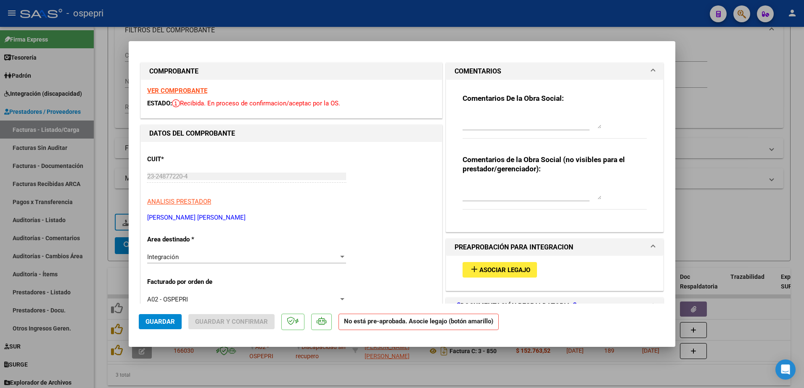
click at [651, 74] on span at bounding box center [652, 71] width 3 height 10
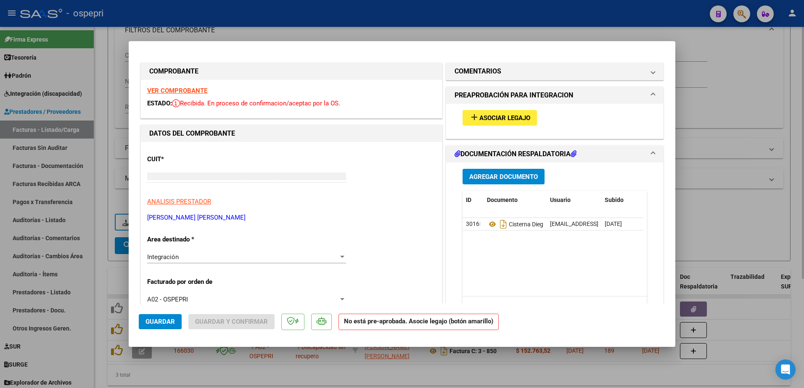
type input "$ 0,00"
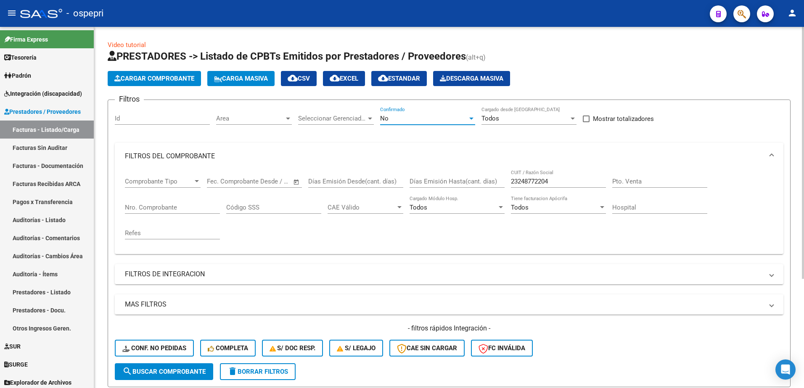
click at [473, 116] on div at bounding box center [471, 118] width 8 height 7
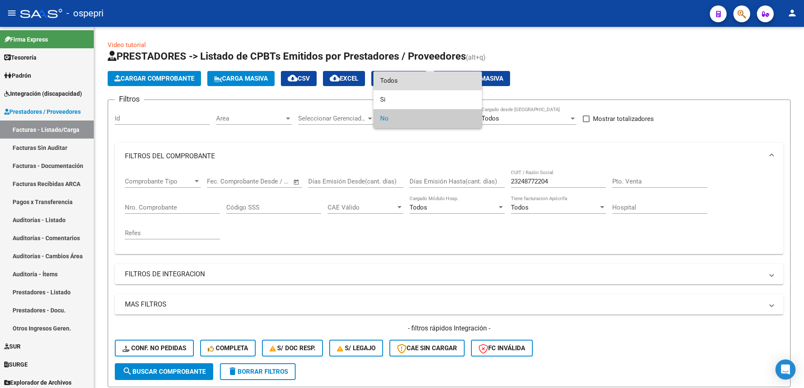
click at [399, 82] on span "Todos" at bounding box center [427, 80] width 95 height 19
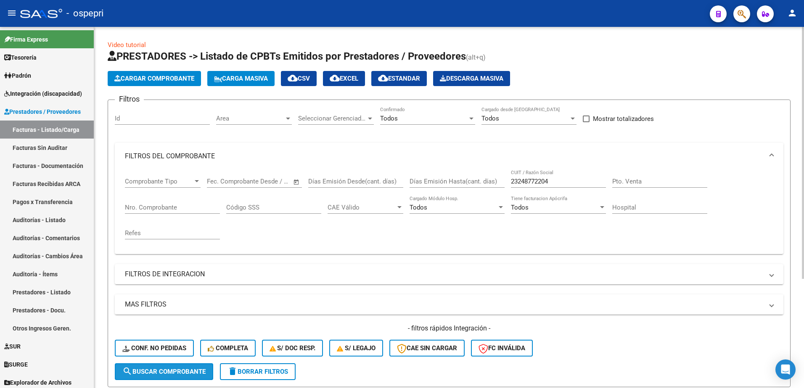
click at [195, 373] on span "search Buscar Comprobante" at bounding box center [163, 372] width 83 height 8
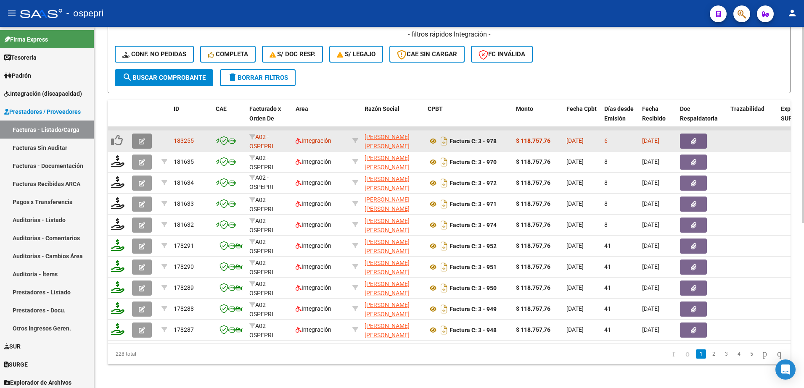
click at [143, 140] on icon "button" at bounding box center [142, 141] width 6 height 6
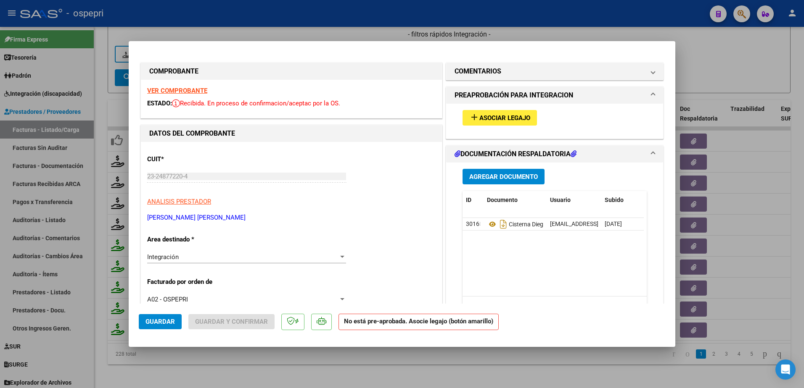
click at [493, 117] on span "Asociar Legajo" at bounding box center [504, 118] width 51 height 8
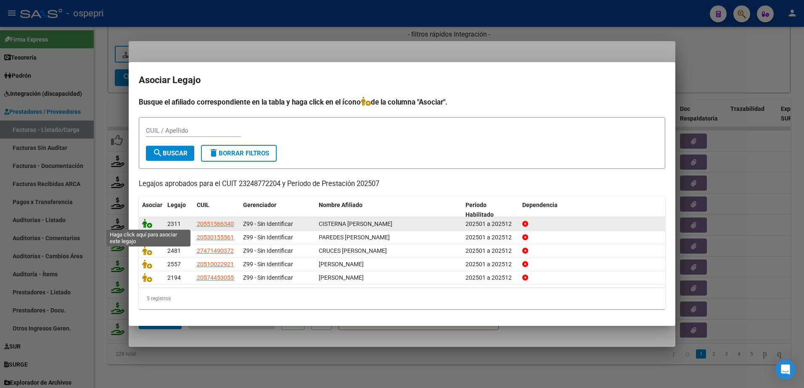
click at [150, 222] on icon at bounding box center [147, 223] width 10 height 9
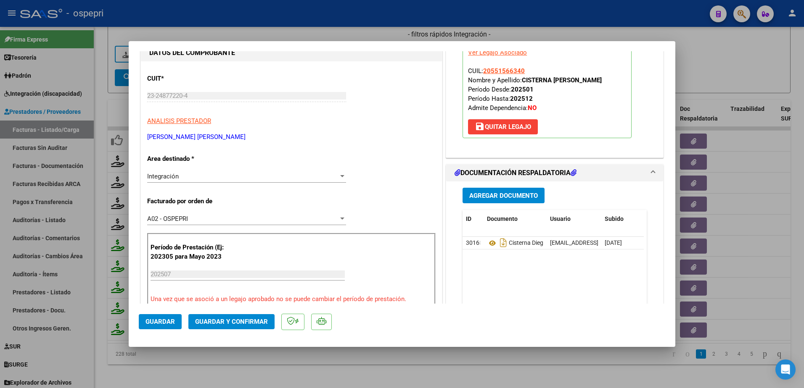
scroll to position [84, 0]
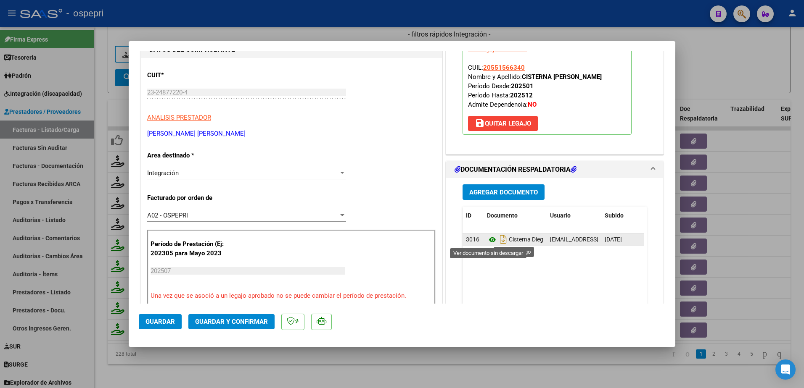
click at [488, 242] on icon at bounding box center [492, 240] width 11 height 10
click at [259, 319] on span "Guardar y Confirmar" at bounding box center [231, 322] width 73 height 8
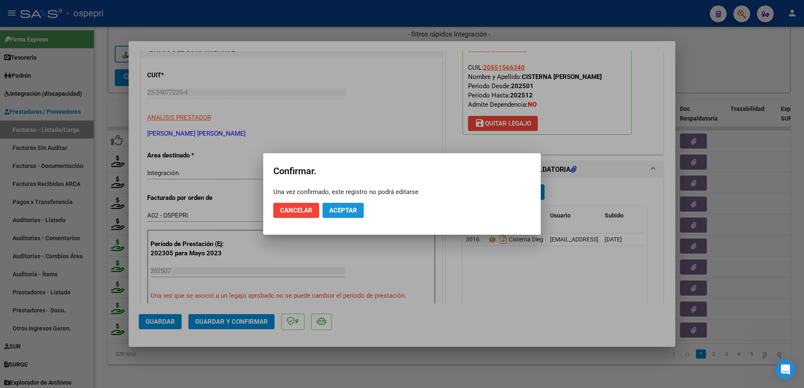
click at [333, 206] on button "Aceptar" at bounding box center [342, 210] width 41 height 15
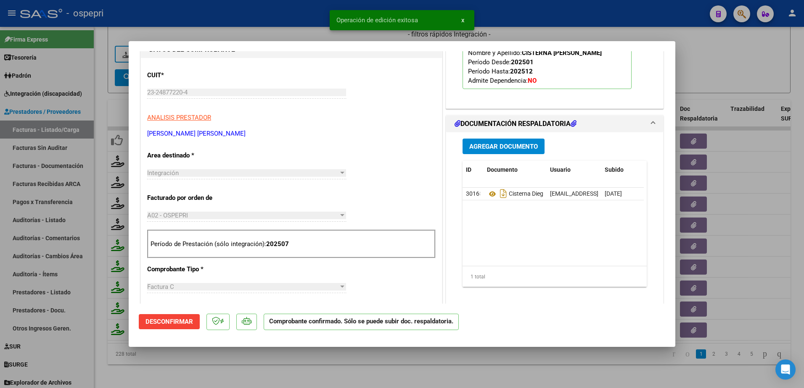
type input "$ 0,00"
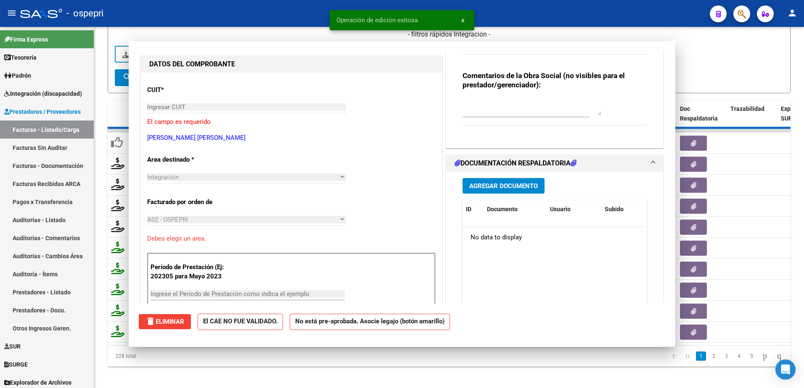
scroll to position [99, 0]
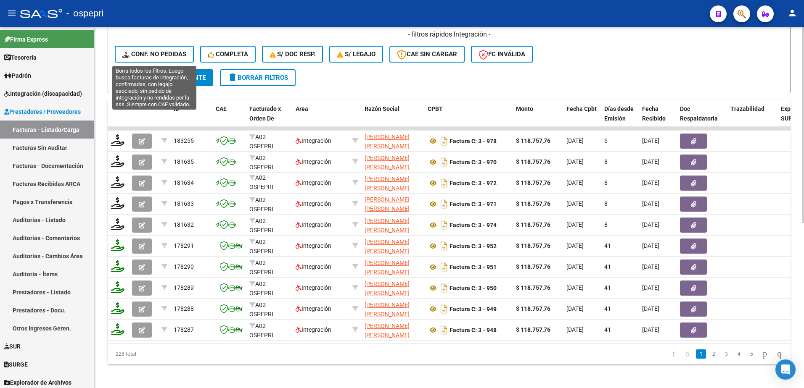
click at [150, 55] on span "Conf. no pedidas" at bounding box center [154, 54] width 64 height 8
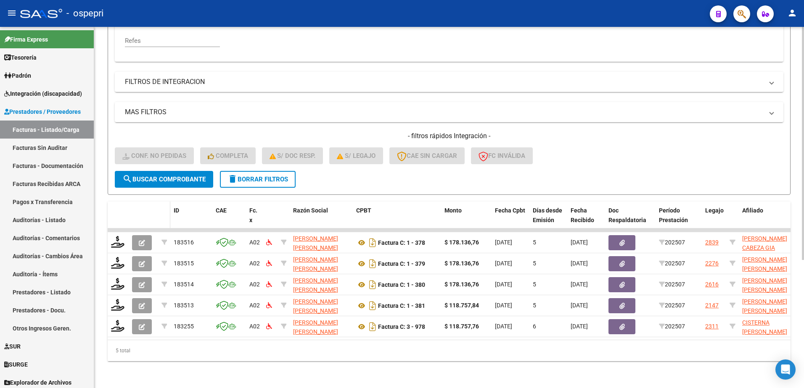
scroll to position [199, 0]
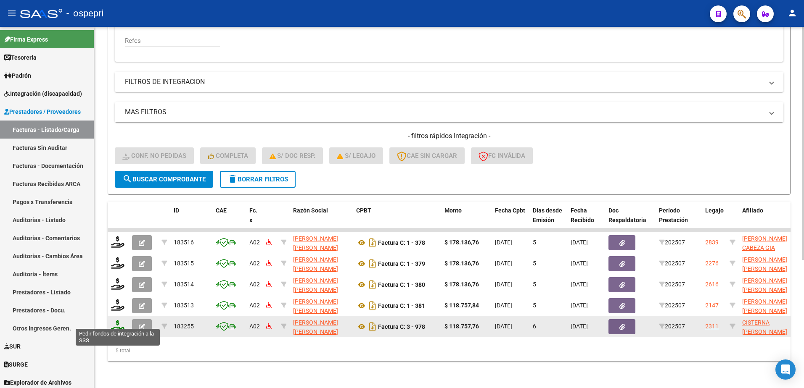
click at [117, 324] on icon at bounding box center [117, 326] width 13 height 12
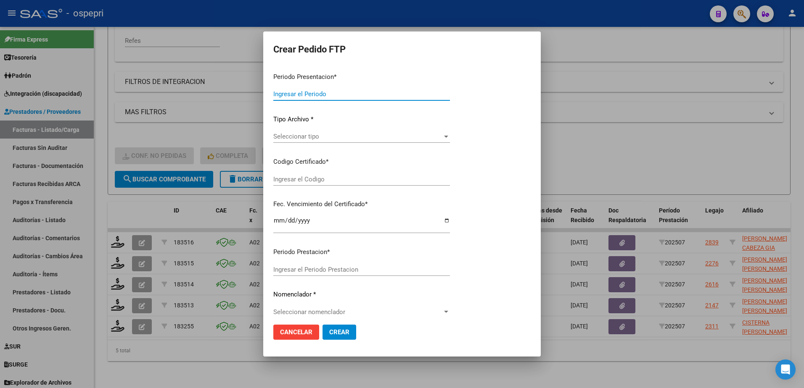
type input "202507"
type input "$ 118.757,76"
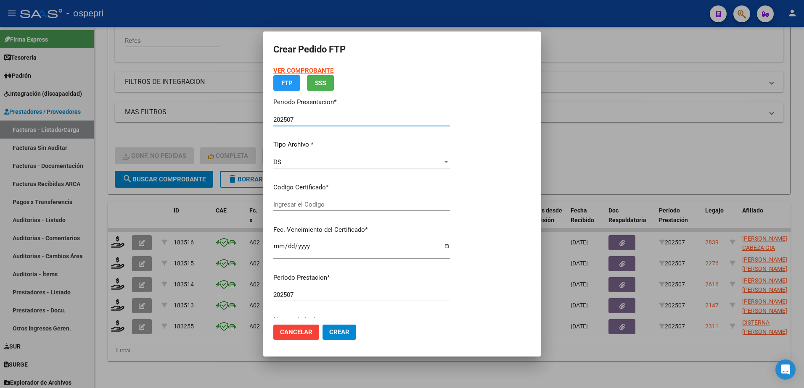
type input "2055156634-0"
type input "2034-02-02"
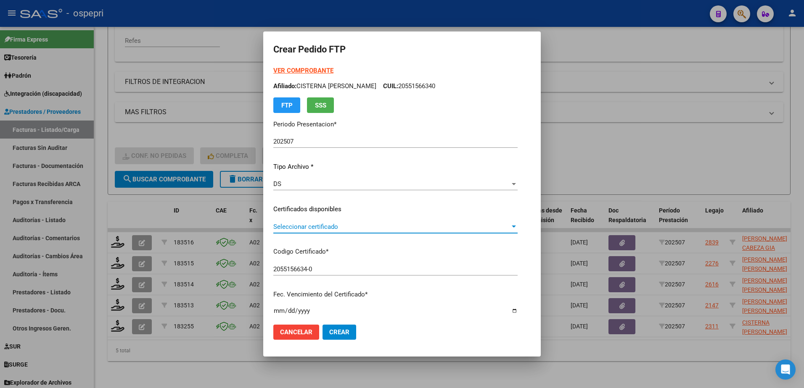
click at [339, 227] on span "Seleccionar certificado" at bounding box center [391, 227] width 237 height 8
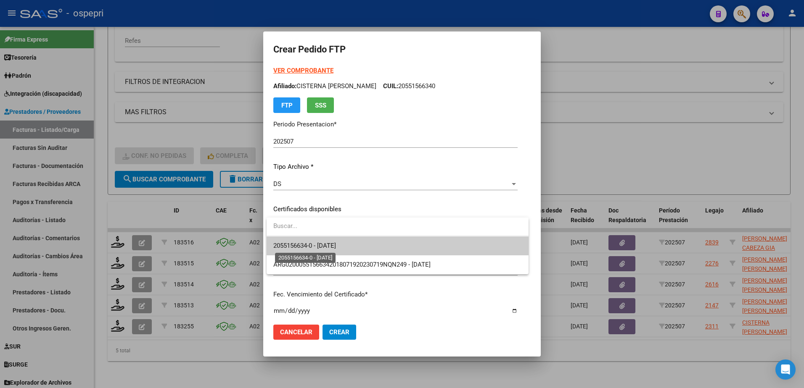
click at [336, 245] on span "2055156634-0 - 2034-02-02" at bounding box center [304, 246] width 63 height 8
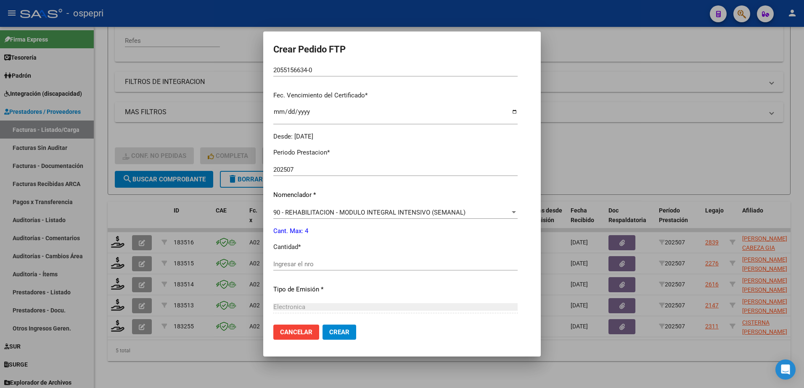
scroll to position [210, 0]
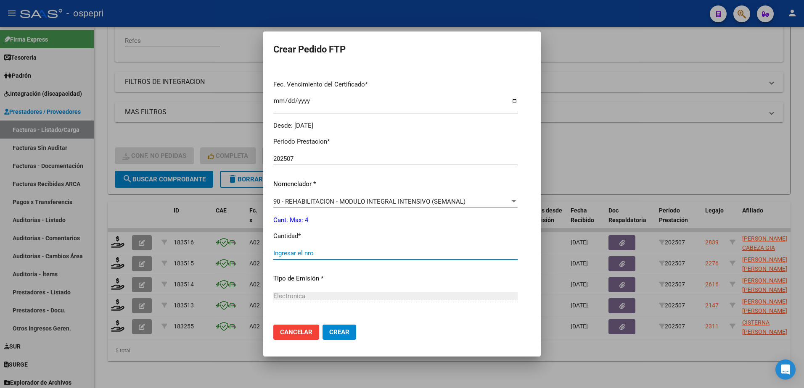
click at [323, 255] on input "Ingresar el nro" at bounding box center [395, 254] width 244 height 8
type input "4"
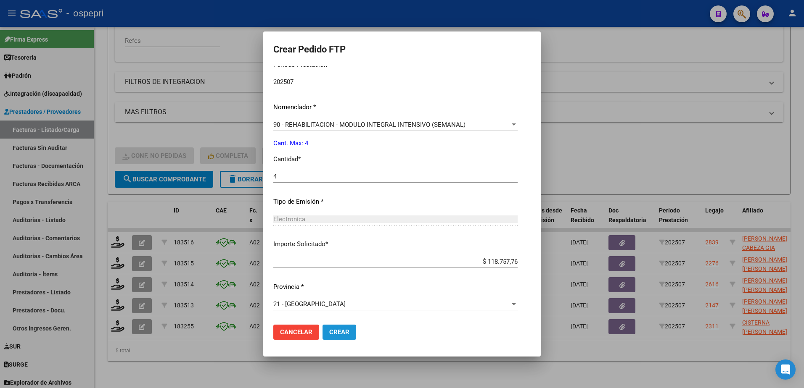
click at [331, 333] on span "Crear" at bounding box center [339, 333] width 20 height 8
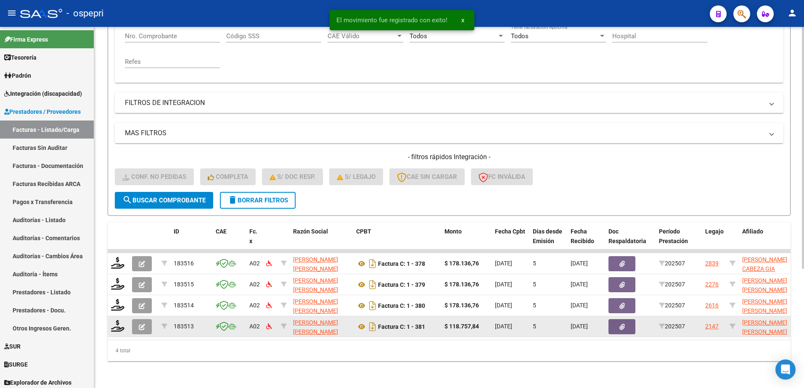
scroll to position [178, 0]
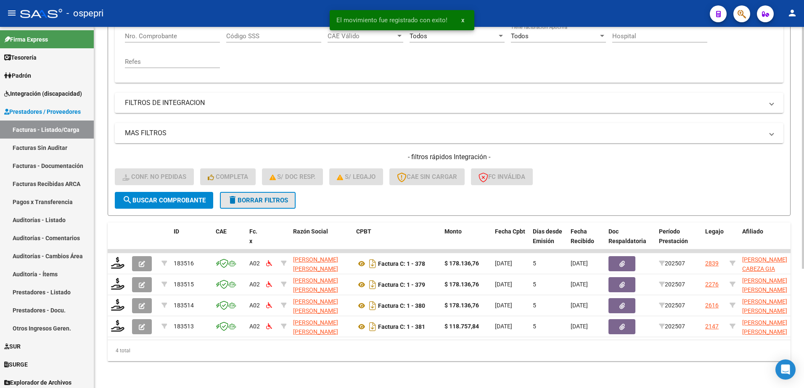
click at [282, 197] on span "delete Borrar Filtros" at bounding box center [257, 201] width 61 height 8
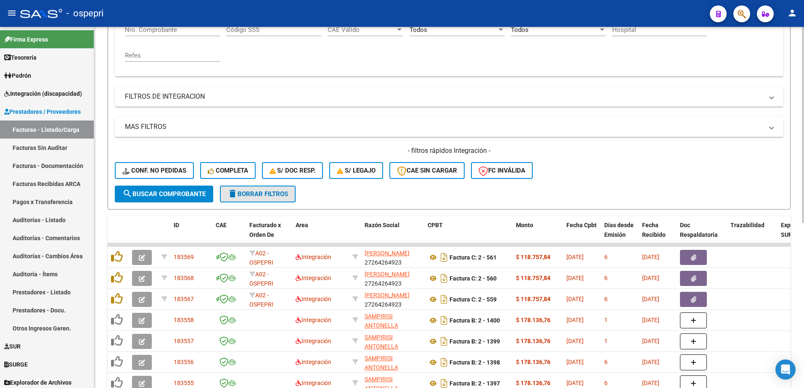
click at [262, 189] on button "delete Borrar Filtros" at bounding box center [258, 194] width 76 height 17
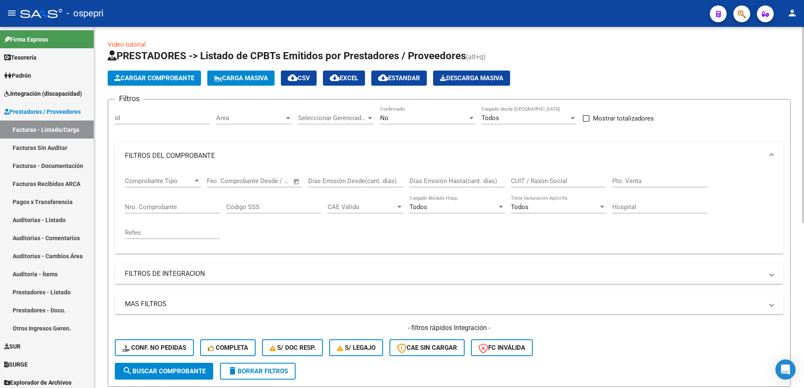
scroll to position [0, 0]
click at [245, 77] on span "Carga Masiva" at bounding box center [241, 79] width 54 height 8
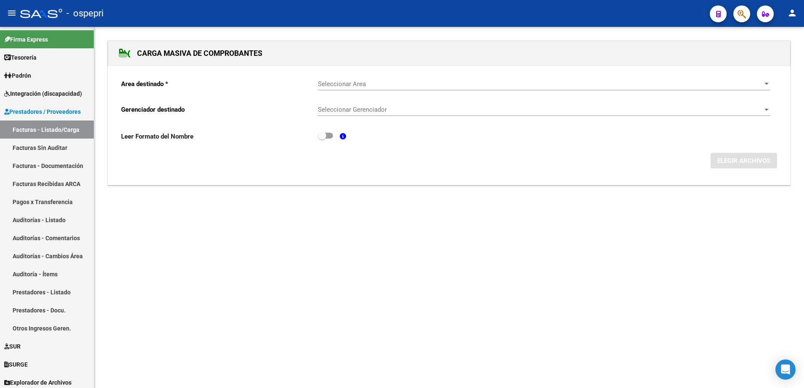
click at [396, 88] on div "Seleccionar Area Seleccionar Area" at bounding box center [544, 81] width 452 height 18
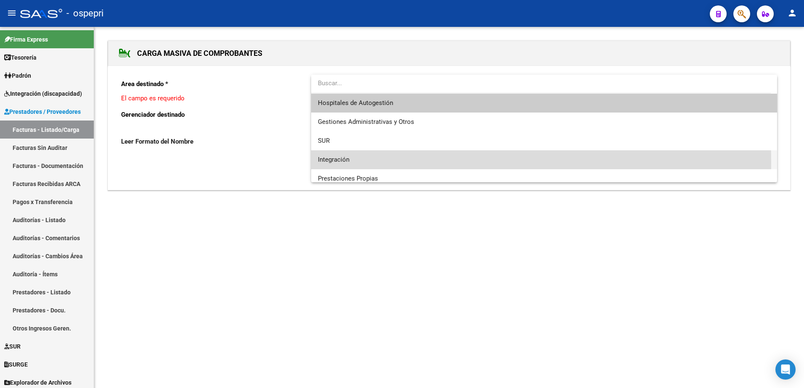
click at [353, 162] on span "Integración" at bounding box center [544, 159] width 452 height 19
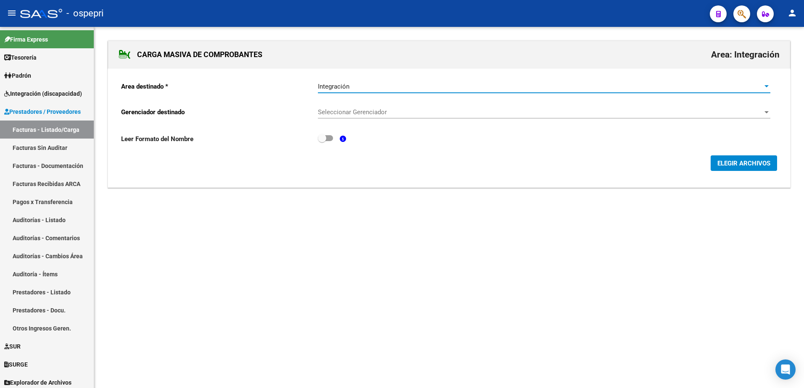
click at [360, 112] on span "Seleccionar Gerenciador" at bounding box center [540, 112] width 445 height 8
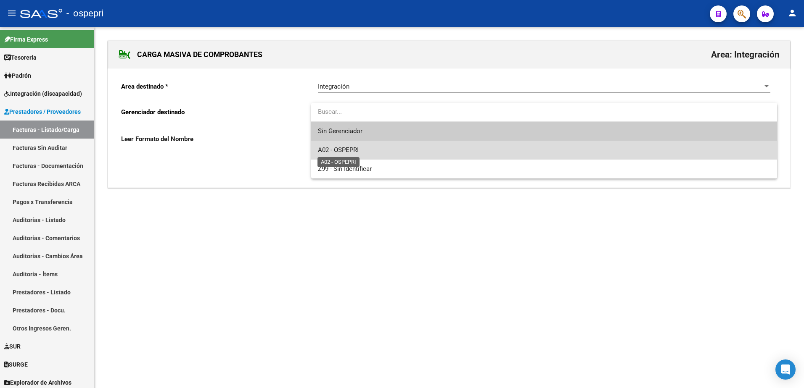
click at [353, 153] on span "A02 - OSPEPRI" at bounding box center [338, 150] width 41 height 8
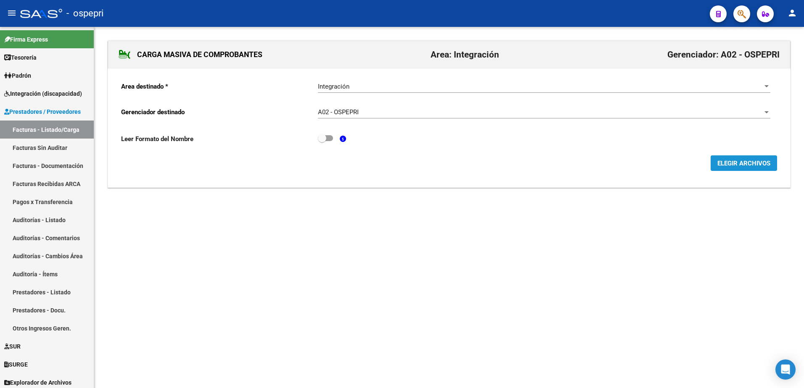
click at [721, 163] on span "ELEGIR ARCHIVOS" at bounding box center [743, 164] width 53 height 8
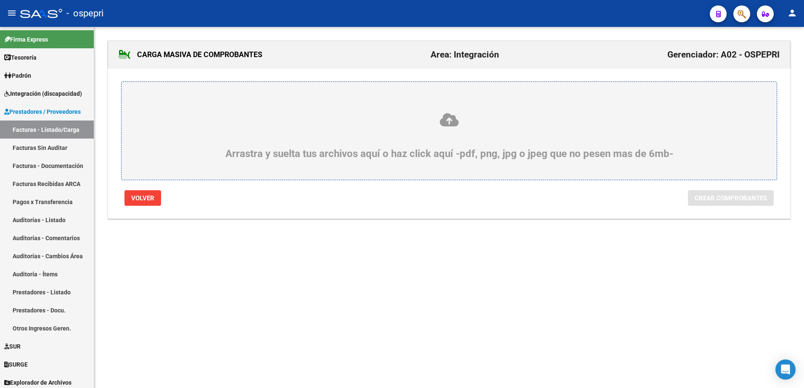
click at [442, 122] on icon at bounding box center [449, 120] width 615 height 16
click at [0, 0] on input "Arrastra y suelta tus archivos aquí o haz click aquí -pdf, png, jpg o jpeg que …" at bounding box center [0, 0] width 0 height 0
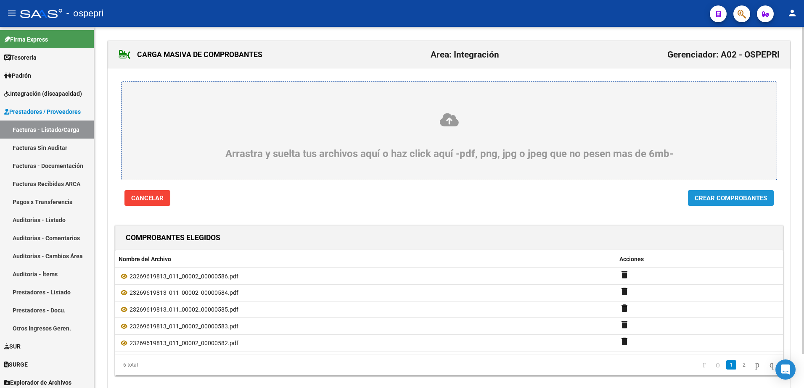
click at [748, 198] on span "Crear Comprobantes" at bounding box center [730, 199] width 72 height 8
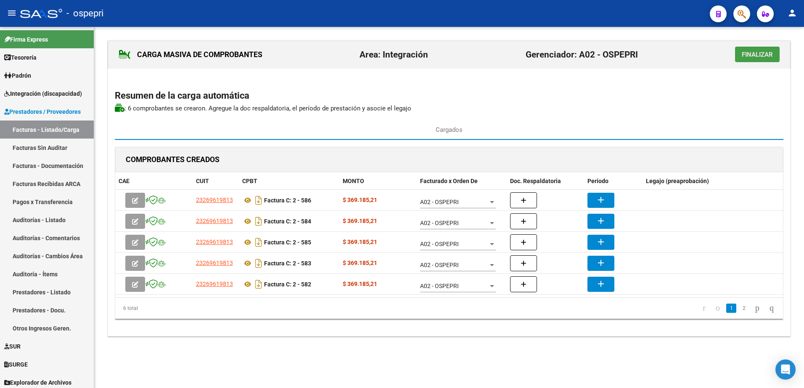
click at [748, 54] on span "Finalizar" at bounding box center [757, 55] width 31 height 8
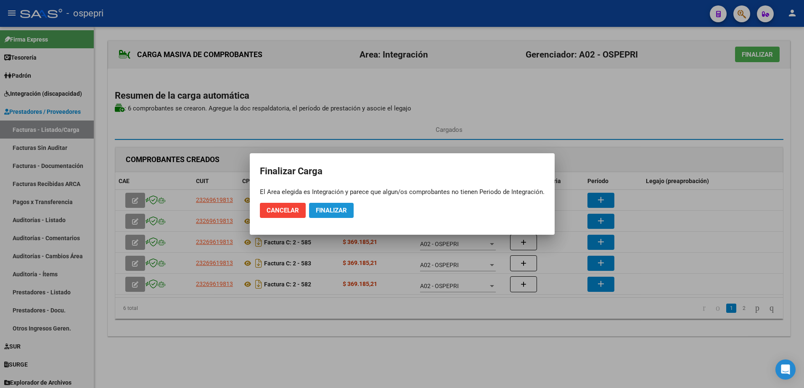
click at [324, 209] on span "Finalizar" at bounding box center [331, 211] width 31 height 8
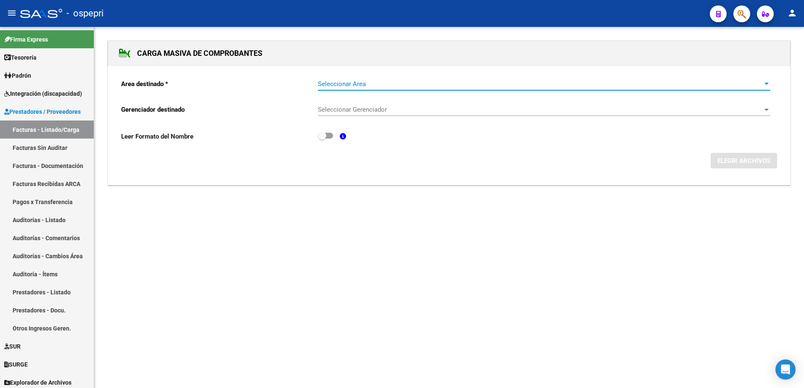
click at [351, 87] on span "Seleccionar Area" at bounding box center [540, 84] width 445 height 8
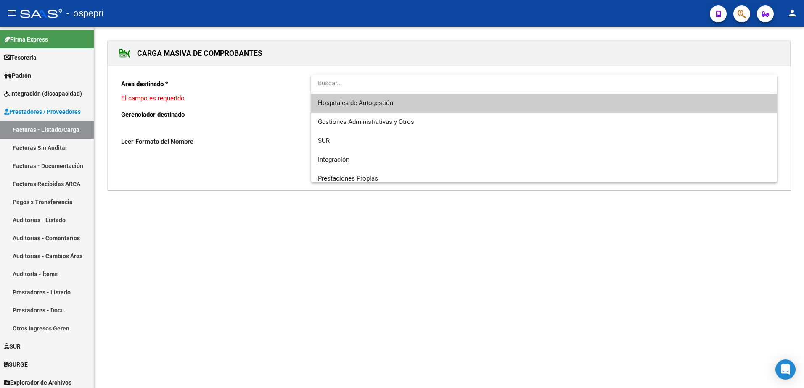
click at [48, 125] on div at bounding box center [402, 194] width 804 height 388
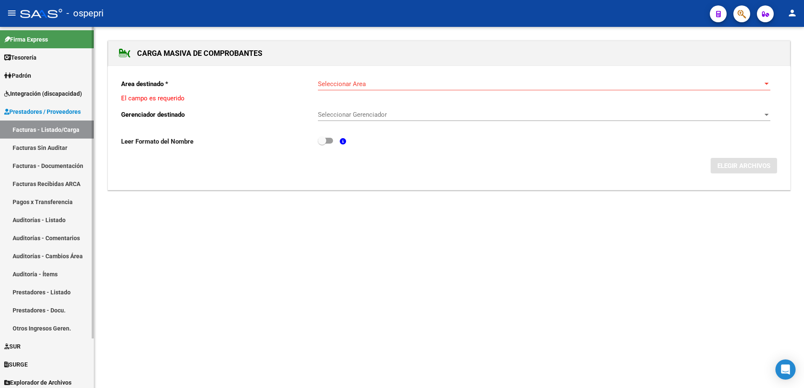
click at [35, 130] on link "Facturas - Listado/Carga" at bounding box center [47, 130] width 94 height 18
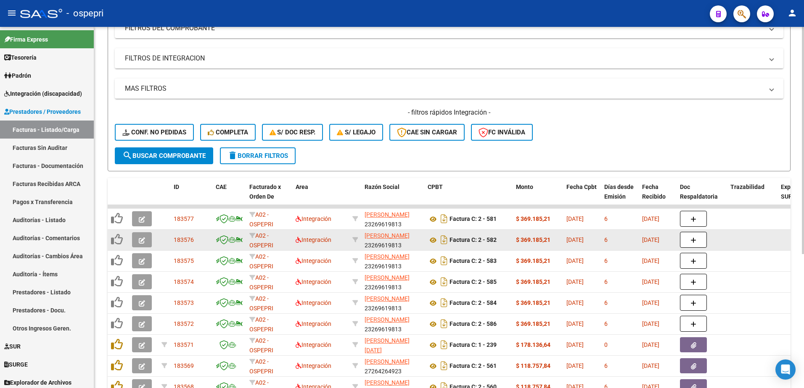
scroll to position [126, 0]
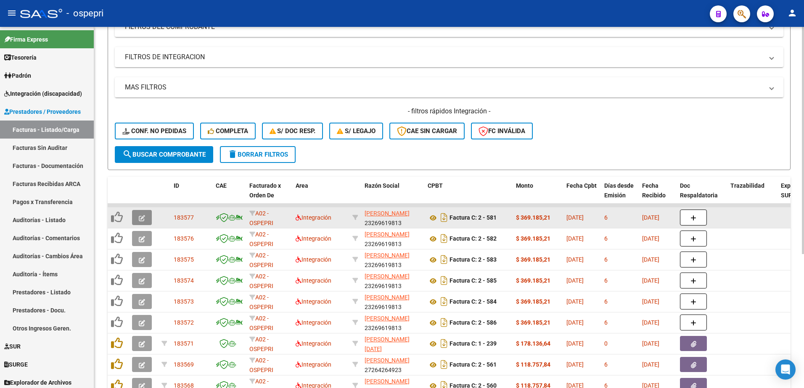
click at [139, 214] on span "button" at bounding box center [142, 218] width 6 height 8
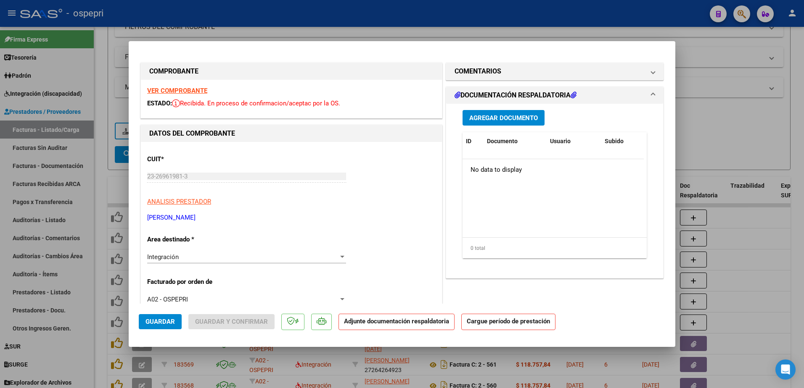
click at [186, 90] on strong "VER COMPROBANTE" at bounding box center [177, 91] width 60 height 8
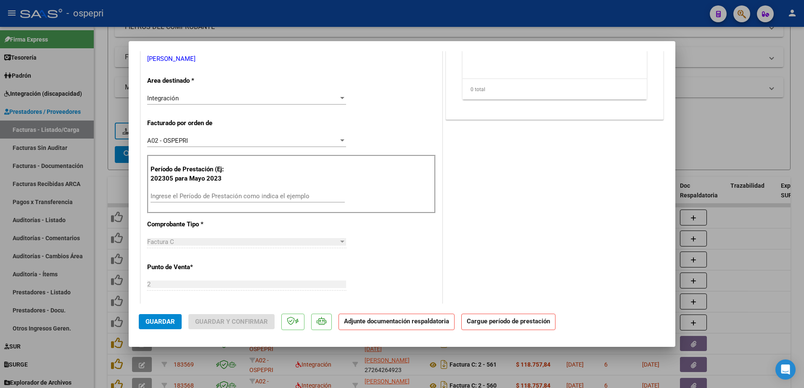
scroll to position [168, 0]
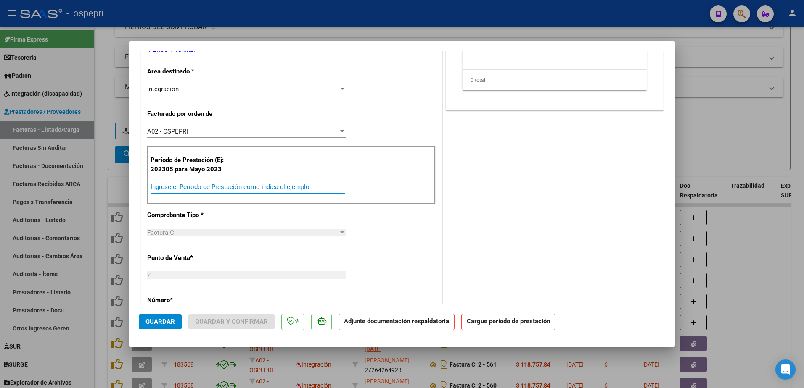
click at [204, 187] on input "Ingrese el Período de Prestación como indica el ejemplo" at bounding box center [247, 187] width 194 height 8
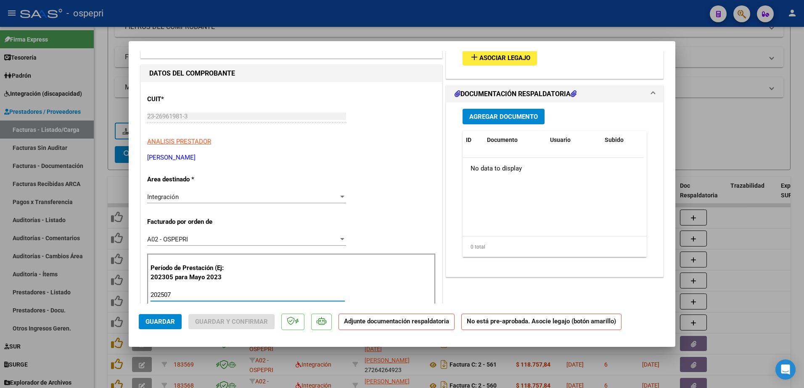
scroll to position [0, 0]
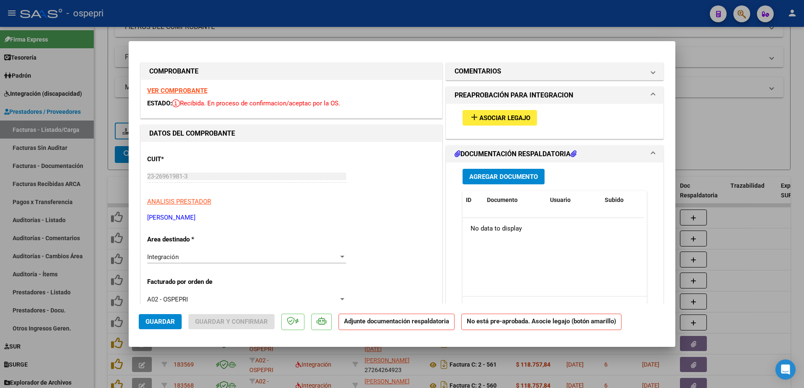
type input "202507"
click at [491, 116] on span "Asociar Legajo" at bounding box center [504, 118] width 51 height 8
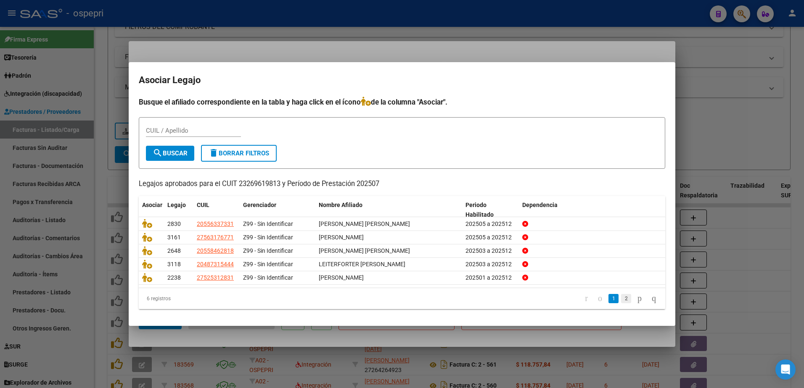
click at [621, 300] on link "2" at bounding box center [626, 298] width 10 height 9
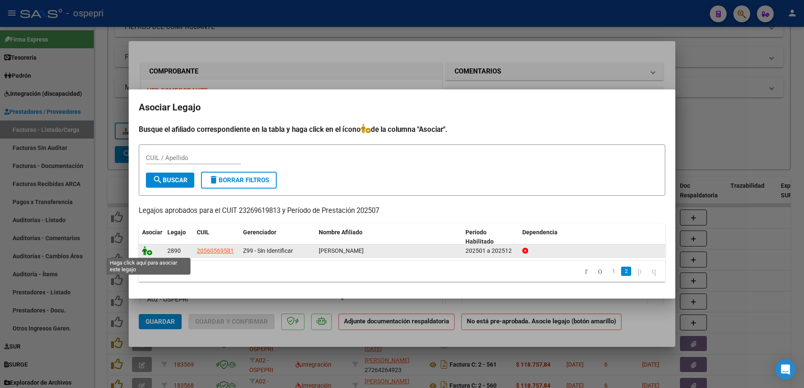
click at [148, 251] on icon at bounding box center [147, 250] width 10 height 9
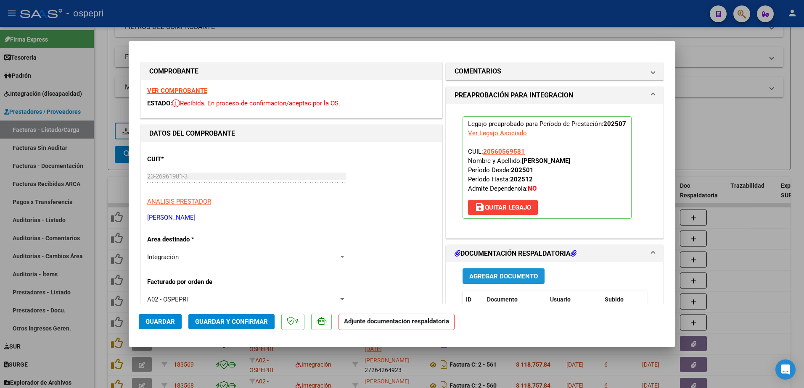
click at [504, 279] on span "Agregar Documento" at bounding box center [503, 277] width 69 height 8
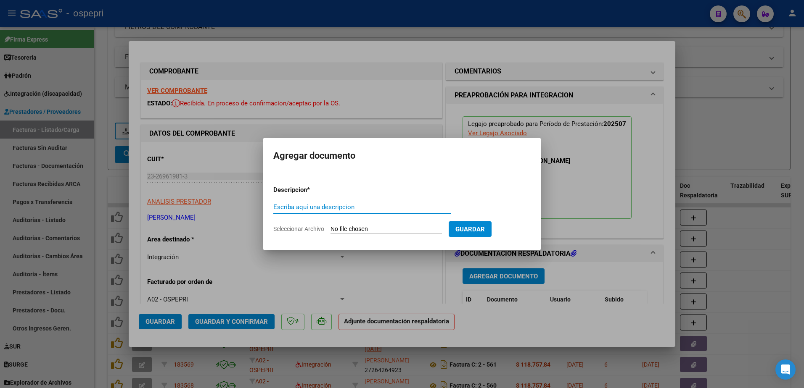
click at [302, 205] on input "Escriba aquí una descripcion" at bounding box center [361, 207] width 177 height 8
type input "asistencia"
click at [385, 225] on form "Descripcion * asistencia Escriba aquí una descripcion Seleccionar Archivo Guard…" at bounding box center [401, 209] width 257 height 61
click at [386, 228] on input "Seleccionar Archivo" at bounding box center [385, 230] width 111 height 8
type input "C:\fakepath\2025-08-07 10_29_10.pdf"
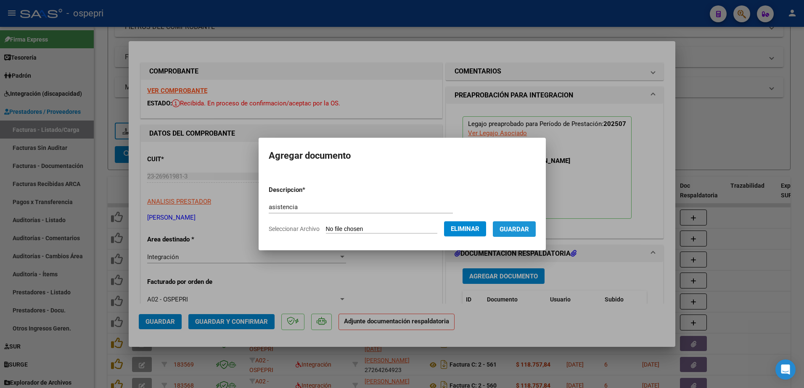
click at [529, 230] on span "Guardar" at bounding box center [513, 230] width 29 height 8
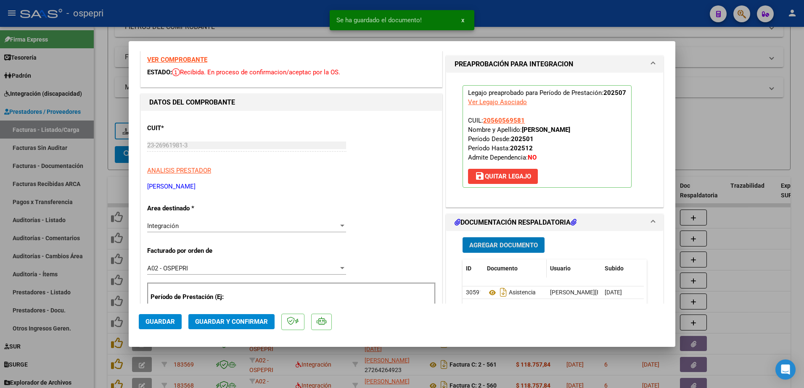
scroll to position [84, 0]
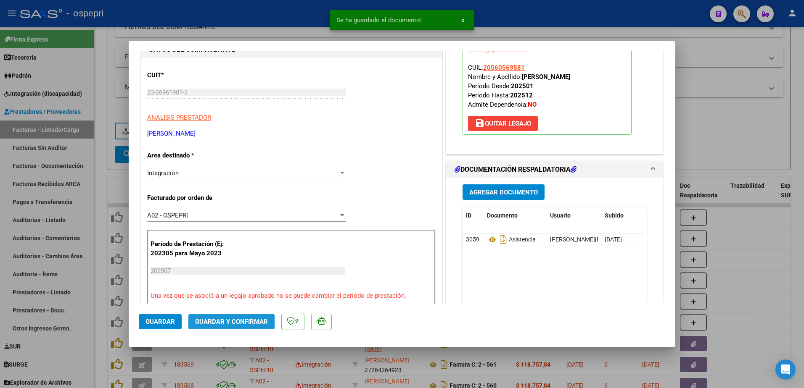
click at [217, 322] on span "Guardar y Confirmar" at bounding box center [231, 322] width 73 height 8
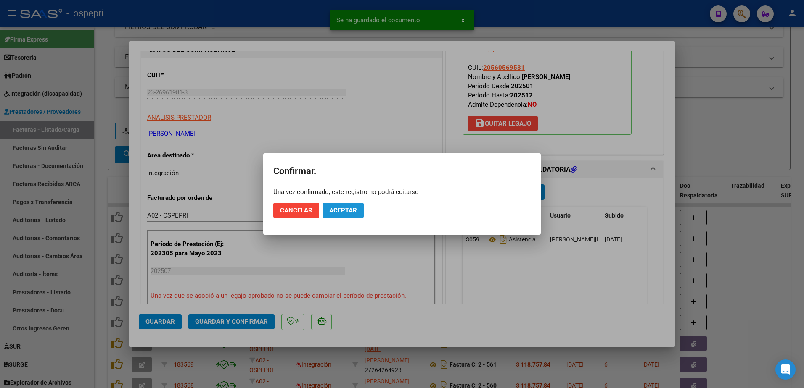
click at [351, 216] on button "Aceptar" at bounding box center [342, 210] width 41 height 15
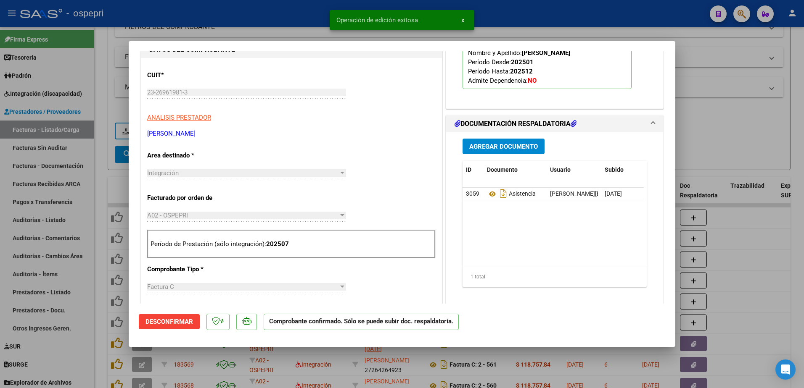
type input "$ 0,00"
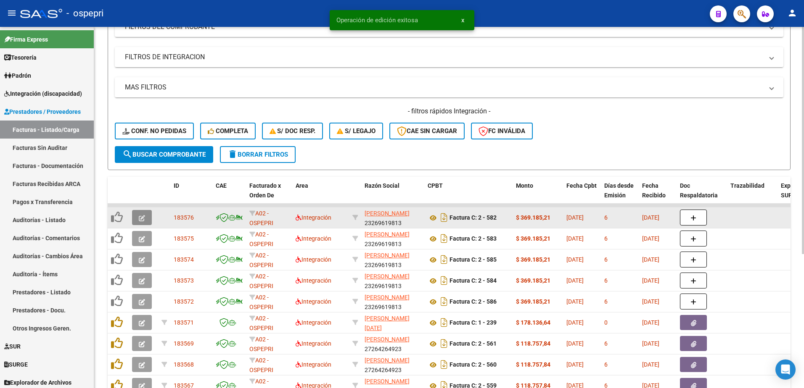
click at [140, 215] on icon "button" at bounding box center [142, 218] width 6 height 6
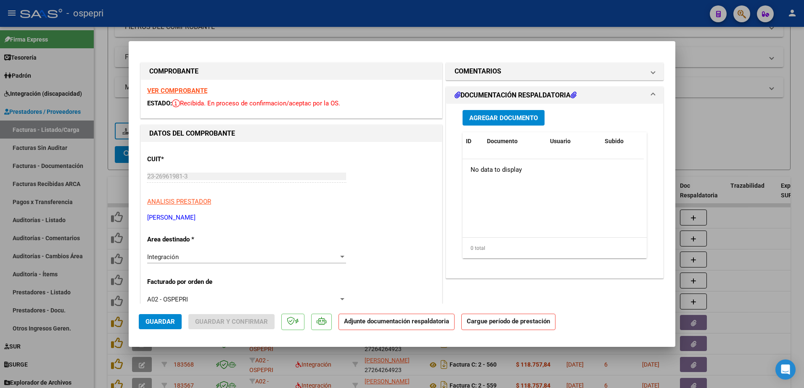
click at [193, 88] on strong "VER COMPROBANTE" at bounding box center [177, 91] width 60 height 8
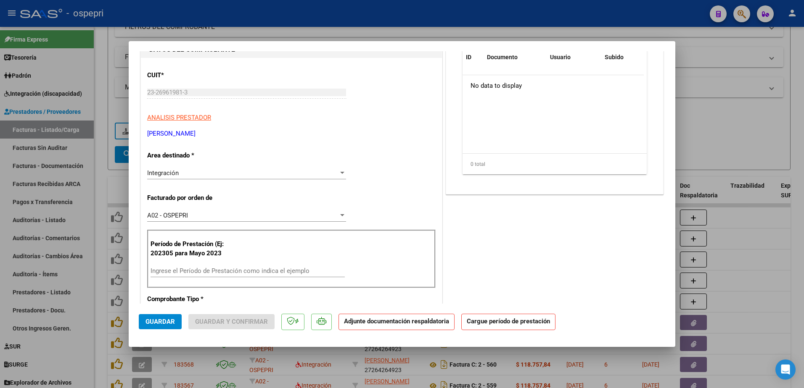
scroll to position [126, 0]
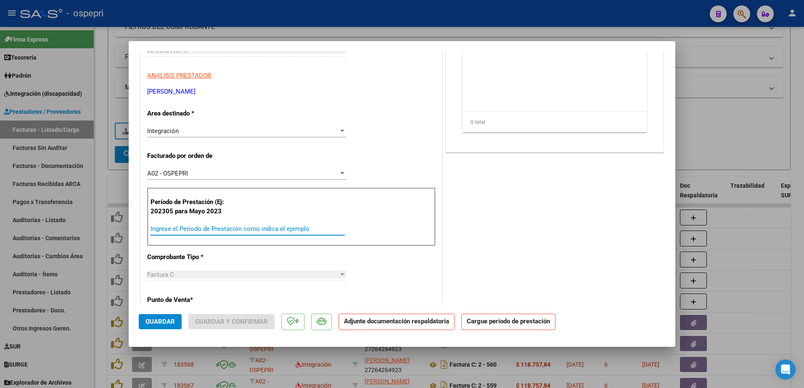
click at [177, 226] on input "Ingrese el Período de Prestación como indica el ejemplo" at bounding box center [247, 229] width 194 height 8
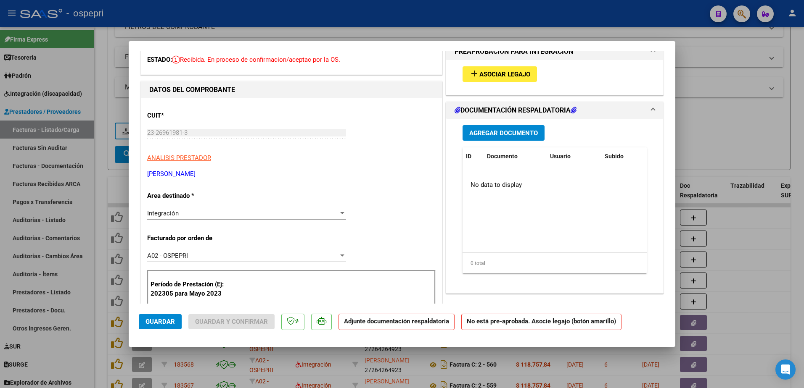
scroll to position [0, 0]
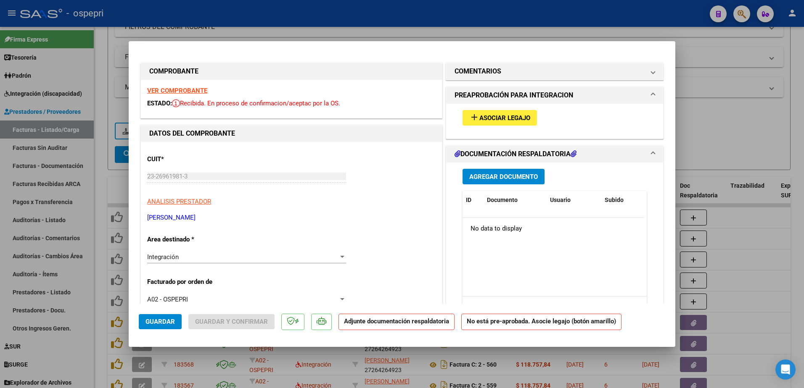
type input "202507"
click at [491, 115] on span "Asociar Legajo" at bounding box center [504, 118] width 51 height 8
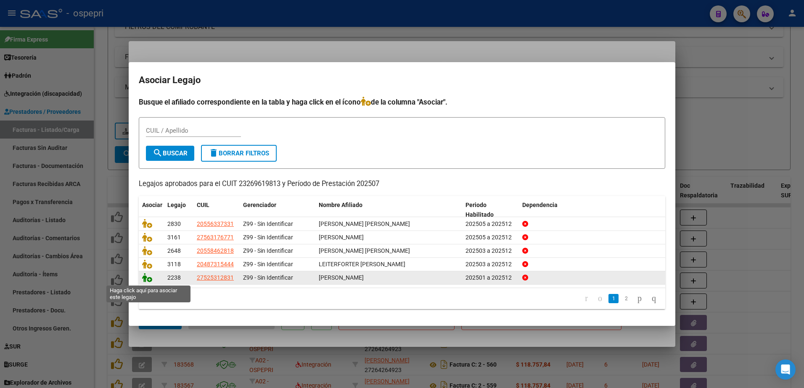
click at [151, 280] on icon at bounding box center [147, 277] width 10 height 9
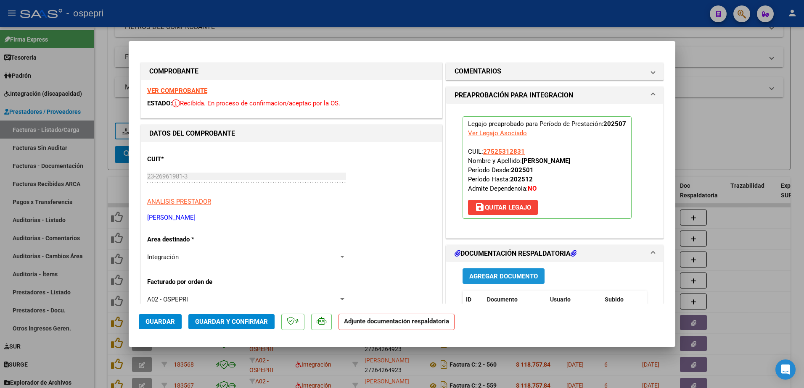
click at [506, 273] on span "Agregar Documento" at bounding box center [503, 277] width 69 height 8
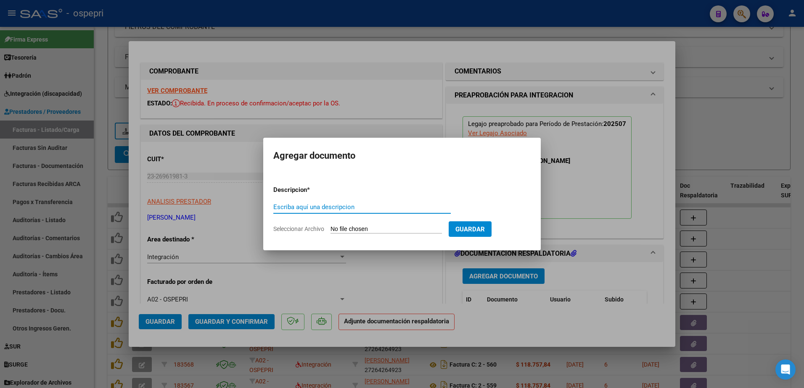
click at [340, 207] on input "Escriba aquí una descripcion" at bounding box center [361, 207] width 177 height 8
type input "asistencia"
click at [358, 229] on input "Seleccionar Archivo" at bounding box center [385, 230] width 111 height 8
type input "C:\fakepath\2025-08-07 10_29_44.pdf"
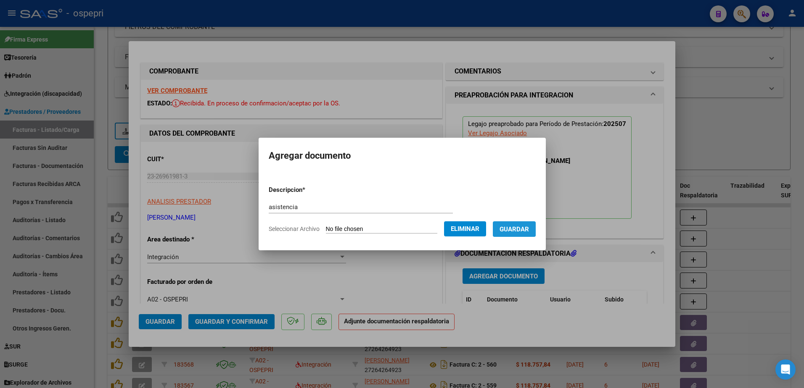
click at [517, 228] on span "Guardar" at bounding box center [513, 230] width 29 height 8
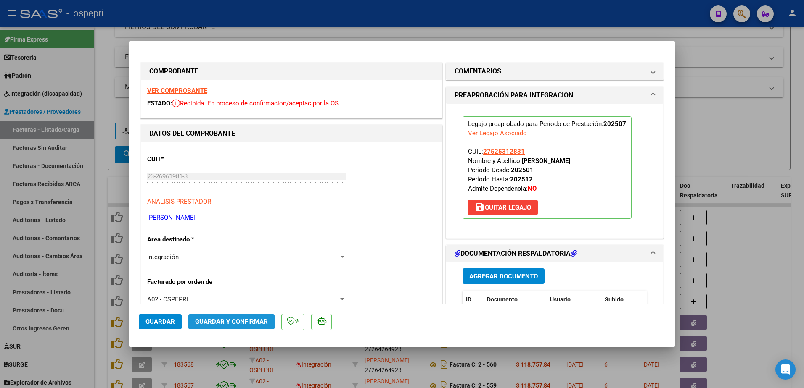
click at [239, 322] on span "Guardar y Confirmar" at bounding box center [231, 322] width 73 height 8
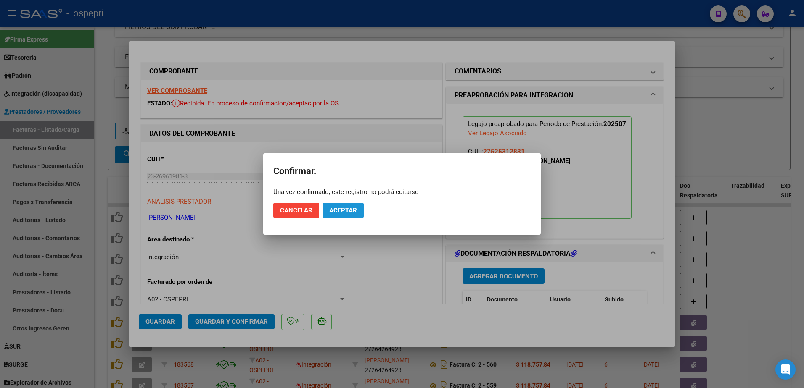
click at [348, 213] on span "Aceptar" at bounding box center [343, 211] width 28 height 8
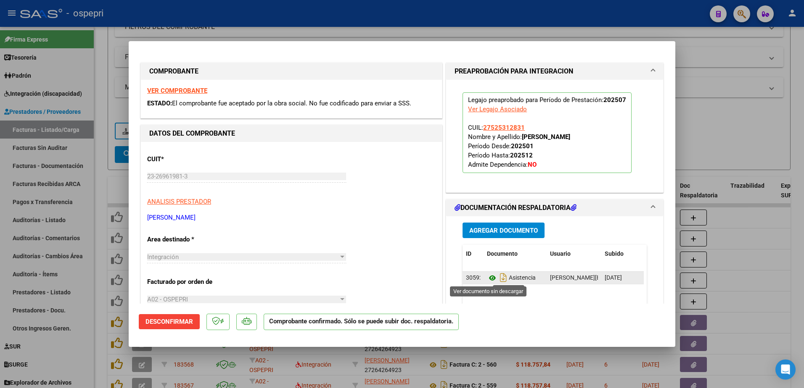
click at [487, 279] on icon at bounding box center [492, 278] width 11 height 10
type input "$ 0,00"
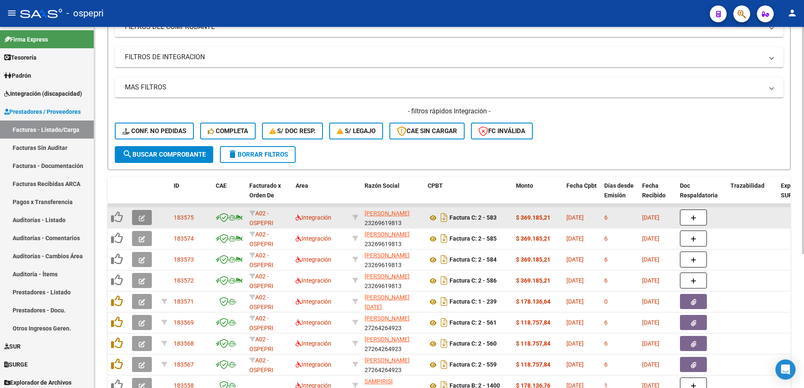
click at [143, 217] on icon "button" at bounding box center [142, 218] width 6 height 6
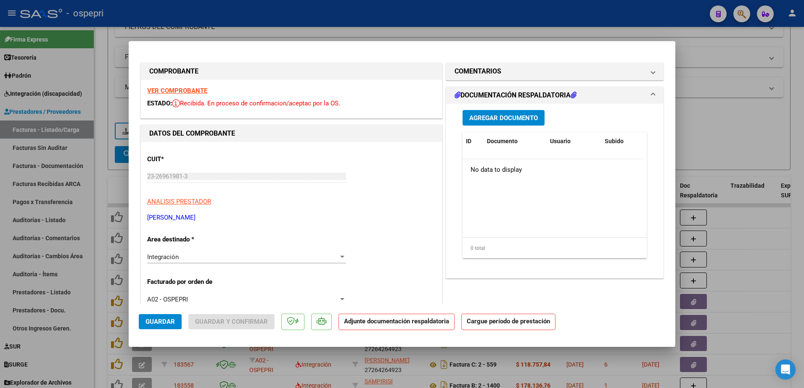
click at [171, 92] on strong "VER COMPROBANTE" at bounding box center [177, 91] width 60 height 8
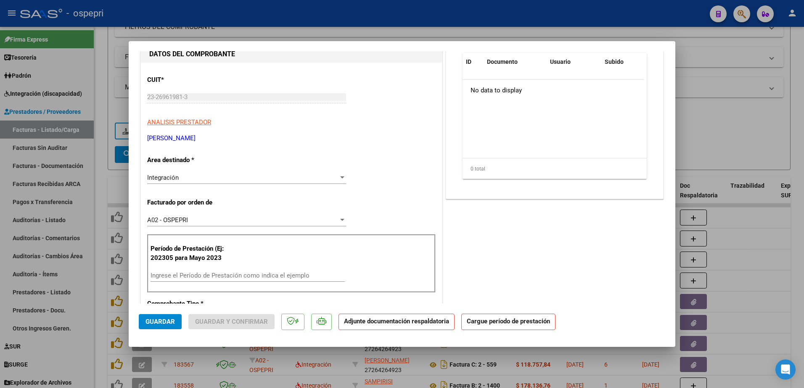
scroll to position [126, 0]
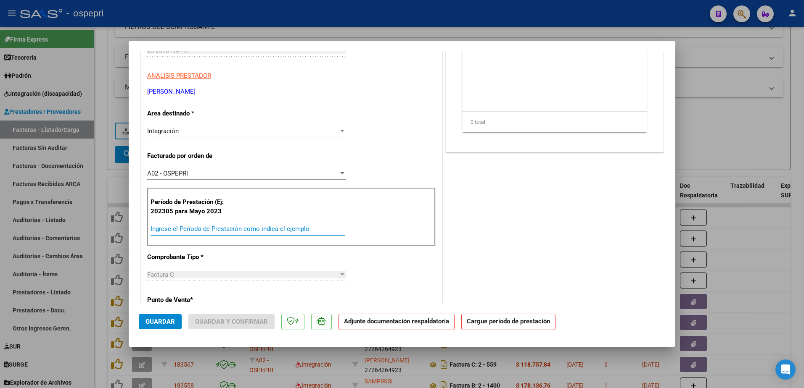
click at [210, 230] on input "Ingrese el Período de Prestación como indica el ejemplo" at bounding box center [247, 229] width 194 height 8
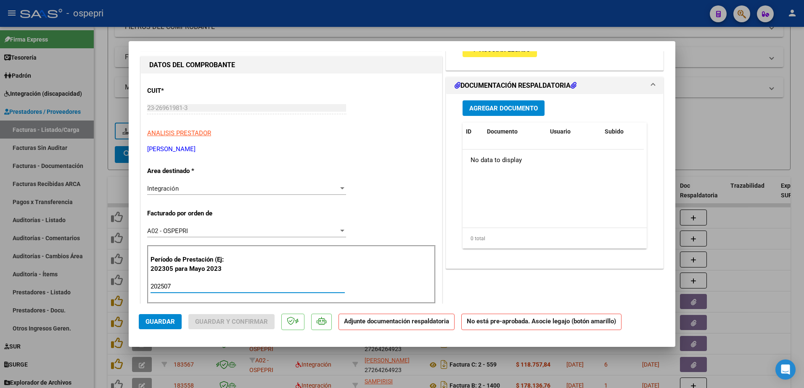
scroll to position [0, 0]
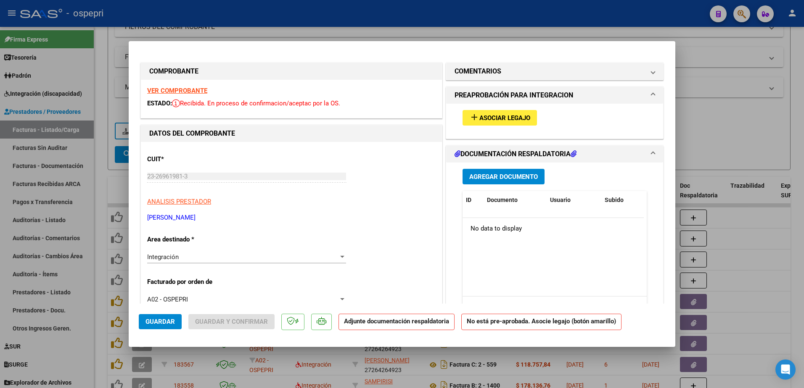
type input "202507"
click at [487, 116] on span "Asociar Legajo" at bounding box center [504, 118] width 51 height 8
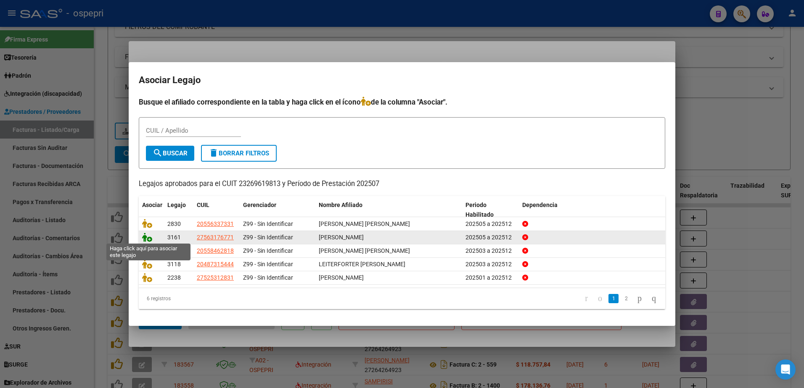
click at [150, 241] on icon at bounding box center [147, 237] width 10 height 9
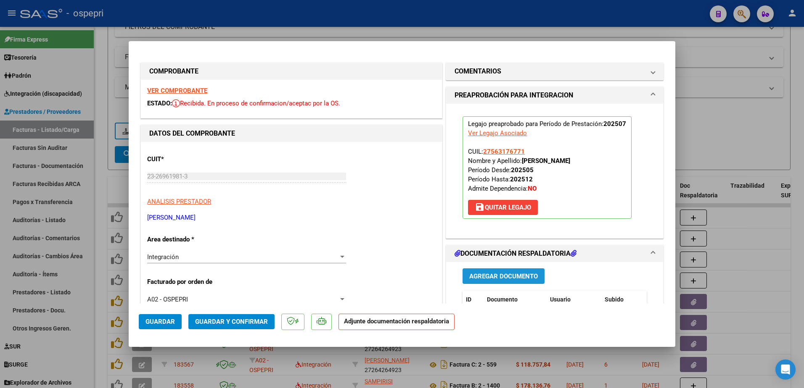
click at [502, 278] on span "Agregar Documento" at bounding box center [503, 277] width 69 height 8
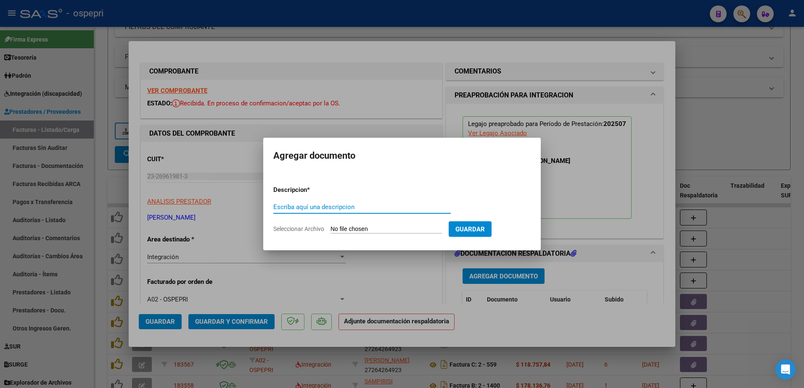
click at [319, 206] on input "Escriba aquí una descripcion" at bounding box center [361, 207] width 177 height 8
click at [281, 208] on input "asitencia" at bounding box center [361, 207] width 177 height 8
type input "asistencia"
click at [372, 230] on input "Seleccionar Archivo" at bounding box center [385, 230] width 111 height 8
type input "C:\fakepath\2025-08-07 10_31_22.pdf"
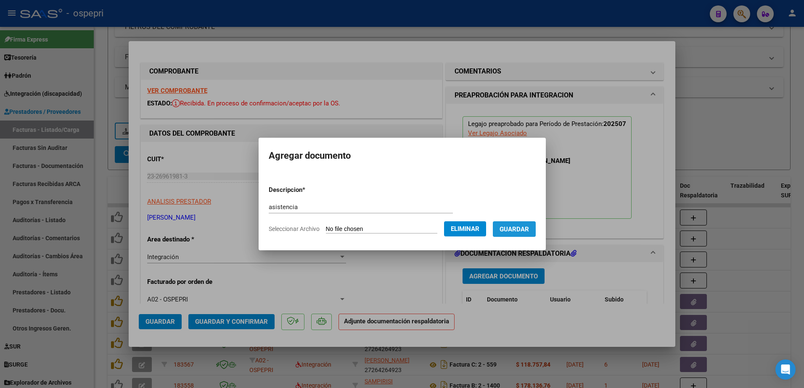
click at [529, 229] on span "Guardar" at bounding box center [513, 230] width 29 height 8
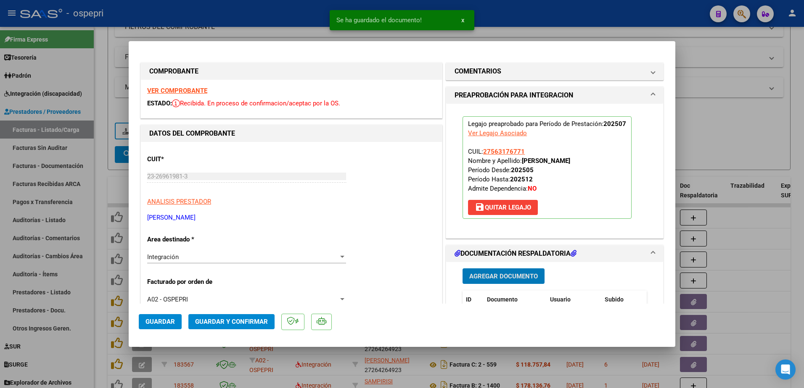
scroll to position [84, 0]
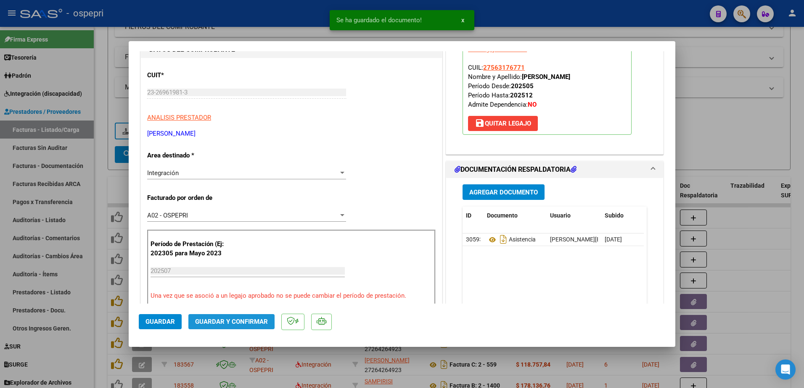
click at [231, 318] on button "Guardar y Confirmar" at bounding box center [231, 321] width 86 height 15
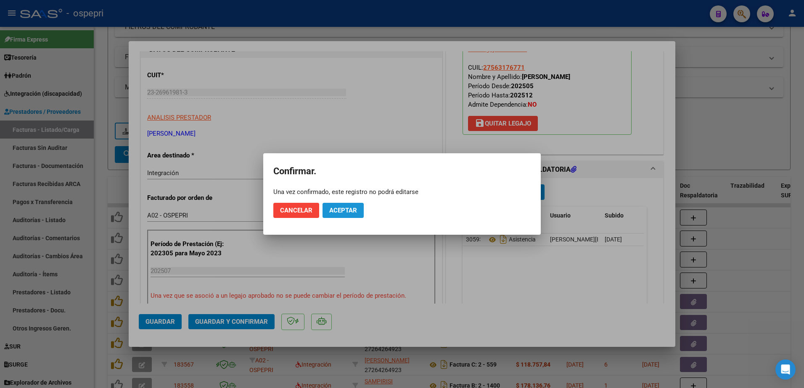
click at [350, 210] on span "Aceptar" at bounding box center [343, 211] width 28 height 8
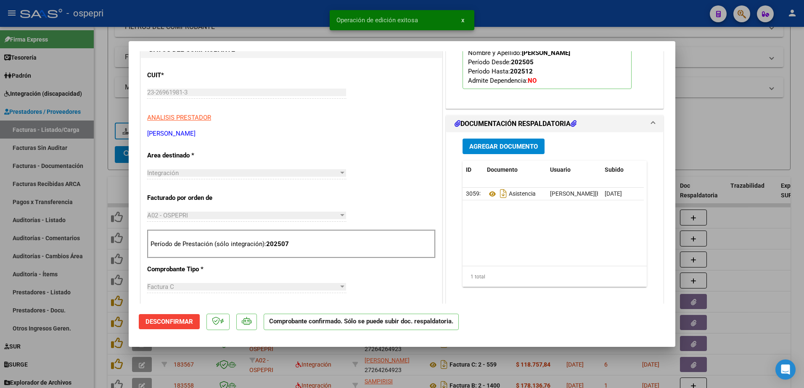
type input "$ 0,00"
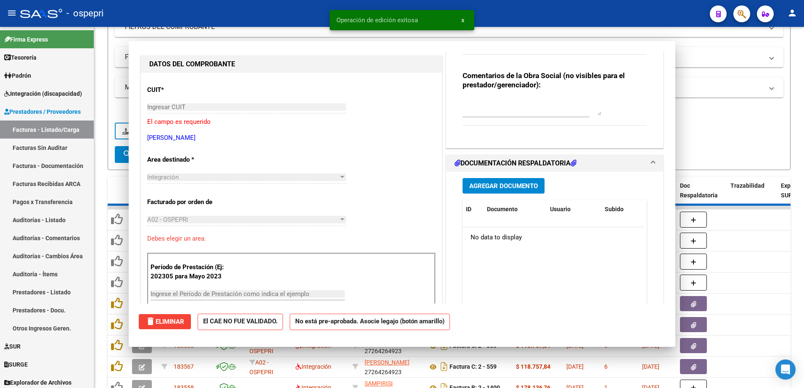
scroll to position [99, 0]
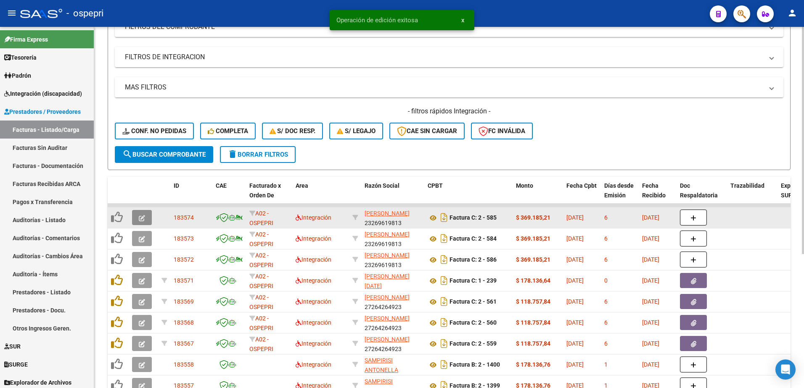
click at [142, 218] on icon "button" at bounding box center [142, 218] width 6 height 6
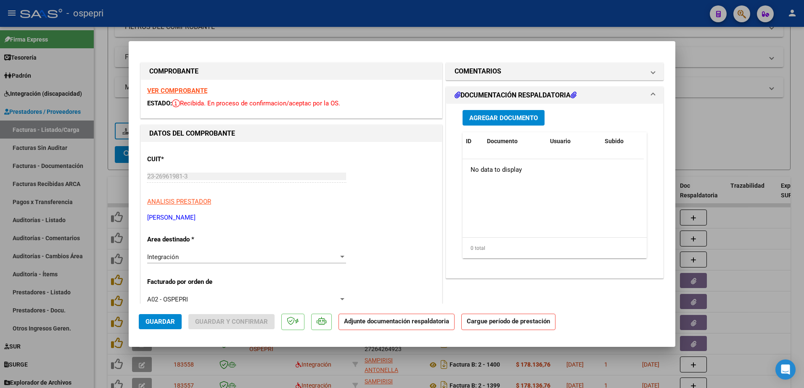
click at [192, 90] on strong "VER COMPROBANTE" at bounding box center [177, 91] width 60 height 8
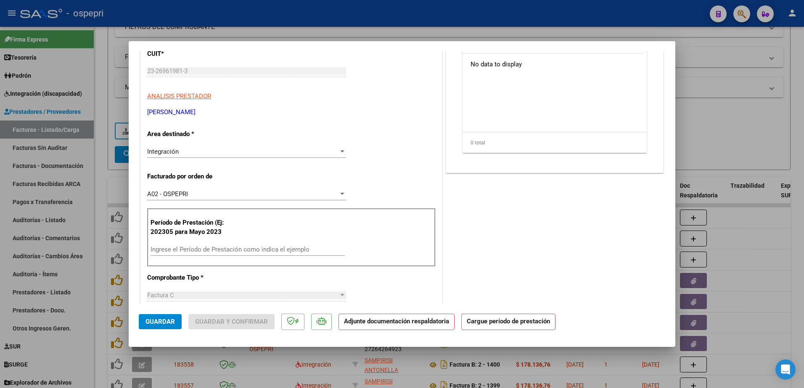
scroll to position [126, 0]
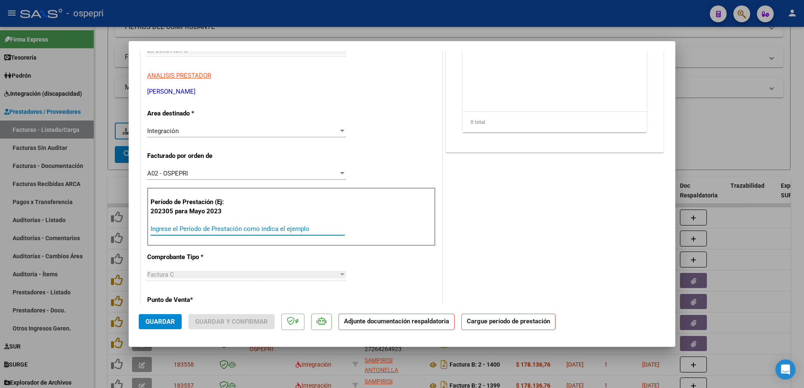
click at [219, 231] on input "Ingrese el Período de Prestación como indica el ejemplo" at bounding box center [247, 229] width 194 height 8
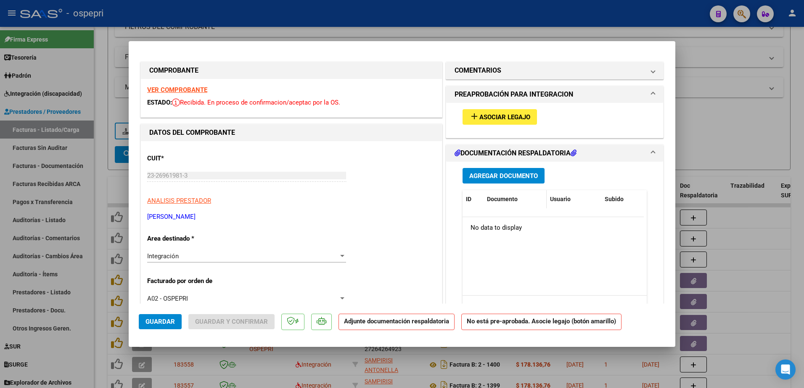
scroll to position [0, 0]
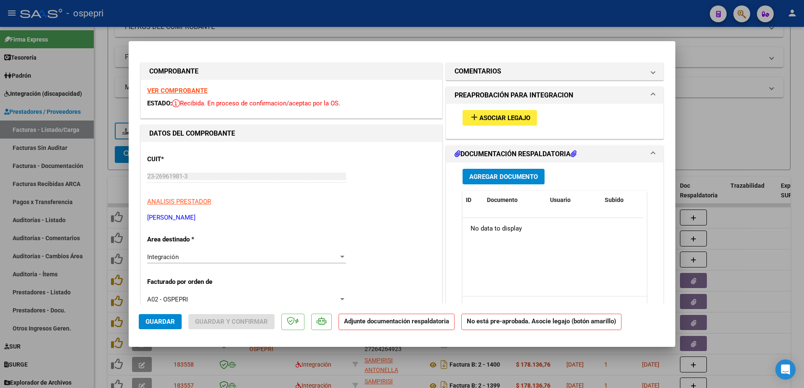
type input "202507"
click at [502, 119] on span "Asociar Legajo" at bounding box center [504, 118] width 51 height 8
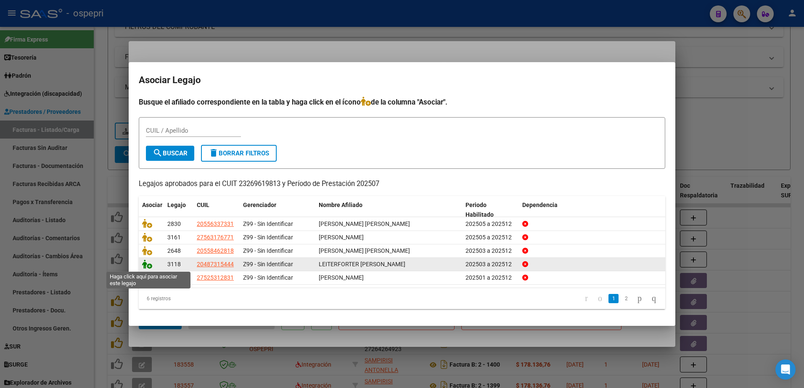
click at [149, 264] on icon at bounding box center [147, 264] width 10 height 9
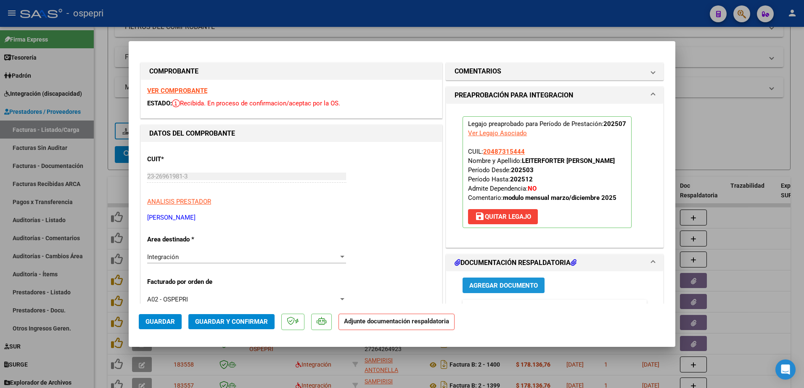
click at [498, 282] on span "Agregar Documento" at bounding box center [503, 286] width 69 height 8
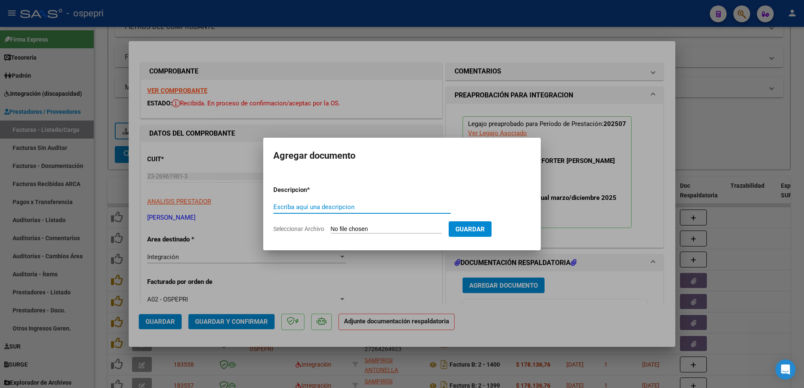
click at [304, 208] on input "Escriba aquí una descripcion" at bounding box center [361, 207] width 177 height 8
type input "asistencia"
click at [355, 228] on input "Seleccionar Archivo" at bounding box center [385, 230] width 111 height 8
type input "C:\fakepath\2025-08-07 10_28_43.pdf"
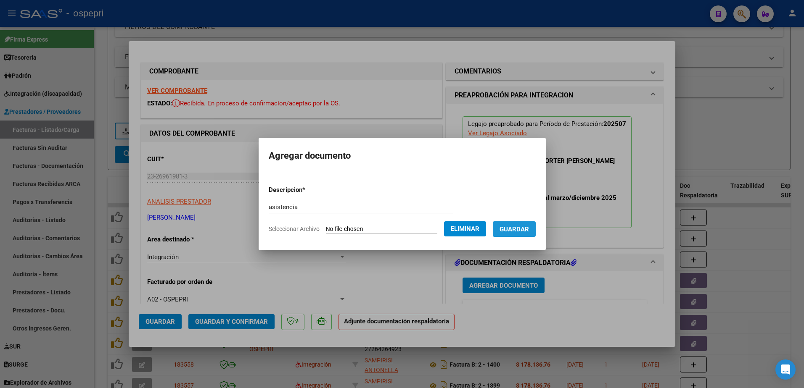
click at [528, 231] on span "Guardar" at bounding box center [513, 230] width 29 height 8
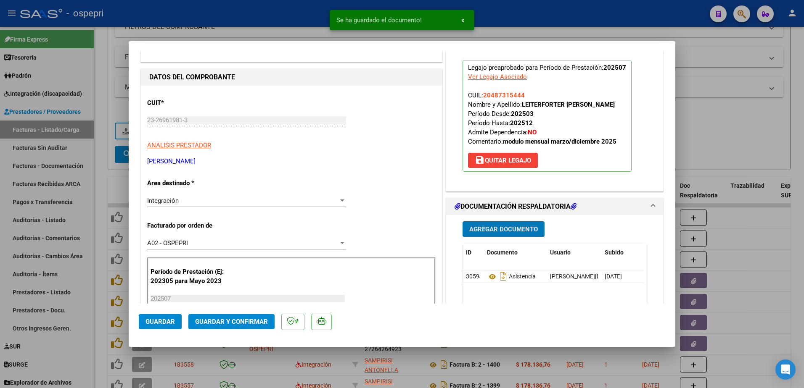
scroll to position [126, 0]
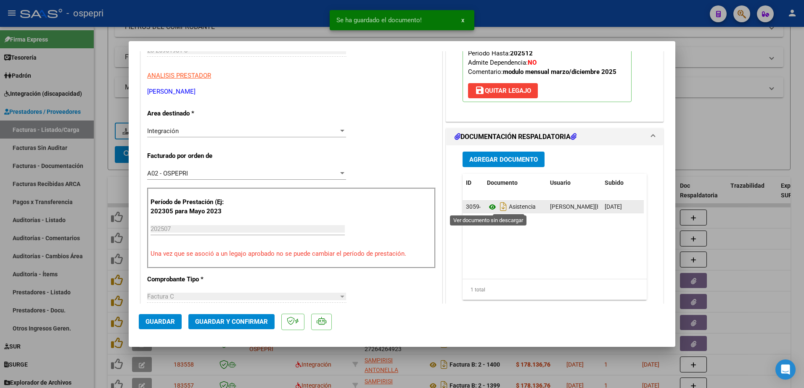
click at [487, 208] on icon at bounding box center [492, 207] width 11 height 10
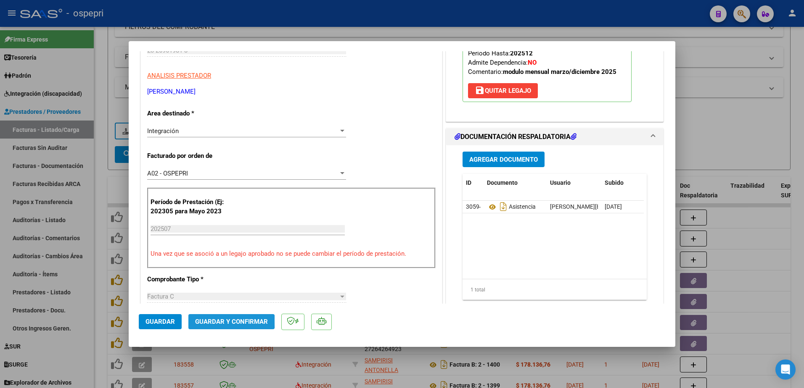
click at [228, 321] on span "Guardar y Confirmar" at bounding box center [231, 322] width 73 height 8
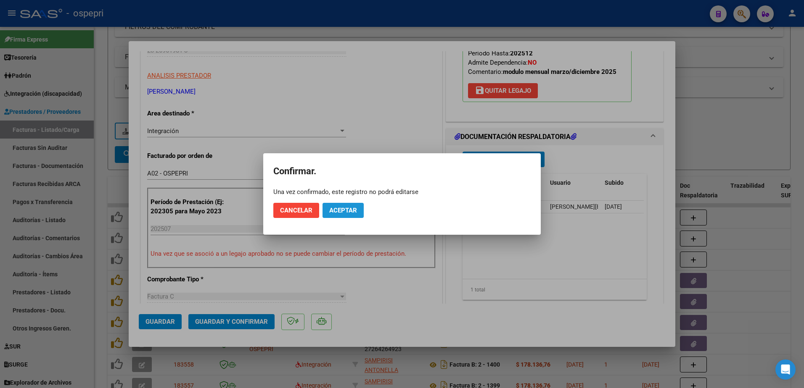
click at [340, 208] on span "Aceptar" at bounding box center [343, 211] width 28 height 8
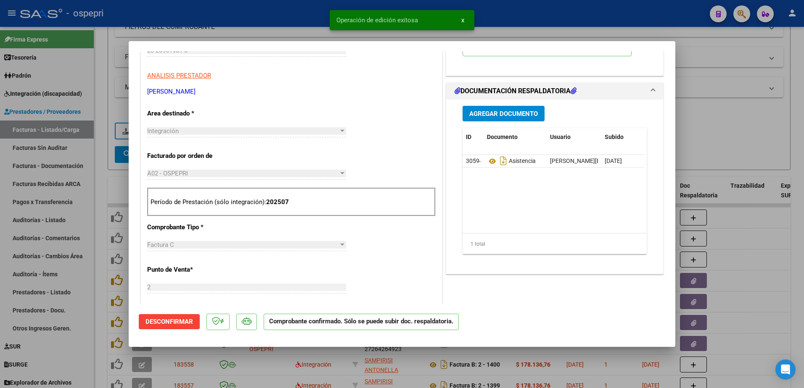
type input "$ 0,00"
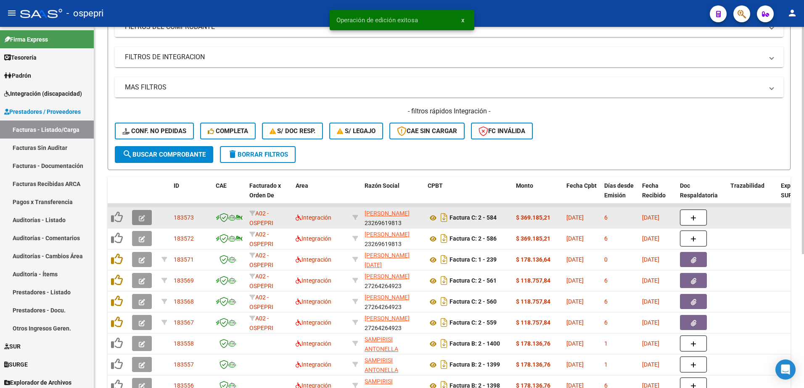
click at [134, 219] on button "button" at bounding box center [142, 217] width 20 height 15
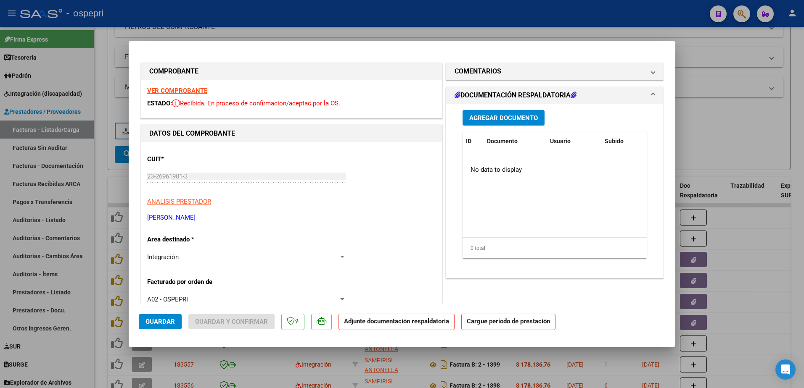
click at [191, 88] on strong "VER COMPROBANTE" at bounding box center [177, 91] width 60 height 8
click at [175, 90] on strong "VER COMPROBANTE" at bounding box center [177, 91] width 60 height 8
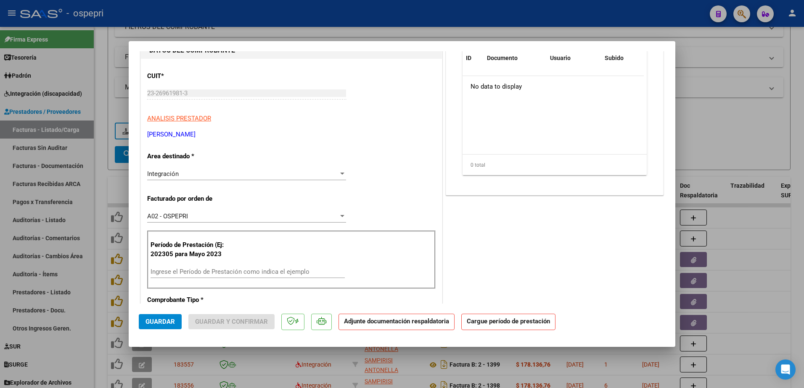
scroll to position [84, 0]
click at [212, 267] on input "Ingrese el Período de Prestación como indica el ejemplo" at bounding box center [247, 271] width 194 height 8
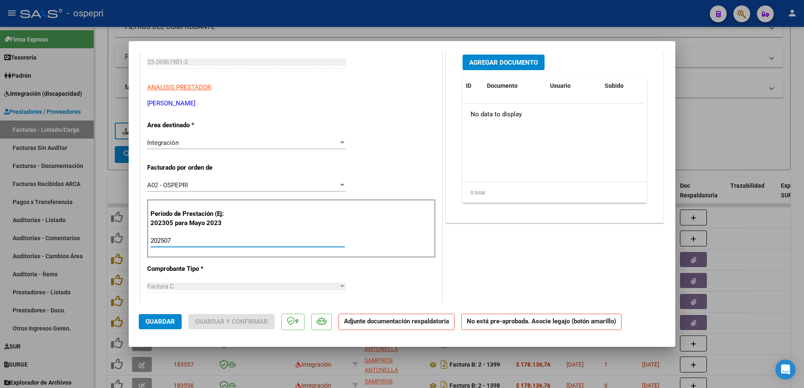
scroll to position [0, 0]
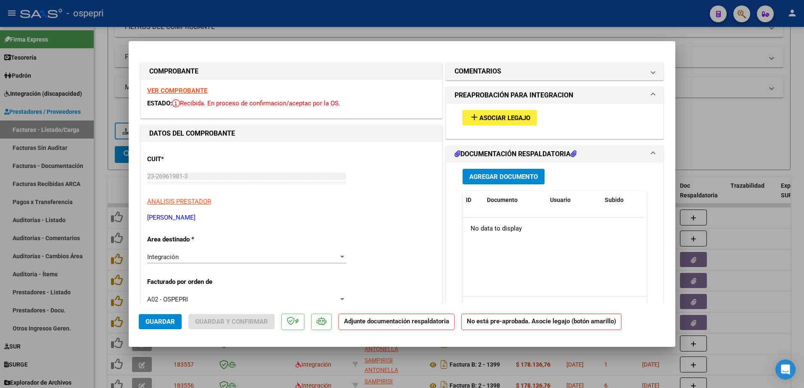
type input "202507"
click at [507, 117] on span "Asociar Legajo" at bounding box center [504, 118] width 51 height 8
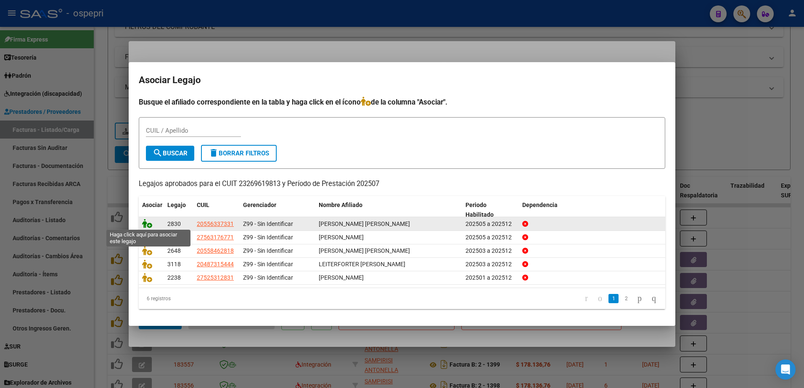
click at [149, 223] on icon at bounding box center [147, 223] width 10 height 9
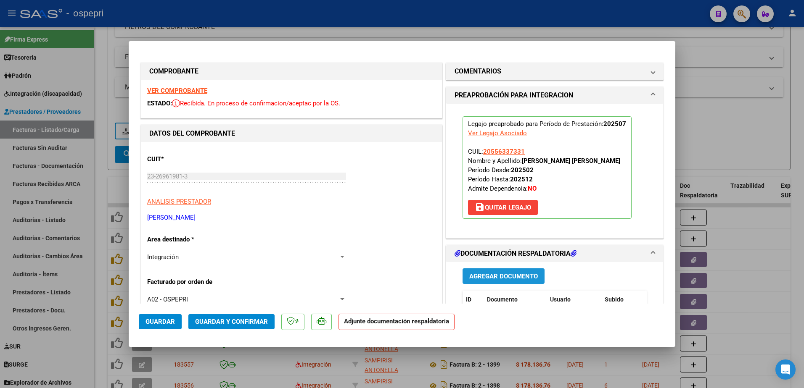
click at [490, 276] on span "Agregar Documento" at bounding box center [503, 277] width 69 height 8
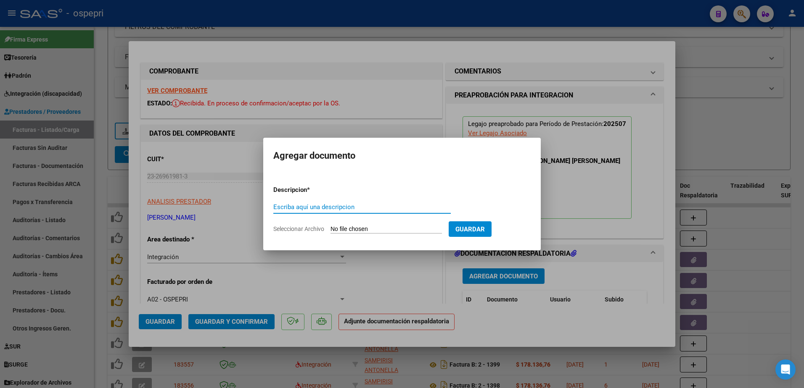
click at [336, 211] on input "Escriba aquí una descripcion" at bounding box center [361, 207] width 177 height 8
type input "asistencia"
click at [372, 230] on input "Seleccionar Archivo" at bounding box center [385, 230] width 111 height 8
type input "C:\fakepath\2025-08-07 10_31_01.pdf"
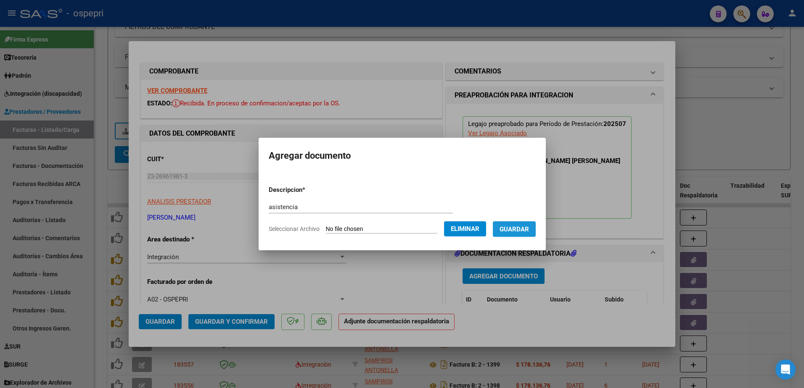
click at [528, 229] on span "Guardar" at bounding box center [513, 230] width 29 height 8
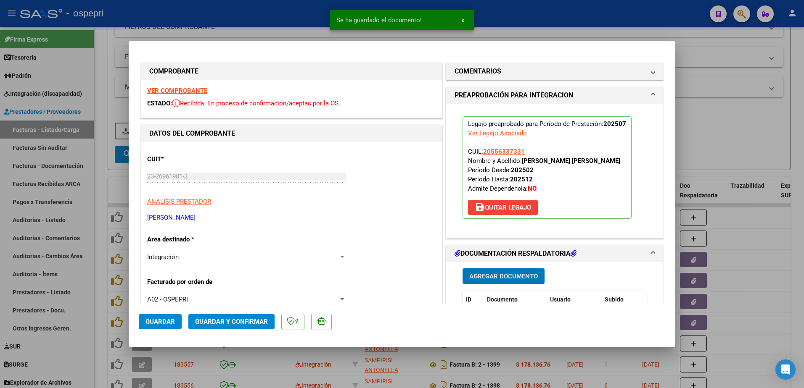
scroll to position [84, 0]
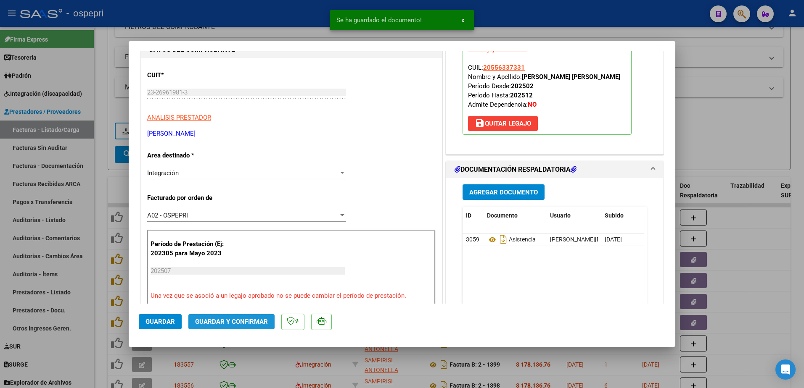
click at [236, 319] on span "Guardar y Confirmar" at bounding box center [231, 322] width 73 height 8
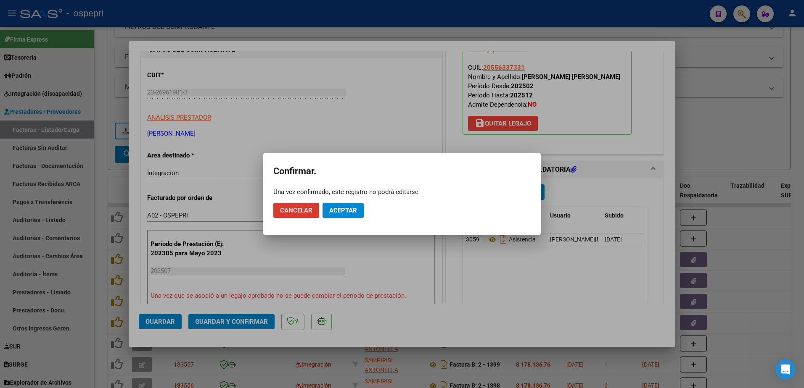
click at [339, 211] on span "Aceptar" at bounding box center [343, 211] width 28 height 8
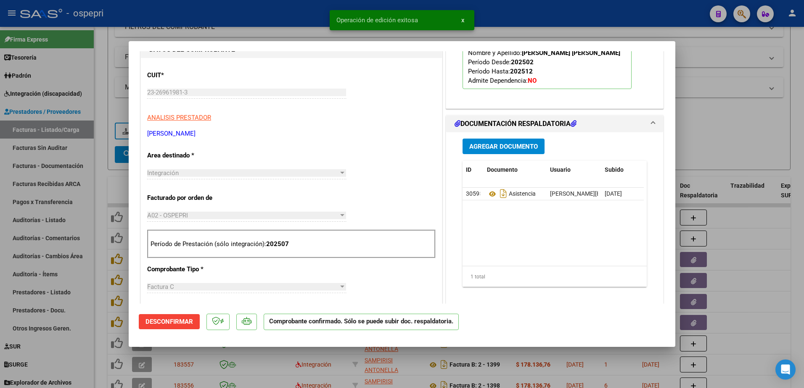
type input "$ 0,00"
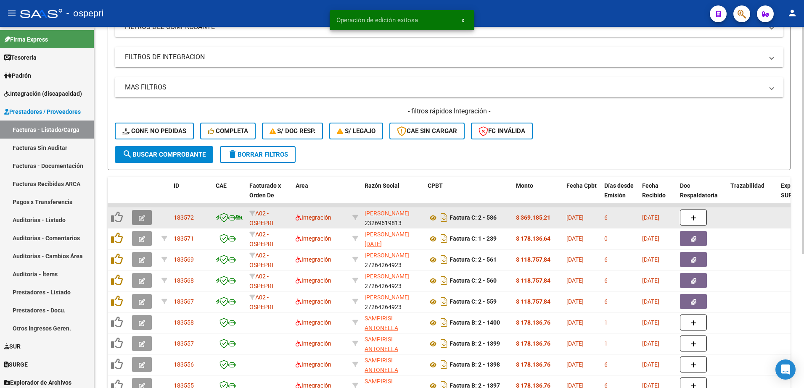
click at [145, 219] on icon "button" at bounding box center [142, 218] width 6 height 6
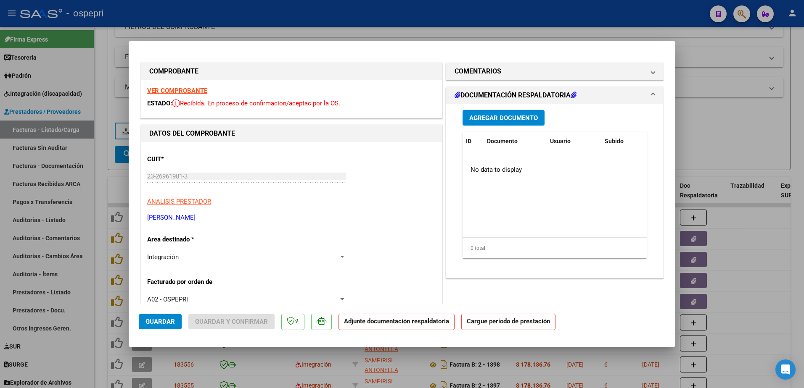
click at [168, 90] on strong "VER COMPROBANTE" at bounding box center [177, 91] width 60 height 8
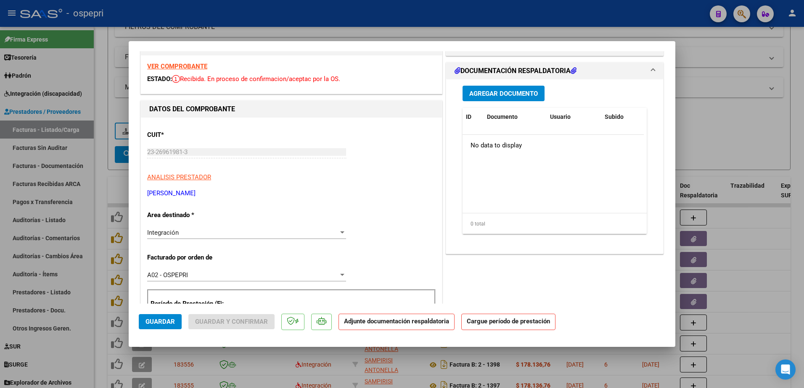
scroll to position [84, 0]
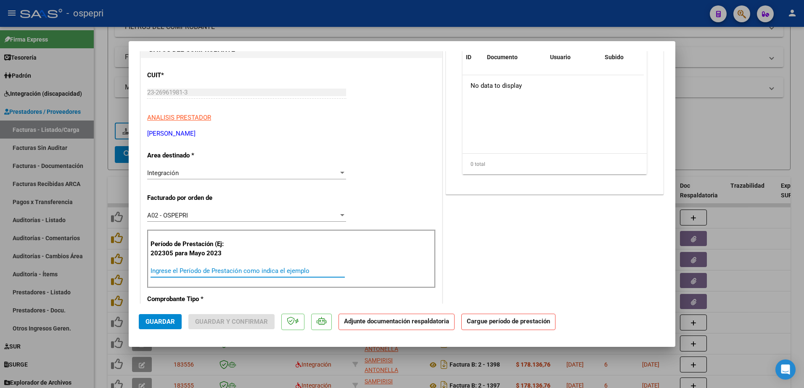
click at [204, 272] on input "Ingrese el Período de Prestación como indica el ejemplo" at bounding box center [247, 271] width 194 height 8
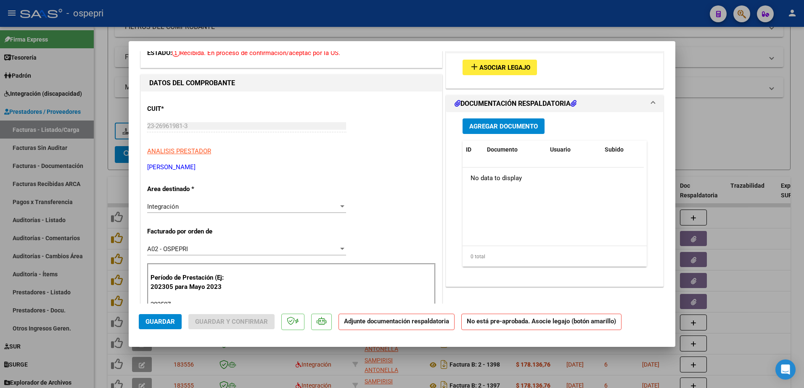
scroll to position [0, 0]
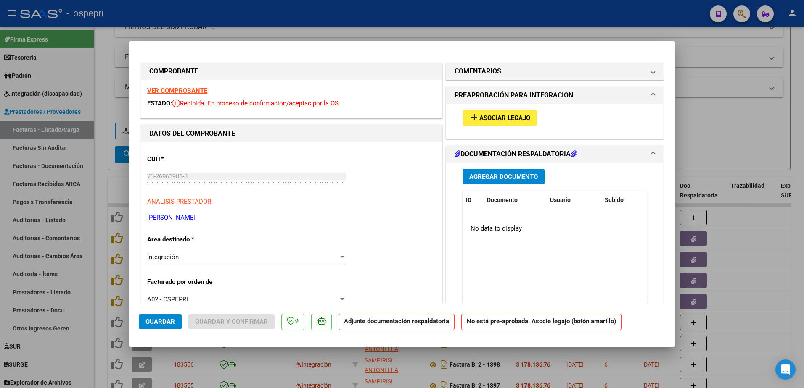
type input "202507"
click at [510, 117] on span "Asociar Legajo" at bounding box center [504, 118] width 51 height 8
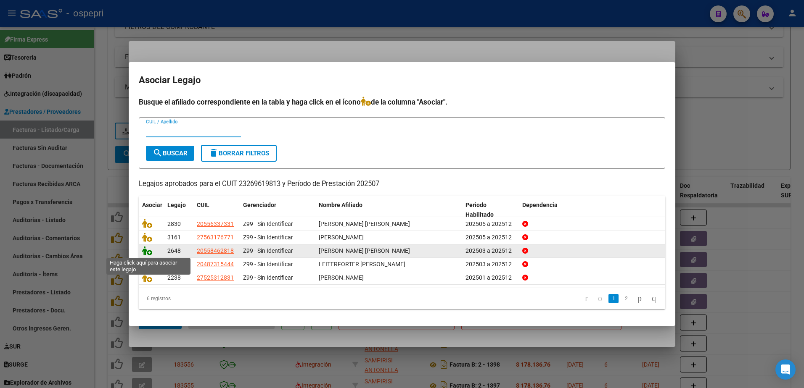
click at [150, 252] on icon at bounding box center [147, 250] width 10 height 9
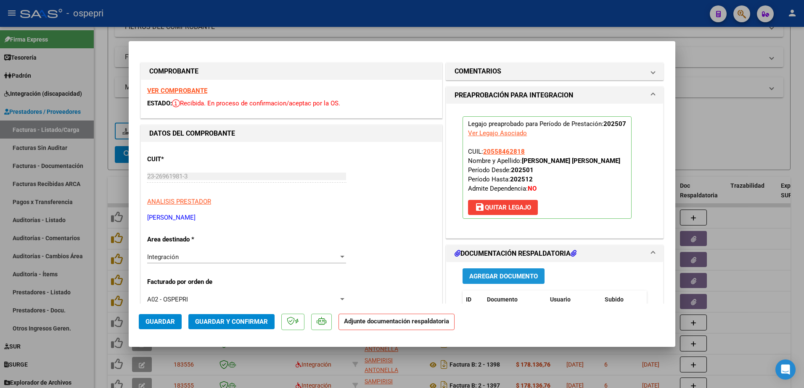
click at [501, 277] on span "Agregar Documento" at bounding box center [503, 277] width 69 height 8
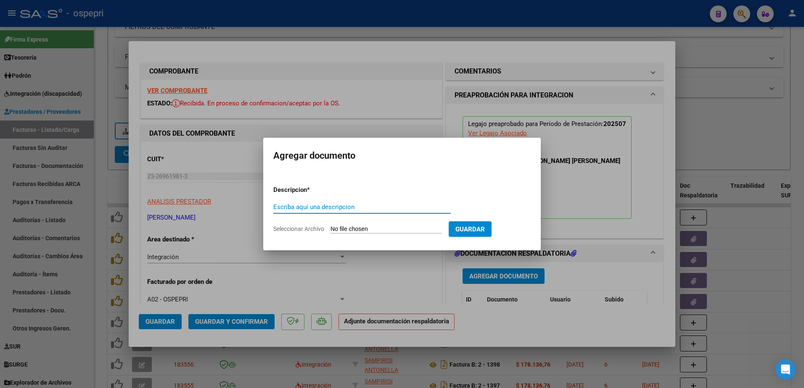
click at [309, 209] on input "Escriba aquí una descripcion" at bounding box center [361, 207] width 177 height 8
type input "asistencia"
click at [349, 228] on input "Seleccionar Archivo" at bounding box center [385, 230] width 111 height 8
type input "C:\fakepath\2025-08-07 10_30_33.pdf"
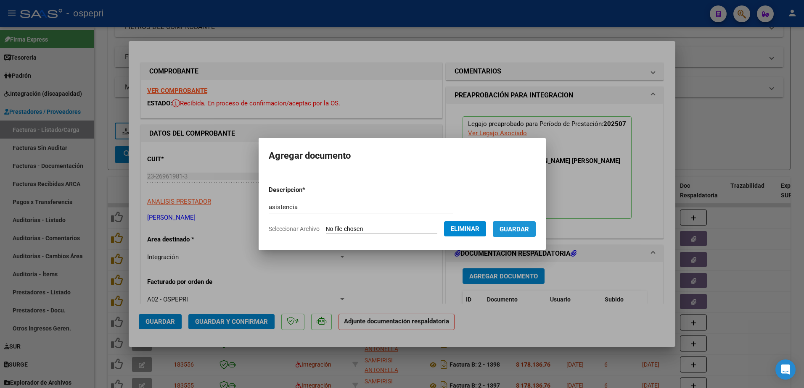
click at [529, 232] on span "Guardar" at bounding box center [513, 230] width 29 height 8
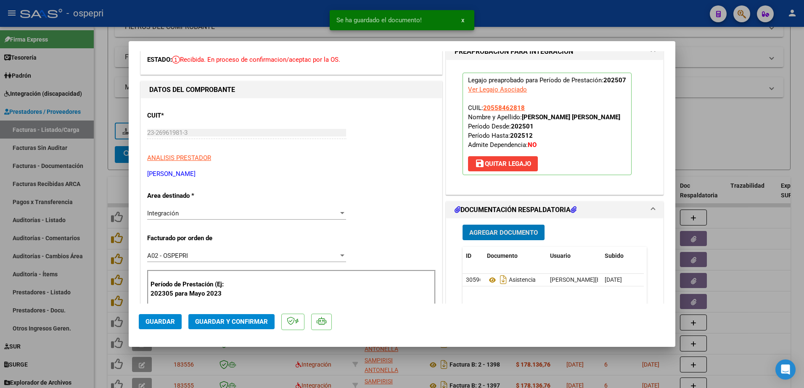
scroll to position [84, 0]
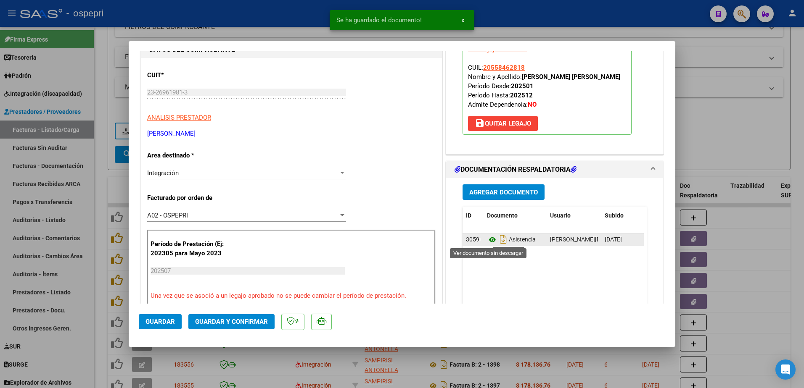
click at [487, 239] on icon at bounding box center [492, 240] width 11 height 10
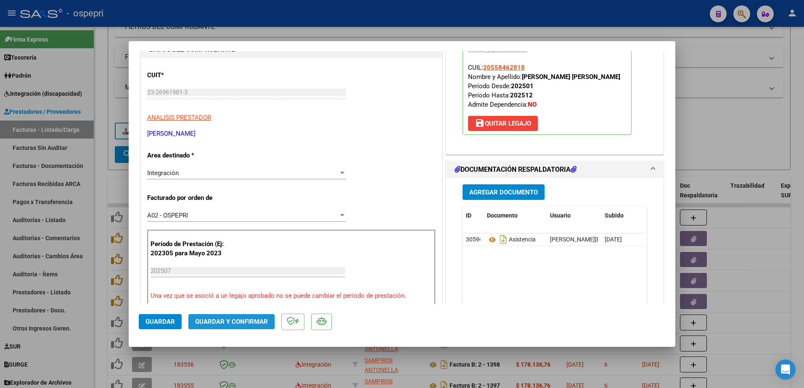
click at [234, 322] on span "Guardar y Confirmar" at bounding box center [231, 322] width 73 height 8
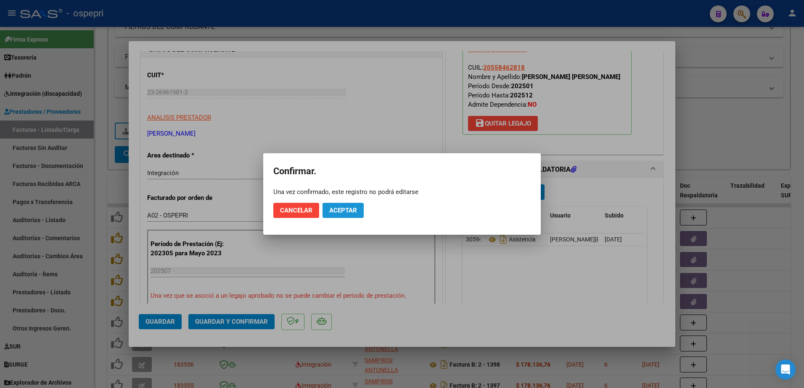
click at [352, 213] on span "Aceptar" at bounding box center [343, 211] width 28 height 8
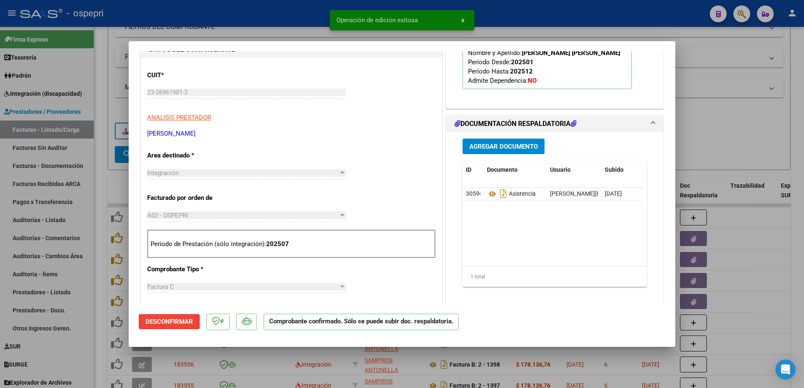
type input "$ 0,00"
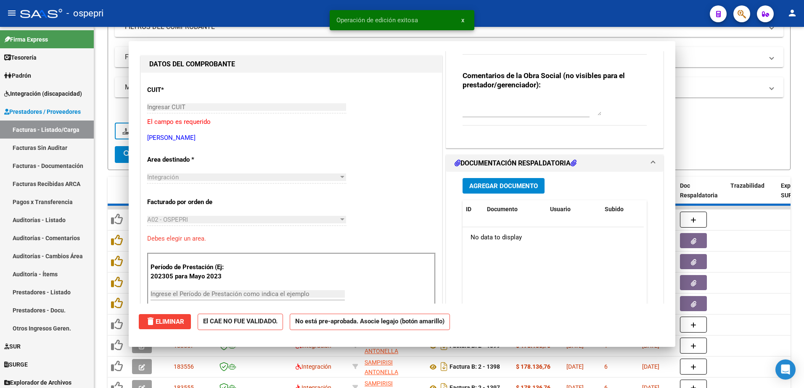
scroll to position [99, 0]
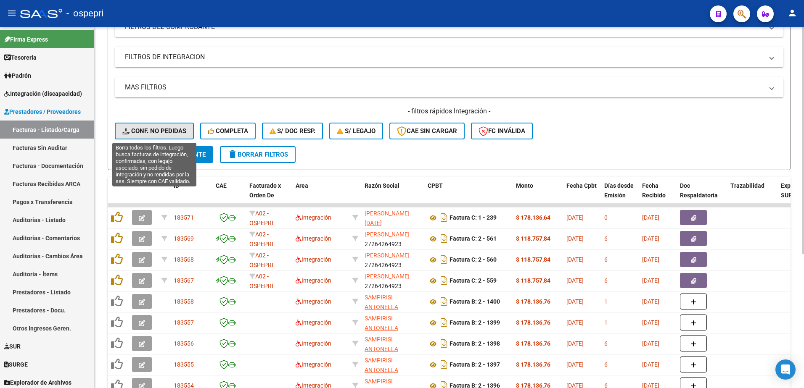
click at [157, 125] on button "Conf. no pedidas" at bounding box center [154, 131] width 79 height 17
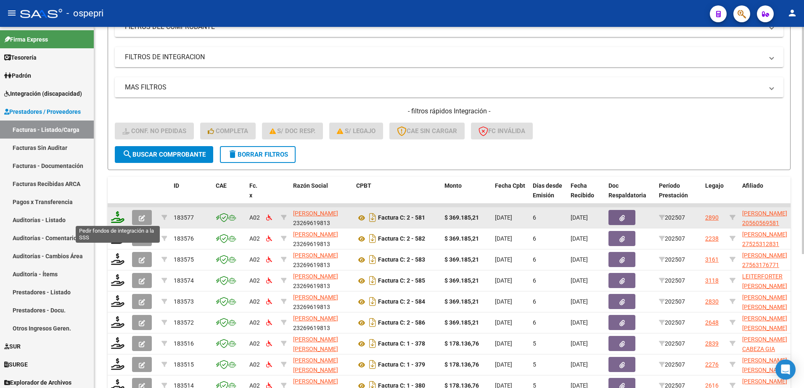
click at [116, 220] on icon at bounding box center [117, 217] width 13 height 12
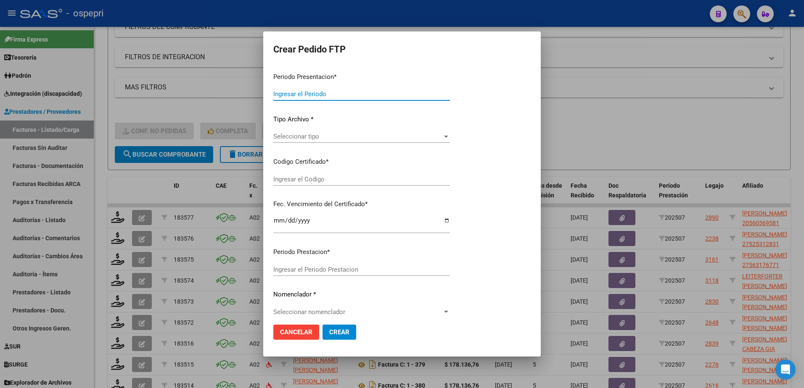
type input "202507"
type input "$ 369.185,21"
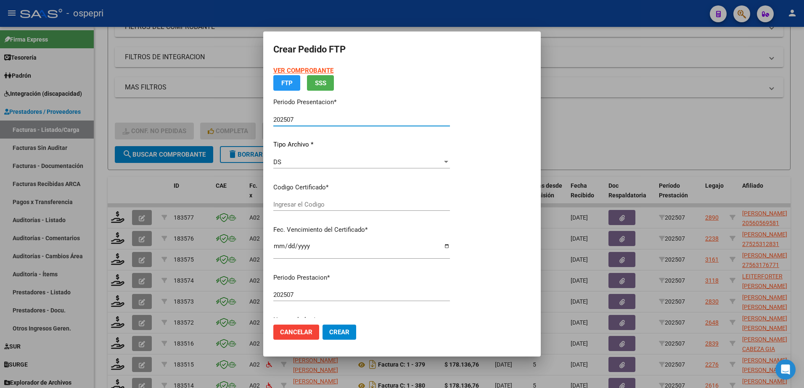
type input "ARG02000560569582020121520221215RIO145"
type input "2028-12-15"
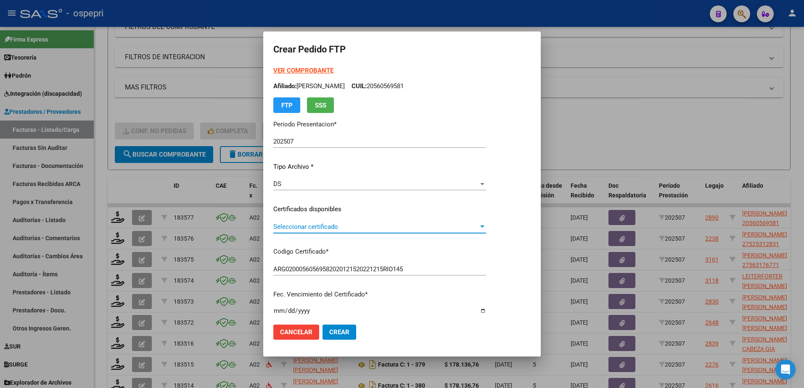
click at [312, 228] on span "Seleccionar certificado" at bounding box center [375, 227] width 205 height 8
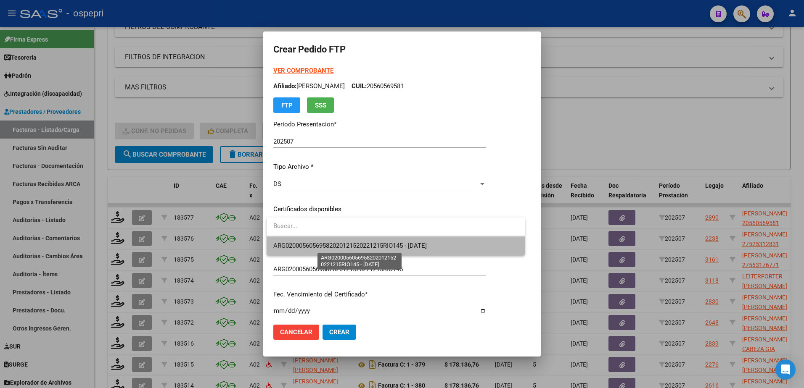
click at [311, 244] on span "ARG02000560569582020121520221215RIO145 - 2028-12-15" at bounding box center [349, 246] width 153 height 8
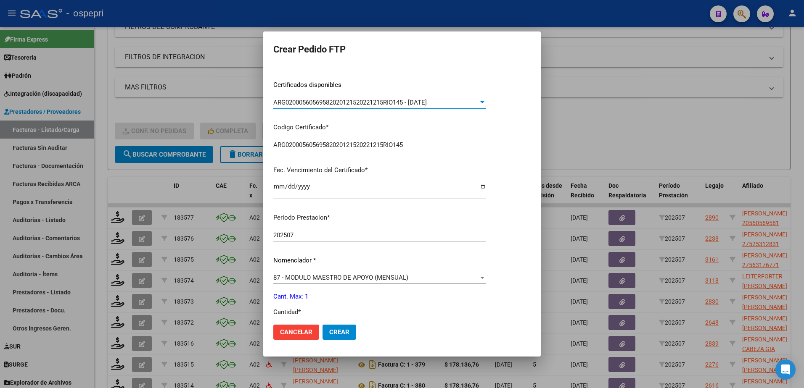
scroll to position [168, 0]
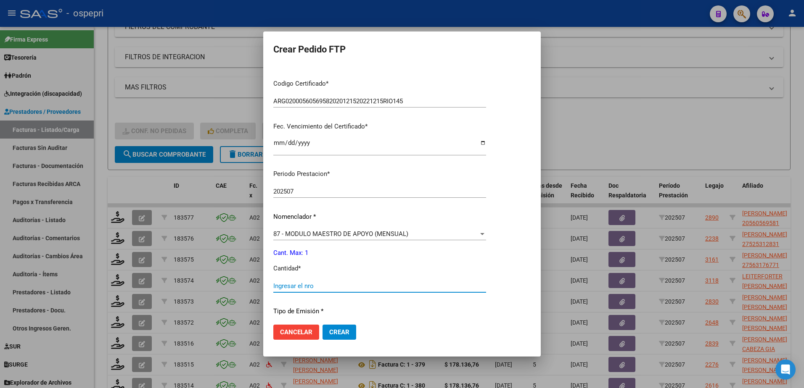
click at [296, 289] on input "Ingresar el nro" at bounding box center [379, 286] width 213 height 8
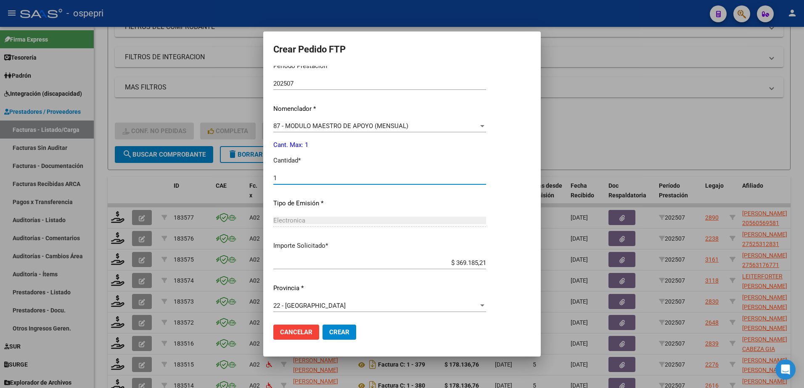
scroll to position [278, 0]
type input "1"
click at [335, 332] on span "Crear" at bounding box center [339, 333] width 20 height 8
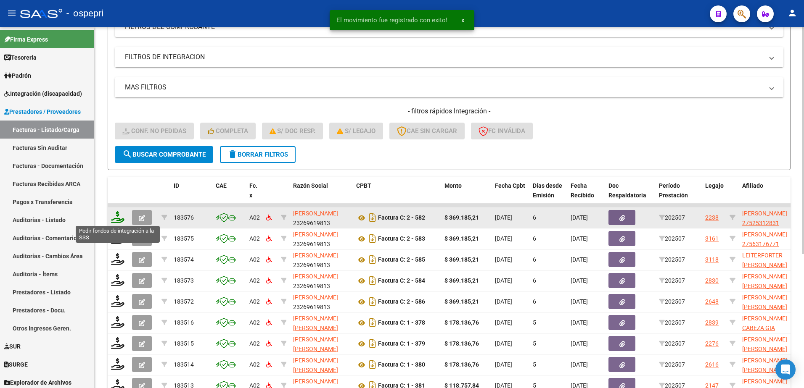
click at [116, 218] on icon at bounding box center [117, 217] width 13 height 12
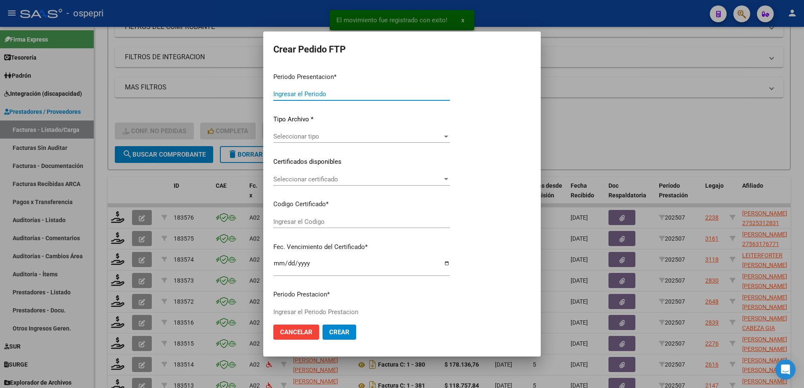
type input "202507"
type input "$ 369.185,21"
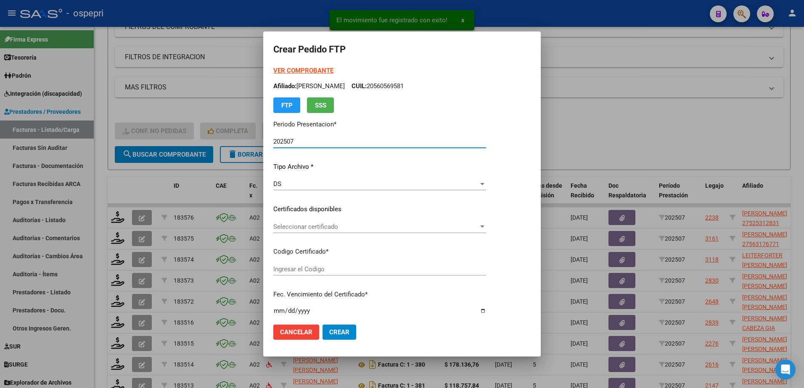
type input "2752531283-1"
type input "2033-05-17"
click at [292, 229] on span "Seleccionar certificado" at bounding box center [375, 227] width 205 height 8
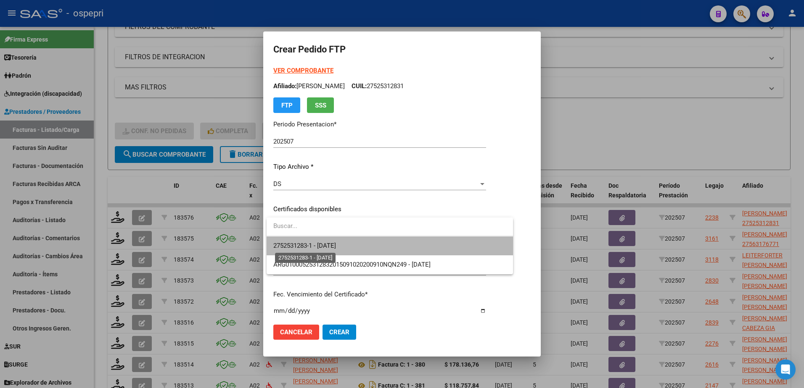
click at [298, 245] on span "2752531283-1 - 2033-05-17" at bounding box center [304, 246] width 63 height 8
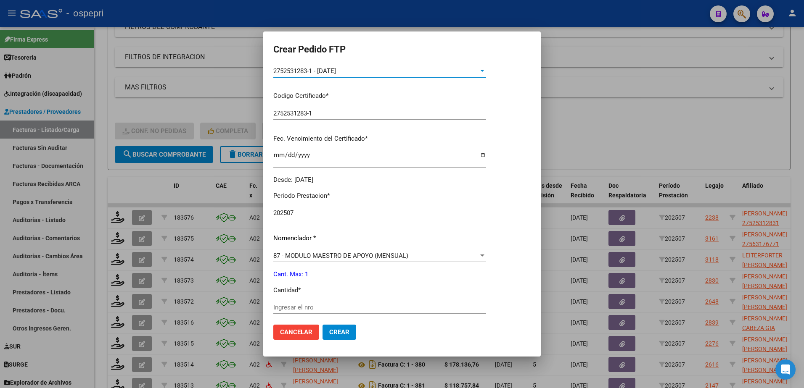
scroll to position [168, 0]
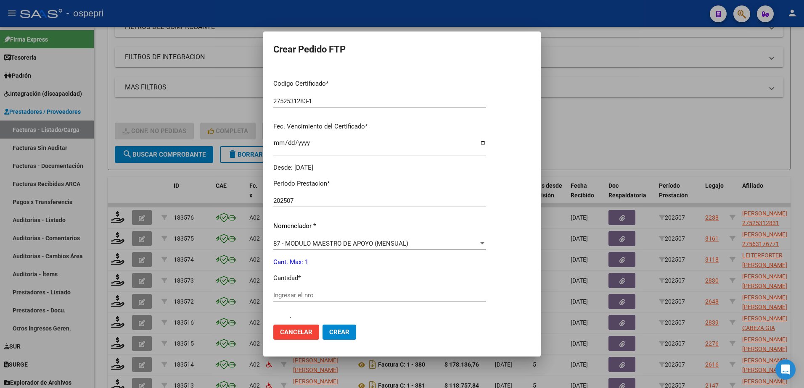
click at [306, 296] on input "Ingresar el nro" at bounding box center [379, 296] width 213 height 8
type input "1"
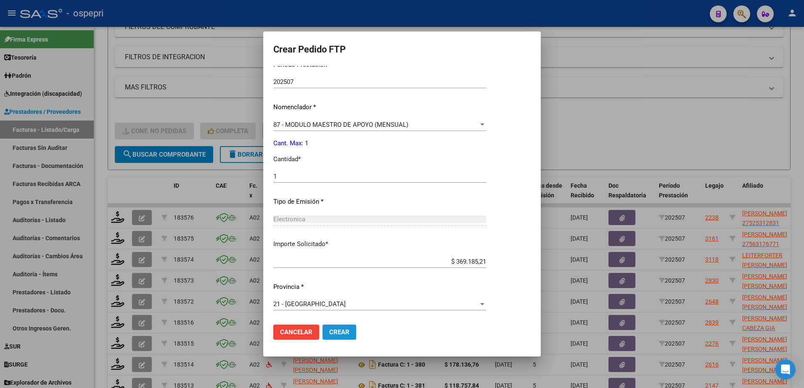
click at [335, 330] on span "Crear" at bounding box center [339, 333] width 20 height 8
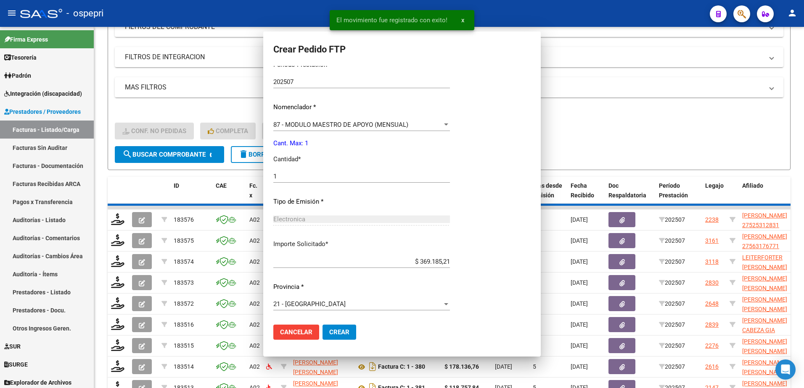
scroll to position [240, 0]
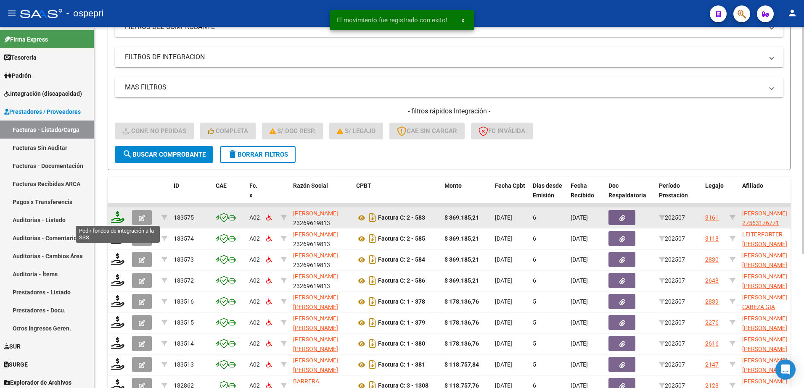
click at [118, 220] on icon at bounding box center [117, 217] width 13 height 12
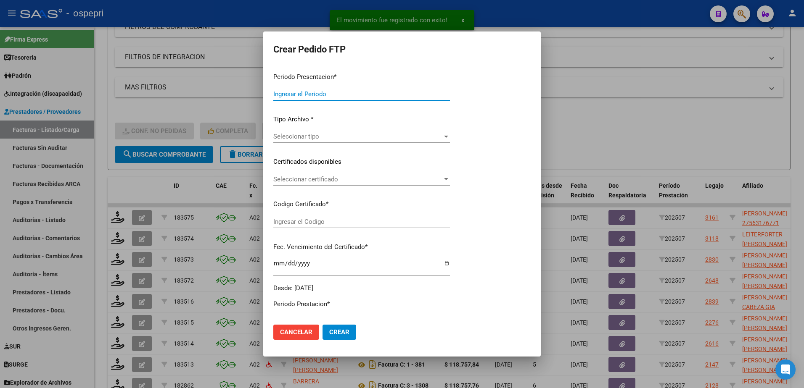
type input "202507"
type input "$ 369.185,21"
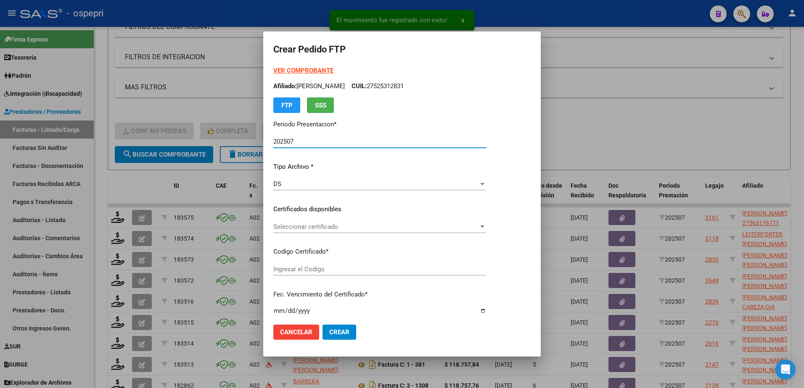
type input "27563176771"
type input "2031-04-01"
click at [282, 225] on span "Seleccionar certificado" at bounding box center [375, 227] width 205 height 8
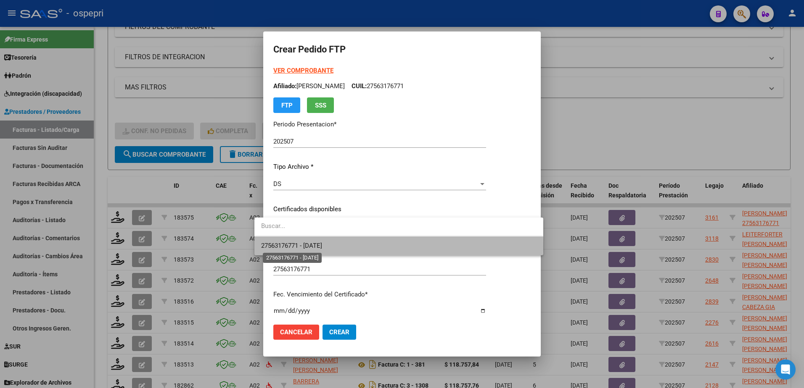
click at [280, 247] on span "27563176771 - 2031-04-01" at bounding box center [291, 246] width 61 height 8
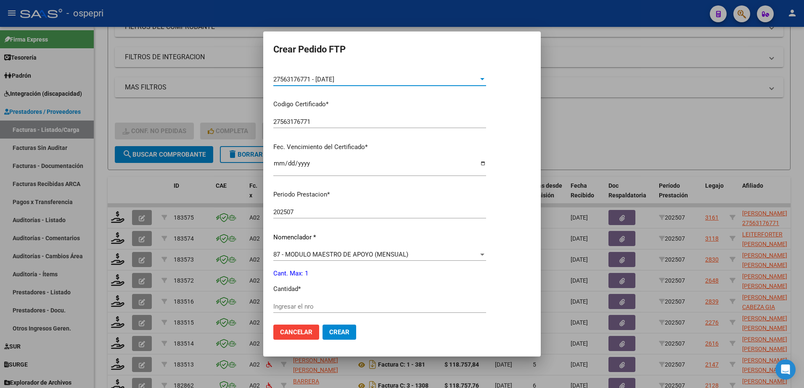
scroll to position [168, 0]
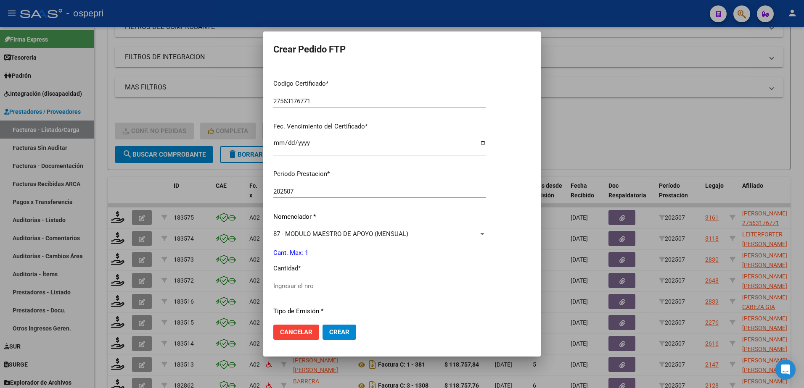
click at [290, 288] on input "Ingresar el nro" at bounding box center [379, 286] width 213 height 8
type input "1"
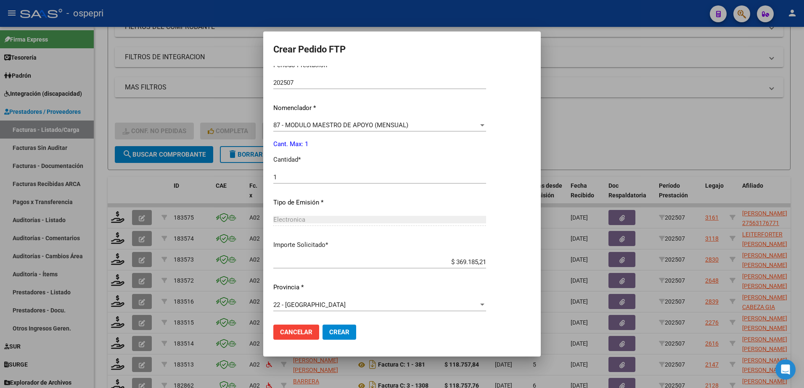
scroll to position [278, 0]
click at [338, 327] on button "Crear" at bounding box center [339, 332] width 34 height 15
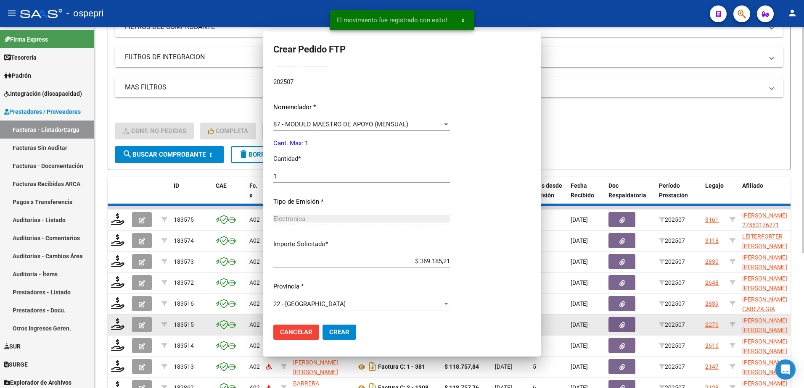
scroll to position [230, 0]
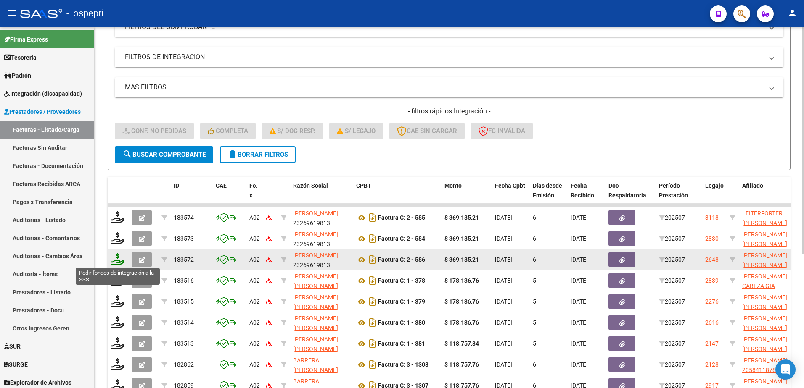
click at [117, 261] on icon at bounding box center [117, 259] width 13 height 12
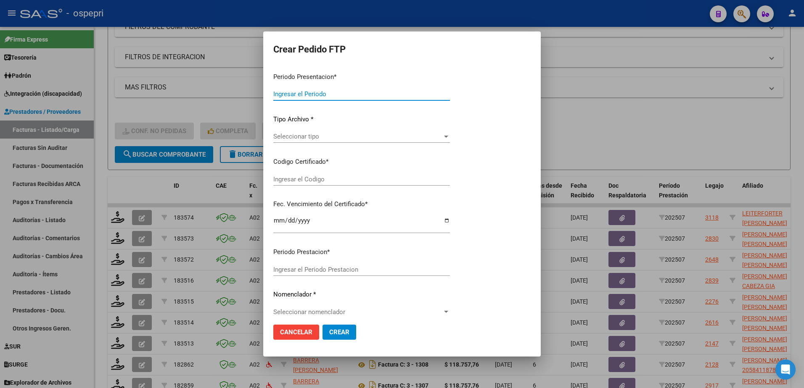
type input "202507"
type input "$ 369.185,21"
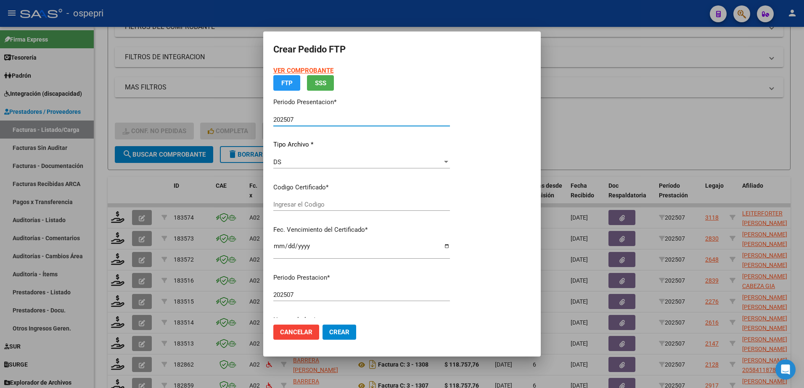
type input "2055846281-8"
type input "2025-12-23"
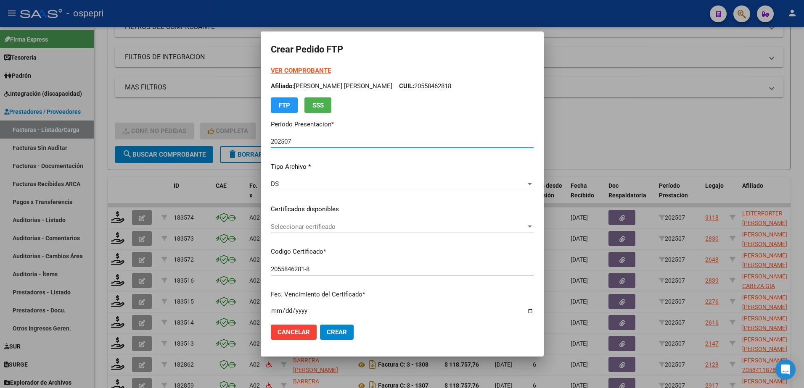
click at [318, 226] on span "Seleccionar certificado" at bounding box center [398, 227] width 255 height 8
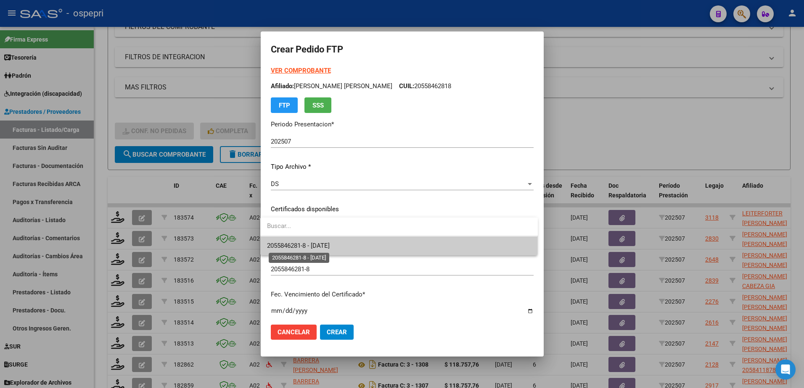
click at [330, 246] on span "2055846281-8 - 2025-12-23" at bounding box center [298, 246] width 63 height 8
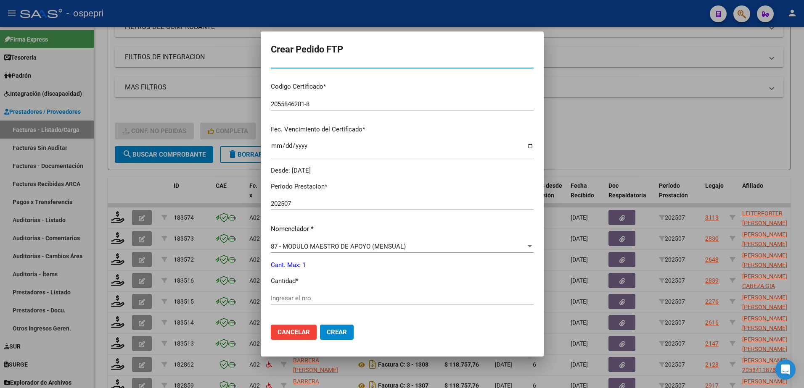
scroll to position [168, 0]
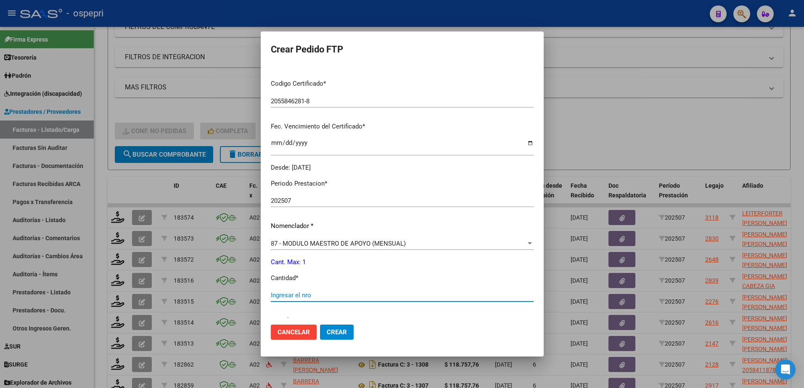
click at [301, 295] on input "Ingresar el nro" at bounding box center [402, 296] width 263 height 8
type input "1"
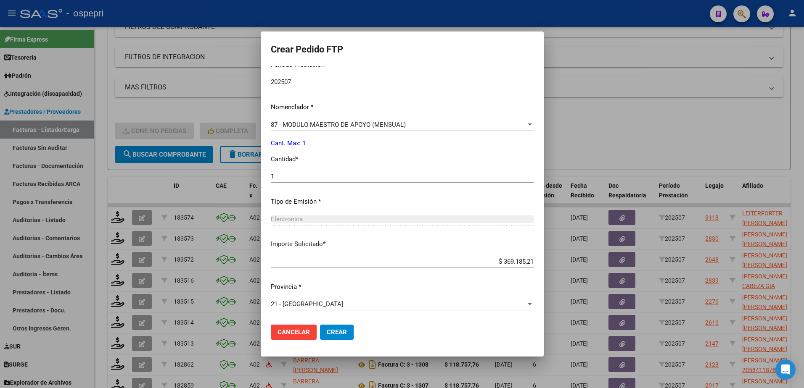
click at [327, 333] on span "Crear" at bounding box center [337, 333] width 20 height 8
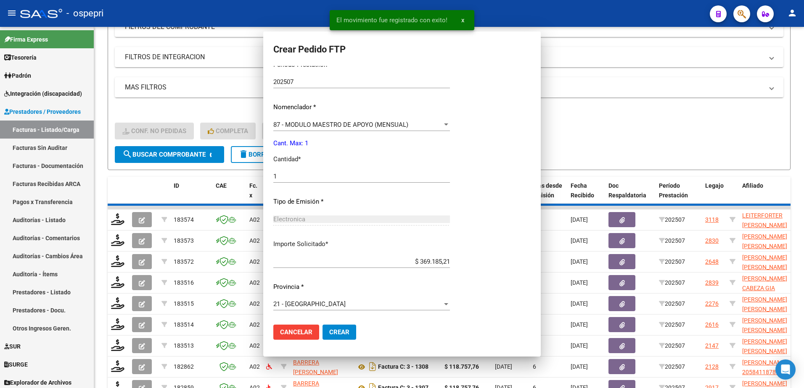
scroll to position [240, 0]
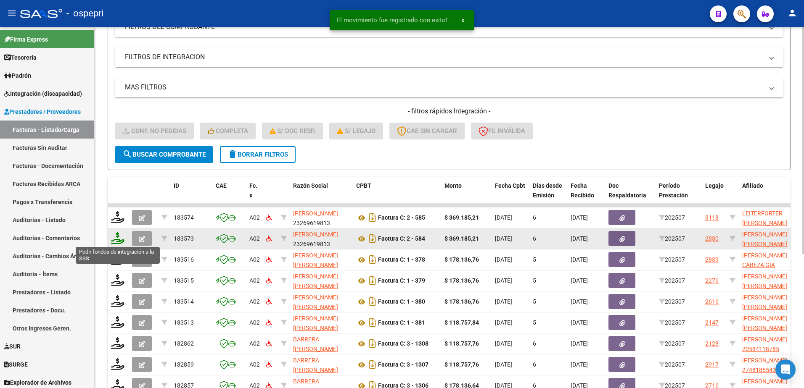
click at [117, 242] on icon at bounding box center [117, 238] width 13 height 12
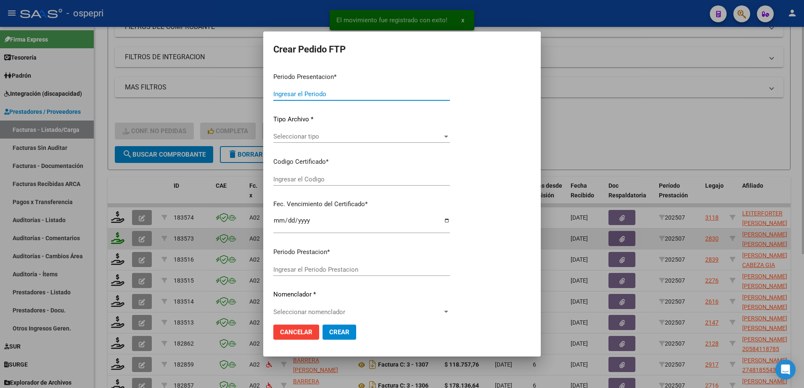
type input "202507"
type input "$ 369.185,21"
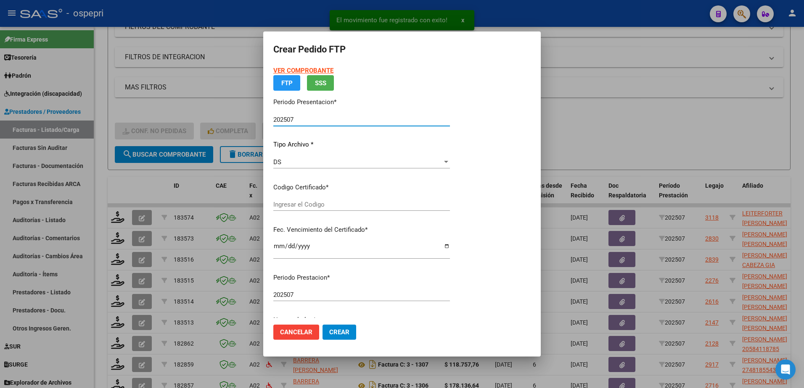
type input "2055633733-1"
type input "2025-09-02"
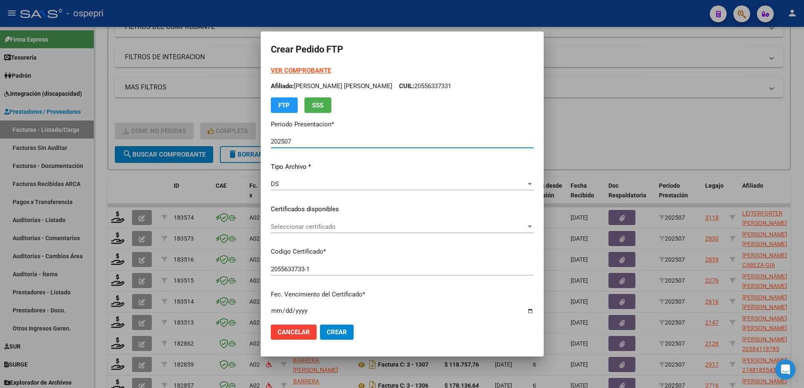
click at [324, 230] on span "Seleccionar certificado" at bounding box center [398, 227] width 255 height 8
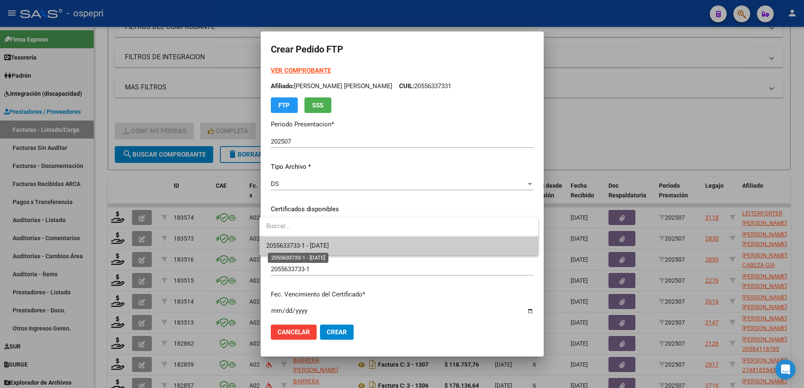
click at [319, 243] on span "2055633733-1 - 2025-09-02" at bounding box center [297, 246] width 63 height 8
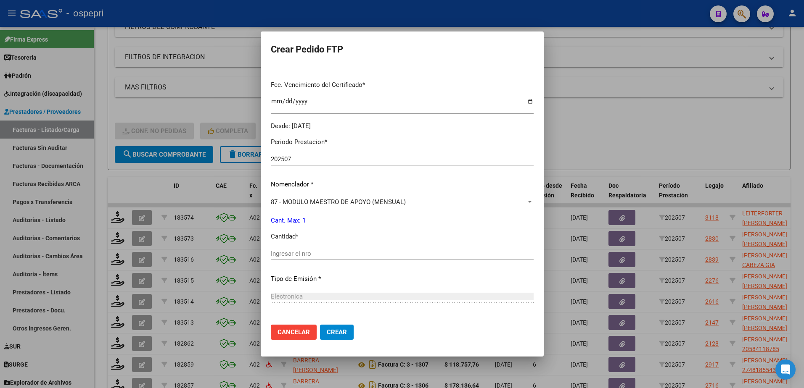
scroll to position [252, 0]
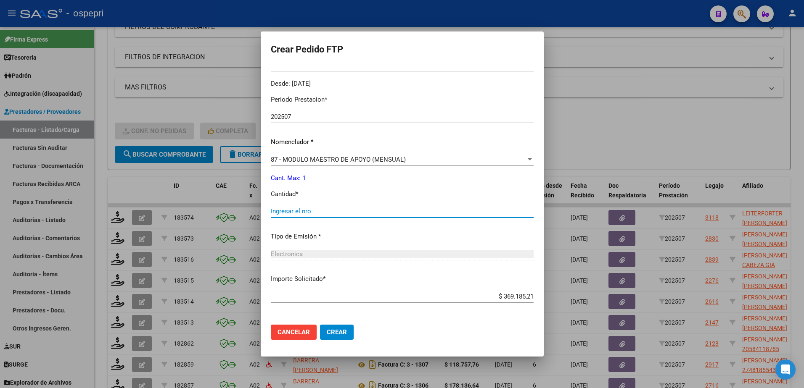
click at [292, 210] on input "Ingresar el nro" at bounding box center [402, 212] width 263 height 8
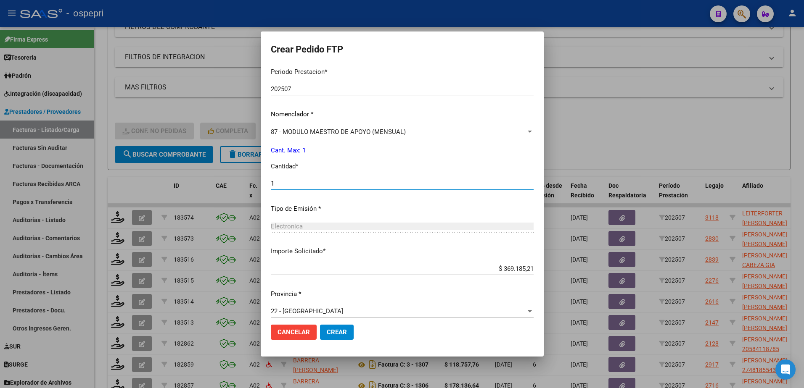
scroll to position [287, 0]
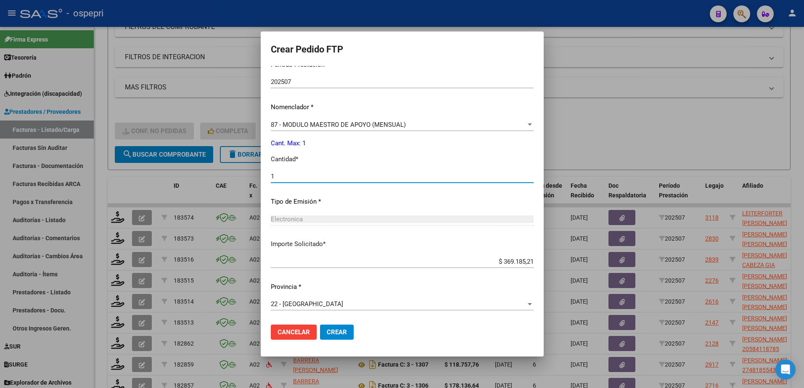
type input "1"
click at [337, 335] on span "Crear" at bounding box center [337, 333] width 20 height 8
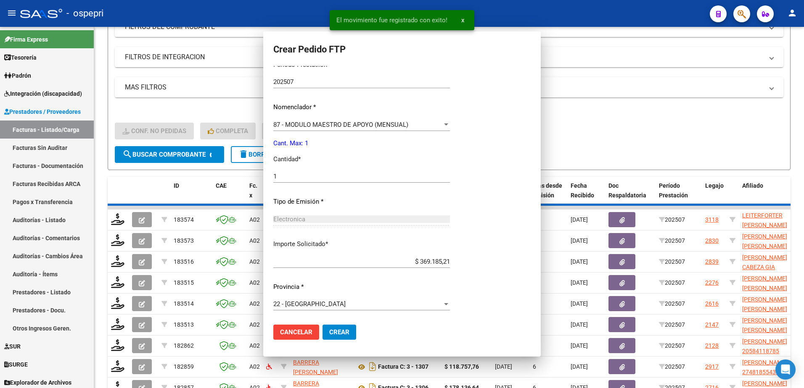
scroll to position [240, 0]
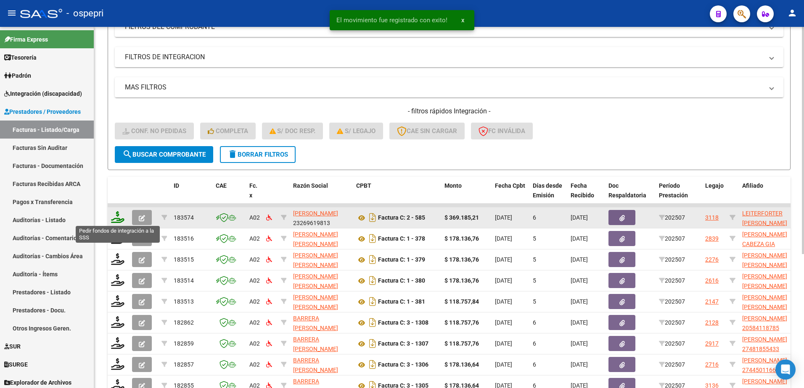
click at [120, 219] on icon at bounding box center [117, 217] width 13 height 12
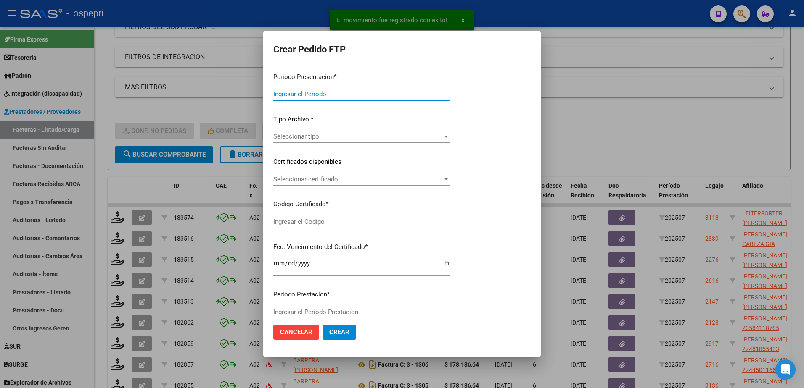
type input "202507"
type input "$ 369.185,21"
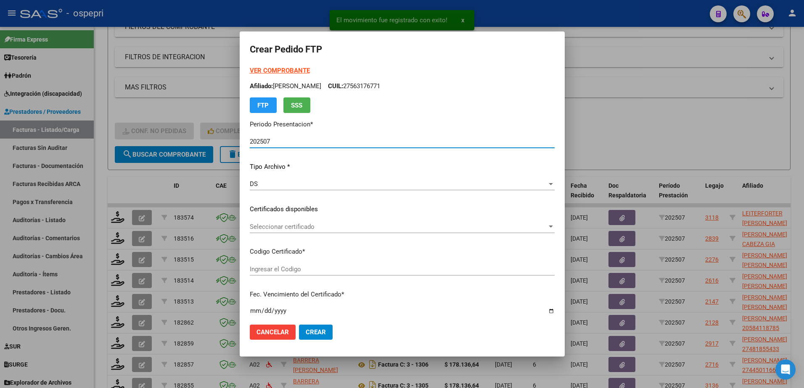
type input "2048731544-4"
type input "2027-03-21"
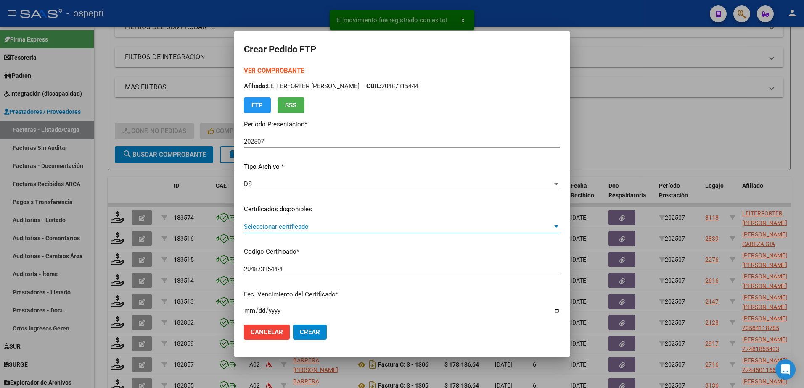
click at [308, 227] on span "Seleccionar certificado" at bounding box center [398, 227] width 309 height 8
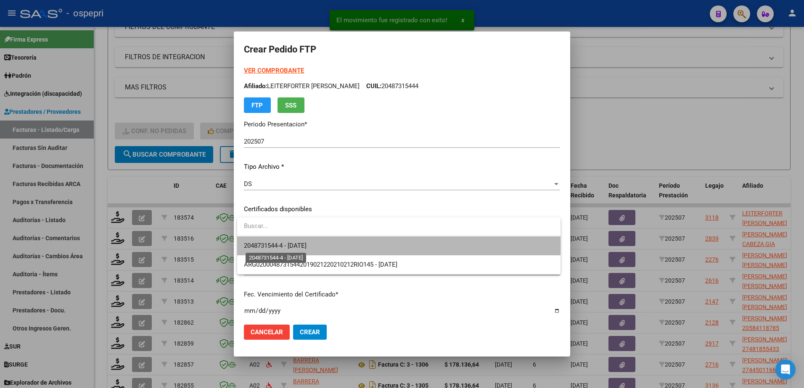
click at [300, 246] on span "2048731544-4 - 2027-03-21" at bounding box center [275, 246] width 63 height 8
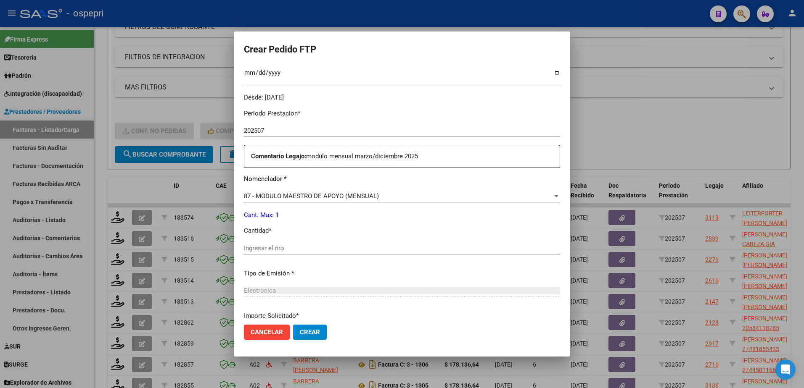
scroll to position [252, 0]
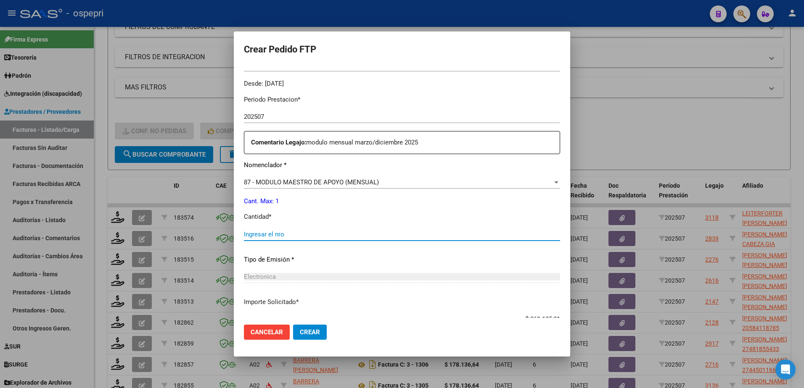
click at [277, 235] on input "Ingresar el nro" at bounding box center [402, 235] width 316 height 8
type input "1"
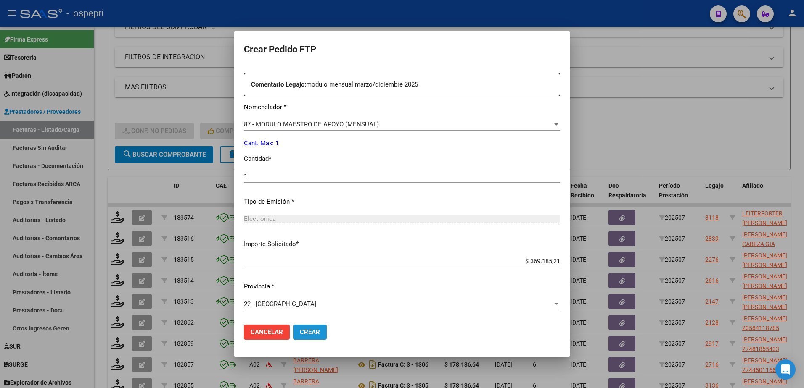
click at [308, 332] on span "Crear" at bounding box center [310, 333] width 20 height 8
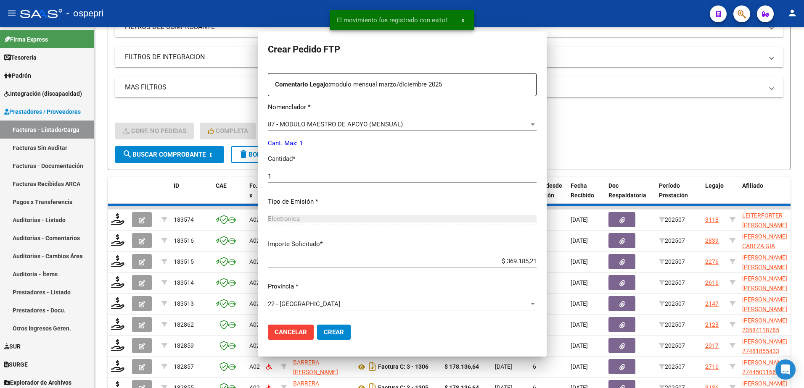
scroll to position [263, 0]
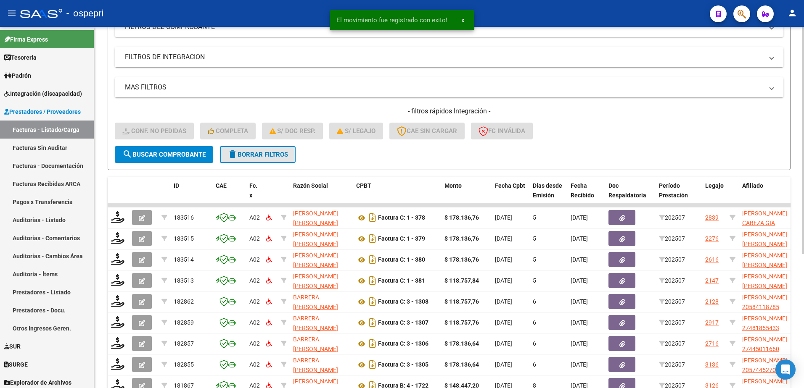
click at [256, 156] on span "delete Borrar Filtros" at bounding box center [257, 155] width 61 height 8
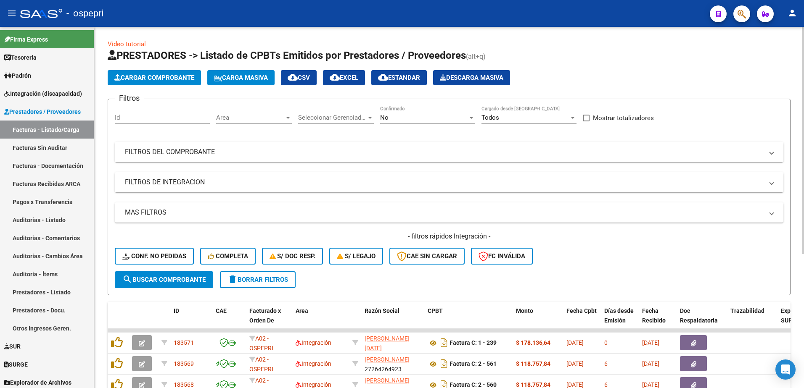
scroll to position [0, 0]
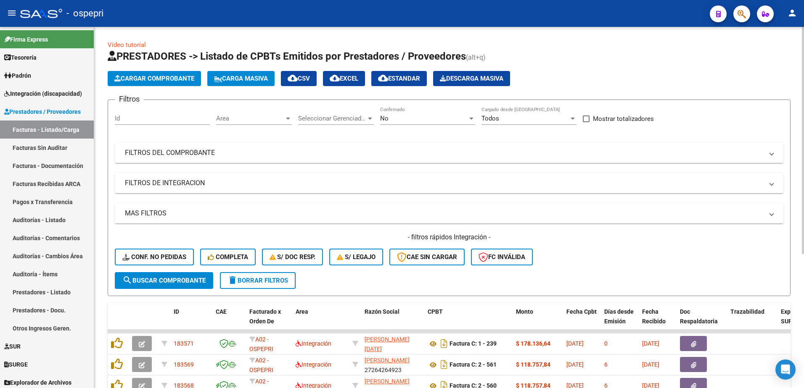
click at [770, 157] on span at bounding box center [771, 152] width 3 height 9
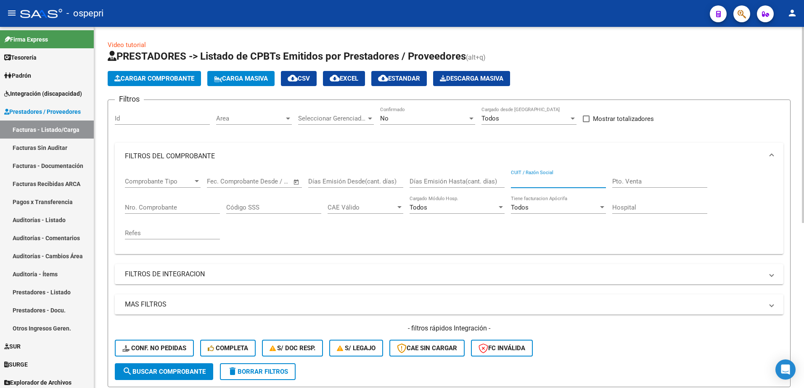
click at [549, 183] on input "CUIT / Razón Social" at bounding box center [558, 182] width 95 height 8
type input "27304674674"
click at [473, 120] on div at bounding box center [471, 118] width 8 height 7
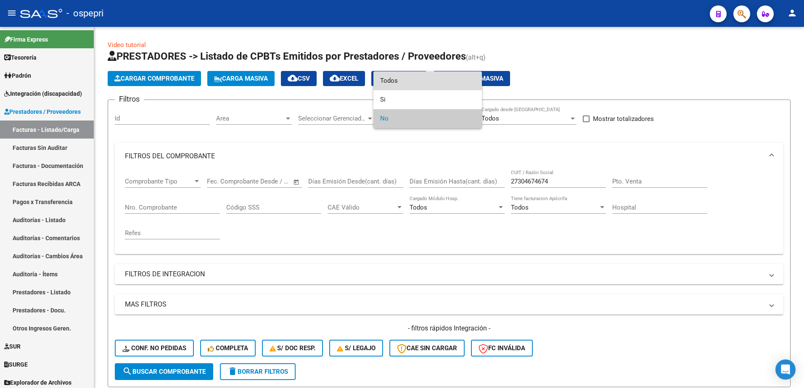
click at [400, 79] on span "Todos" at bounding box center [427, 80] width 95 height 19
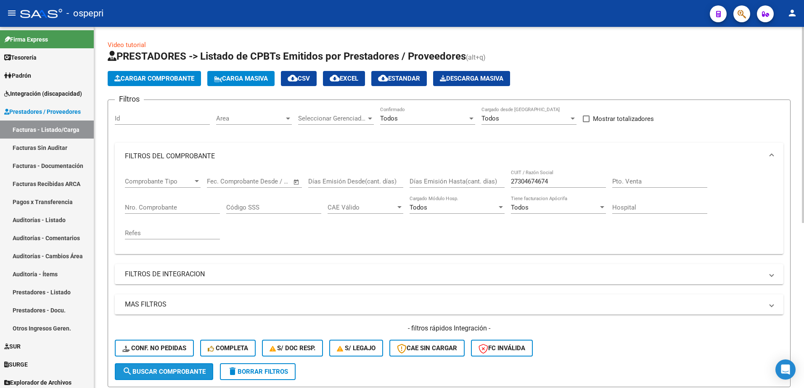
click at [177, 375] on span "search Buscar Comprobante" at bounding box center [163, 372] width 83 height 8
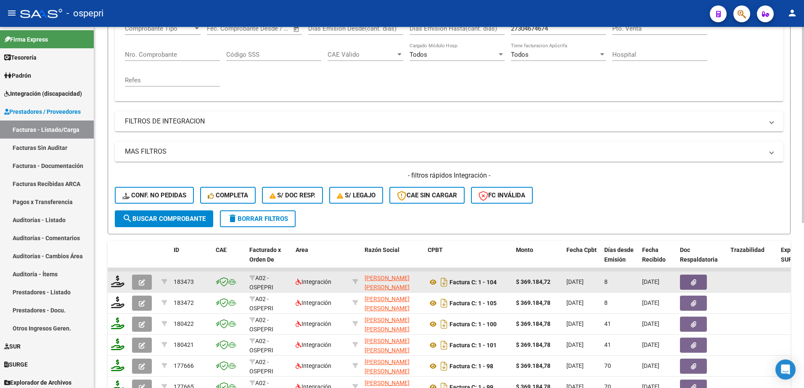
scroll to position [168, 0]
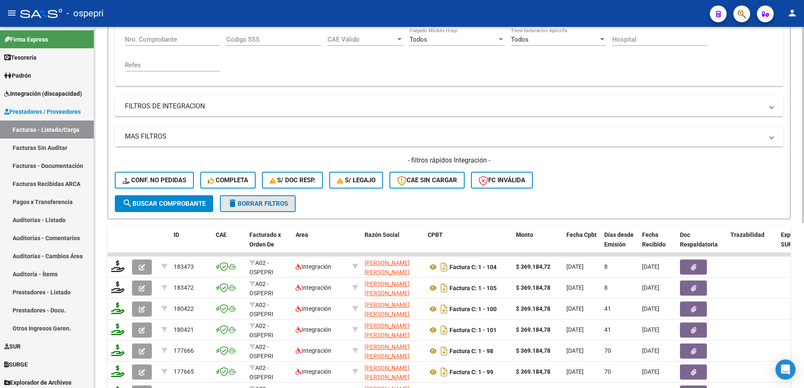
click at [274, 206] on span "delete Borrar Filtros" at bounding box center [257, 204] width 61 height 8
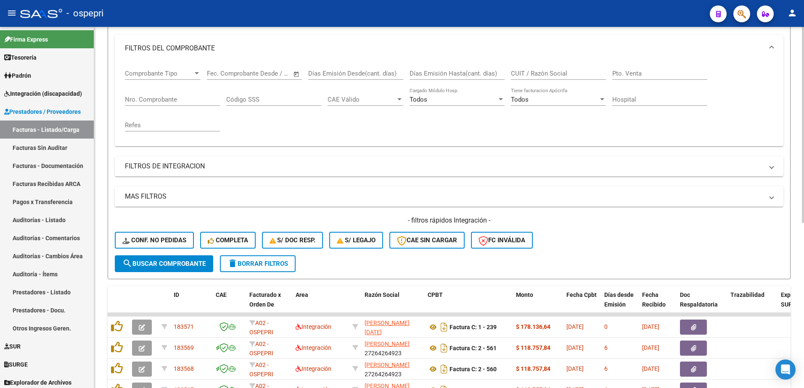
scroll to position [0, 0]
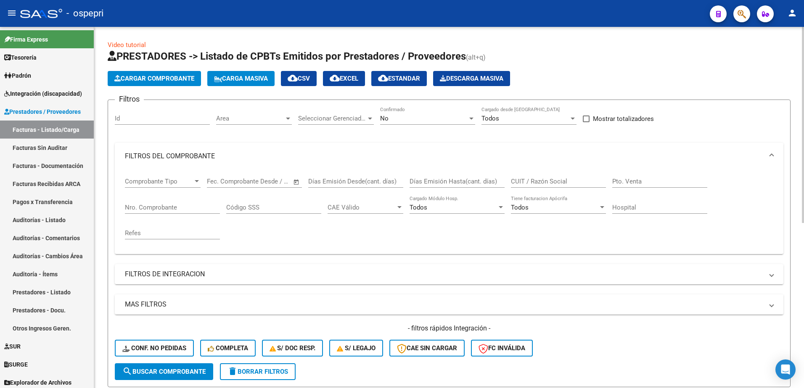
click at [252, 74] on button "Carga Masiva" at bounding box center [240, 78] width 67 height 15
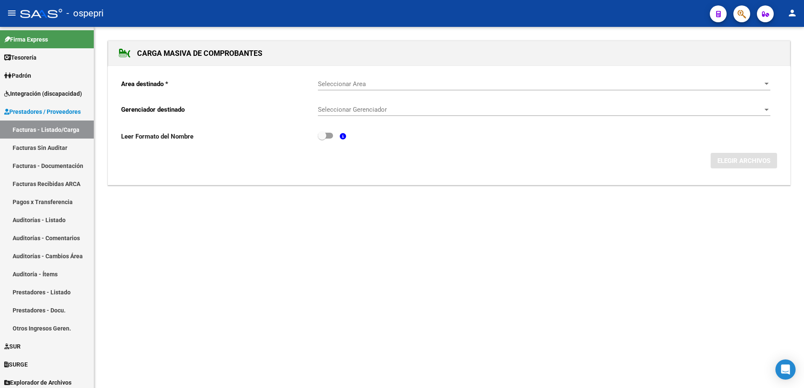
click at [346, 83] on span "Seleccionar Area" at bounding box center [540, 84] width 445 height 8
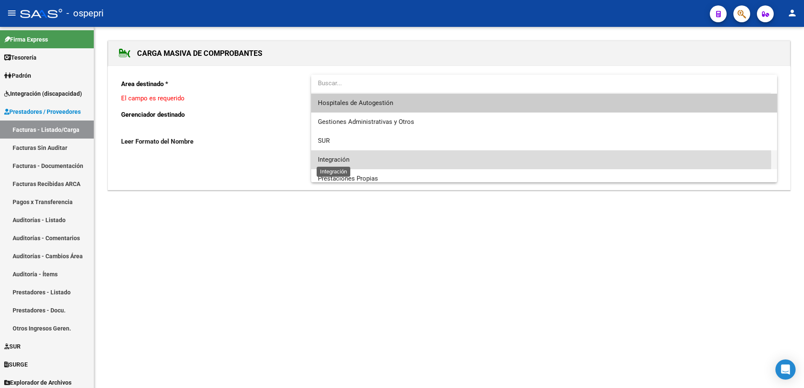
click at [338, 161] on span "Integración" at bounding box center [334, 160] width 32 height 8
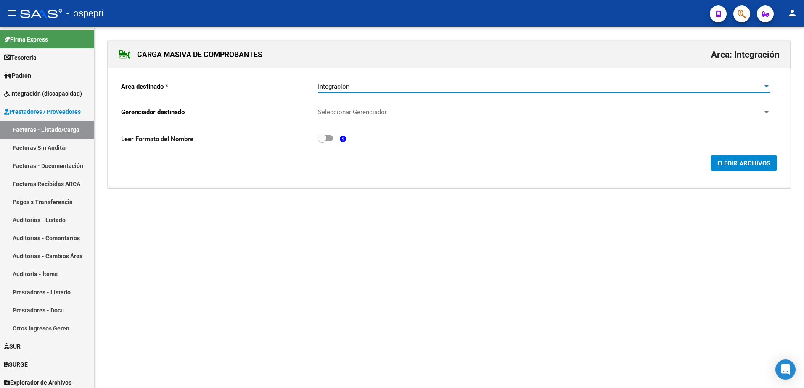
click at [372, 110] on span "Seleccionar Gerenciador" at bounding box center [540, 112] width 445 height 8
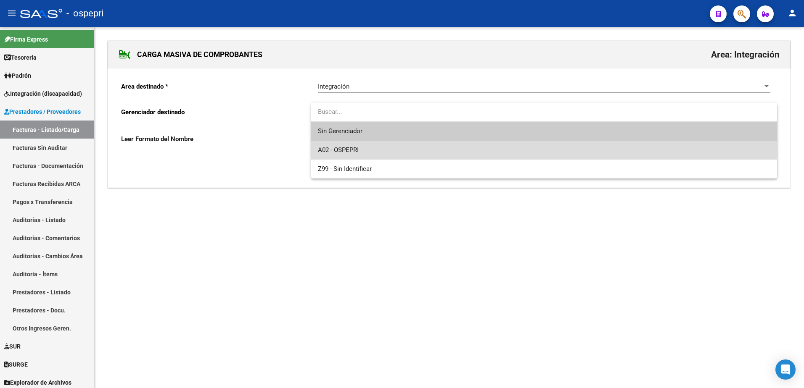
click at [359, 152] on span "A02 - OSPEPRI" at bounding box center [544, 150] width 452 height 19
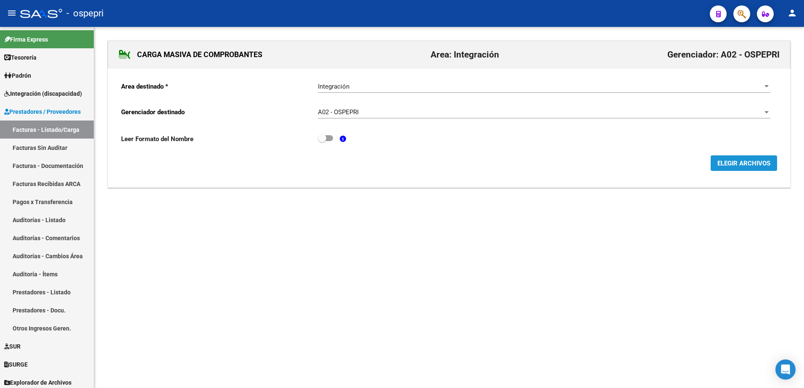
click at [748, 159] on button "ELEGIR ARCHIVOS" at bounding box center [743, 164] width 66 height 16
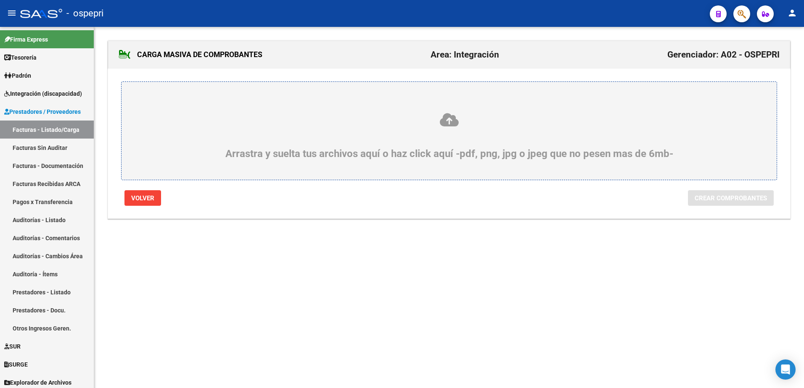
click at [451, 118] on icon at bounding box center [449, 120] width 615 height 16
click at [0, 0] on input "Arrastra y suelta tus archivos aquí o haz click aquí -pdf, png, jpg o jpeg que …" at bounding box center [0, 0] width 0 height 0
click at [452, 120] on icon at bounding box center [449, 120] width 615 height 16
click at [0, 0] on input "Arrastra y suelta tus archivos aquí o haz click aquí -pdf, png, jpg o jpeg que …" at bounding box center [0, 0] width 0 height 0
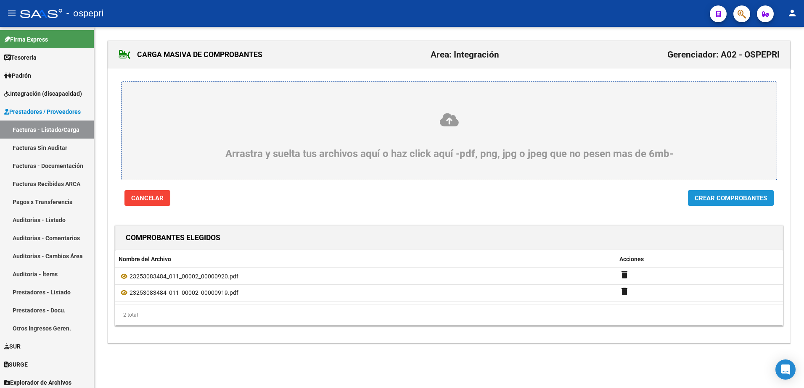
click at [728, 195] on span "Crear Comprobantes" at bounding box center [730, 199] width 72 height 8
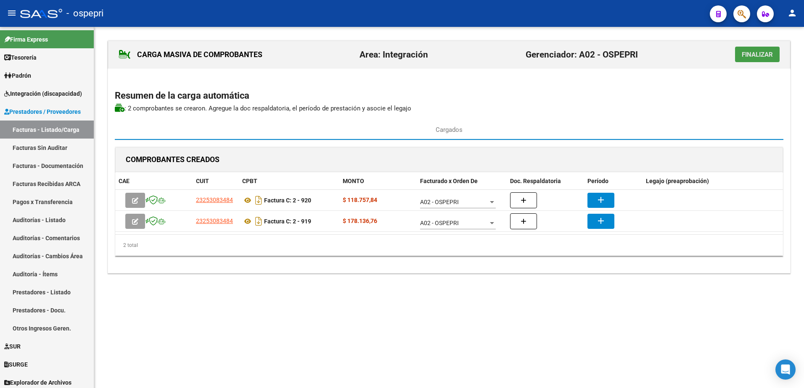
click at [763, 56] on span "Finalizar" at bounding box center [757, 55] width 31 height 8
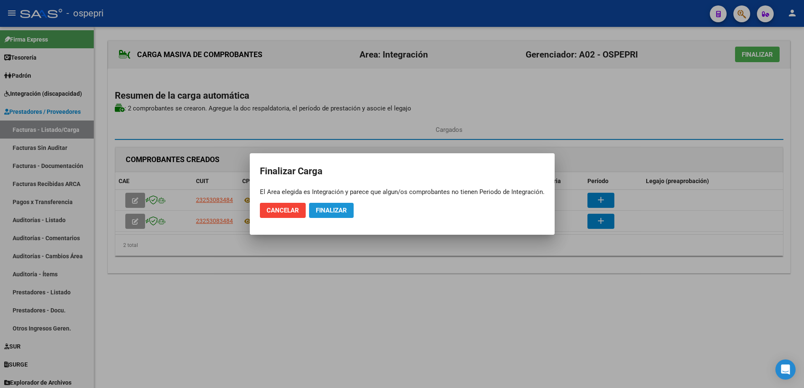
click at [339, 214] on span "Finalizar" at bounding box center [331, 211] width 31 height 8
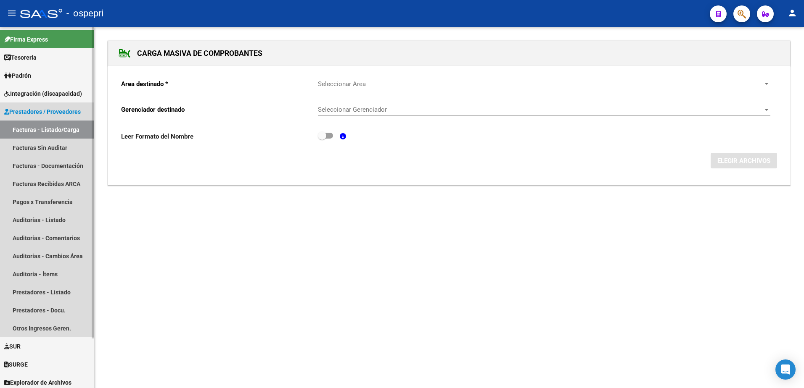
click at [64, 130] on link "Facturas - Listado/Carga" at bounding box center [47, 130] width 94 height 18
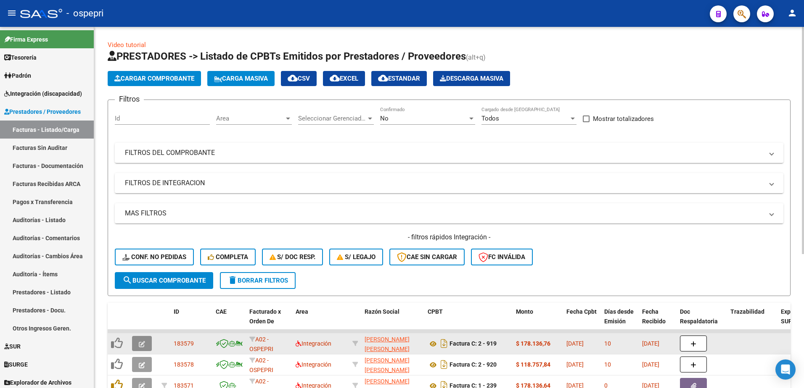
click at [143, 342] on icon "button" at bounding box center [142, 344] width 6 height 6
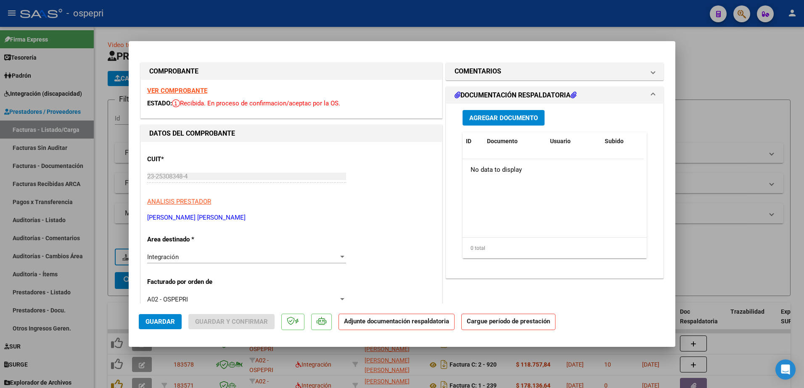
click at [195, 88] on strong "VER COMPROBANTE" at bounding box center [177, 91] width 60 height 8
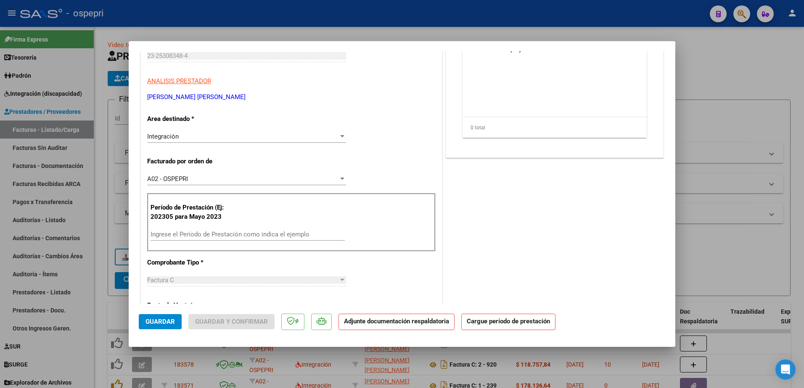
scroll to position [126, 0]
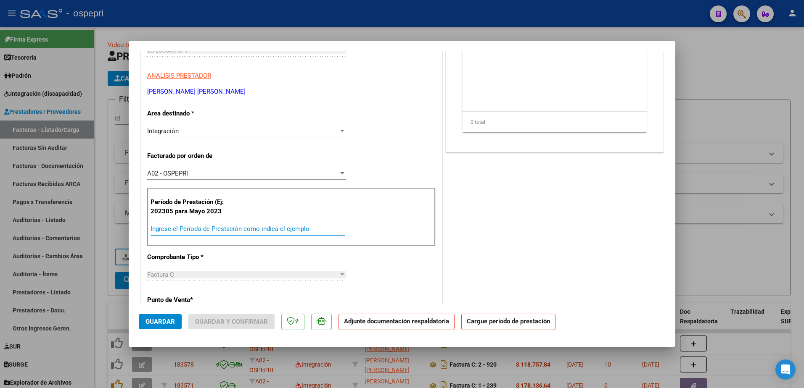
click at [190, 231] on input "Ingrese el Período de Prestación como indica el ejemplo" at bounding box center [247, 229] width 194 height 8
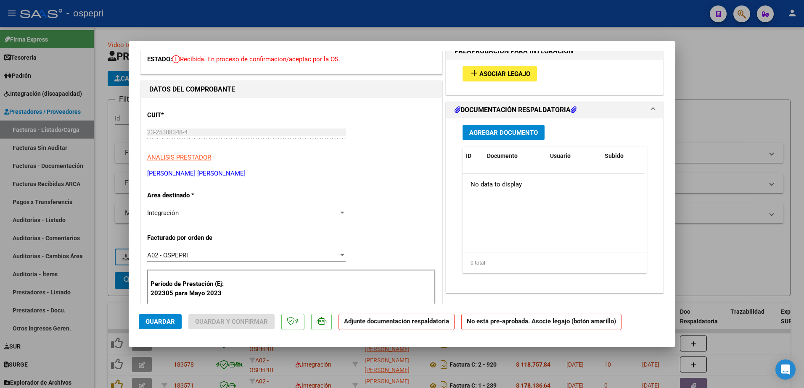
scroll to position [0, 0]
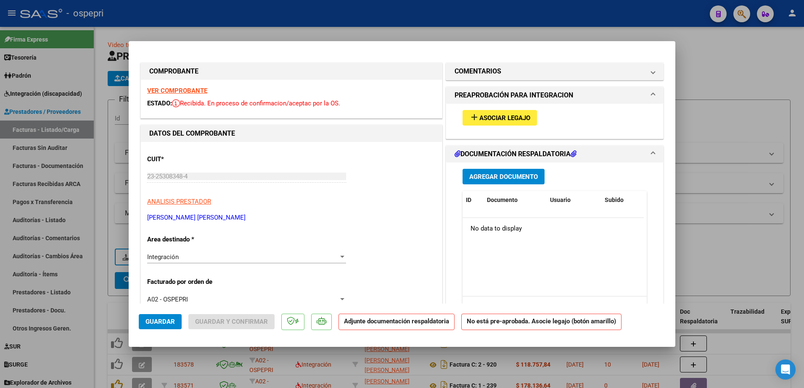
type input "202507"
click at [516, 115] on span "Asociar Legajo" at bounding box center [504, 118] width 51 height 8
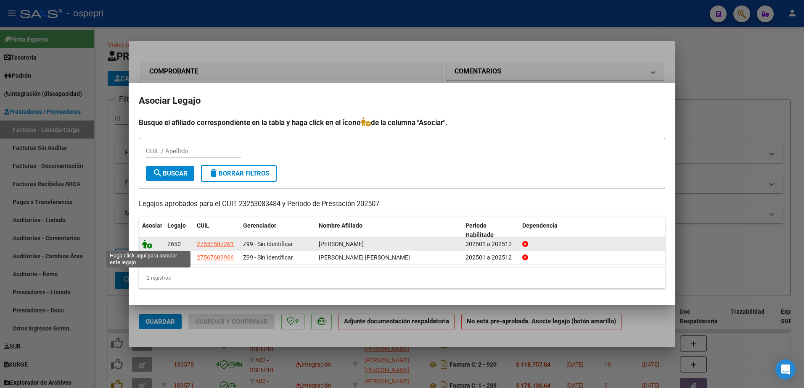
click at [147, 245] on icon at bounding box center [147, 244] width 10 height 9
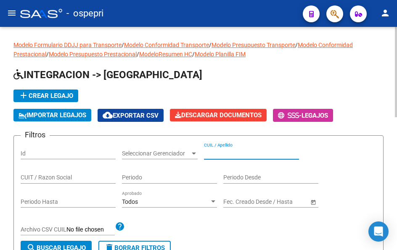
click at [233, 155] on input "CUIL / Apellido" at bounding box center [251, 153] width 95 height 7
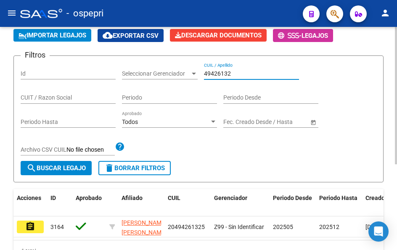
scroll to position [84, 0]
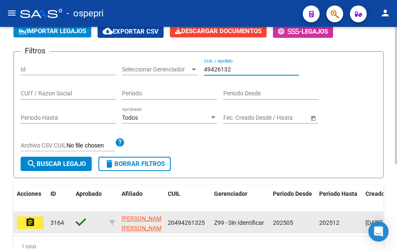
type input "49426132"
click at [29, 221] on mat-icon "assignment" at bounding box center [30, 222] width 10 height 10
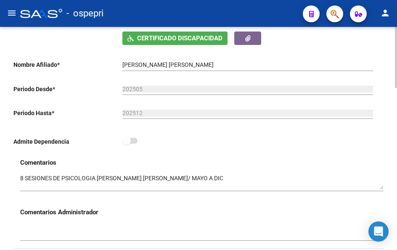
scroll to position [210, 0]
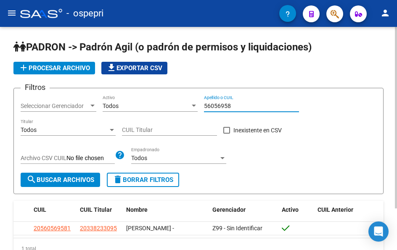
click at [237, 106] on input "56056958" at bounding box center [251, 106] width 95 height 7
click at [242, 109] on input "52531283" at bounding box center [251, 106] width 95 height 7
click at [239, 109] on input "55633733" at bounding box center [251, 106] width 95 height 7
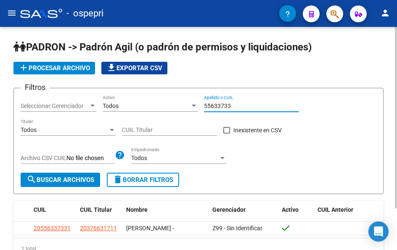
click at [238, 108] on input "55633733" at bounding box center [251, 106] width 95 height 7
click at [237, 108] on input "55633733" at bounding box center [251, 106] width 95 height 7
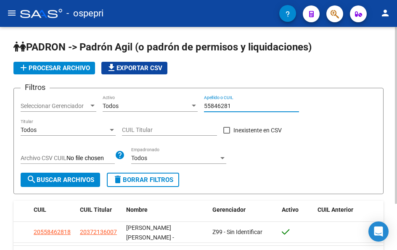
click at [235, 107] on input "55846281" at bounding box center [251, 106] width 95 height 7
click at [237, 104] on input "48731544" at bounding box center [251, 106] width 95 height 7
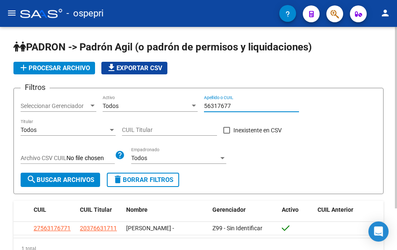
click at [236, 105] on input "56317677" at bounding box center [251, 106] width 95 height 7
click at [240, 105] on input "56056958" at bounding box center [251, 106] width 95 height 7
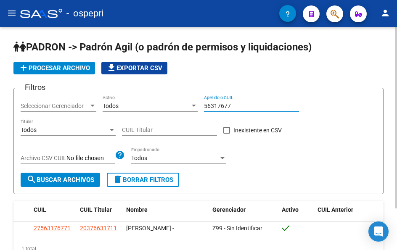
click at [230, 108] on input "56317677" at bounding box center [251, 106] width 95 height 7
click at [236, 105] on input "55158726" at bounding box center [251, 106] width 95 height 7
click at [235, 105] on input "55158726" at bounding box center [251, 106] width 95 height 7
click at [235, 104] on input "56760996" at bounding box center [251, 106] width 95 height 7
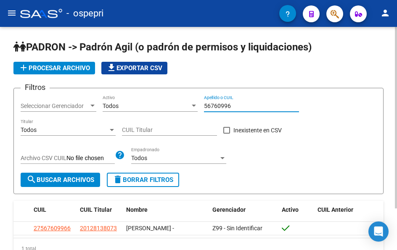
click at [235, 104] on input "56760996" at bounding box center [251, 106] width 95 height 7
click at [239, 101] on div "56760996 Apellido o CUIL" at bounding box center [251, 103] width 95 height 17
click at [239, 103] on input "56760996" at bounding box center [251, 106] width 95 height 7
click at [240, 103] on input "56760996" at bounding box center [251, 106] width 95 height 7
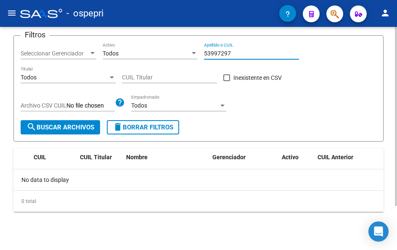
scroll to position [55, 0]
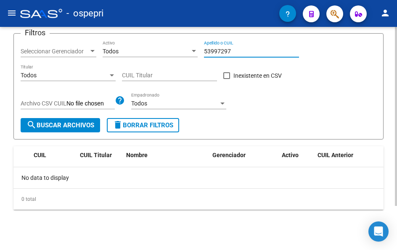
click at [240, 49] on input "53997297" at bounding box center [251, 51] width 95 height 7
click at [239, 53] on input "53997297" at bounding box center [251, 51] width 95 height 7
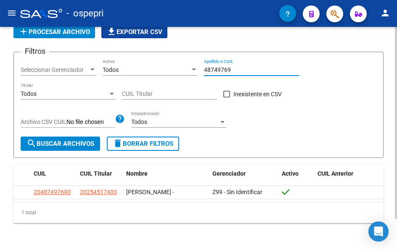
scroll to position [51, 0]
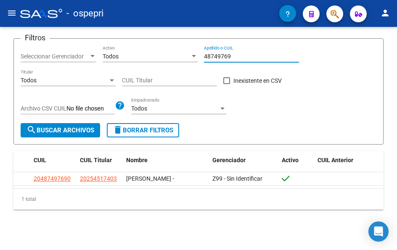
type input "48749769"
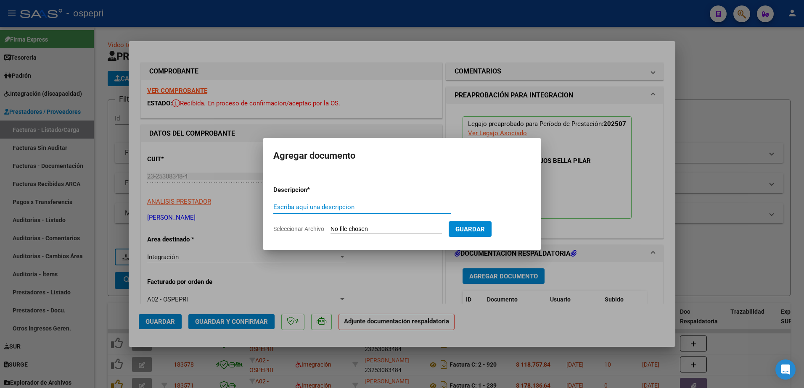
click at [353, 210] on input "Escriba aquí una descripcion" at bounding box center [361, 207] width 177 height 8
type input "asistencia"
click at [371, 229] on input "Seleccionar Archivo" at bounding box center [385, 230] width 111 height 8
type input "C:\fakepath\[PERSON_NAME] asist ev [DATE].pdf"
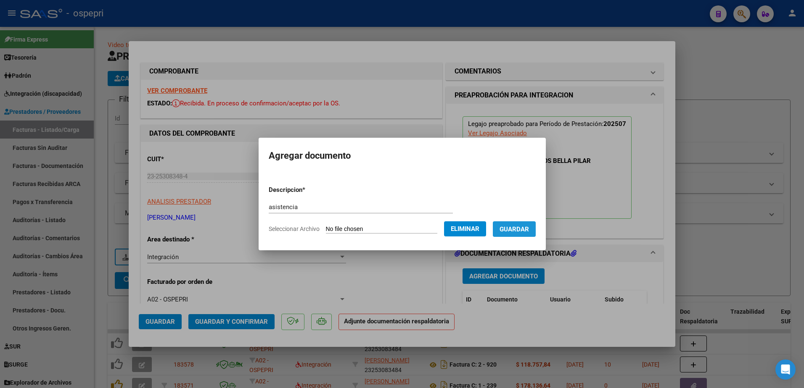
click at [527, 232] on span "Guardar" at bounding box center [513, 230] width 29 height 8
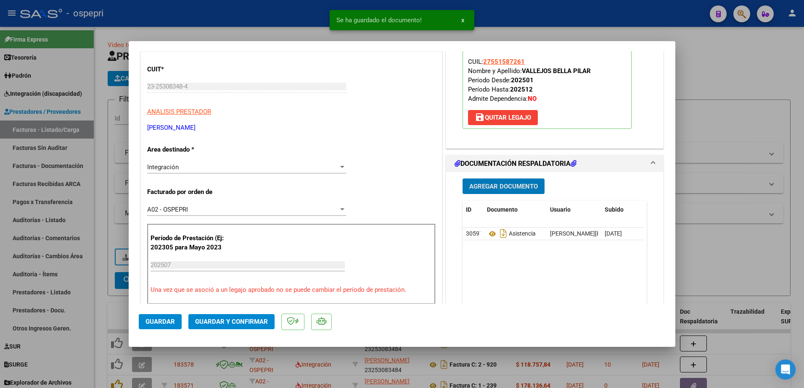
scroll to position [126, 0]
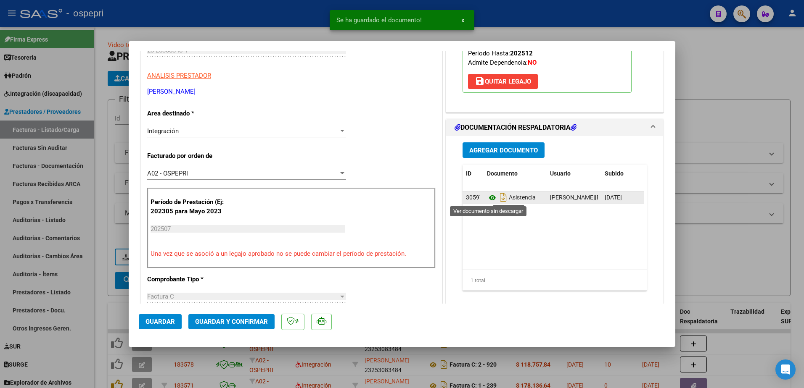
click at [488, 199] on icon at bounding box center [492, 198] width 11 height 10
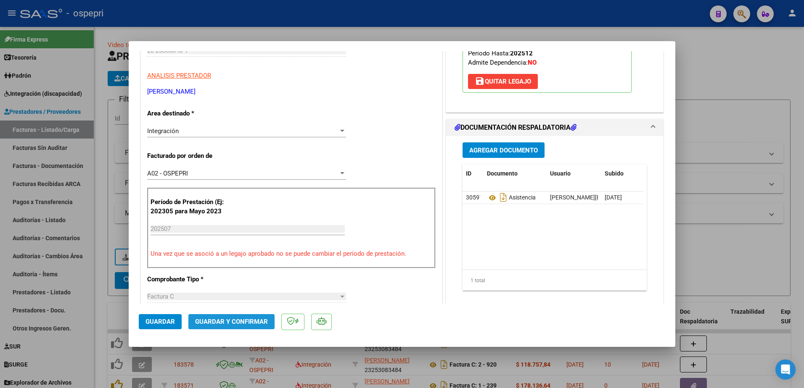
click at [232, 317] on button "Guardar y Confirmar" at bounding box center [231, 321] width 86 height 15
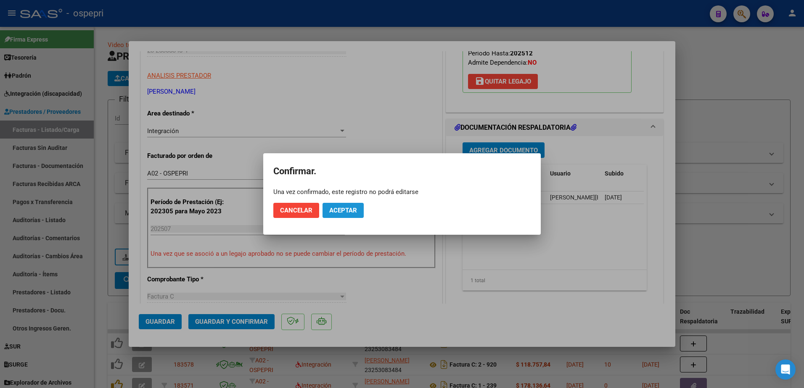
click at [342, 210] on span "Aceptar" at bounding box center [343, 211] width 28 height 8
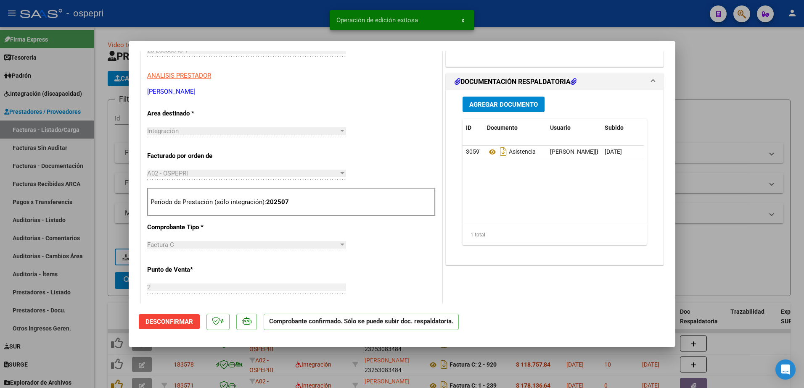
type input "$ 0,00"
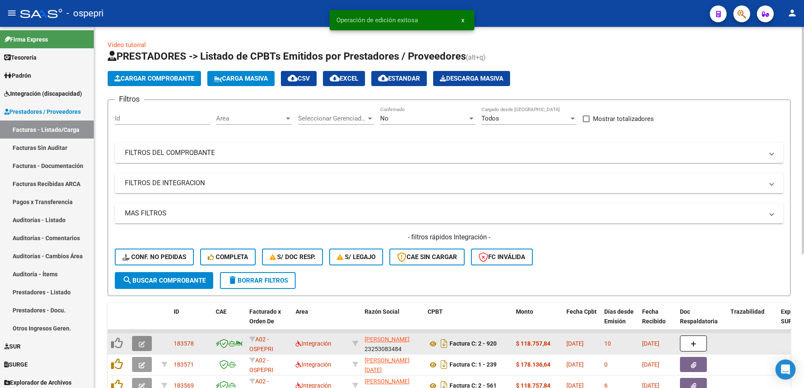
click at [142, 341] on icon "button" at bounding box center [142, 344] width 6 height 6
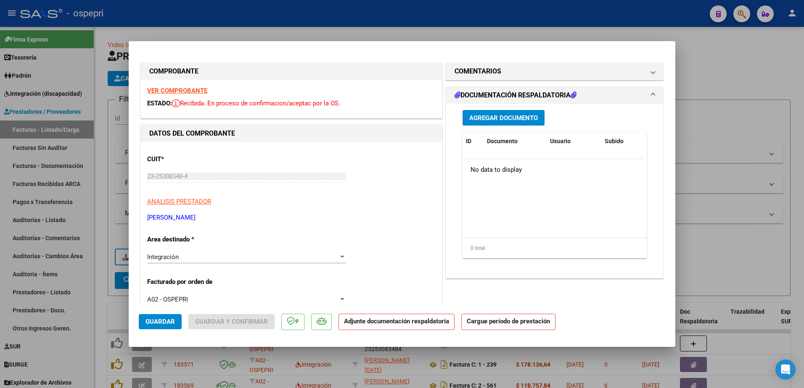
click at [186, 88] on strong "VER COMPROBANTE" at bounding box center [177, 91] width 60 height 8
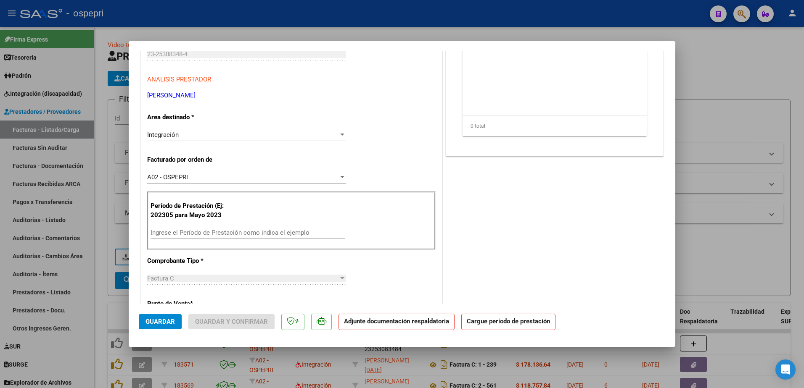
scroll to position [126, 0]
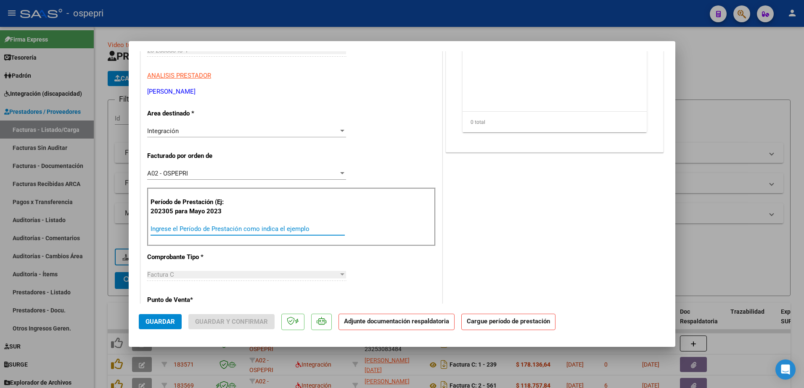
click at [193, 228] on input "Ingrese el Período de Prestación como indica el ejemplo" at bounding box center [247, 229] width 194 height 8
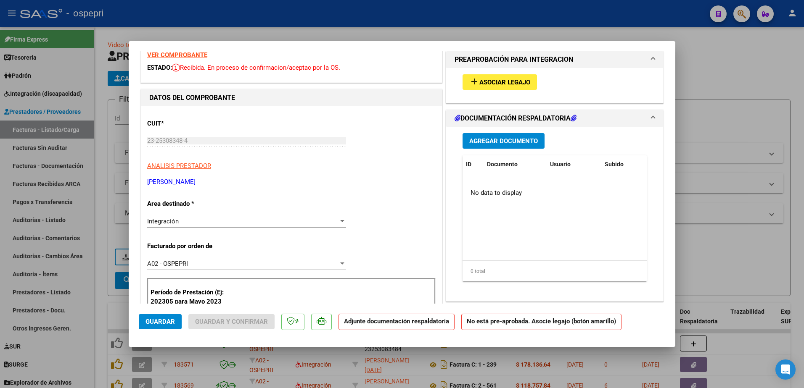
scroll to position [0, 0]
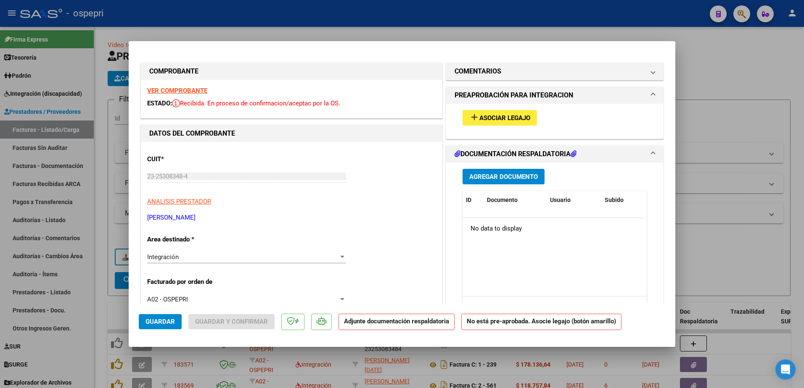
type input "202507"
click at [502, 114] on span "Asociar Legajo" at bounding box center [504, 118] width 51 height 8
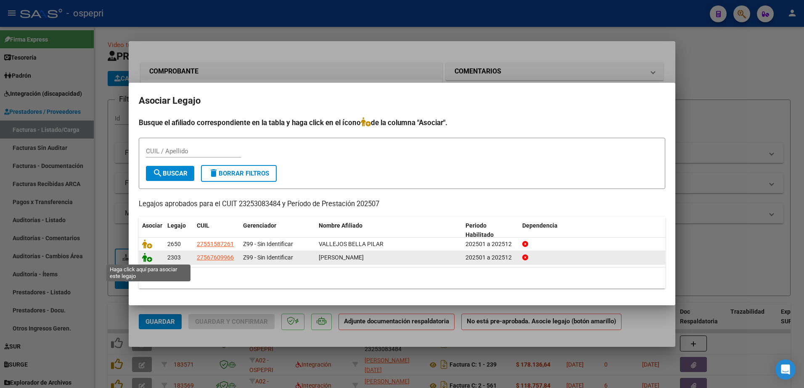
click at [148, 259] on icon at bounding box center [147, 257] width 10 height 9
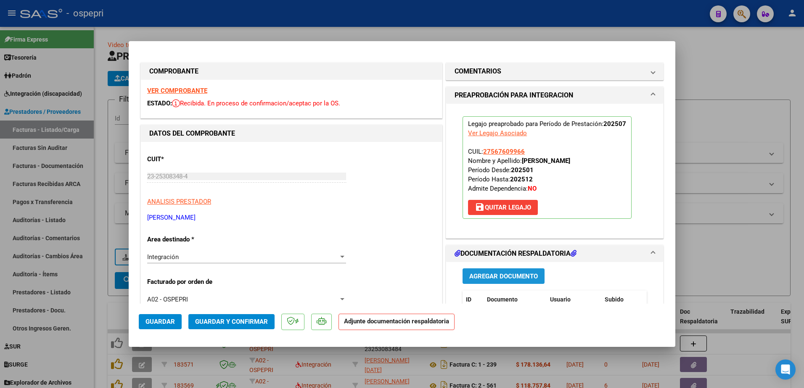
click at [496, 276] on span "Agregar Documento" at bounding box center [503, 277] width 69 height 8
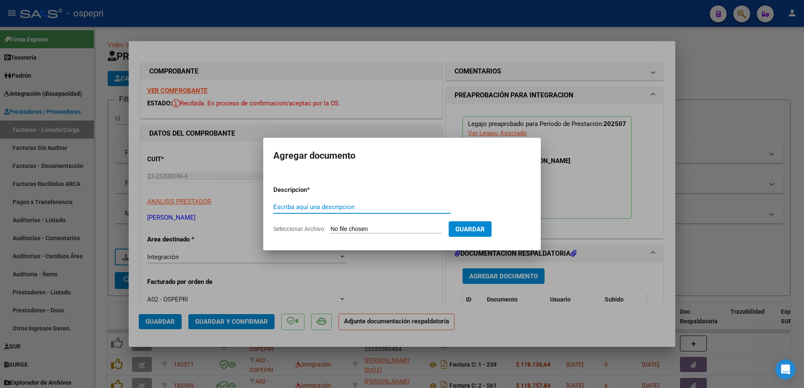
click at [338, 206] on input "Escriba aquí una descripcion" at bounding box center [361, 207] width 177 height 8
type input "asist"
click at [384, 230] on input "Seleccionar Archivo" at bounding box center [385, 230] width 111 height 8
type input "C:\fakepath\Perez Rodriguez Juliana Asis ev julio25.pdf"
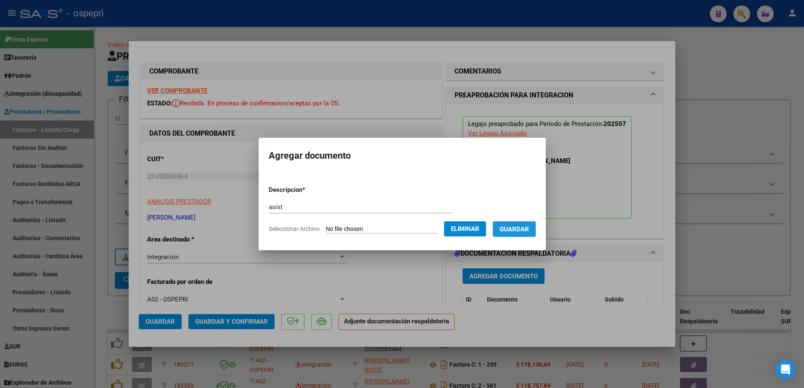
click at [529, 226] on span "Guardar" at bounding box center [513, 230] width 29 height 8
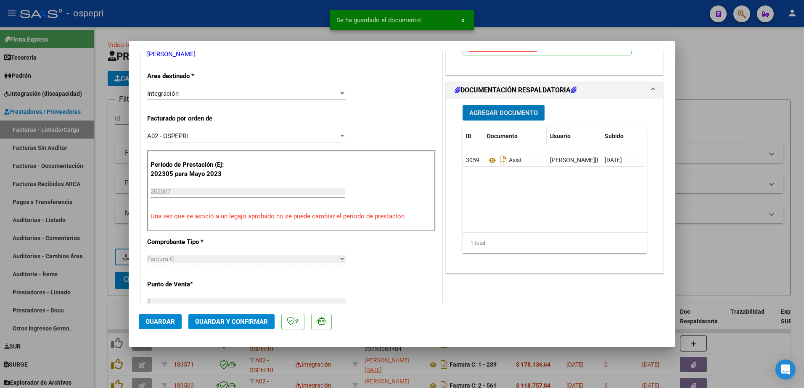
scroll to position [168, 0]
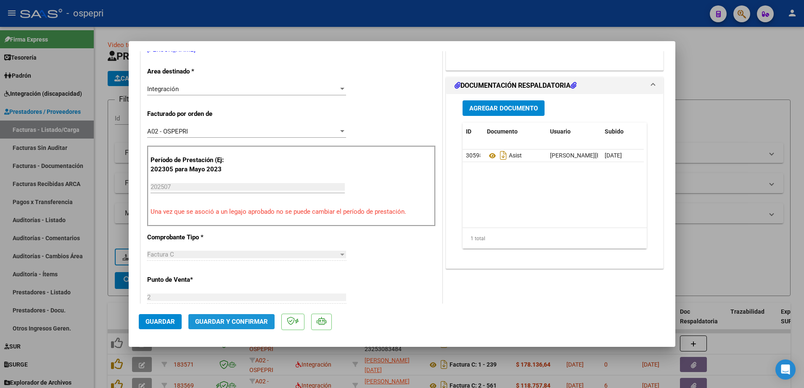
click at [236, 322] on span "Guardar y Confirmar" at bounding box center [231, 322] width 73 height 8
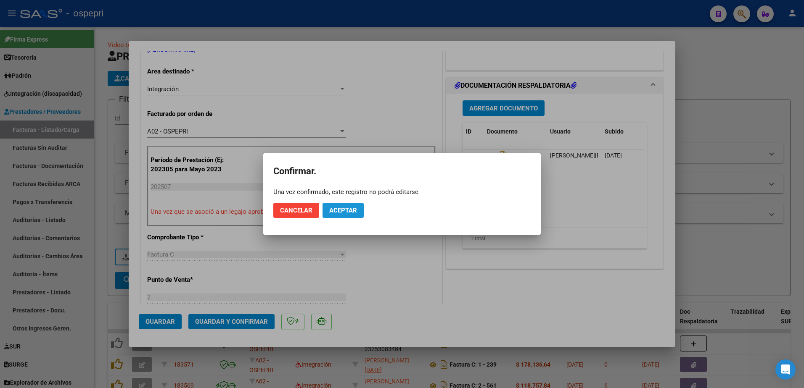
click at [354, 210] on span "Aceptar" at bounding box center [343, 211] width 28 height 8
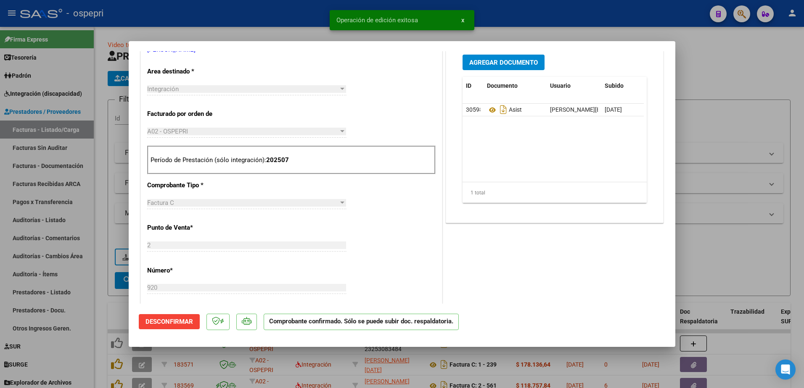
type input "$ 0,00"
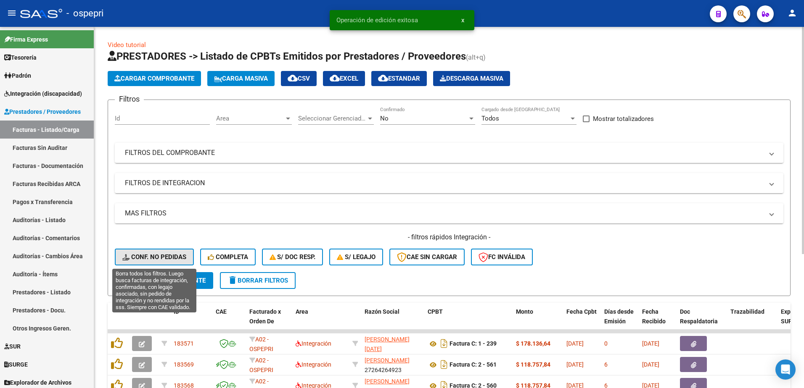
click at [169, 258] on span "Conf. no pedidas" at bounding box center [154, 257] width 64 height 8
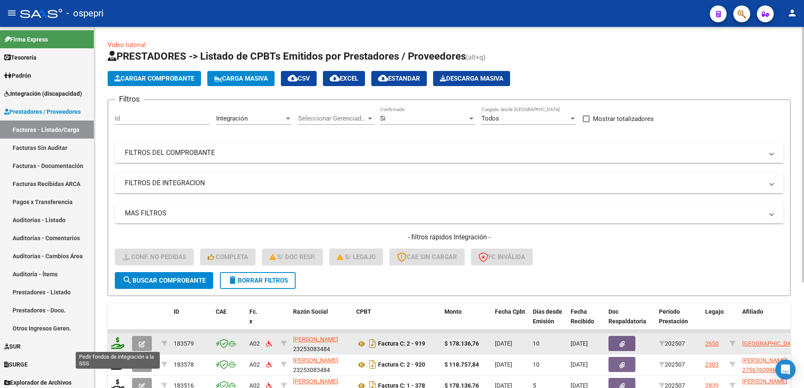
click at [113, 345] on icon at bounding box center [117, 344] width 13 height 12
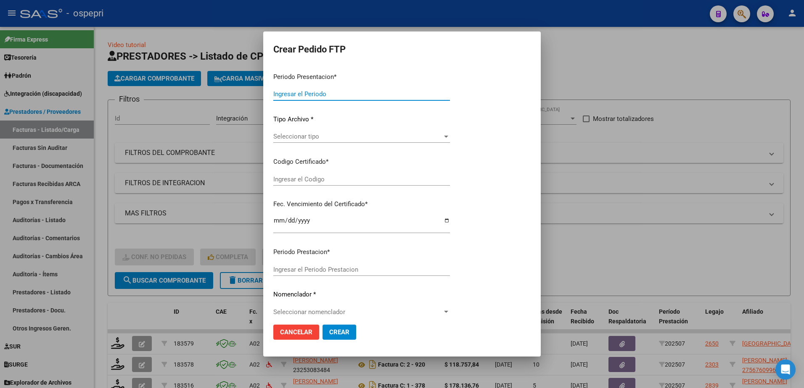
type input "202507"
type input "$ 178.136,76"
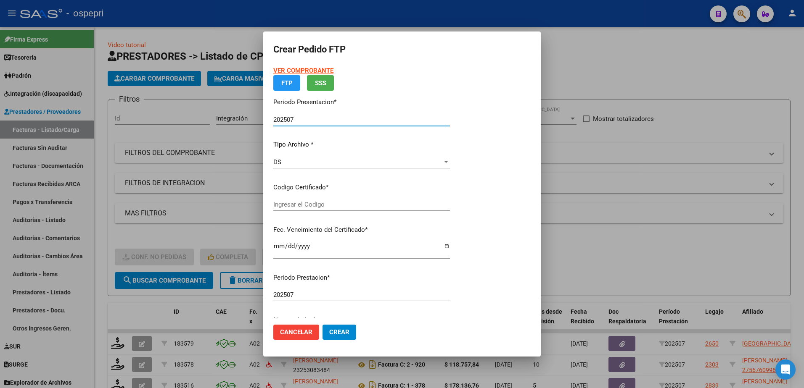
type input "2755158726-1"
type input "2032-08-26"
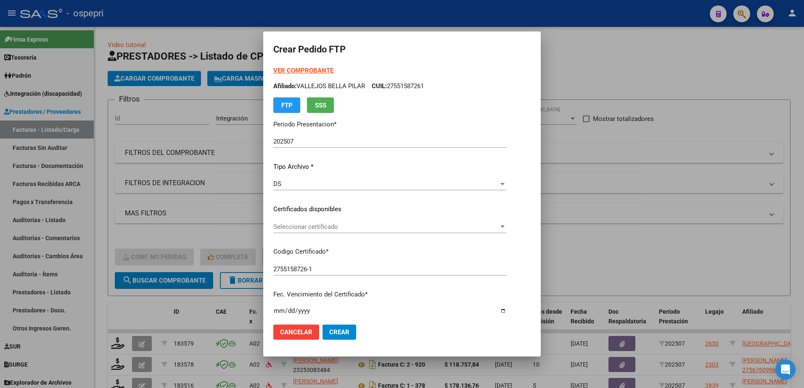
click at [313, 232] on div "Seleccionar certificado Seleccionar certificado" at bounding box center [389, 227] width 233 height 13
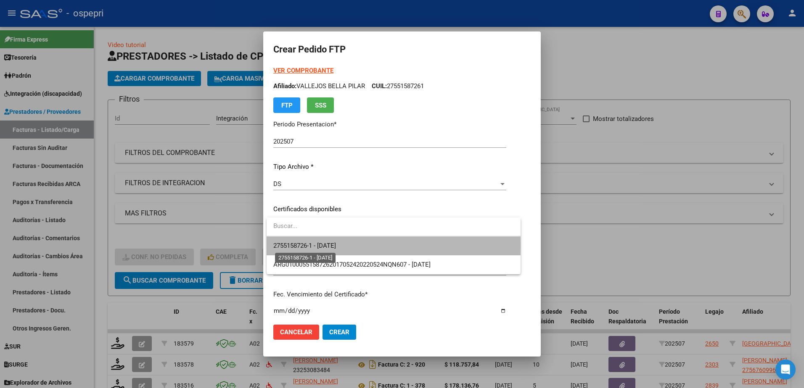
click at [319, 246] on span "2755158726-1 - 2032-08-26" at bounding box center [304, 246] width 63 height 8
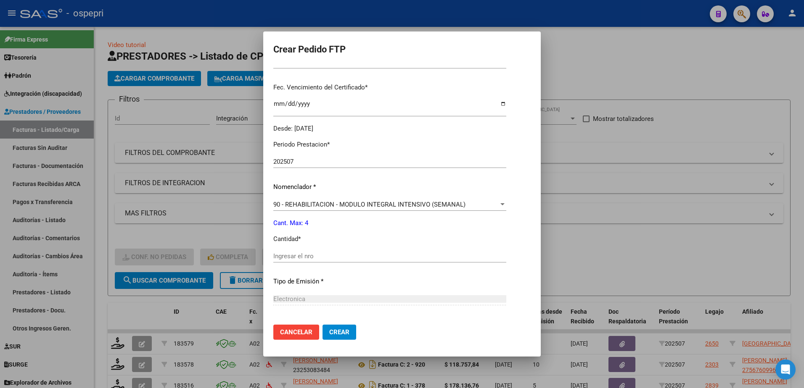
scroll to position [210, 0]
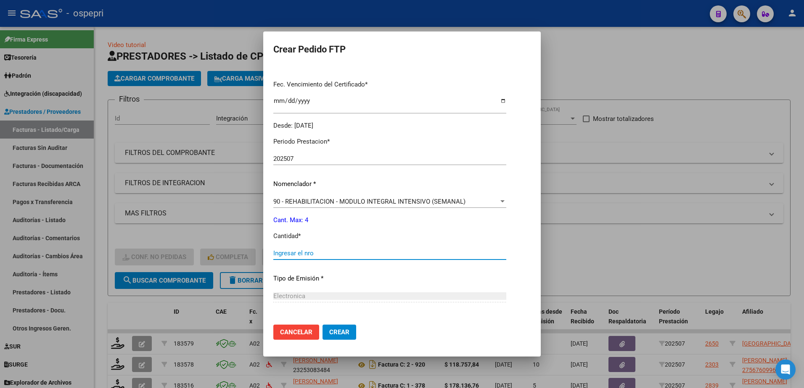
click at [318, 251] on input "Ingresar el nro" at bounding box center [389, 254] width 233 height 8
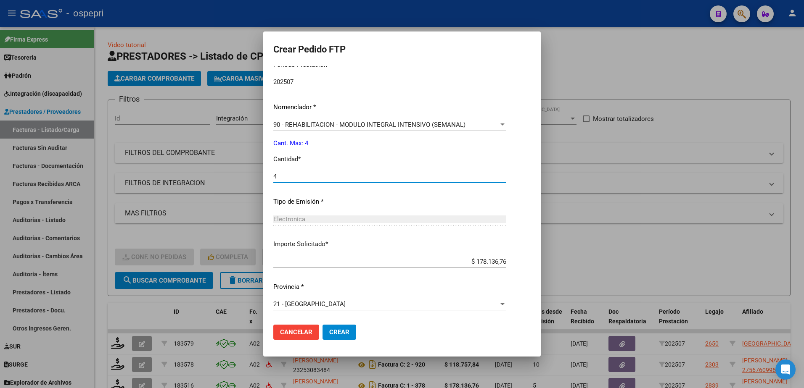
type input "4"
click at [337, 332] on span "Crear" at bounding box center [339, 333] width 20 height 8
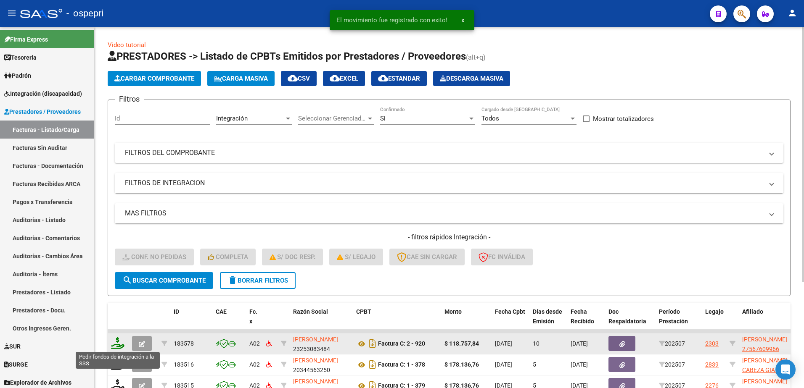
click at [115, 346] on icon at bounding box center [117, 344] width 13 height 12
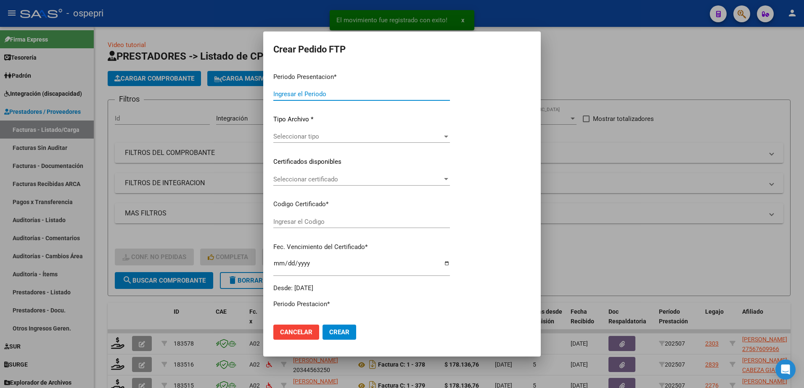
type input "202507"
type input "$ 118.757,84"
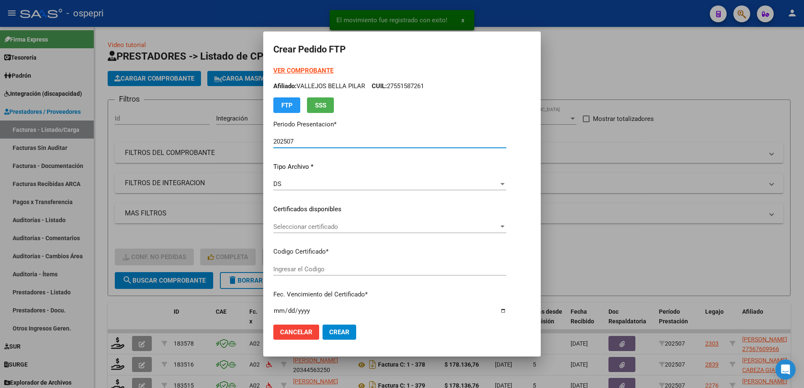
type input "ARG01000567609962019070420240704NQN249"
type input "2029-05-01"
click at [342, 229] on span "Seleccionar certificado" at bounding box center [375, 227] width 205 height 8
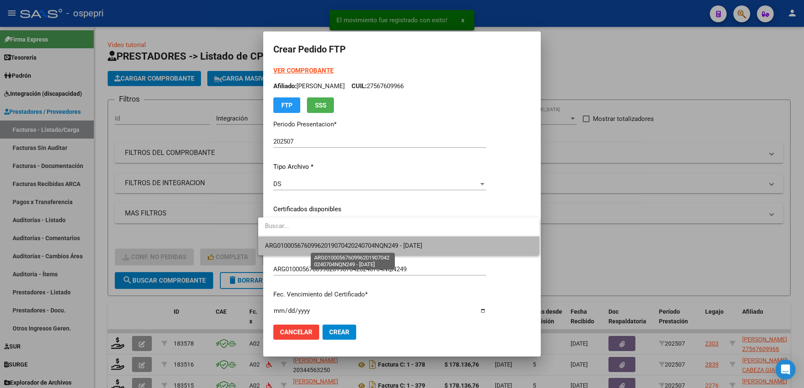
click at [335, 247] on span "ARG01000567609962019070420240704NQN249 - 2029-05-01" at bounding box center [343, 246] width 157 height 8
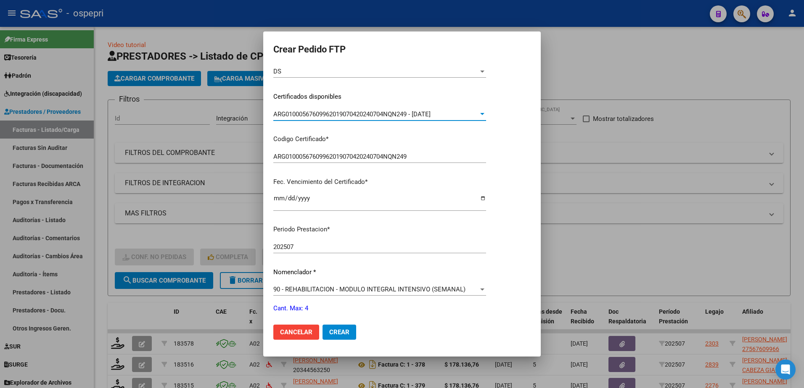
scroll to position [168, 0]
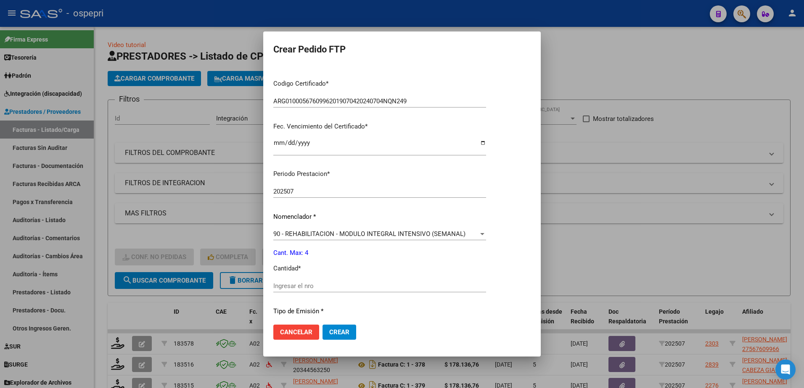
click at [319, 290] on div "Ingresar el nro" at bounding box center [379, 286] width 213 height 13
type input "4"
click at [335, 331] on span "Crear" at bounding box center [339, 333] width 20 height 8
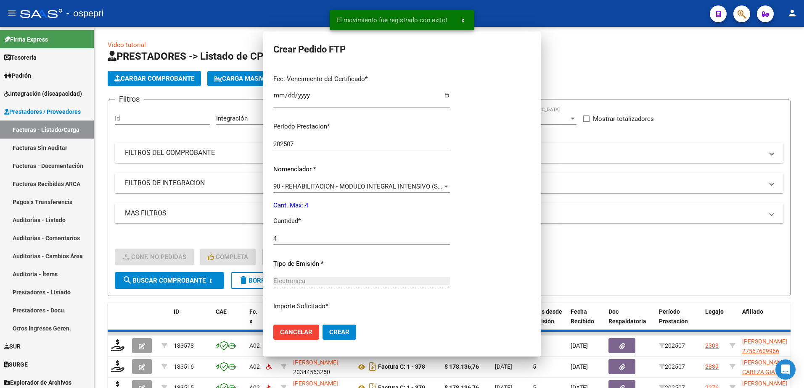
scroll to position [0, 0]
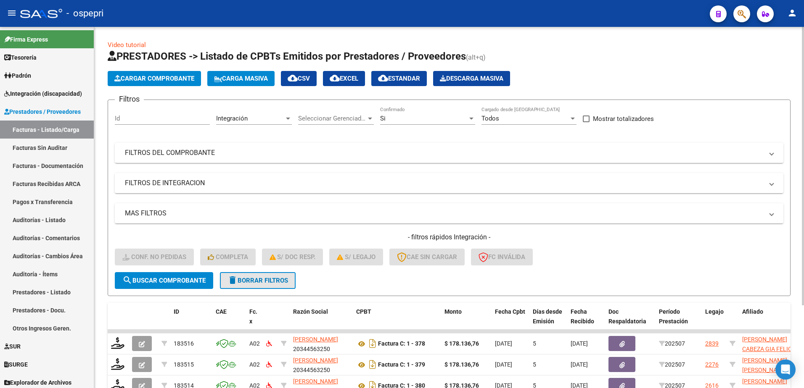
click at [245, 281] on span "delete Borrar Filtros" at bounding box center [257, 281] width 61 height 8
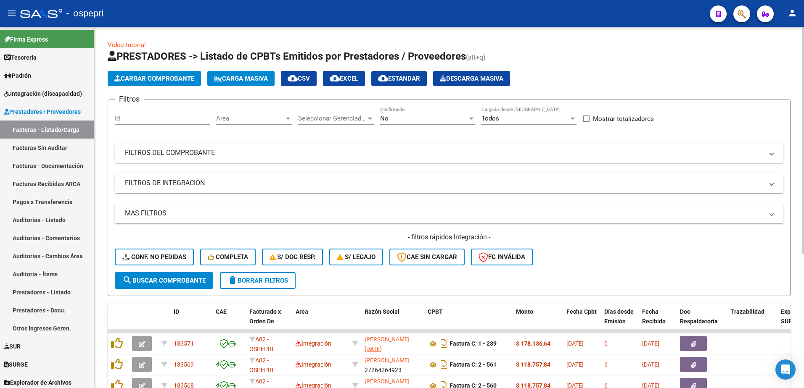
drag, startPoint x: 776, startPoint y: 156, endPoint x: 715, endPoint y: 152, distance: 61.5
click at [776, 156] on mat-expansion-panel-header "FILTROS DEL COMPROBANTE" at bounding box center [449, 153] width 668 height 20
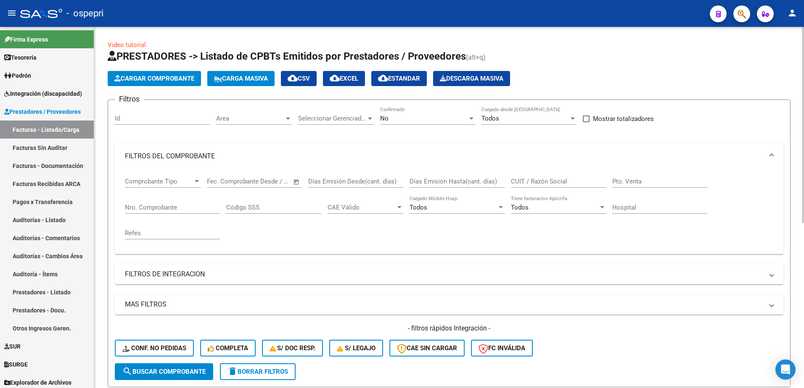
click at [522, 178] on input "CUIT / Razón Social" at bounding box center [558, 182] width 95 height 8
type input "27260831327"
click at [166, 375] on span "search Buscar Comprobante" at bounding box center [163, 372] width 83 height 8
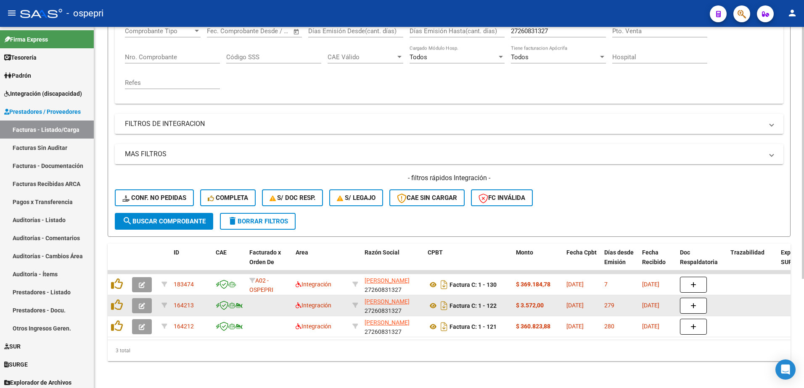
scroll to position [157, 0]
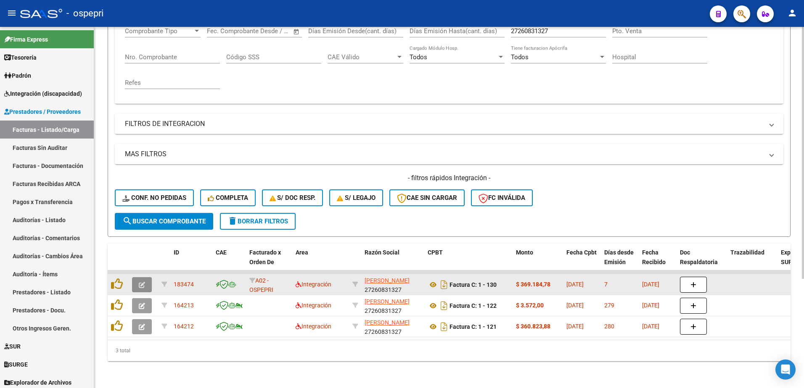
click at [136, 281] on button "button" at bounding box center [142, 284] width 20 height 15
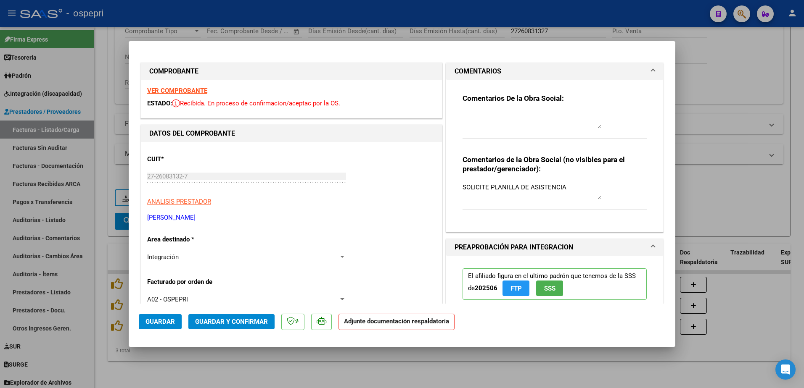
click at [181, 90] on strong "VER COMPROBANTE" at bounding box center [177, 91] width 60 height 8
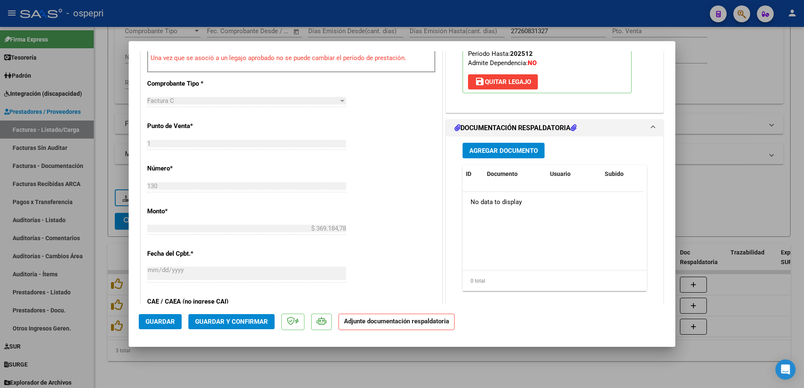
scroll to position [336, 0]
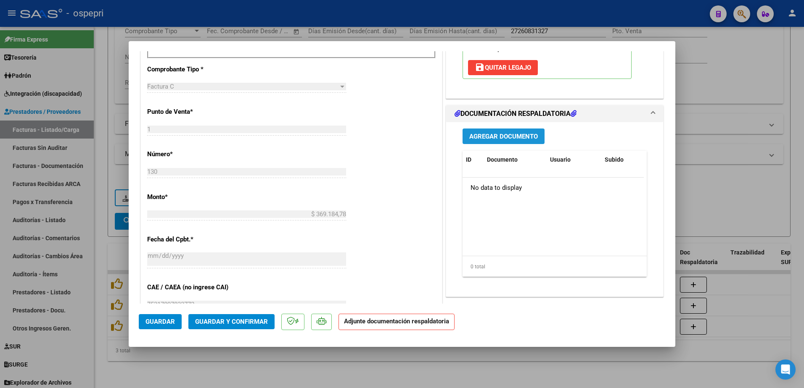
click at [499, 135] on span "Agregar Documento" at bounding box center [503, 137] width 69 height 8
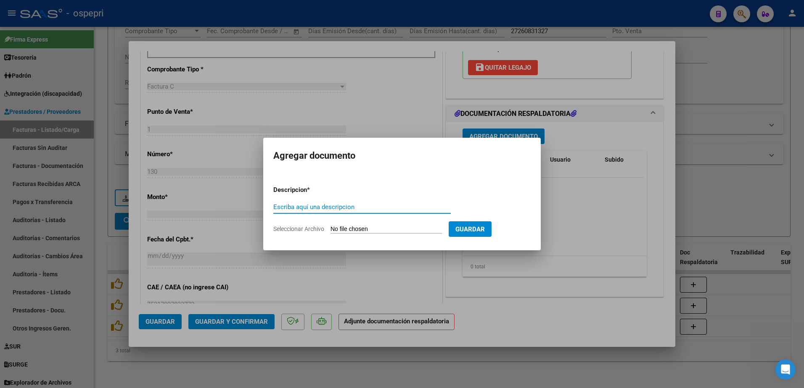
click at [356, 209] on input "Escriba aquí una descripcion" at bounding box center [361, 207] width 177 height 8
type input "asistencia"
click at [386, 231] on input "Seleccionar Archivo" at bounding box center [385, 230] width 111 height 8
type input "C:\fakepath\planilla (1).pdf"
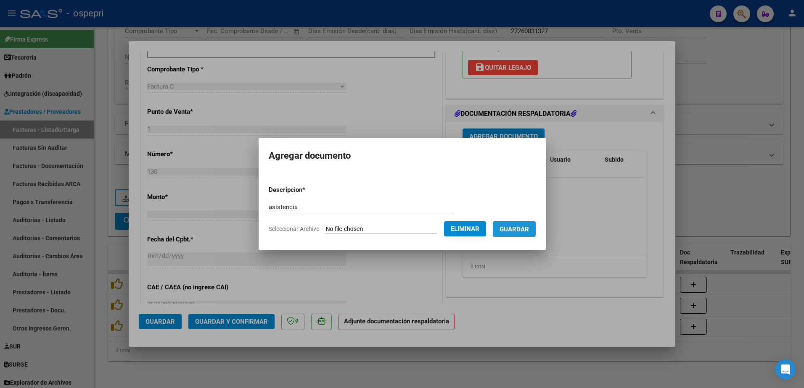
click at [528, 227] on span "Guardar" at bounding box center [513, 230] width 29 height 8
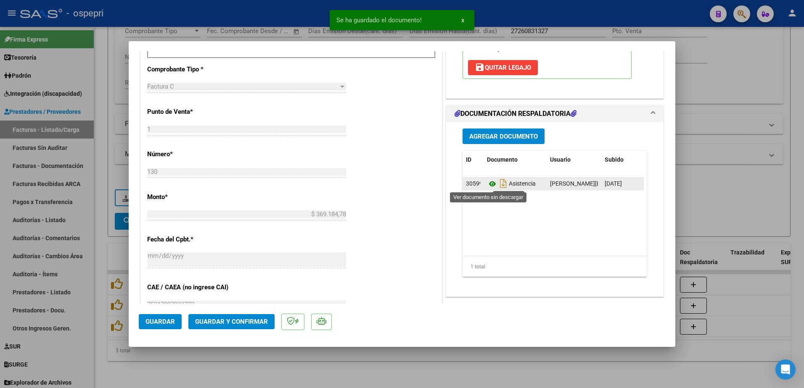
click at [488, 182] on icon at bounding box center [492, 184] width 11 height 10
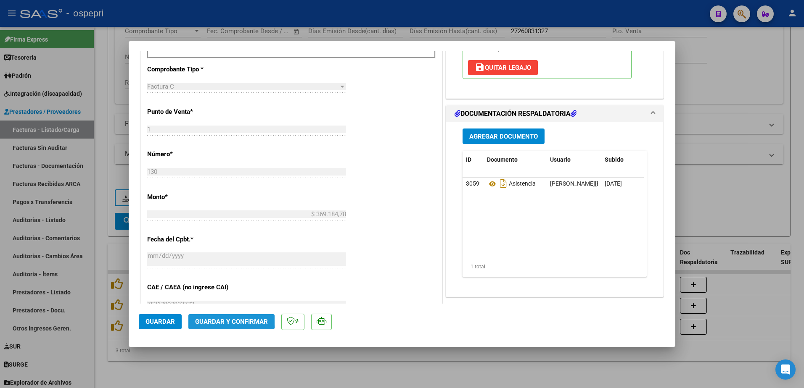
click at [221, 319] on span "Guardar y Confirmar" at bounding box center [231, 322] width 73 height 8
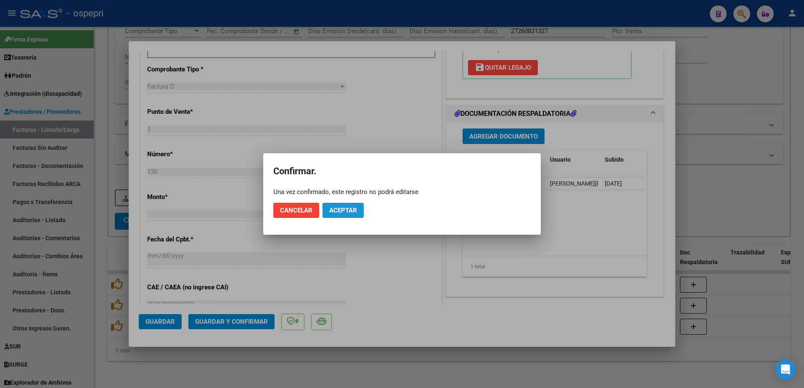
click at [353, 209] on span "Aceptar" at bounding box center [343, 211] width 28 height 8
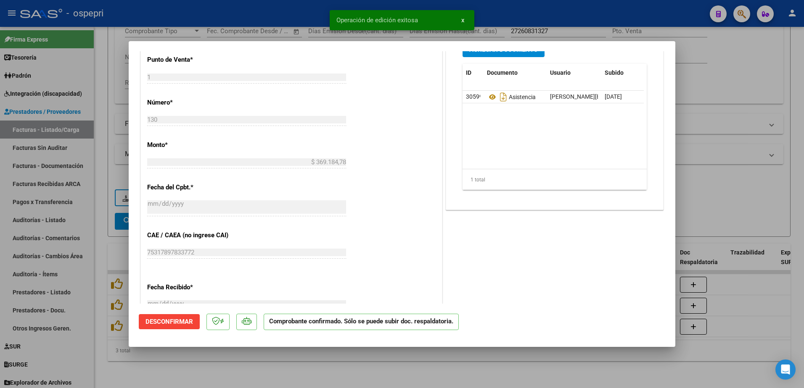
type input "$ 0,00"
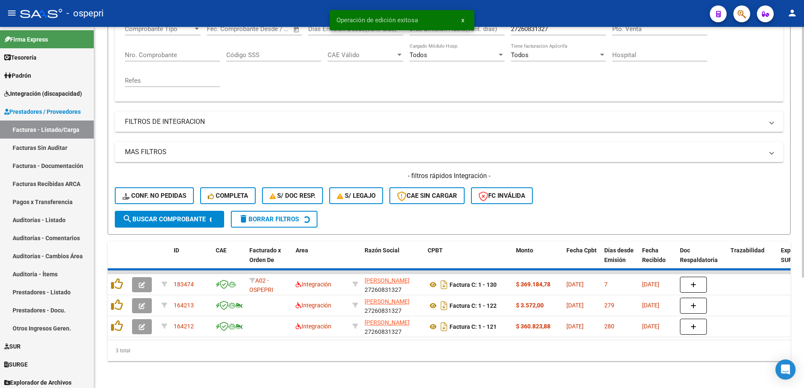
scroll to position [136, 0]
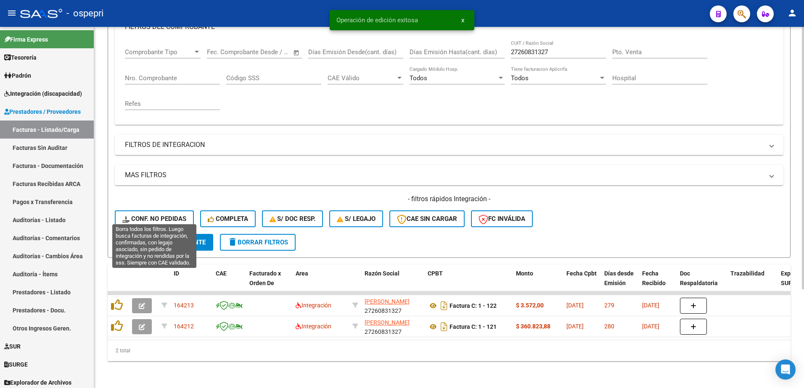
click at [172, 211] on button "Conf. no pedidas" at bounding box center [154, 219] width 79 height 17
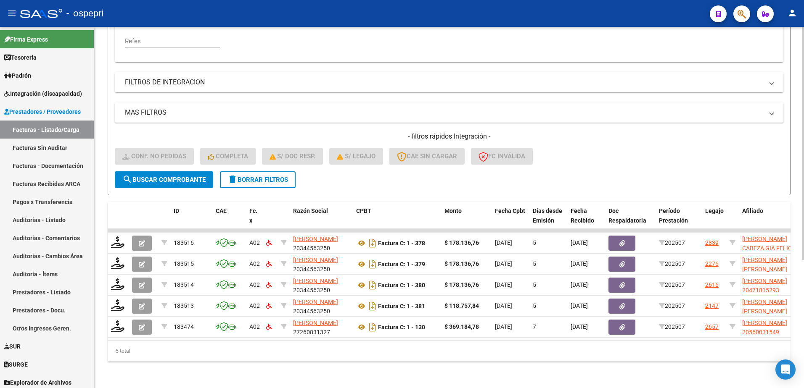
scroll to position [199, 0]
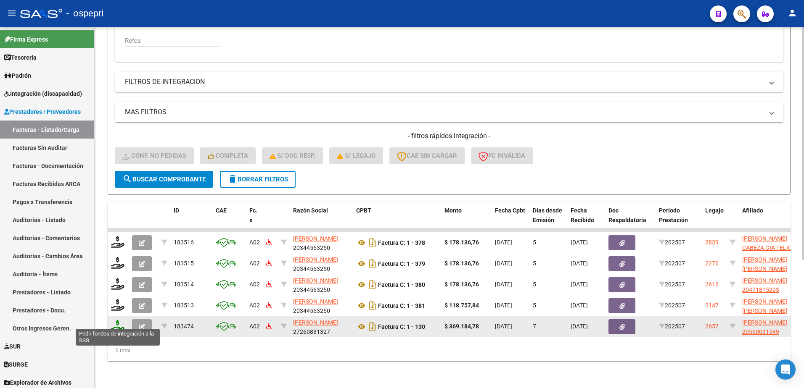
click at [113, 323] on icon at bounding box center [117, 326] width 13 height 12
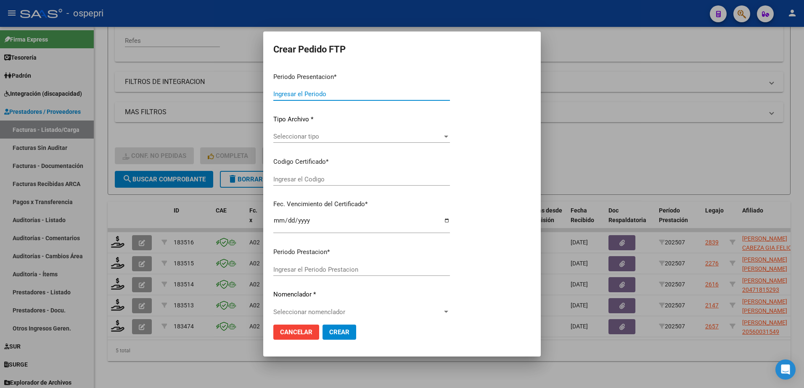
type input "202507"
type input "$ 369.184,78"
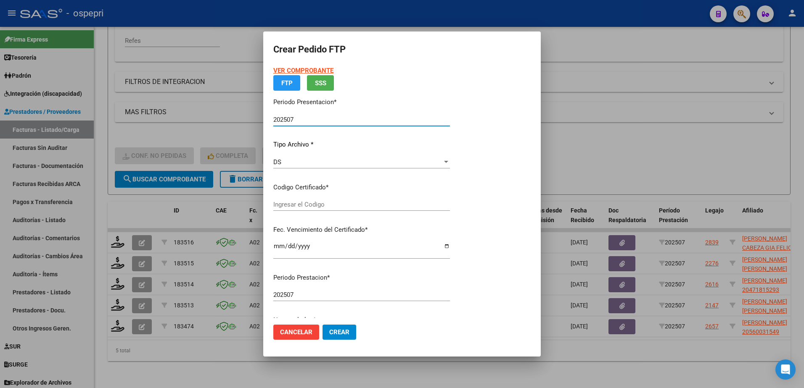
type input "2056003154-9"
type input "2026-10-01"
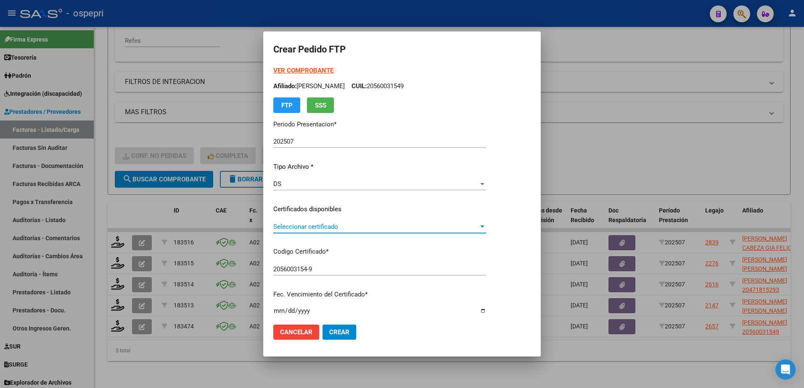
click at [317, 227] on span "Seleccionar certificado" at bounding box center [375, 227] width 205 height 8
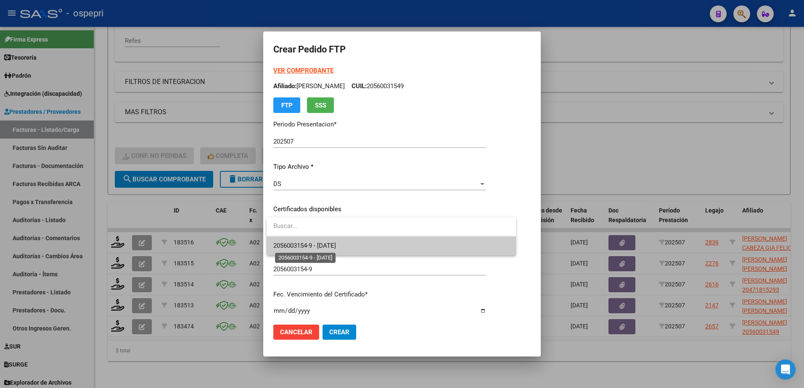
click at [321, 245] on span "2056003154-9 - 2026-10-01" at bounding box center [304, 246] width 63 height 8
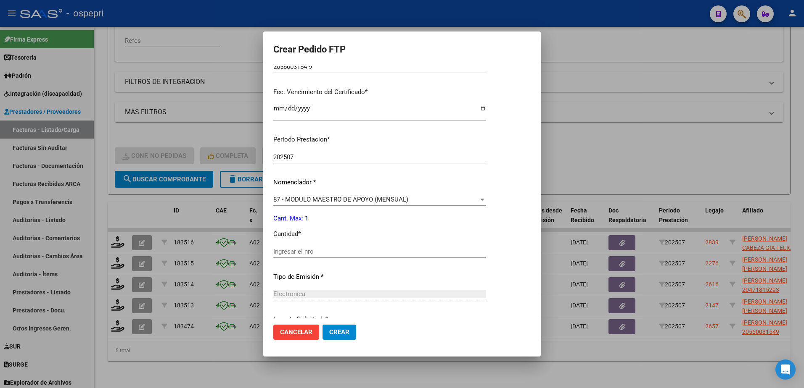
scroll to position [210, 0]
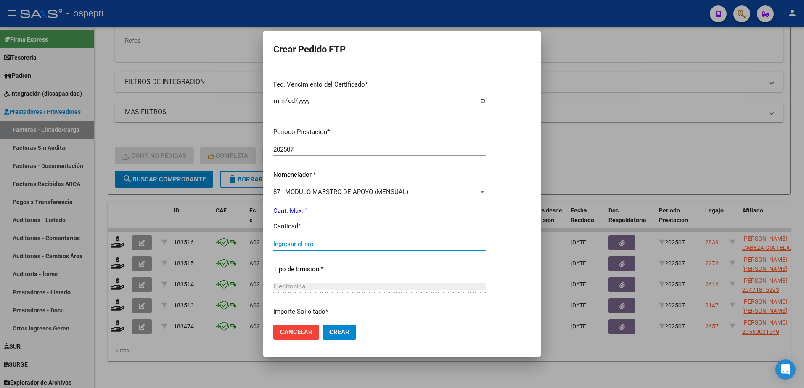
click at [315, 244] on input "Ingresar el nro" at bounding box center [379, 244] width 213 height 8
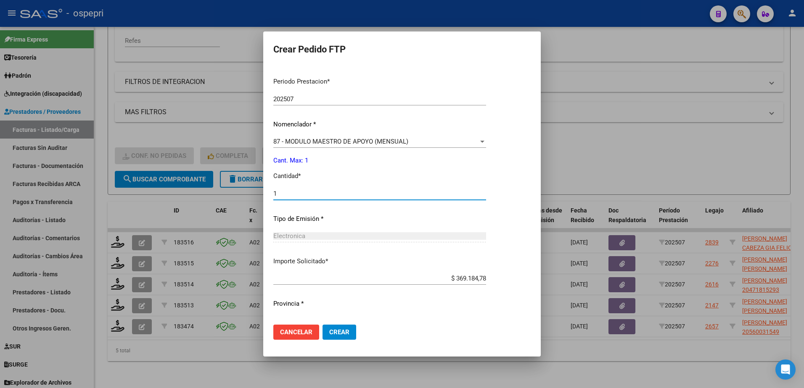
scroll to position [278, 0]
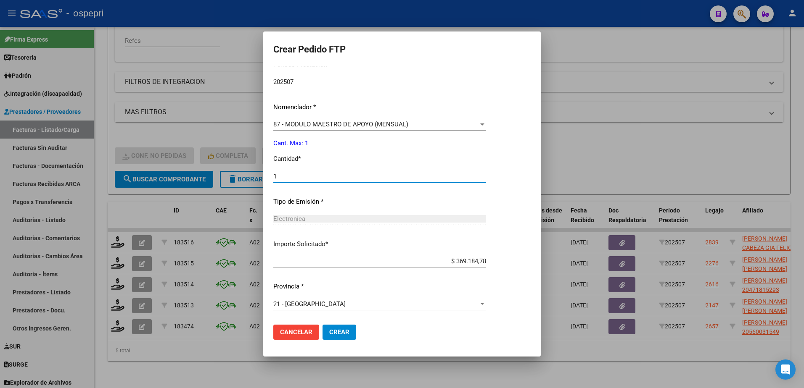
type input "1"
click at [339, 335] on span "Crear" at bounding box center [339, 333] width 20 height 8
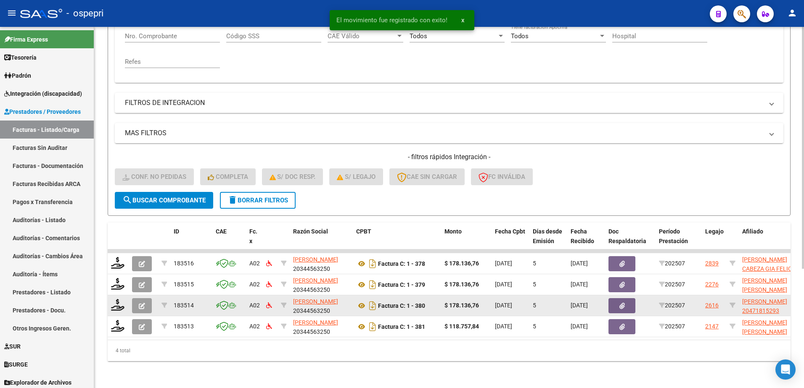
scroll to position [178, 0]
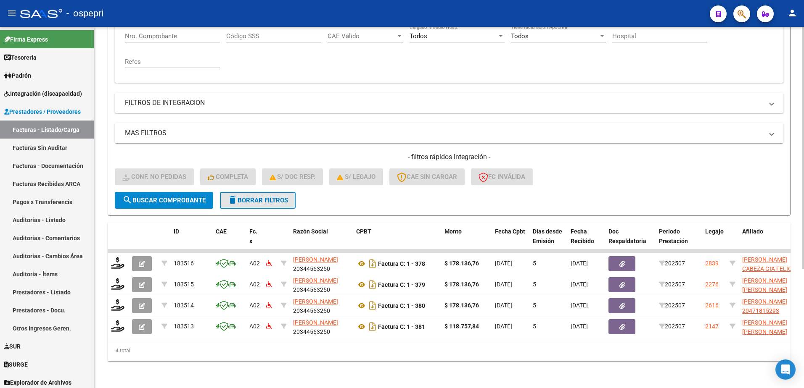
click at [247, 197] on span "delete Borrar Filtros" at bounding box center [257, 201] width 61 height 8
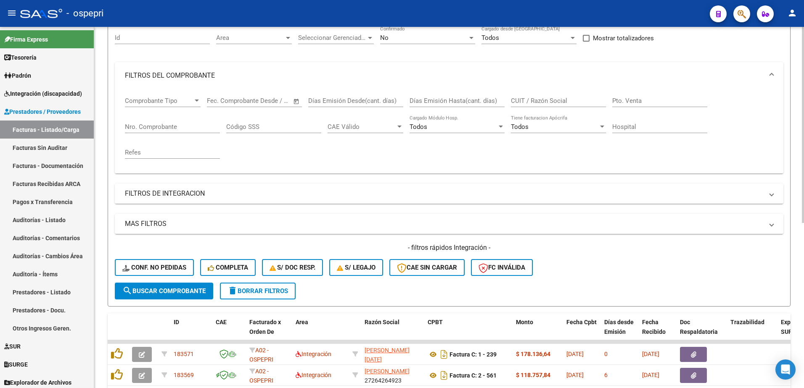
scroll to position [52, 0]
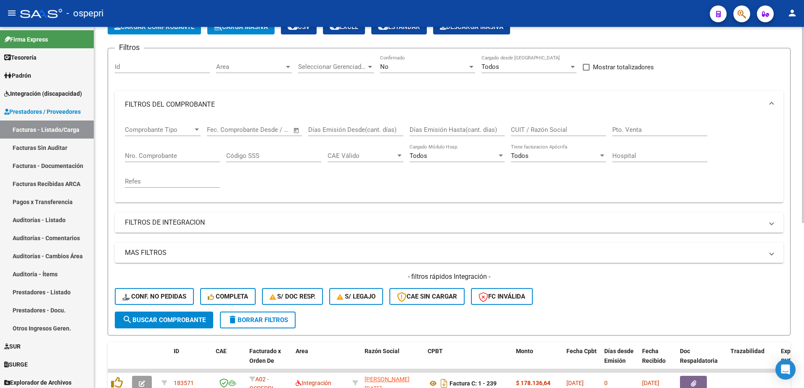
click at [557, 130] on input "CUIT / Razón Social" at bounding box center [558, 130] width 95 height 8
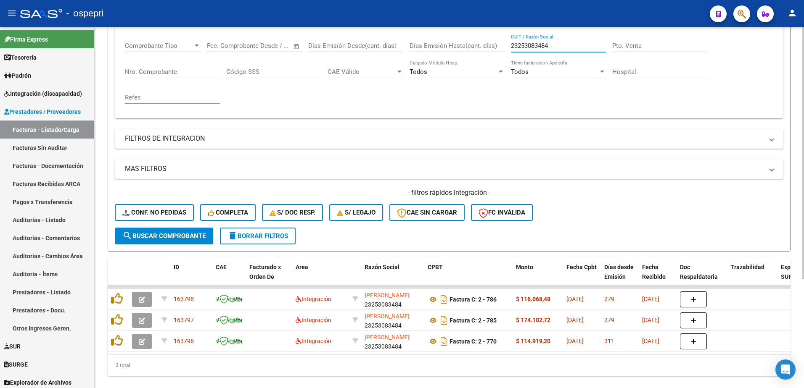
scroll to position [94, 0]
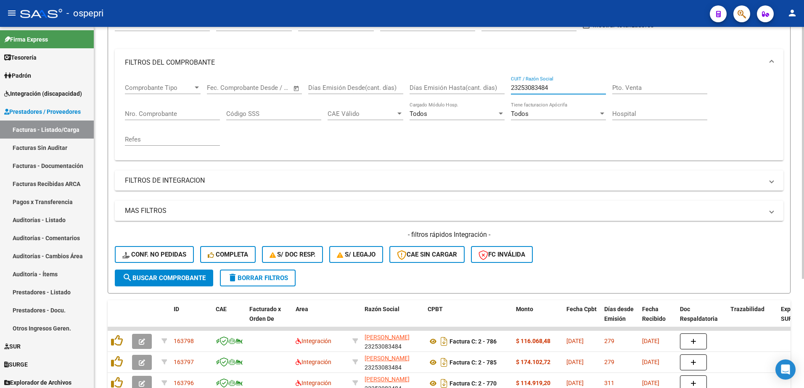
click at [555, 84] on input "23253083484" at bounding box center [558, 88] width 95 height 8
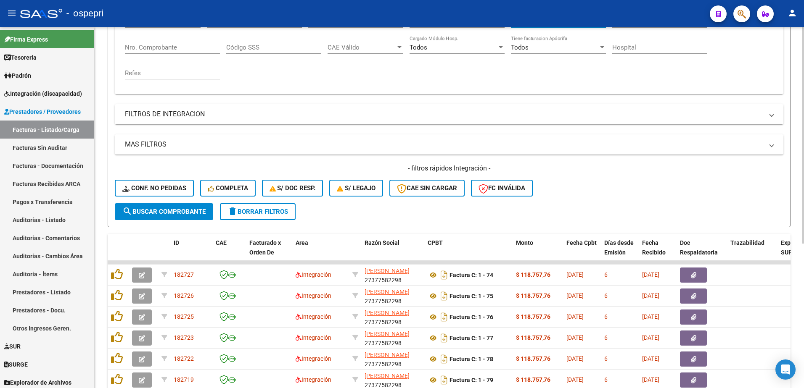
scroll to position [178, 0]
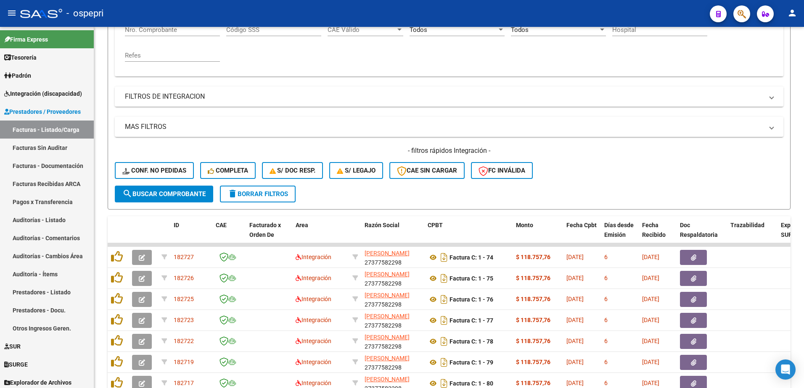
type input "27377582298"
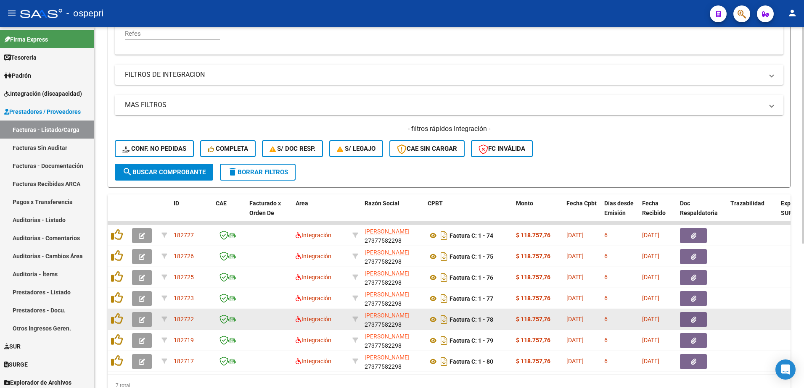
scroll to position [220, 0]
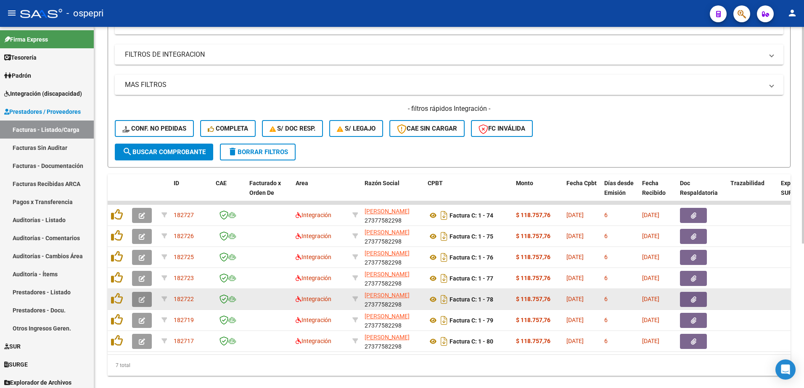
click at [144, 300] on icon "button" at bounding box center [142, 300] width 6 height 6
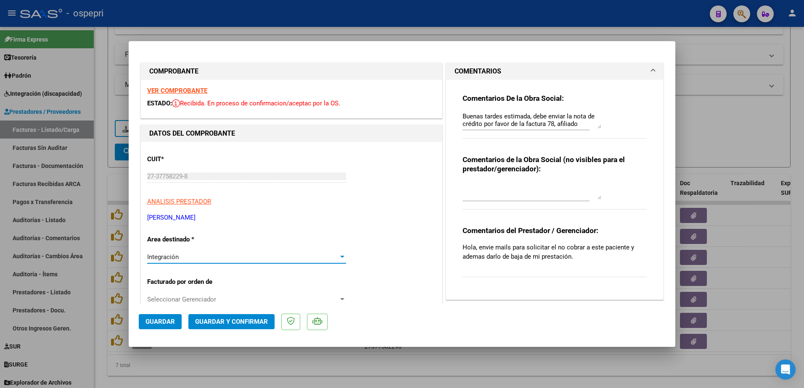
click at [340, 259] on div at bounding box center [342, 257] width 8 height 7
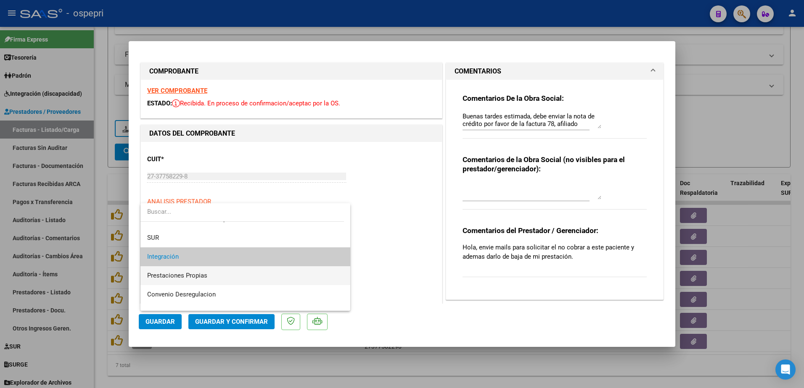
scroll to position [82, 0]
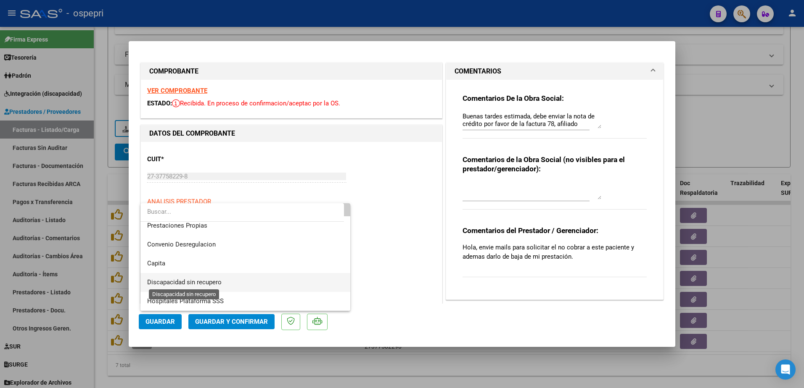
click at [185, 286] on span "Discapacidad sin recupero" at bounding box center [184, 283] width 74 height 8
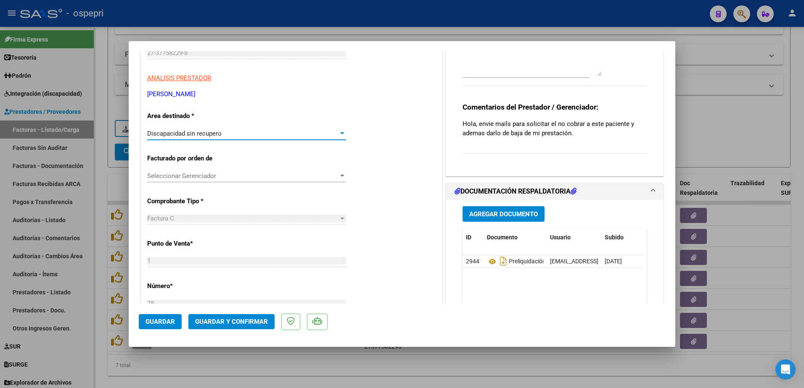
scroll to position [126, 0]
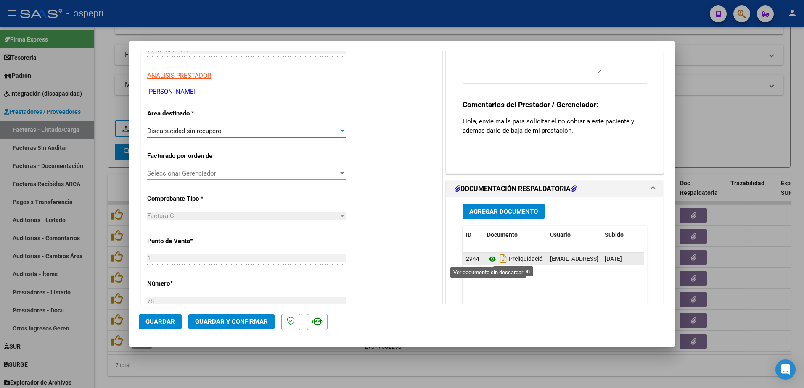
click at [490, 257] on icon at bounding box center [492, 259] width 11 height 10
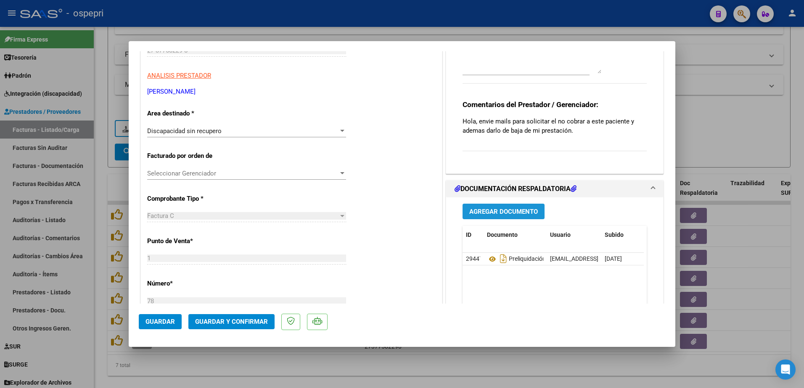
click at [493, 210] on span "Agregar Documento" at bounding box center [503, 212] width 69 height 8
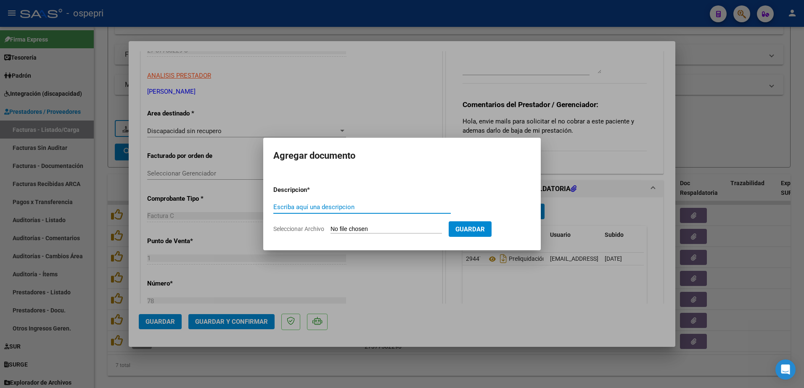
click at [311, 203] on input "Escriba aquí una descripcion" at bounding box center [361, 207] width 177 height 8
type input "Nota de credito"
click at [372, 228] on input "Seleccionar Archivo" at bounding box center [385, 230] width 111 height 8
click at [385, 228] on input "Seleccionar Archivo" at bounding box center [385, 230] width 111 height 8
type input "C:\fakepath\27377582298_013_00001_00000002.pdf"
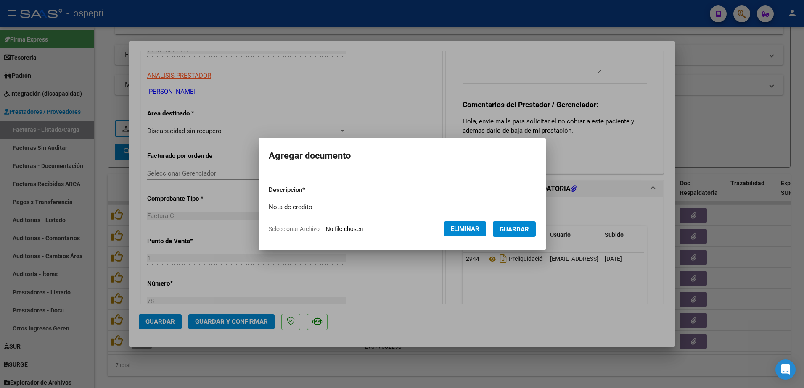
click at [529, 226] on span "Guardar" at bounding box center [513, 230] width 29 height 8
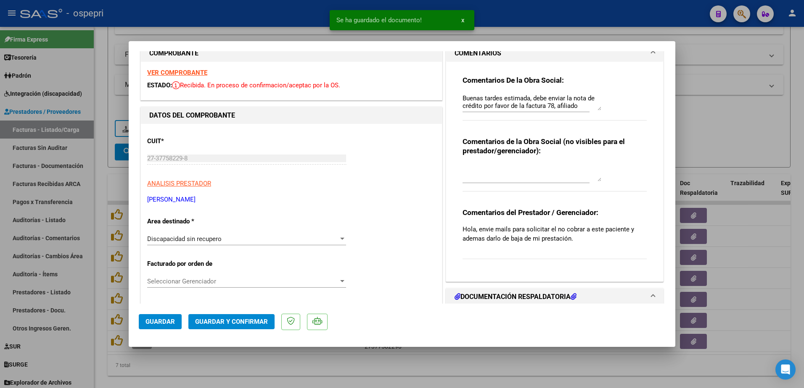
scroll to position [0, 0]
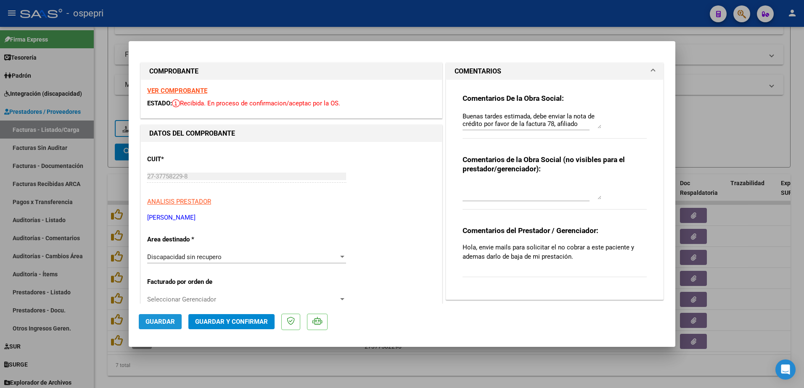
click at [161, 317] on button "Guardar" at bounding box center [160, 321] width 43 height 15
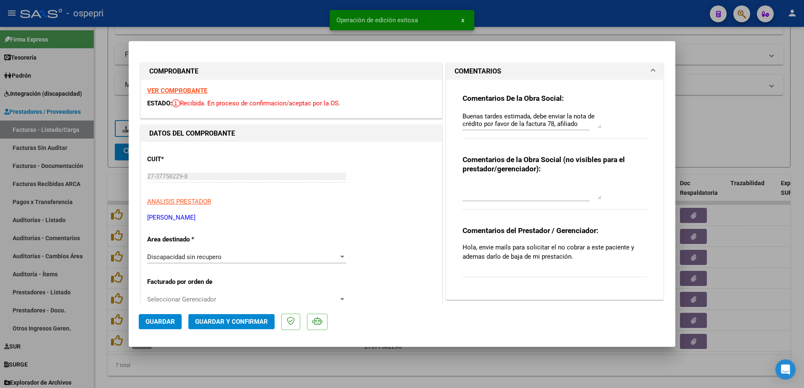
type input "$ 0,00"
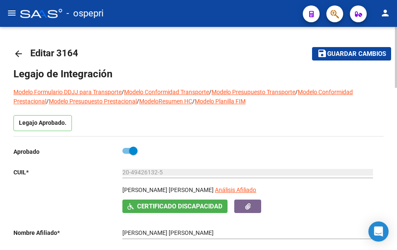
click at [16, 54] on mat-icon "arrow_back" at bounding box center [18, 54] width 10 height 10
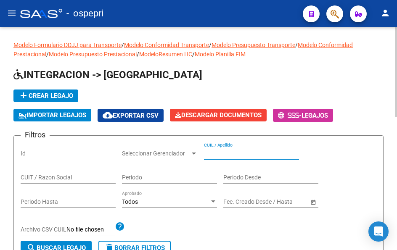
click at [259, 154] on input "CUIL / Apellido" at bounding box center [251, 153] width 95 height 7
click at [250, 153] on input "37946300" at bounding box center [251, 153] width 95 height 7
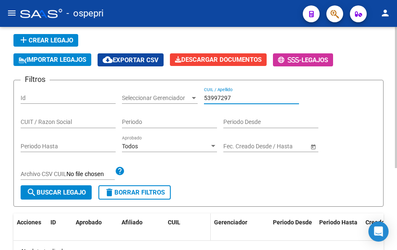
scroll to position [42, 0]
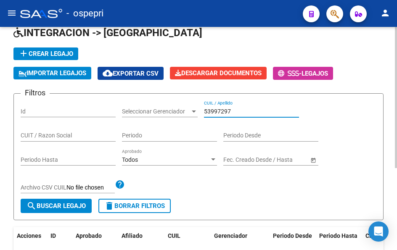
type input "53997297"
